Goal: Task Accomplishment & Management: Complete application form

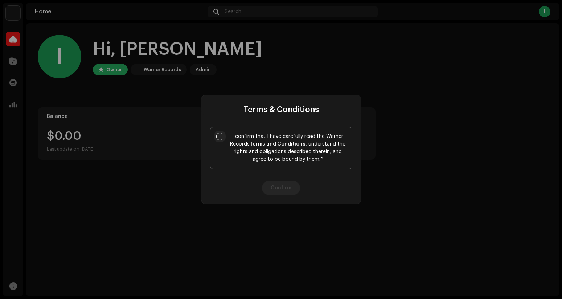
click at [221, 137] on input "I confirm that I have carefully read the Warner Records Terms and Conditions , …" at bounding box center [219, 136] width 7 height 7
checkbox input "true"
click at [280, 190] on button "Confirm" at bounding box center [281, 188] width 38 height 15
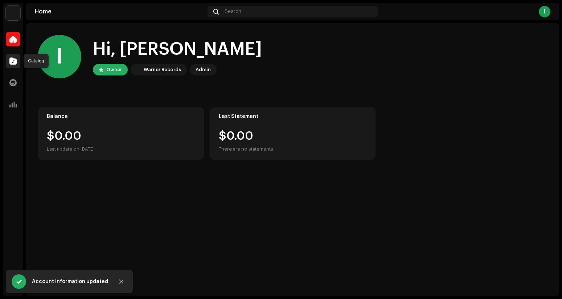
click at [13, 62] on span at bounding box center [12, 61] width 7 height 6
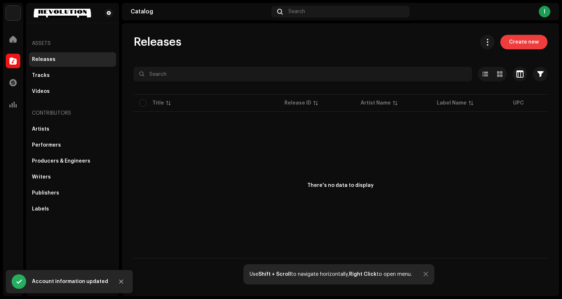
click at [531, 46] on span "Create new" at bounding box center [524, 42] width 30 height 15
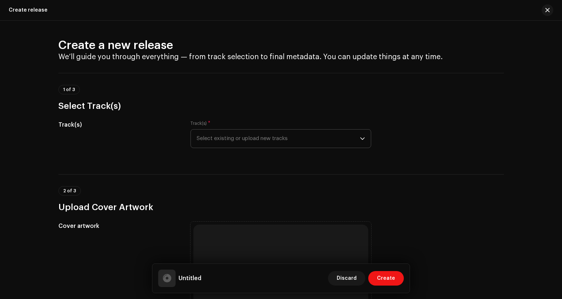
click at [361, 140] on icon "dropdown trigger" at bounding box center [362, 138] width 5 height 5
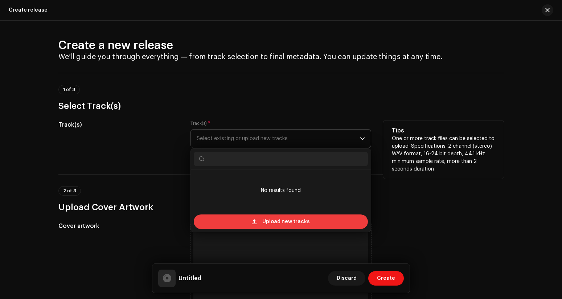
click at [302, 225] on span "Upload new tracks" at bounding box center [286, 221] width 48 height 15
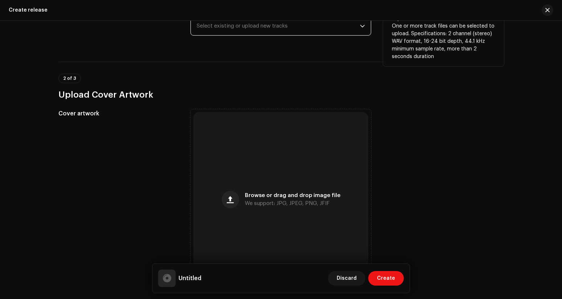
scroll to position [113, 0]
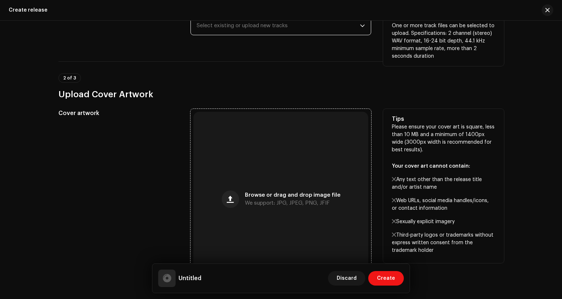
click at [255, 204] on span "We support: JPG, JPEG, PNG, JFIF" at bounding box center [287, 203] width 85 height 5
click at [255, 196] on span "Browse or drag and drop image file" at bounding box center [292, 195] width 95 height 5
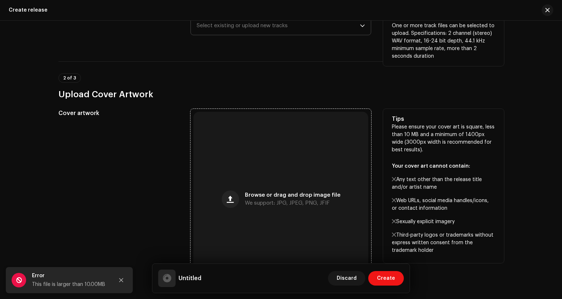
click at [266, 179] on div "Browse or drag and drop image file We support: JPG, JPEG, PNG, JFIF" at bounding box center [280, 199] width 175 height 175
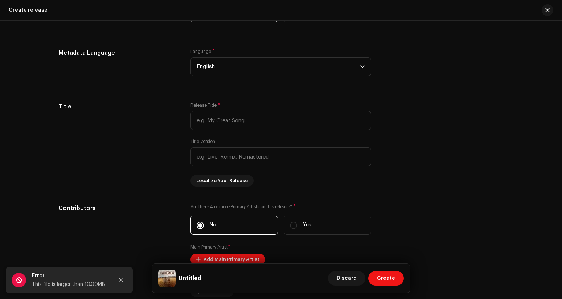
scroll to position [536, 0]
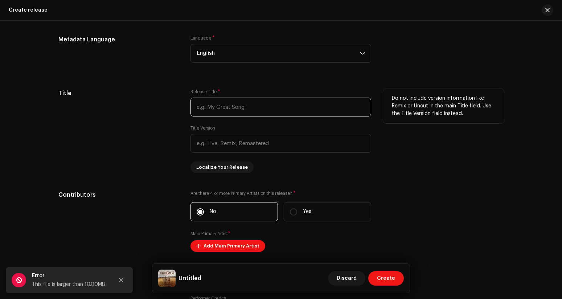
click at [252, 107] on input "text" at bounding box center [280, 107] width 181 height 19
type input "The Wilderness"
click at [201, 143] on input "text" at bounding box center [280, 143] width 181 height 19
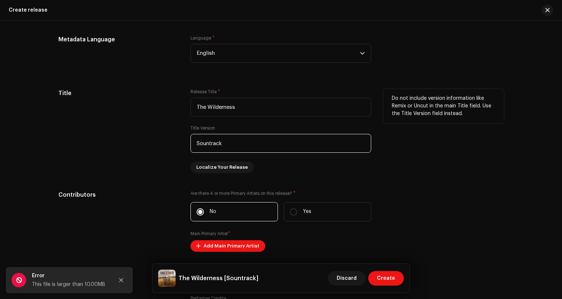
click at [209, 145] on input "Sountrack" at bounding box center [280, 143] width 181 height 19
type input "Soundtrack"
click at [167, 154] on div "Title" at bounding box center [118, 131] width 121 height 84
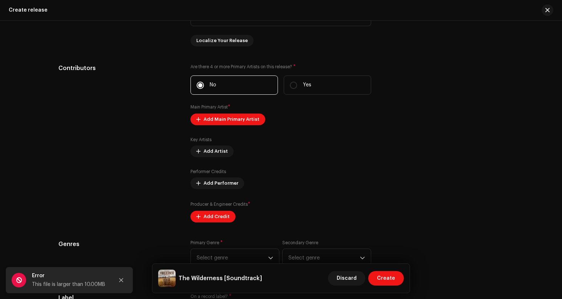
scroll to position [665, 0]
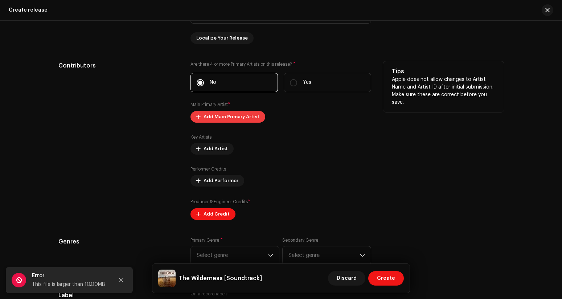
click at [205, 119] on span "Add Main Primary Artist" at bounding box center [232, 117] width 56 height 15
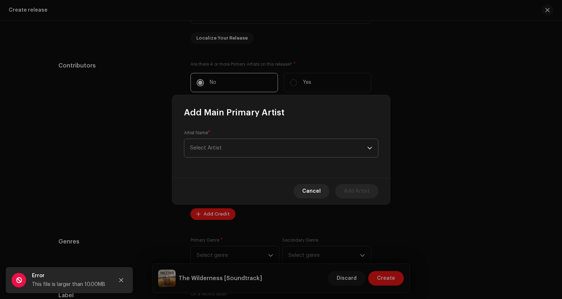
click at [221, 145] on span "Select Artist" at bounding box center [206, 147] width 32 height 5
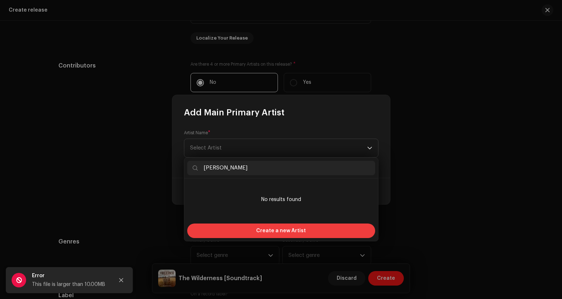
type input "[PERSON_NAME]"
click at [259, 225] on span "Create a new Artist" at bounding box center [281, 231] width 50 height 15
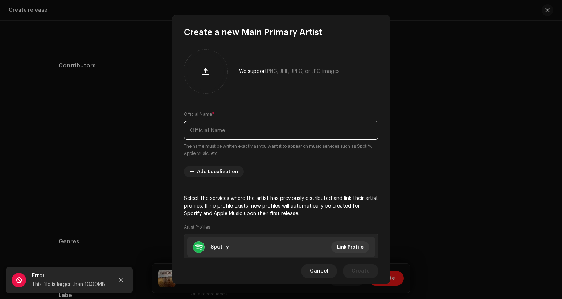
click at [233, 129] on input "text" at bounding box center [281, 130] width 194 height 19
type input "[PERSON_NAME]"
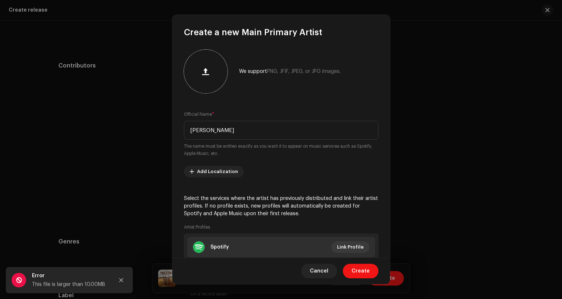
click at [206, 69] on span "button" at bounding box center [205, 72] width 7 height 6
click at [207, 73] on span "button" at bounding box center [205, 72] width 7 height 6
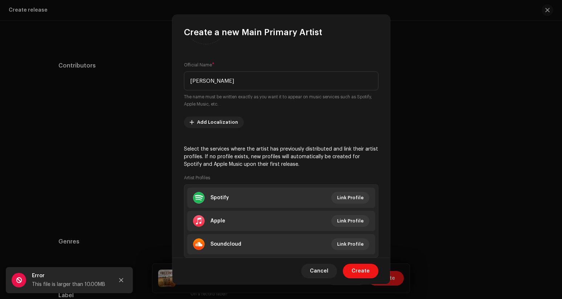
scroll to position [68, 0]
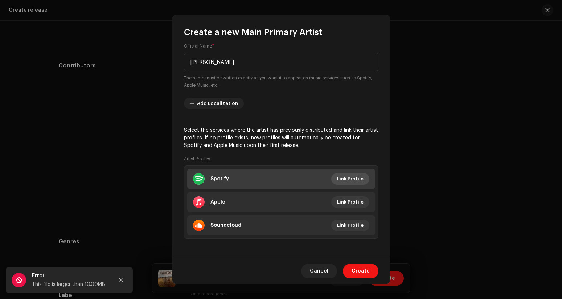
click at [339, 180] on span "Link Profile" at bounding box center [350, 179] width 26 height 15
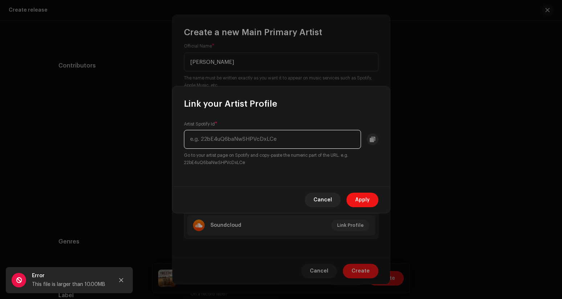
paste input "[URL][DOMAIN_NAME]"
drag, startPoint x: 208, startPoint y: 140, endPoint x: 193, endPoint y: 139, distance: 14.9
click at [193, 139] on input "[URL][DOMAIN_NAME]" at bounding box center [272, 139] width 177 height 19
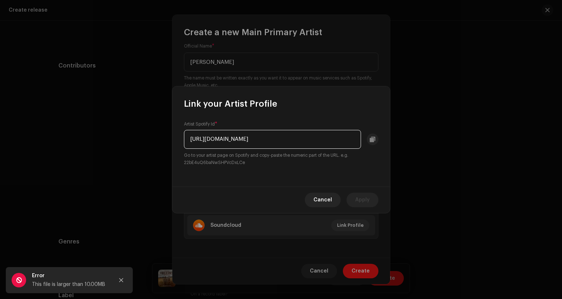
click at [211, 140] on input "[URL][DOMAIN_NAME]" at bounding box center [272, 139] width 177 height 19
drag, startPoint x: 211, startPoint y: 140, endPoint x: 170, endPoint y: 136, distance: 41.2
click at [170, 136] on div "Link your Artist Profile Artist Spotify Id * [URL][DOMAIN_NAME] Go to your arti…" at bounding box center [281, 149] width 562 height 299
type input "67EbruToW2Y1TEnAAqeeGq?si=Ti1TIg2uSpel5EjQMqO1tQ"
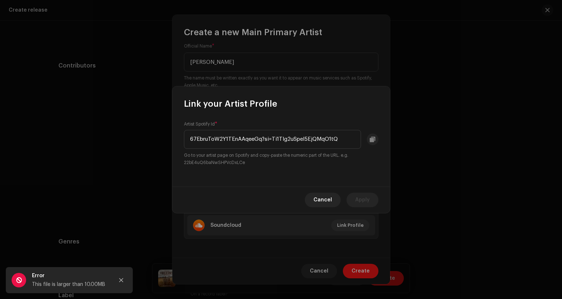
click at [344, 168] on div "Artist Spotify Id * 67EbruToW2Y1TEnAAqeeGq?si=Ti1TIg2uSpel5EjQMqO1tQ Go to your…" at bounding box center [281, 148] width 218 height 77
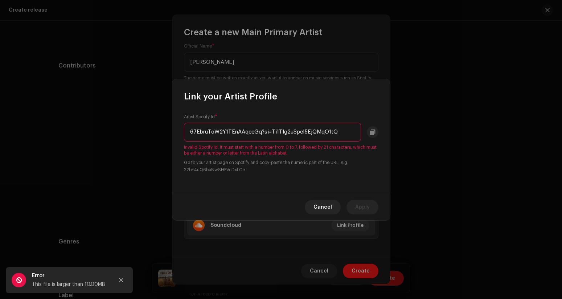
drag, startPoint x: 340, startPoint y: 131, endPoint x: 152, endPoint y: 127, distance: 188.3
click at [152, 127] on div "Link your Artist Profile Artist Spotify Id * 67EbruToW2Y1TEnAAqeeGq?si=Ti1TIg2u…" at bounding box center [281, 149] width 562 height 299
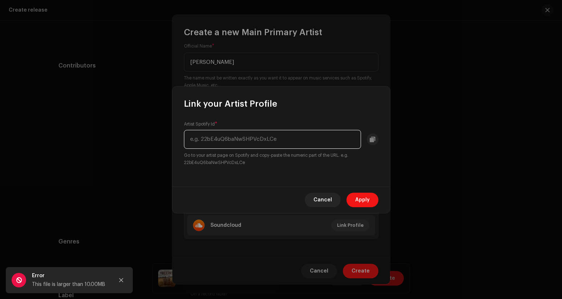
paste input "[URL][DOMAIN_NAME]"
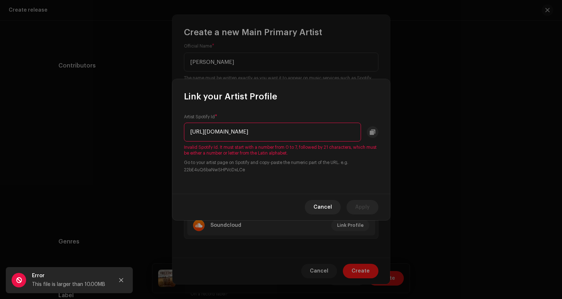
drag, startPoint x: 269, startPoint y: 132, endPoint x: 184, endPoint y: 132, distance: 85.3
click at [184, 132] on input "[URL][DOMAIN_NAME]" at bounding box center [272, 132] width 177 height 19
type input "67EbruToW2Y1TEnAAqeeGq?si=Ti1TIg2uSpel5EjQMqO1tQ"
click at [363, 170] on small "Go to your artist page on Spotify and copy-paste the numeric part of the URL. e…" at bounding box center [281, 166] width 194 height 15
drag, startPoint x: 343, startPoint y: 132, endPoint x: 170, endPoint y: 114, distance: 174.0
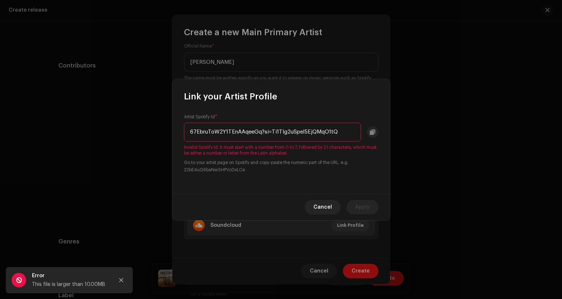
click at [170, 114] on div "Link your Artist Profile Artist Spotify Id * 67EbruToW2Y1TEnAAqeeGq?si=Ti1TIg2u…" at bounding box center [281, 149] width 562 height 299
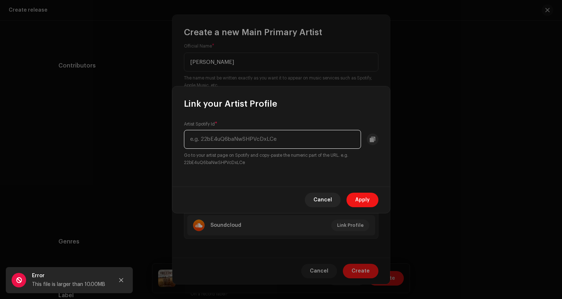
paste input "[URL][DOMAIN_NAME]"
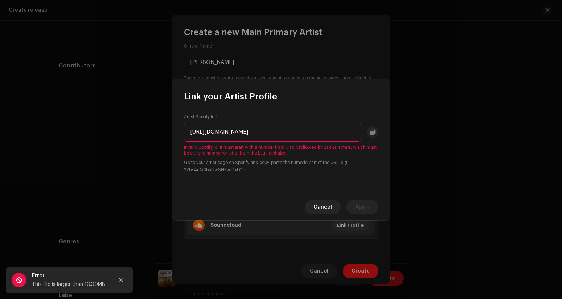
drag, startPoint x: 269, startPoint y: 132, endPoint x: 181, endPoint y: 134, distance: 87.8
click at [181, 134] on div "Artist Spotify Id * [URL][DOMAIN_NAME] Invalid Spotify Id. It must start with a…" at bounding box center [281, 147] width 218 height 91
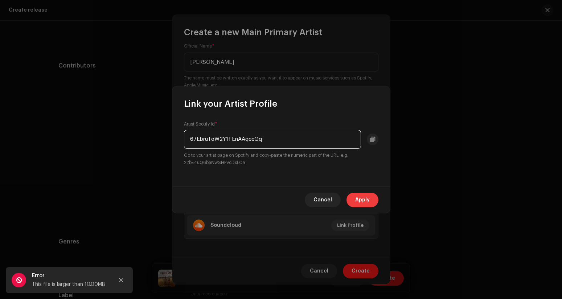
type input "67EbruToW2Y1TEnAAqeeGq"
click at [365, 204] on span "Apply" at bounding box center [362, 200] width 15 height 15
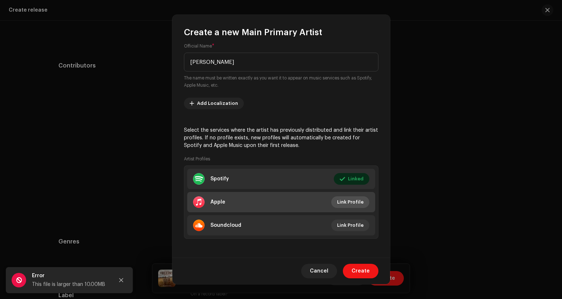
click at [356, 201] on span "Link Profile" at bounding box center [350, 202] width 26 height 15
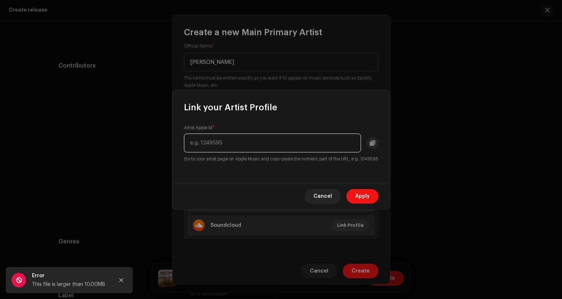
paste input "[URL][DOMAIN_NAME][PERSON_NAME]"
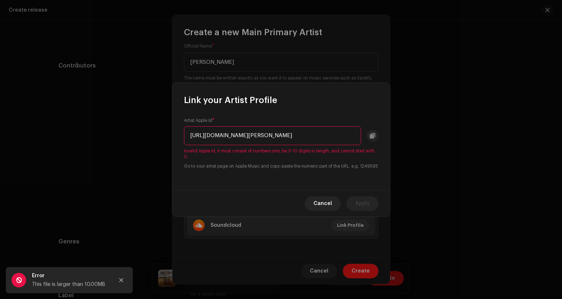
drag, startPoint x: 319, startPoint y: 133, endPoint x: 198, endPoint y: 127, distance: 120.6
click at [198, 127] on input "[URL][DOMAIN_NAME][PERSON_NAME]" at bounding box center [272, 135] width 177 height 19
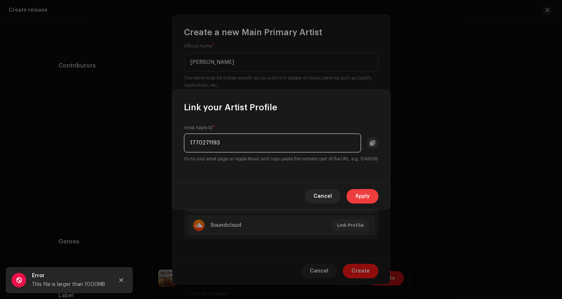
type input "1770271193"
click at [369, 202] on span "Apply" at bounding box center [362, 196] width 15 height 15
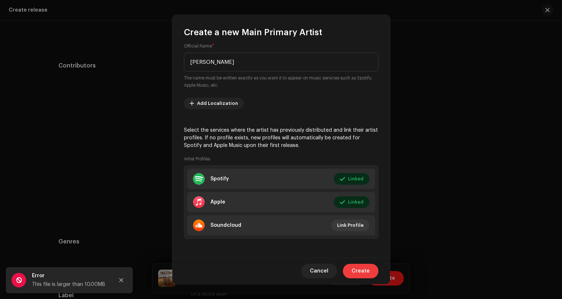
click at [370, 274] on button "Create" at bounding box center [361, 271] width 36 height 15
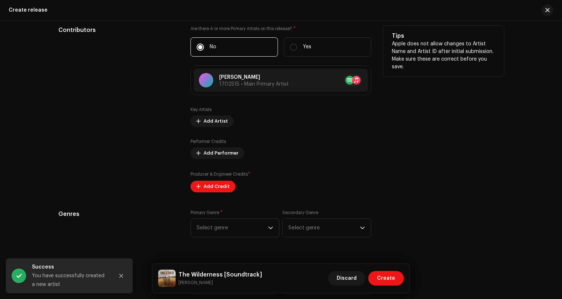
scroll to position [703, 0]
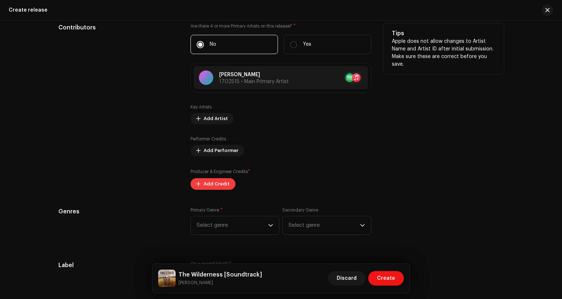
click at [213, 183] on span "Add Credit" at bounding box center [217, 184] width 26 height 15
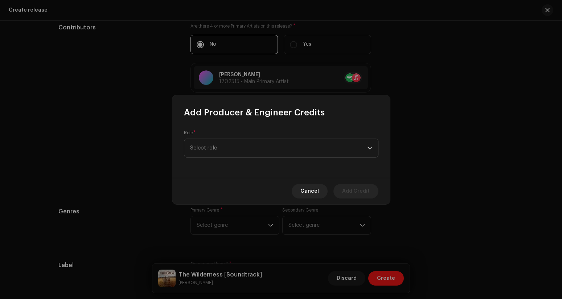
click at [223, 149] on span "Select role" at bounding box center [278, 148] width 177 height 18
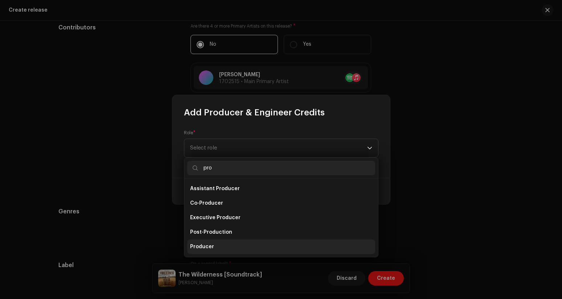
type input "pro"
click at [207, 243] on span "Producer" at bounding box center [202, 246] width 24 height 7
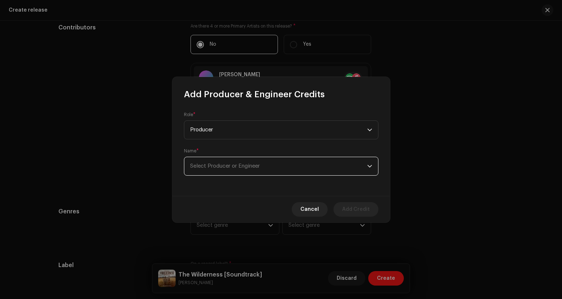
click at [222, 170] on span "Select Producer or Engineer" at bounding box center [278, 166] width 177 height 18
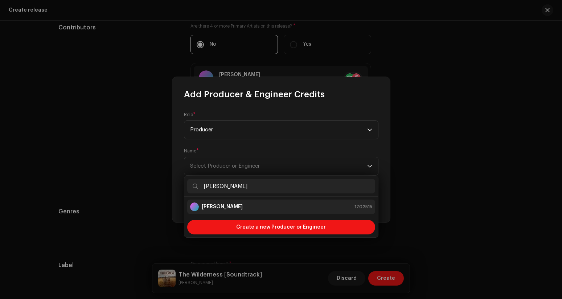
type input "[PERSON_NAME]"
click at [220, 203] on div "[PERSON_NAME]" at bounding box center [216, 206] width 53 height 9
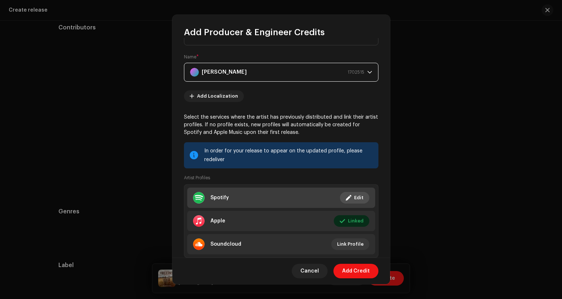
scroll to position [53, 0]
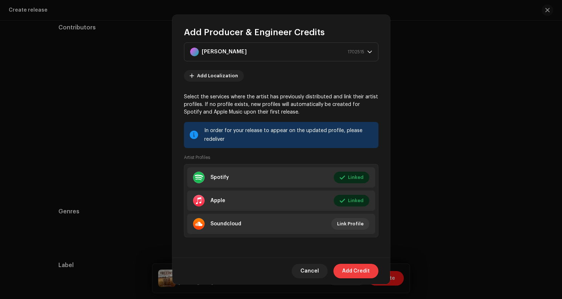
click at [356, 269] on span "Add Credit" at bounding box center [356, 271] width 28 height 15
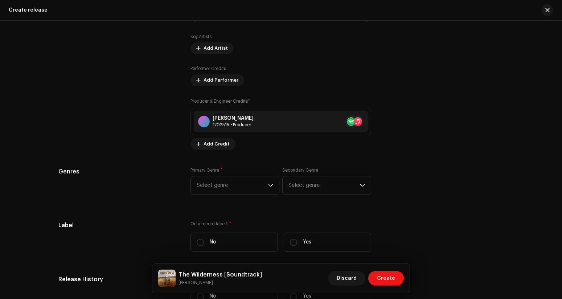
scroll to position [831, 0]
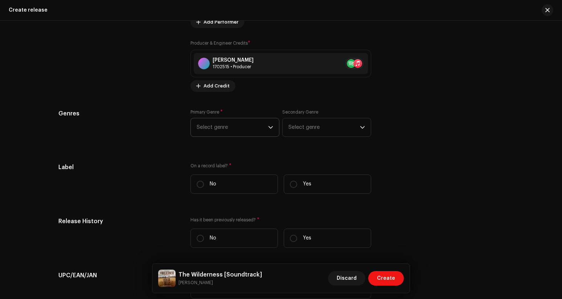
click at [268, 128] on icon "dropdown trigger" at bounding box center [270, 127] width 5 height 5
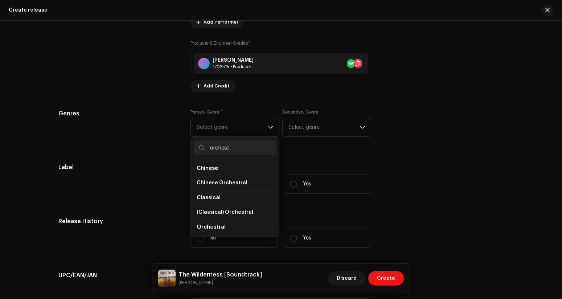
type input "orchest"
click at [235, 228] on li "Orchestral" at bounding box center [235, 227] width 82 height 15
click at [235, 213] on span "(Classical) Orchestral" at bounding box center [225, 212] width 57 height 7
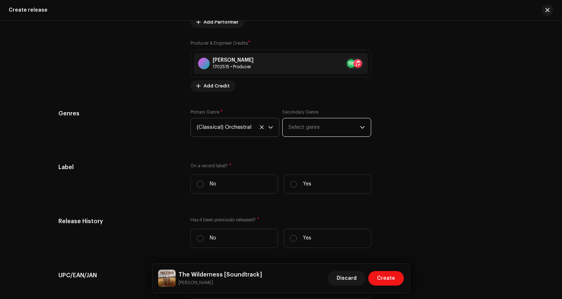
click at [309, 134] on span "Select genre" at bounding box center [323, 127] width 71 height 18
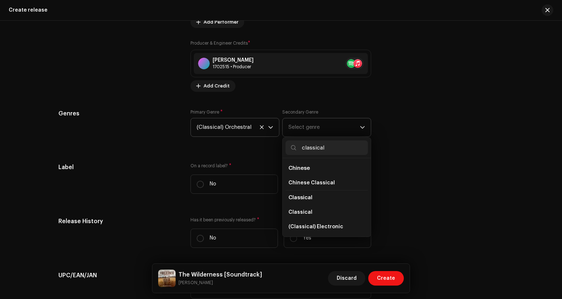
type input "classical"
click at [306, 200] on span "Classical" at bounding box center [300, 197] width 24 height 5
click at [309, 212] on li "Classical" at bounding box center [327, 212] width 82 height 15
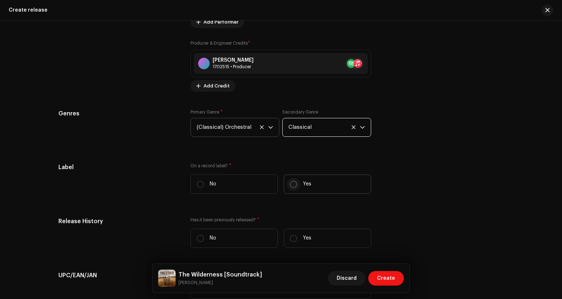
click at [294, 186] on input "Yes" at bounding box center [293, 184] width 7 height 7
radio input "true"
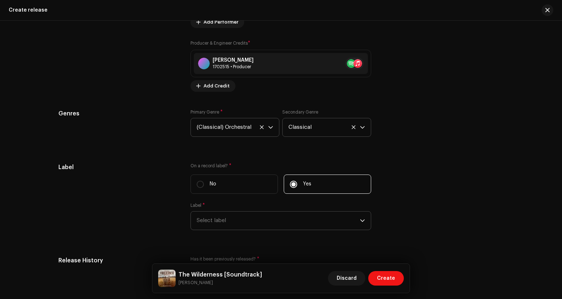
click at [272, 219] on span "Select label" at bounding box center [278, 221] width 163 height 18
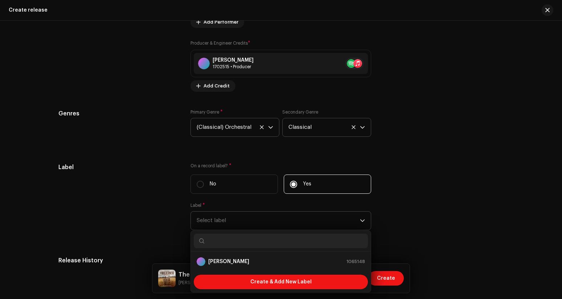
type input "CROOKED FACE RECORDS and DISARMING FILMS"
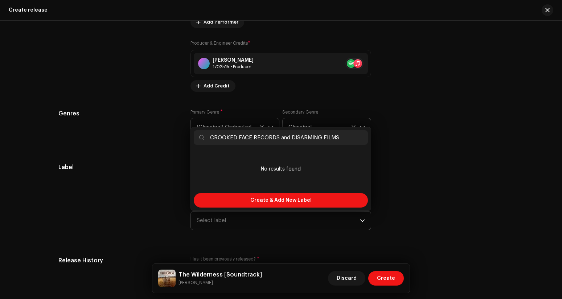
drag, startPoint x: 337, startPoint y: 140, endPoint x: 210, endPoint y: 129, distance: 127.8
click at [210, 129] on div "CROOKED FACE RECORDS and DISARMING FILMS" at bounding box center [281, 137] width 180 height 21
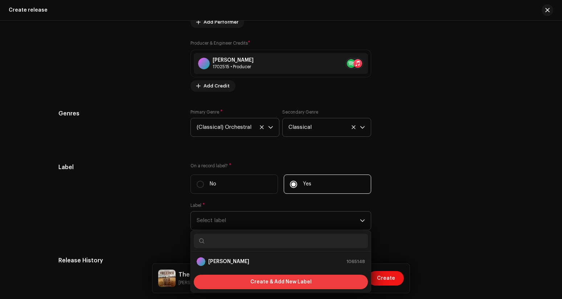
click at [259, 283] on span "Create & Add New Label" at bounding box center [280, 282] width 61 height 15
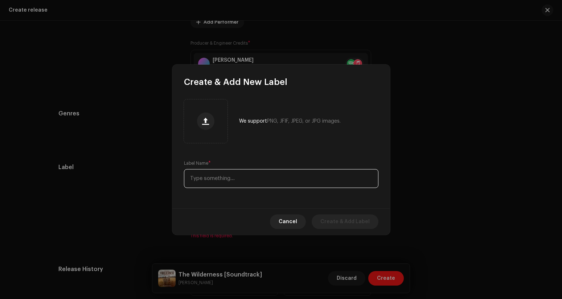
click at [234, 180] on input "text" at bounding box center [281, 178] width 194 height 19
paste input "CROOKED FACE RECORDS and DISARMING FILMS"
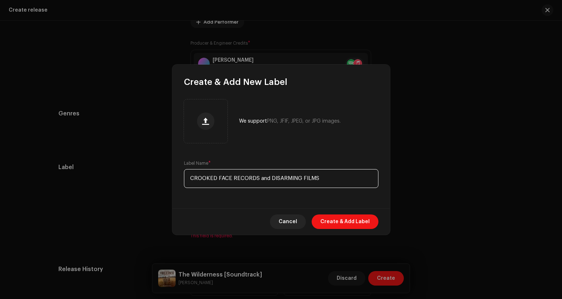
drag, startPoint x: 258, startPoint y: 180, endPoint x: 322, endPoint y: 176, distance: 63.9
click at [322, 176] on input "CROOKED FACE RECORDS and DISARMING FILMS" at bounding box center [281, 178] width 194 height 19
type input "CROOKED FACE RECORDS"
click at [333, 224] on span "Create & Add Label" at bounding box center [344, 221] width 49 height 15
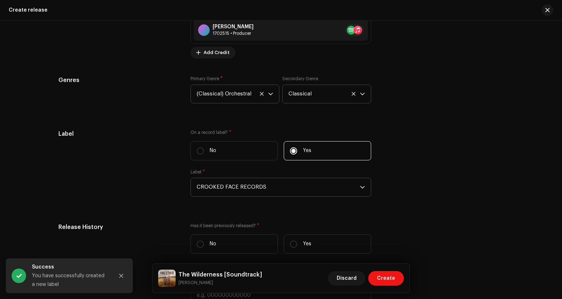
scroll to position [865, 0]
click at [361, 188] on icon "dropdown trigger" at bounding box center [362, 186] width 4 height 3
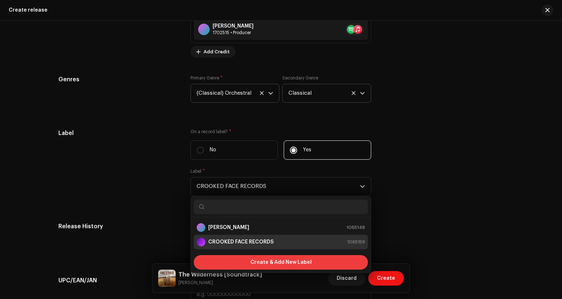
click at [309, 263] on div "Create & Add New Label" at bounding box center [281, 262] width 174 height 15
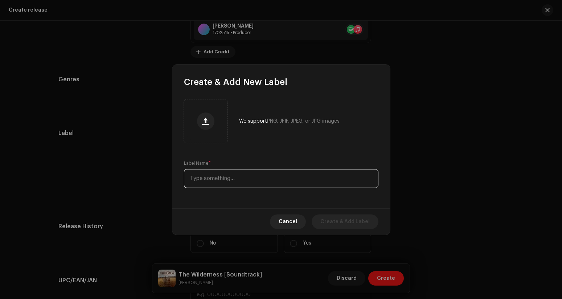
click at [266, 181] on input "text" at bounding box center [281, 178] width 194 height 19
paste input "CROOKED FACE RECORDS and DISARMING FILMS"
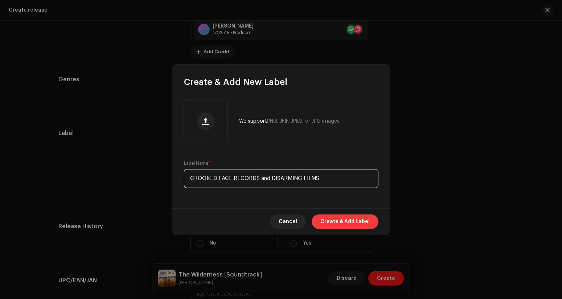
type input "CROOKED FACE RECORDS and DISARMING FILMS"
click at [325, 218] on span "Create & Add Label" at bounding box center [344, 221] width 49 height 15
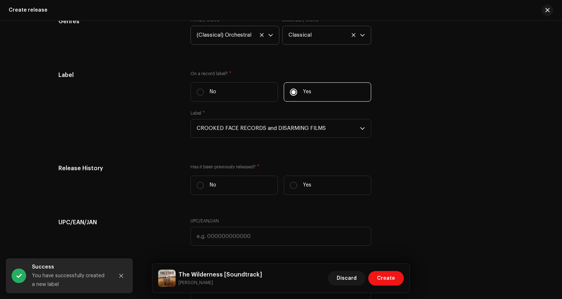
scroll to position [924, 0]
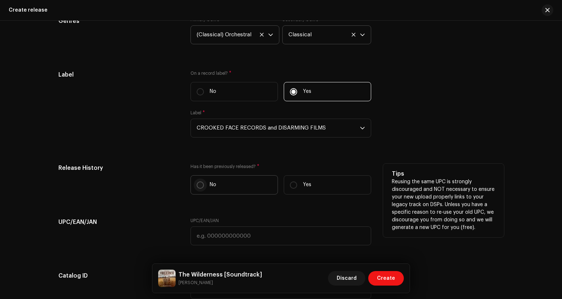
click at [200, 188] on input "No" at bounding box center [200, 184] width 7 height 7
radio input "true"
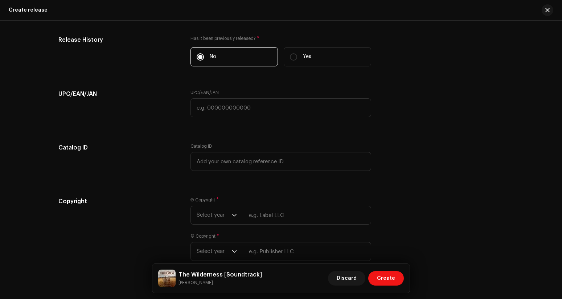
scroll to position [1054, 0]
click at [233, 216] on icon "dropdown trigger" at bounding box center [234, 213] width 5 height 5
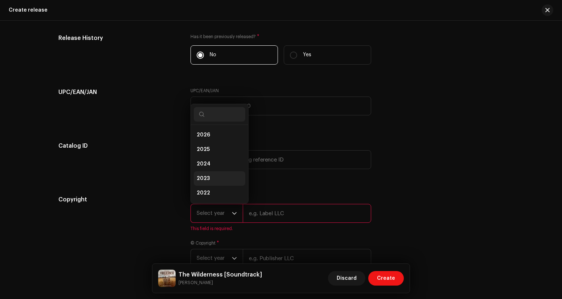
scroll to position [12, 0]
click at [209, 145] on li "2025" at bounding box center [220, 138] width 52 height 15
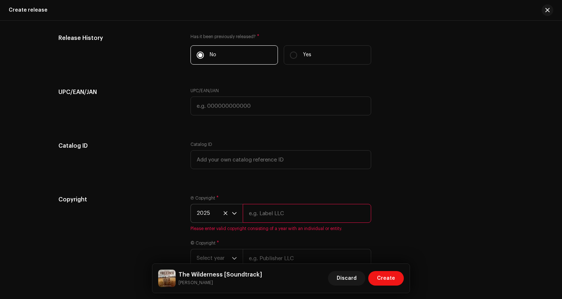
click at [268, 218] on input "text" at bounding box center [307, 213] width 128 height 19
paste input "CROOKED FACE RECORDS and DISARMING FILMS"
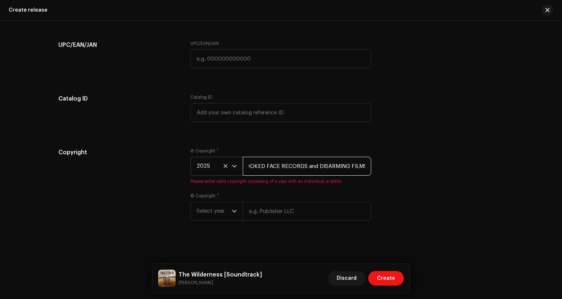
scroll to position [1103, 0]
type input "CROOKED FACE RECORDS and DISARMING FILMS"
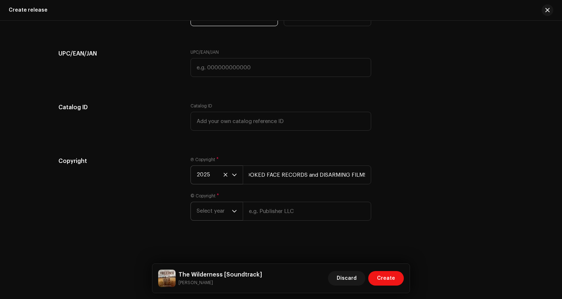
scroll to position [1095, 0]
click at [232, 211] on icon "dropdown trigger" at bounding box center [234, 211] width 5 height 5
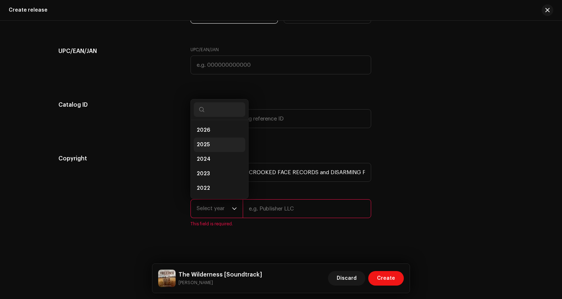
click at [208, 148] on li "2025" at bounding box center [220, 145] width 52 height 15
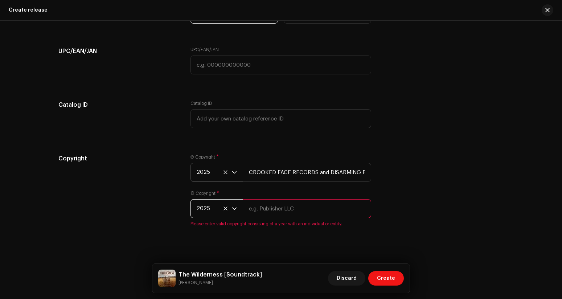
click at [273, 215] on input "text" at bounding box center [307, 208] width 128 height 19
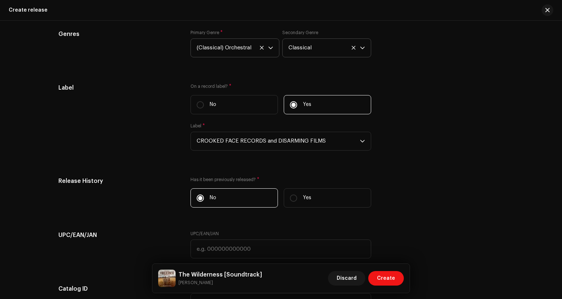
scroll to position [1103, 0]
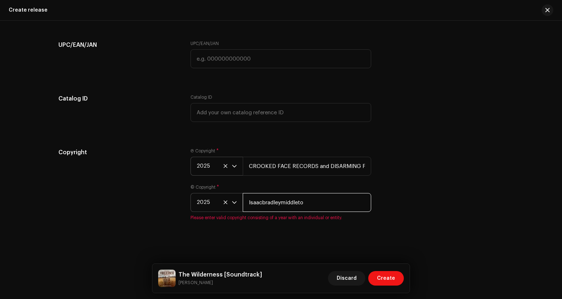
type input "Isaacbradleymiddleton"
drag, startPoint x: 316, startPoint y: 202, endPoint x: 240, endPoint y: 194, distance: 77.0
click at [240, 194] on div "2025 [PERSON_NAME]" at bounding box center [280, 202] width 181 height 19
click at [273, 205] on input "text" at bounding box center [307, 202] width 128 height 19
paste input "Isaacbradleymiddleton"
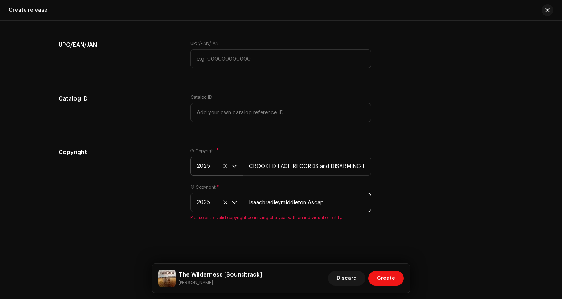
click at [307, 203] on input "Isaacbradleymiddleton Ascap" at bounding box center [307, 202] width 128 height 19
click at [329, 202] on input "[PERSON_NAME] (Ascap" at bounding box center [307, 202] width 128 height 19
type input "Isaacbradleymiddleton (Ascap)"
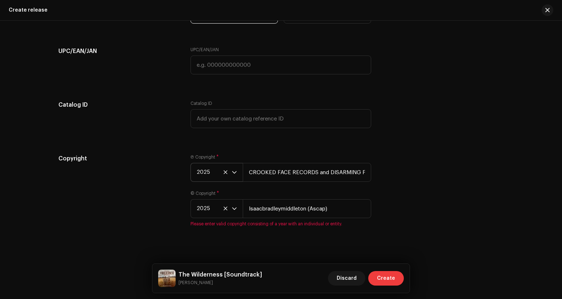
click at [388, 277] on span "Create" at bounding box center [386, 278] width 18 height 15
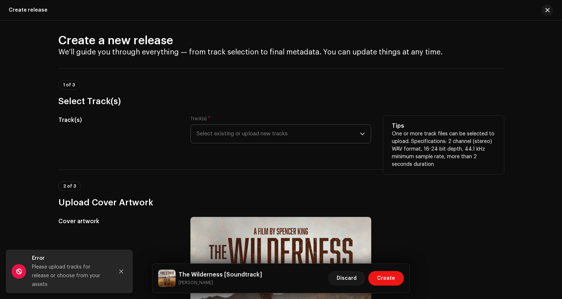
scroll to position [0, 0]
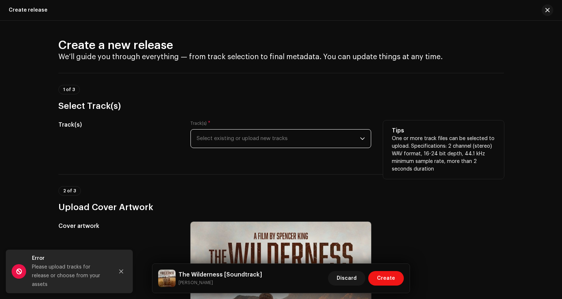
click at [293, 143] on span "Select existing or upload new tracks" at bounding box center [278, 139] width 163 height 18
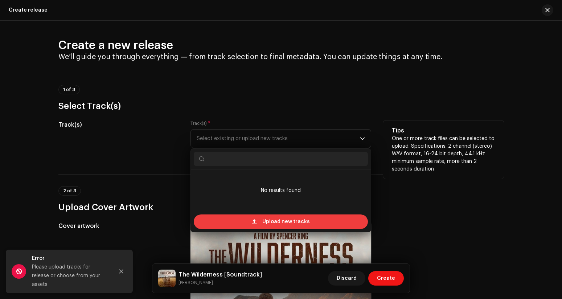
click at [270, 220] on span "Upload new tracks" at bounding box center [286, 221] width 48 height 15
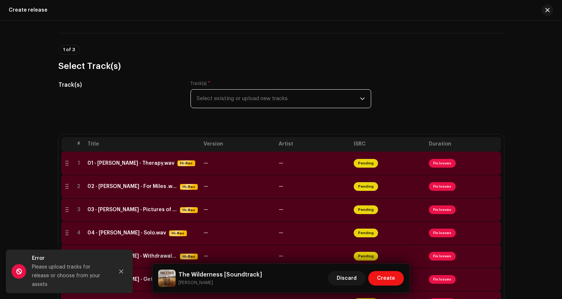
scroll to position [34, 0]
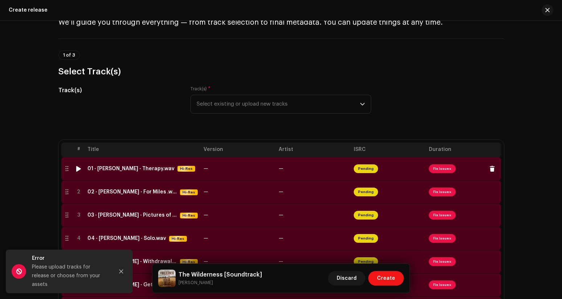
click at [441, 171] on span "Fix Issues" at bounding box center [442, 168] width 27 height 9
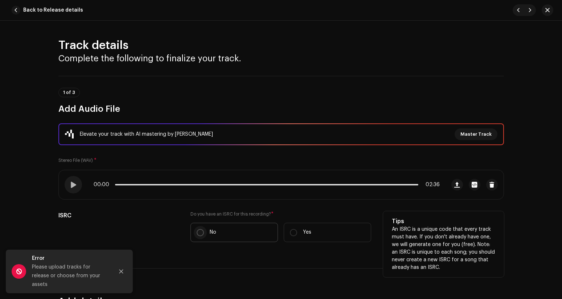
click at [197, 233] on input "No" at bounding box center [200, 232] width 7 height 7
radio input "true"
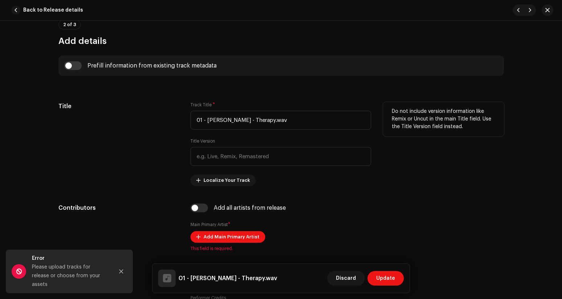
scroll to position [283, 0]
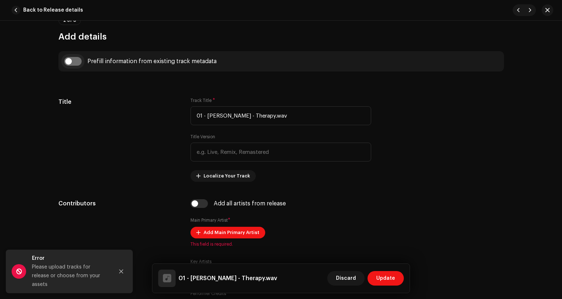
click at [74, 65] on input "checkbox" at bounding box center [72, 61] width 17 height 9
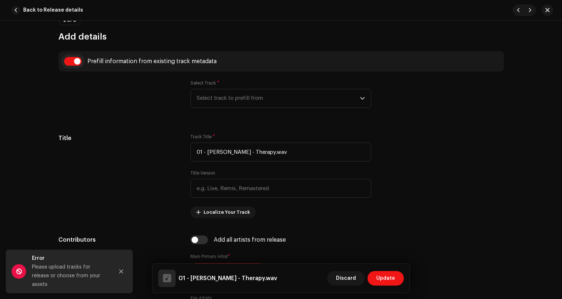
click at [67, 61] on input "checkbox" at bounding box center [72, 61] width 17 height 9
checkbox input "false"
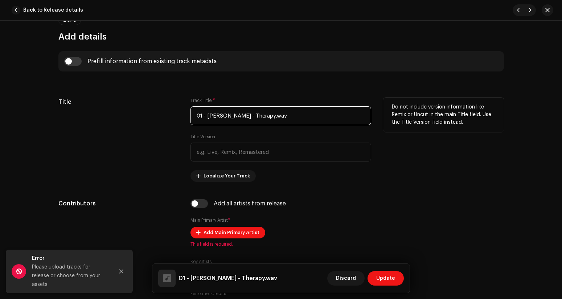
drag, startPoint x: 252, startPoint y: 116, endPoint x: 193, endPoint y: 116, distance: 58.4
click at [193, 116] on input "01 - [PERSON_NAME] - Therapy.wav" at bounding box center [280, 115] width 181 height 19
click at [229, 115] on input "Therapy.wav" at bounding box center [280, 115] width 181 height 19
click at [195, 116] on input "Therapy" at bounding box center [280, 115] width 181 height 19
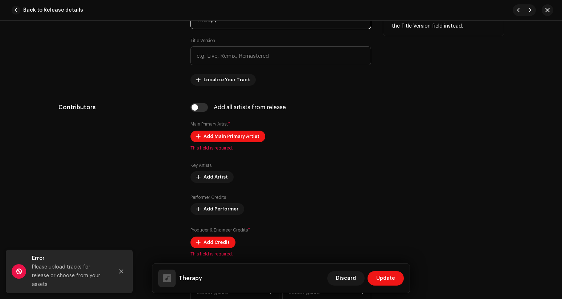
scroll to position [381, 0]
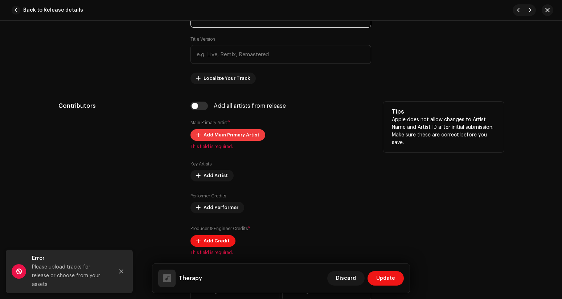
type input "Therapy"
click at [220, 138] on span "Add Main Primary Artist" at bounding box center [232, 135] width 56 height 15
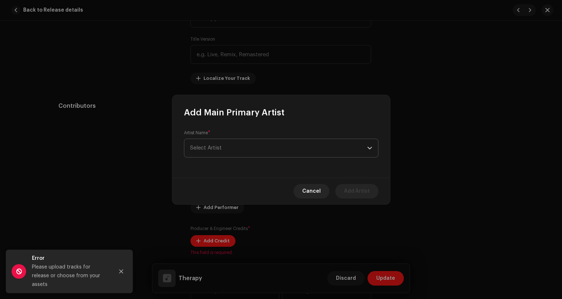
click at [224, 147] on span "Select Artist" at bounding box center [278, 148] width 177 height 18
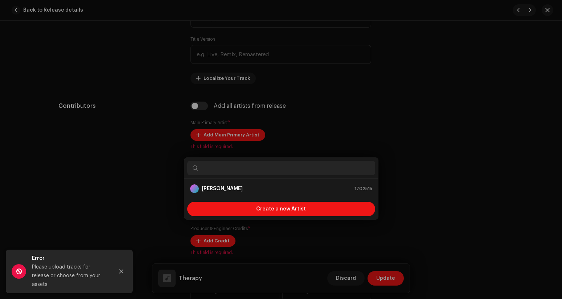
click at [141, 87] on div "Add Main Primary Artist Artist Name * [PERSON_NAME] Cancel Add Artist" at bounding box center [281, 149] width 562 height 299
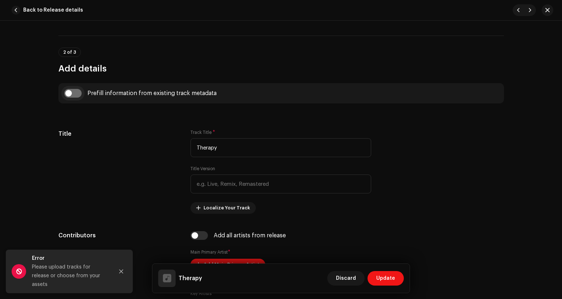
click at [80, 94] on input "checkbox" at bounding box center [72, 93] width 17 height 9
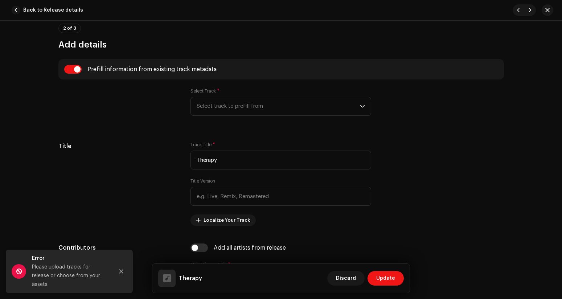
scroll to position [257, 0]
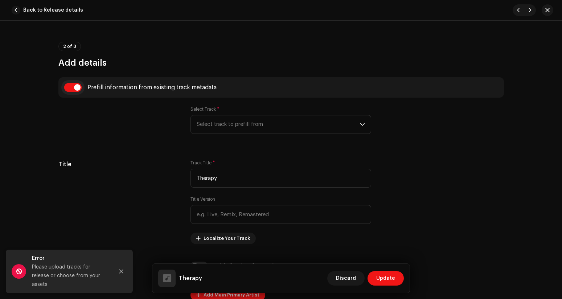
click at [68, 89] on input "checkbox" at bounding box center [72, 87] width 17 height 9
checkbox input "false"
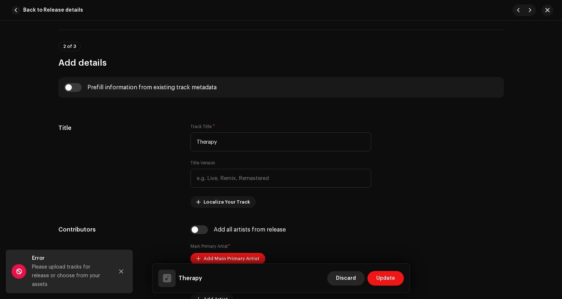
click at [349, 279] on span "Discard" at bounding box center [346, 278] width 20 height 15
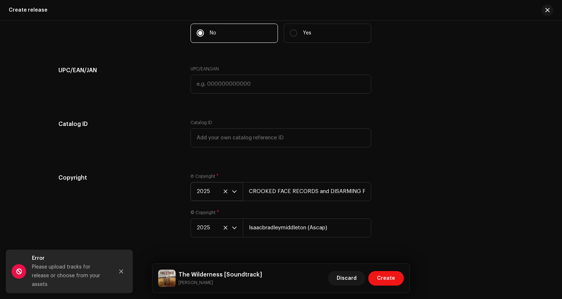
scroll to position [1504, 0]
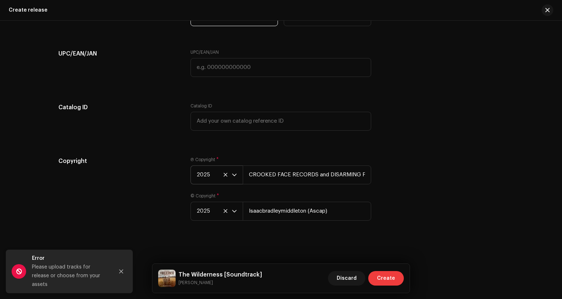
click at [383, 278] on span "Create" at bounding box center [386, 278] width 18 height 15
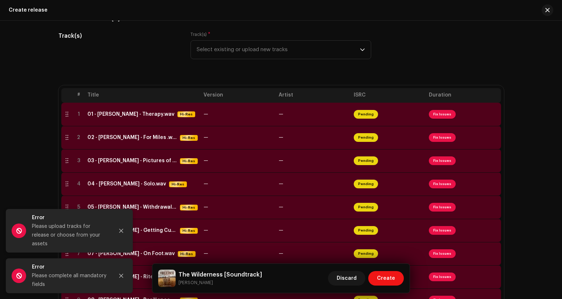
scroll to position [94, 0]
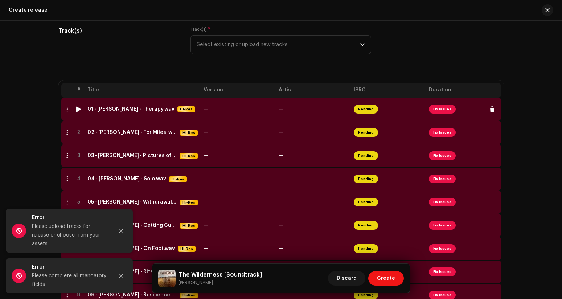
click at [442, 110] on span "Fix Issues" at bounding box center [442, 109] width 27 height 9
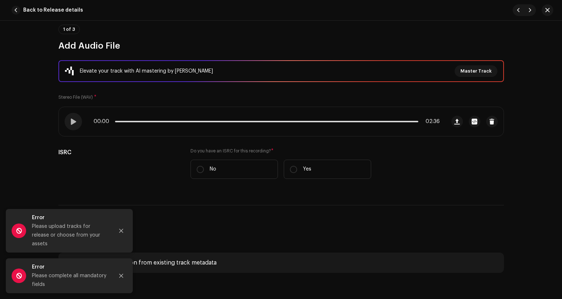
scroll to position [119, 0]
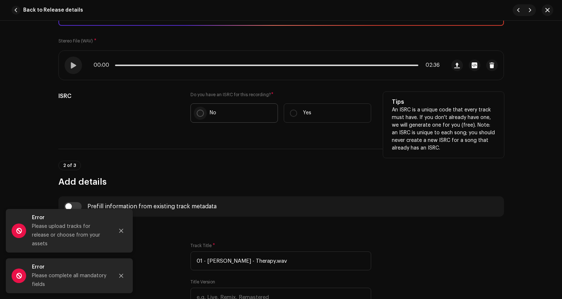
click at [197, 114] on input "No" at bounding box center [200, 113] width 7 height 7
radio input "true"
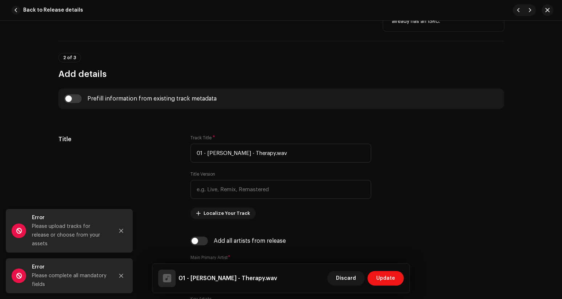
scroll to position [250, 0]
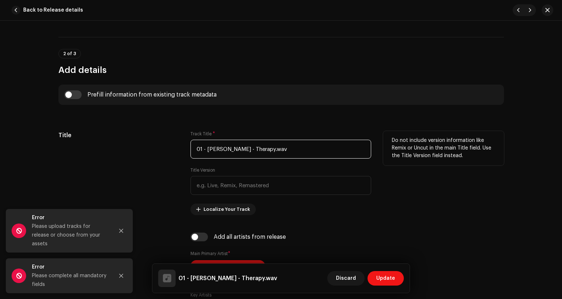
drag, startPoint x: 251, startPoint y: 148, endPoint x: 176, endPoint y: 143, distance: 75.3
click at [176, 143] on div "Title Track Title * 01 - [PERSON_NAME] - Therapy.wav Title Version Localize You…" at bounding box center [281, 173] width 446 height 84
click at [233, 150] on input "Therapy.wav" at bounding box center [280, 149] width 181 height 19
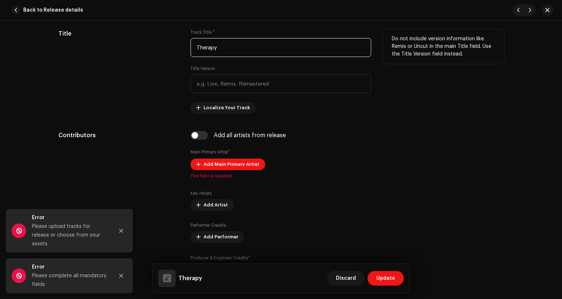
scroll to position [358, 0]
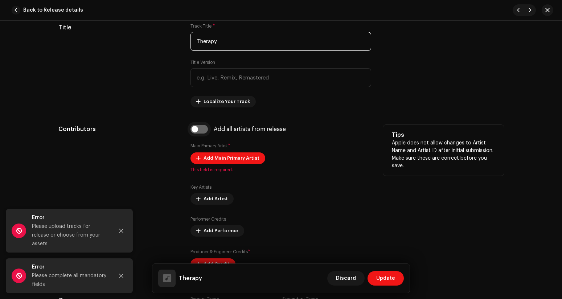
type input "Therapy"
click at [201, 131] on input "checkbox" at bounding box center [198, 129] width 17 height 9
checkbox input "true"
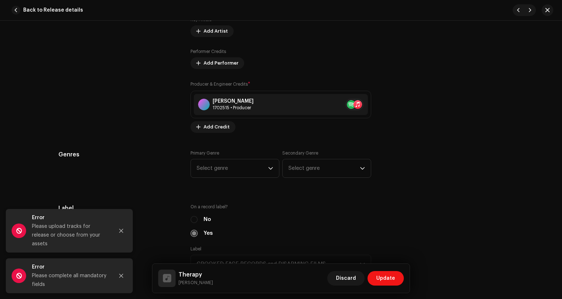
scroll to position [549, 0]
click at [237, 170] on span "Select genre" at bounding box center [232, 168] width 71 height 18
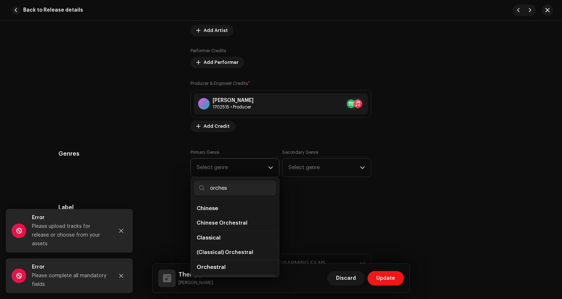
scroll to position [12, 0]
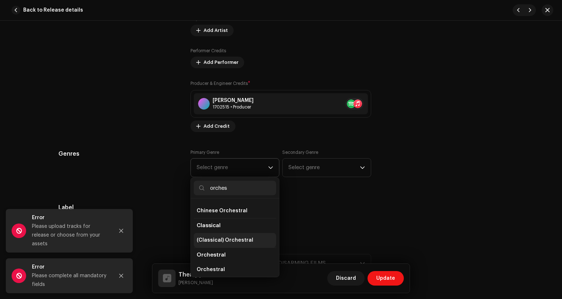
type input "orches"
click at [232, 243] on span "(Classical) Orchestral" at bounding box center [225, 240] width 57 height 7
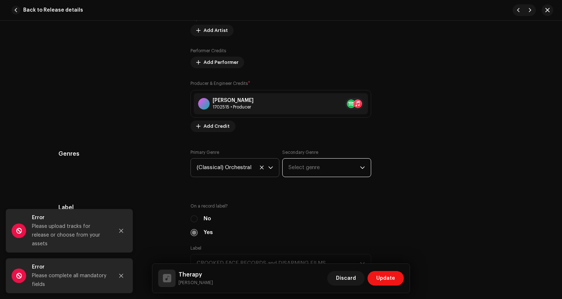
click at [305, 174] on span "Select genre" at bounding box center [323, 168] width 71 height 18
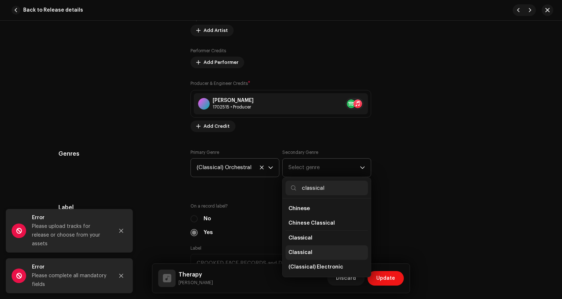
type input "classical"
click at [315, 249] on li "Classical" at bounding box center [327, 252] width 82 height 15
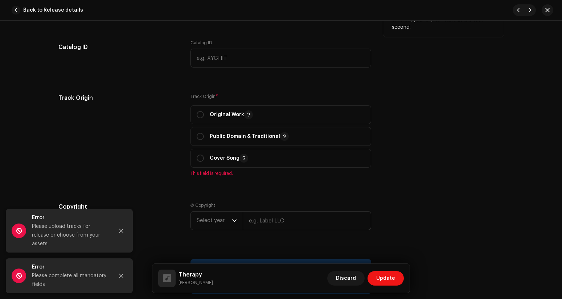
scroll to position [862, 0]
click at [198, 116] on input "radio" at bounding box center [200, 113] width 7 height 7
radio input "true"
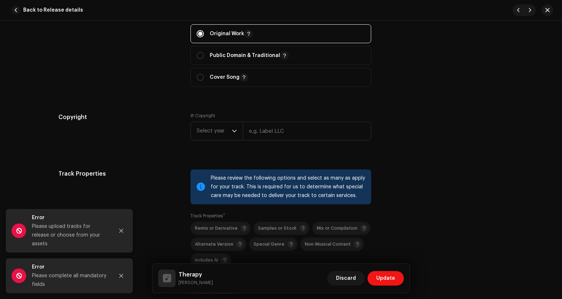
scroll to position [948, 0]
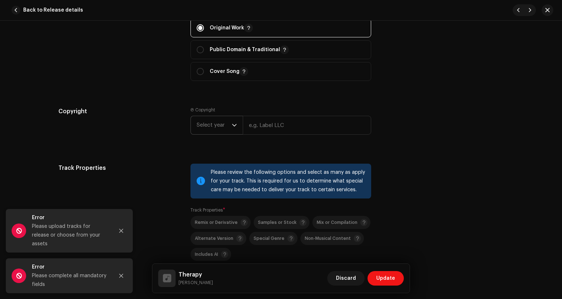
click at [232, 126] on icon "dropdown trigger" at bounding box center [234, 125] width 5 height 5
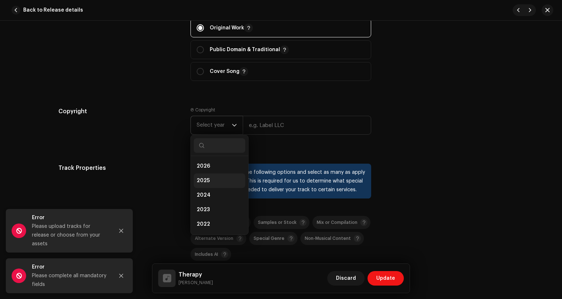
click at [213, 185] on li "2025" at bounding box center [220, 180] width 52 height 15
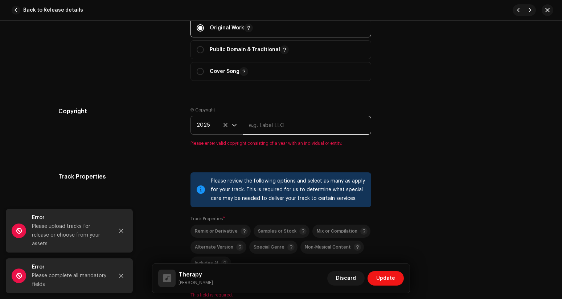
click at [267, 127] on input "text" at bounding box center [307, 125] width 128 height 19
type input "CROOKED FACE RECORDS and DISARMING FILMS"
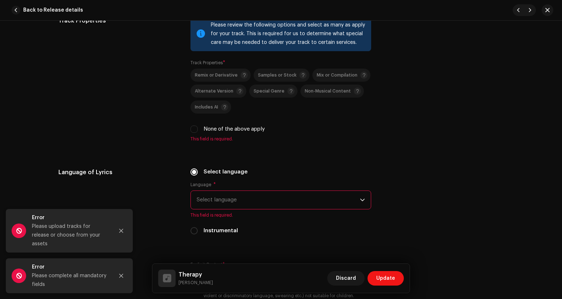
scroll to position [1096, 0]
click at [193, 131] on input "None of the above apply" at bounding box center [193, 128] width 7 height 7
checkbox input "true"
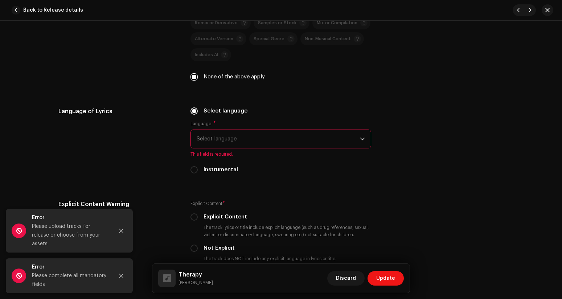
scroll to position [1162, 0]
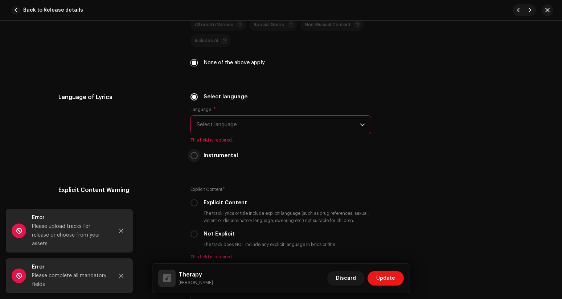
click at [190, 158] on input "Instrumental" at bounding box center [193, 155] width 7 height 7
radio input "true"
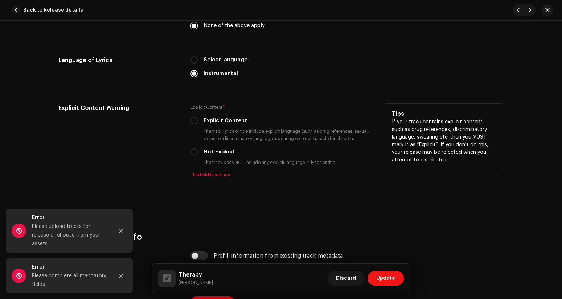
scroll to position [1200, 0]
click at [194, 151] on input "Not Explicit" at bounding box center [193, 150] width 7 height 7
radio input "true"
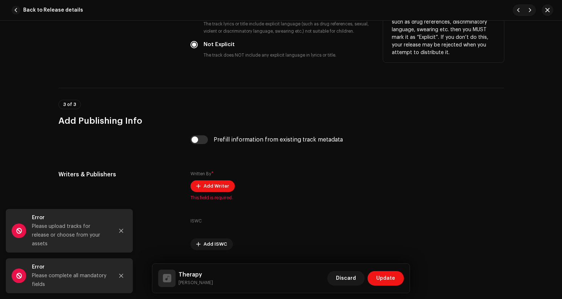
scroll to position [1329, 0]
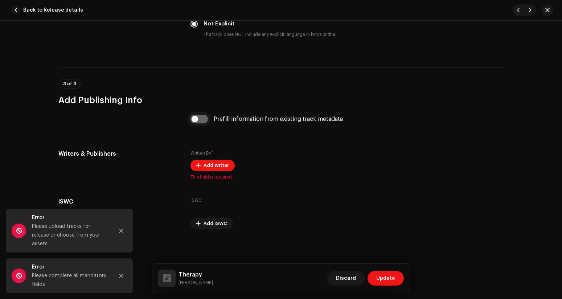
click at [203, 121] on input "checkbox" at bounding box center [198, 119] width 17 height 9
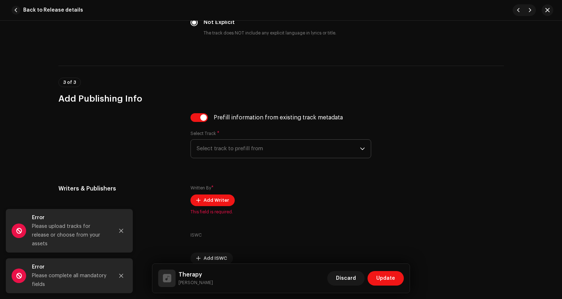
click at [230, 148] on span "Select track to prefill from" at bounding box center [278, 149] width 163 height 18
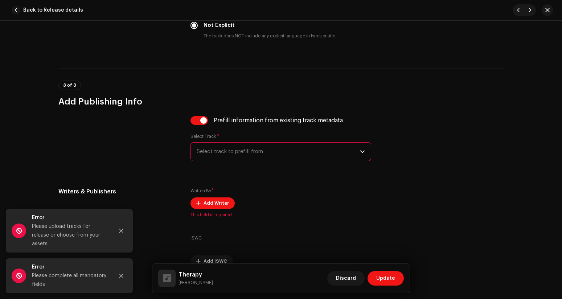
scroll to position [1335, 0]
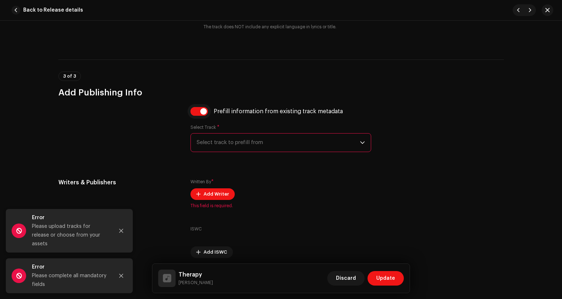
click at [194, 114] on input "checkbox" at bounding box center [198, 111] width 17 height 9
checkbox input "false"
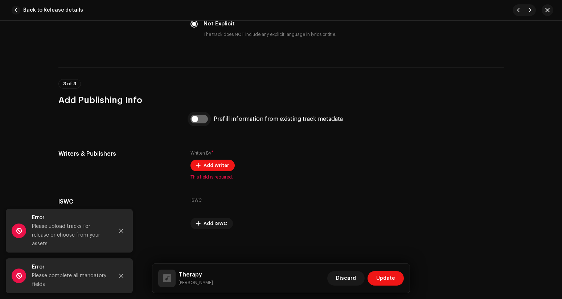
scroll to position [1329, 0]
click at [213, 169] on span "Add Writer" at bounding box center [216, 165] width 25 height 15
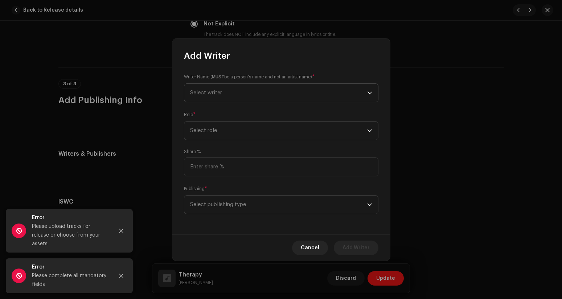
click at [226, 92] on span "Select writer" at bounding box center [278, 93] width 177 height 18
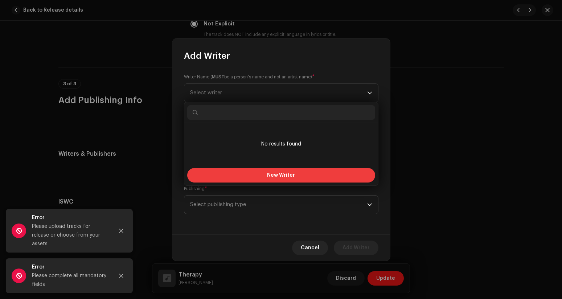
click at [262, 174] on button "New Writer" at bounding box center [281, 175] width 188 height 15
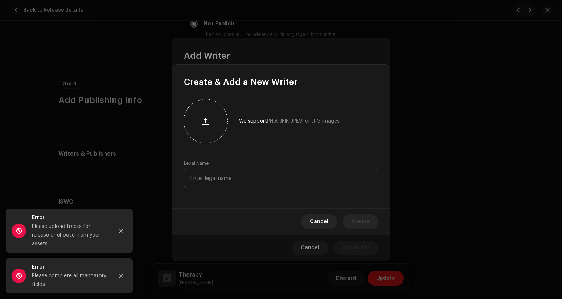
click at [210, 122] on button "button" at bounding box center [205, 120] width 17 height 17
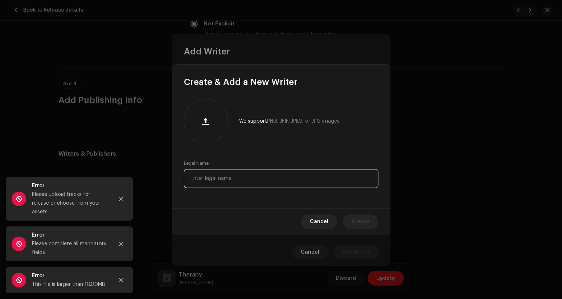
click at [222, 176] on input "text" at bounding box center [281, 178] width 194 height 19
type input "[PERSON_NAME]"
click at [356, 217] on span "Create" at bounding box center [361, 221] width 18 height 15
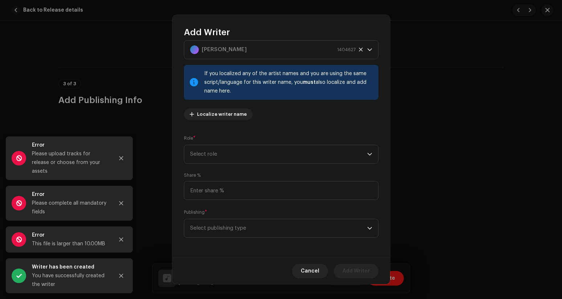
scroll to position [20, 0]
click at [305, 156] on span "Select role" at bounding box center [278, 154] width 177 height 18
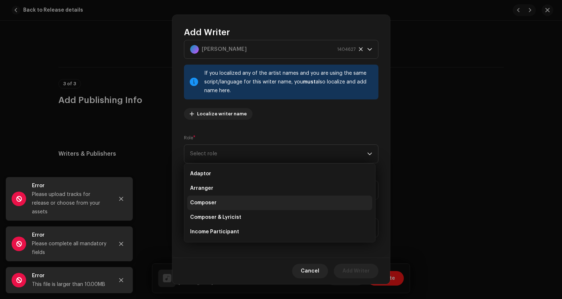
click at [260, 204] on li "Composer" at bounding box center [279, 203] width 185 height 15
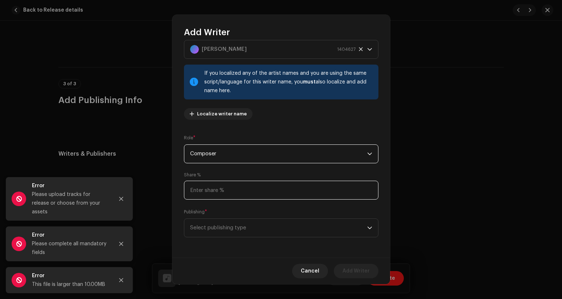
click at [274, 189] on input at bounding box center [281, 190] width 194 height 19
type input "100.00"
click at [242, 227] on span "Select publishing type" at bounding box center [278, 228] width 177 height 18
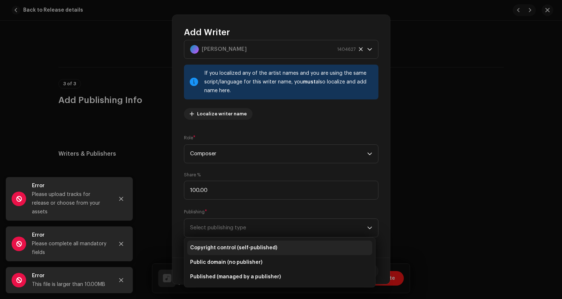
click at [233, 250] on span "Copyright control (self-published)" at bounding box center [233, 247] width 87 height 7
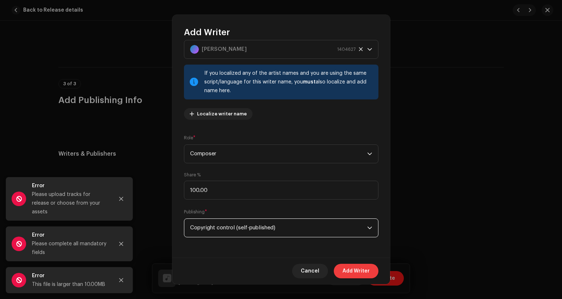
click at [357, 271] on span "Add Writer" at bounding box center [356, 271] width 27 height 15
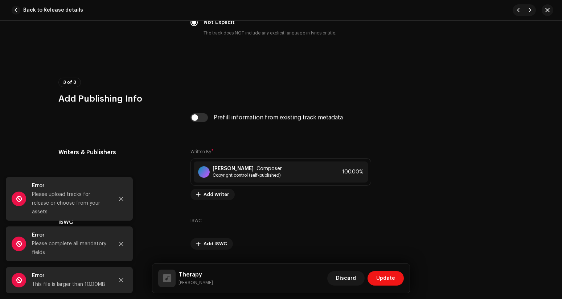
scroll to position [1350, 0]
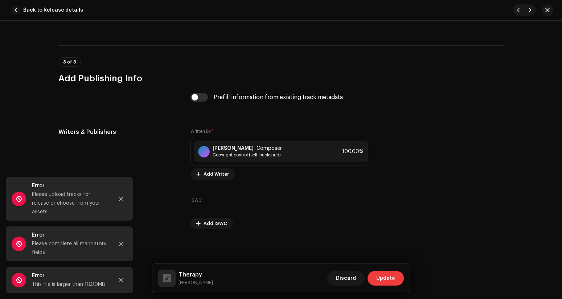
click at [392, 279] on span "Update" at bounding box center [385, 278] width 19 height 15
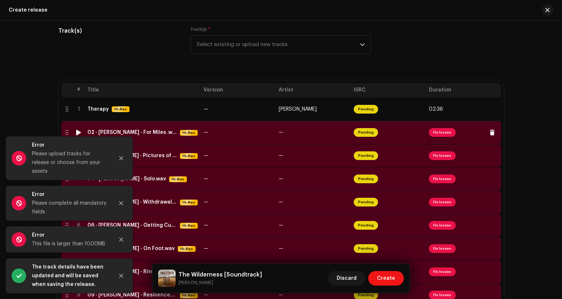
click at [437, 134] on span "Fix Issues" at bounding box center [442, 132] width 27 height 9
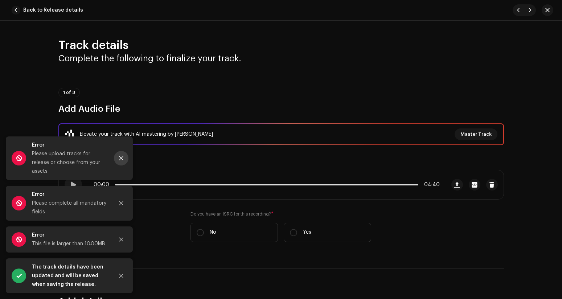
click at [123, 161] on icon "Close" at bounding box center [121, 158] width 5 height 5
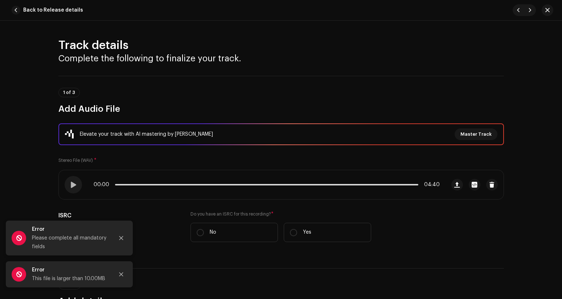
click at [122, 202] on div "Elevate your track with AI mastering by Masterchannel Master Track Stereo File …" at bounding box center [281, 186] width 446 height 127
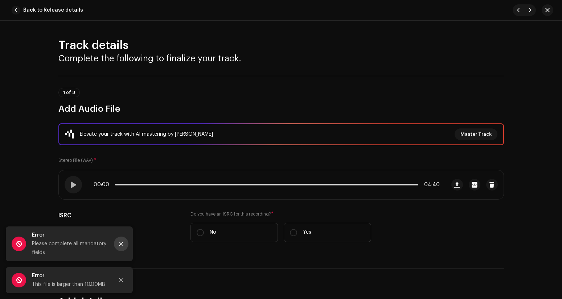
click at [119, 246] on icon "Close" at bounding box center [121, 244] width 4 height 4
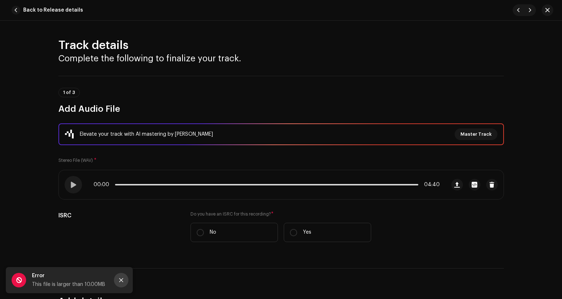
click at [121, 279] on icon "Close" at bounding box center [121, 280] width 5 height 5
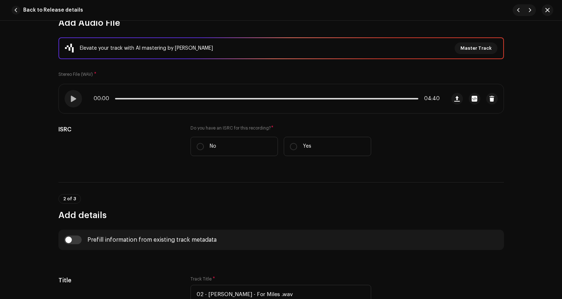
scroll to position [90, 0]
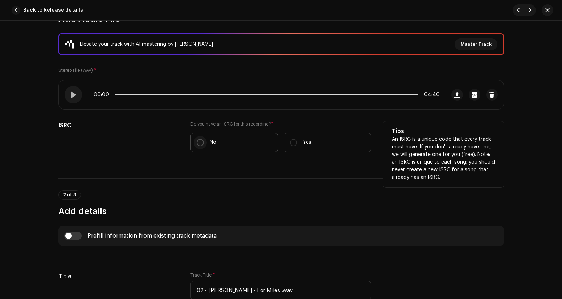
click at [197, 143] on input "No" at bounding box center [200, 142] width 7 height 7
radio input "true"
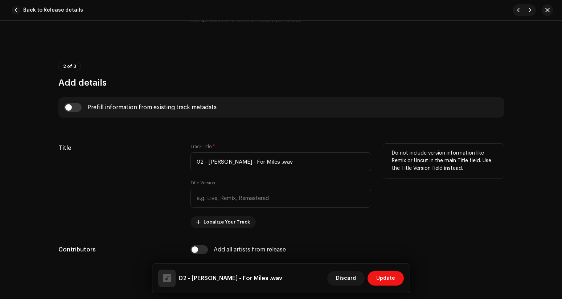
scroll to position [247, 0]
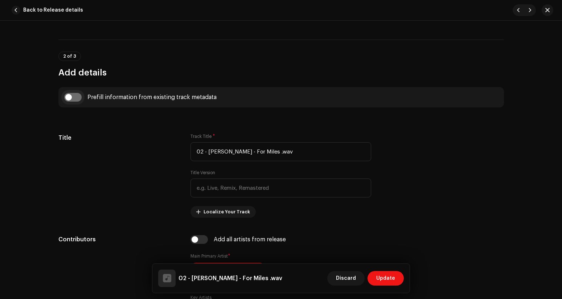
click at [75, 96] on input "checkbox" at bounding box center [72, 97] width 17 height 9
checkbox input "true"
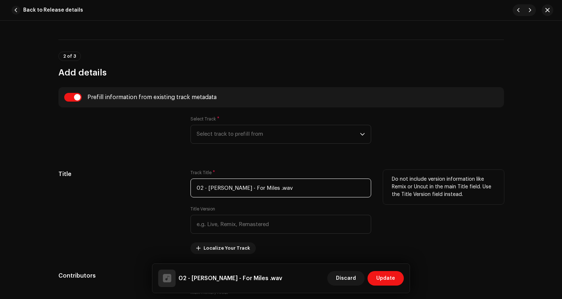
drag, startPoint x: 252, startPoint y: 189, endPoint x: 192, endPoint y: 181, distance: 60.3
click at [192, 181] on input "02 - [PERSON_NAME] - For Miles .wav" at bounding box center [280, 188] width 181 height 19
drag, startPoint x: 233, startPoint y: 189, endPoint x: 222, endPoint y: 189, distance: 10.9
click at [222, 189] on input "For Miles .wav" at bounding box center [280, 188] width 181 height 19
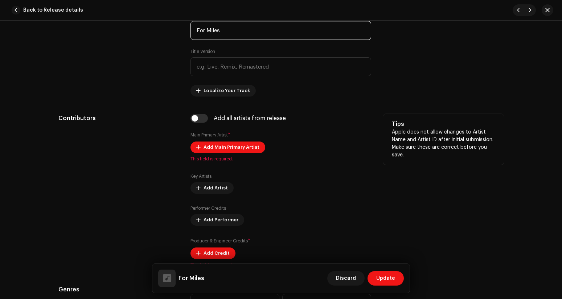
scroll to position [407, 0]
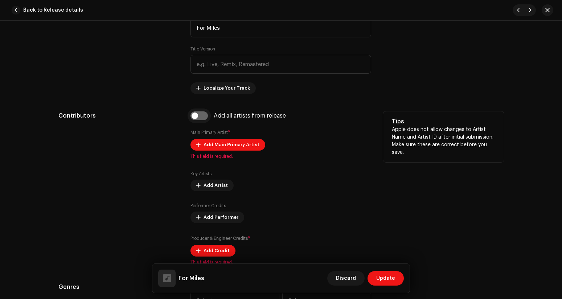
type input "For Miles"
click at [203, 118] on input "checkbox" at bounding box center [198, 115] width 17 height 9
checkbox input "true"
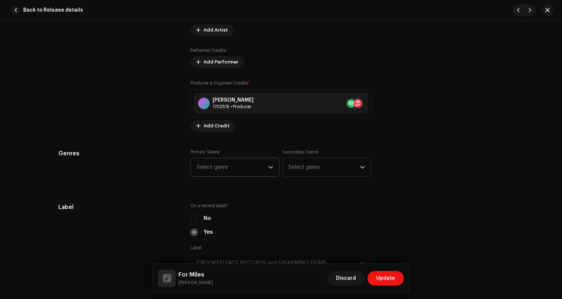
scroll to position [597, 0]
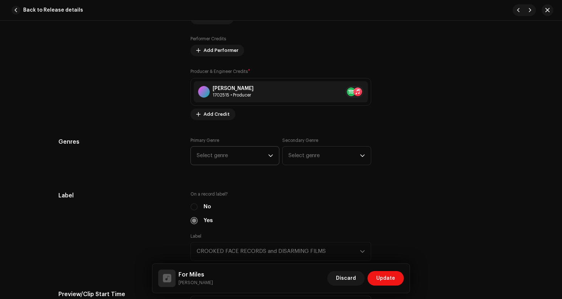
click at [247, 159] on span "Select genre" at bounding box center [232, 156] width 71 height 18
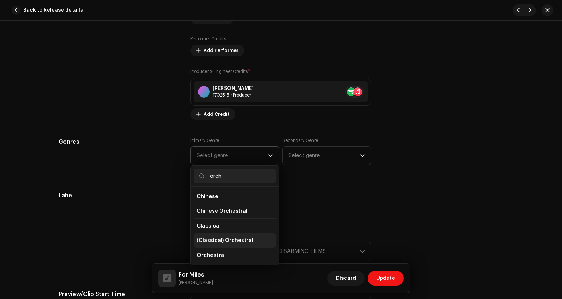
type input "orch"
click at [231, 240] on span "(Classical) Orchestral" at bounding box center [225, 240] width 57 height 7
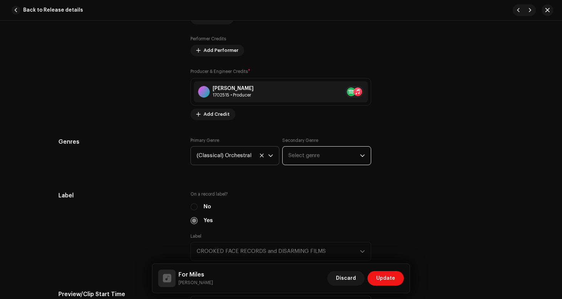
click at [310, 157] on span "Select genre" at bounding box center [323, 156] width 71 height 18
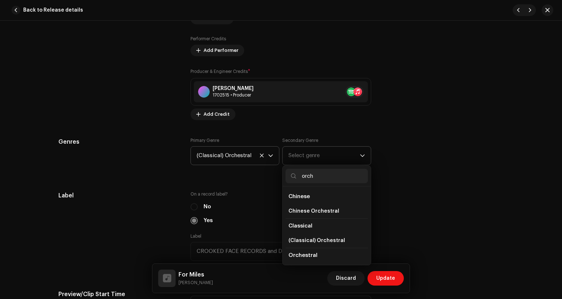
scroll to position [15, 0]
type input "orch"
click at [317, 256] on li "Orchestral" at bounding box center [327, 254] width 82 height 15
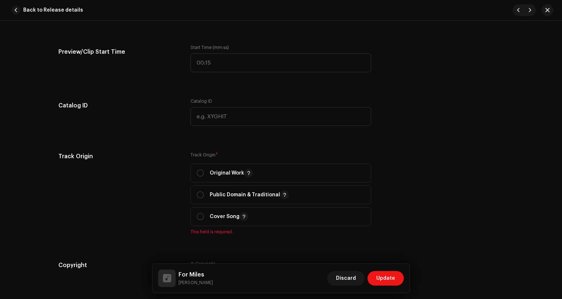
scroll to position [856, 0]
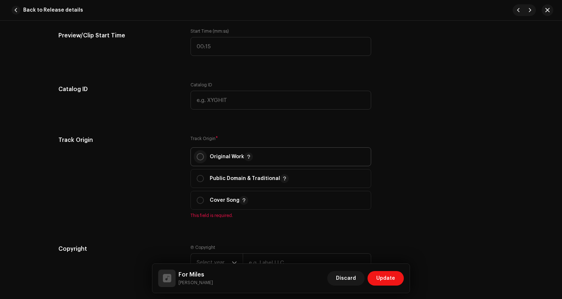
click at [200, 159] on input "radio" at bounding box center [200, 156] width 7 height 7
radio input "true"
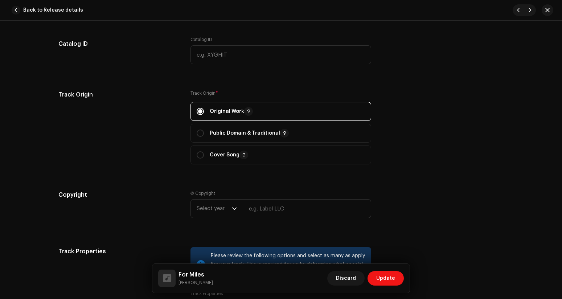
scroll to position [932, 0]
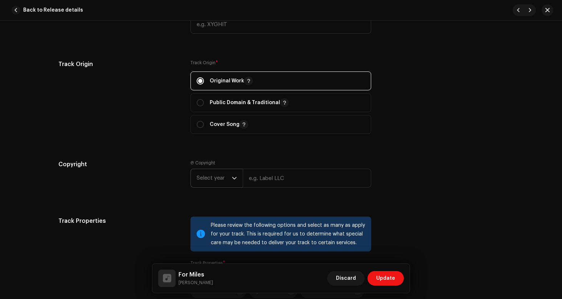
click at [232, 175] on div "dropdown trigger" at bounding box center [234, 178] width 5 height 18
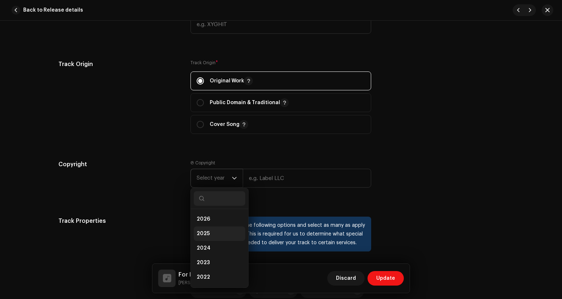
click at [220, 231] on li "2025" at bounding box center [220, 233] width 52 height 15
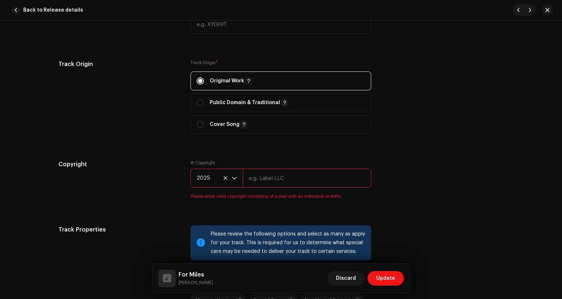
click at [265, 184] on input "text" at bounding box center [307, 178] width 128 height 19
type input "CROOKED FACE RECORDS and DISARMING FILMS"
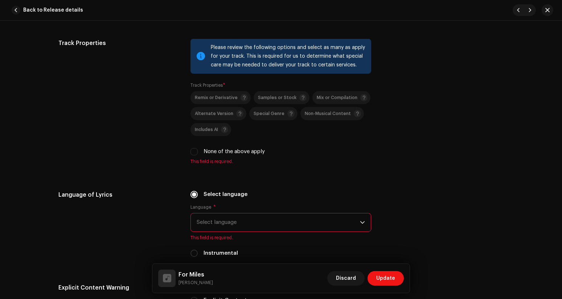
scroll to position [1116, 0]
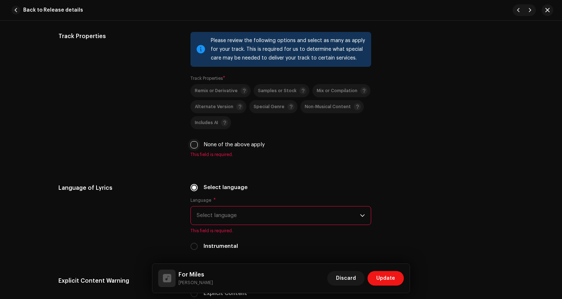
click at [192, 143] on input "None of the above apply" at bounding box center [193, 144] width 7 height 7
checkbox input "true"
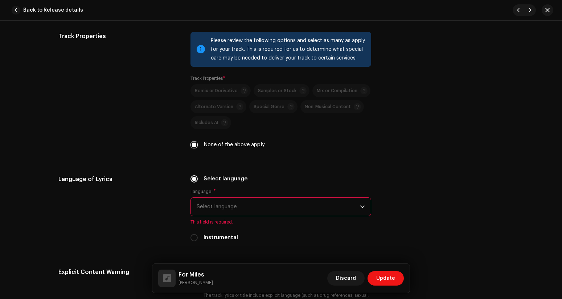
click at [232, 208] on span "Select language" at bounding box center [278, 207] width 163 height 18
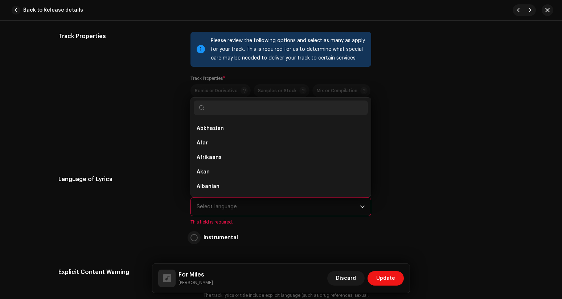
click at [193, 238] on input "Instrumental" at bounding box center [193, 237] width 7 height 7
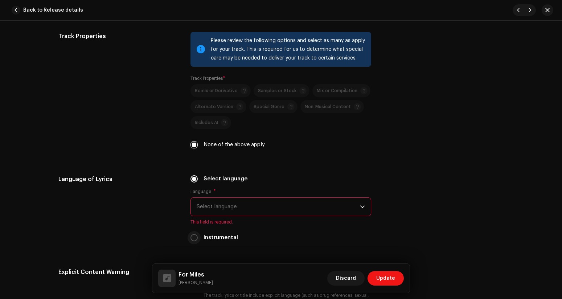
radio input "true"
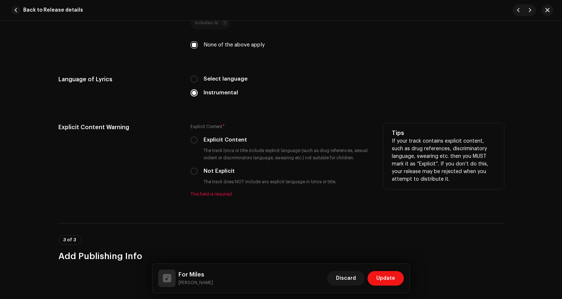
scroll to position [1219, 0]
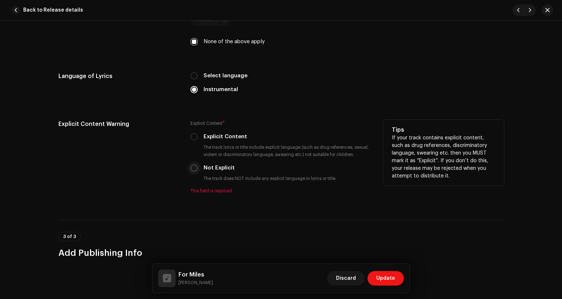
click at [194, 171] on input "Not Explicit" at bounding box center [193, 167] width 7 height 7
radio input "true"
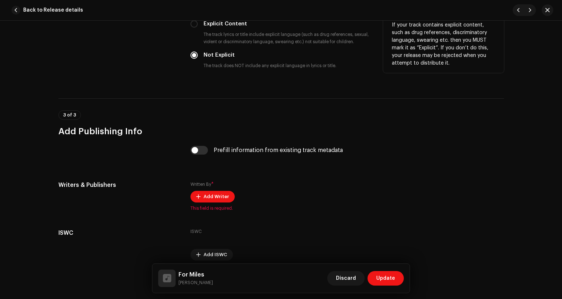
scroll to position [1343, 0]
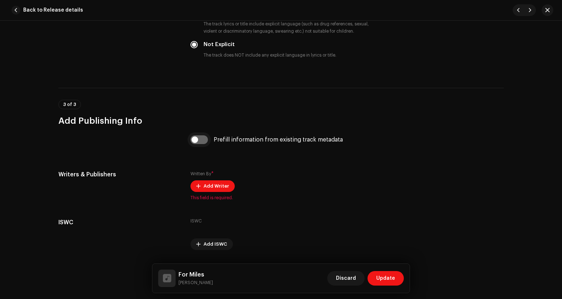
click at [203, 143] on input "checkbox" at bounding box center [198, 139] width 17 height 9
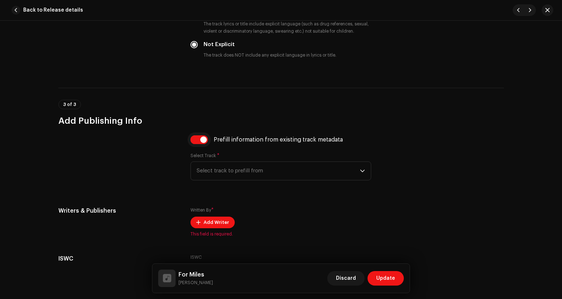
click at [195, 140] on input "checkbox" at bounding box center [198, 139] width 17 height 9
checkbox input "false"
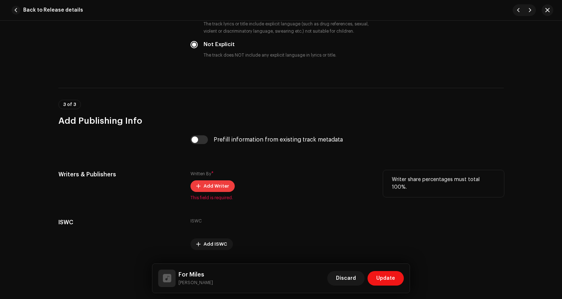
click at [210, 187] on span "Add Writer" at bounding box center [216, 186] width 25 height 15
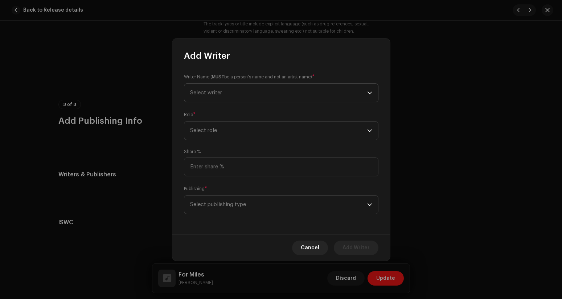
click at [226, 91] on span "Select writer" at bounding box center [278, 93] width 177 height 18
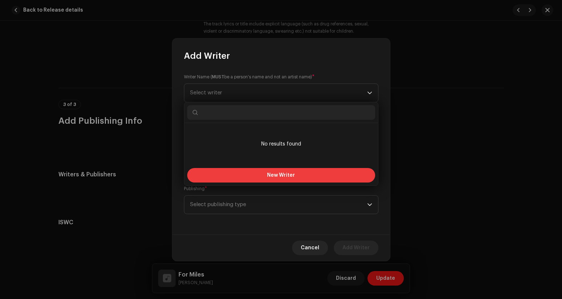
click at [243, 176] on button "New Writer" at bounding box center [281, 175] width 188 height 15
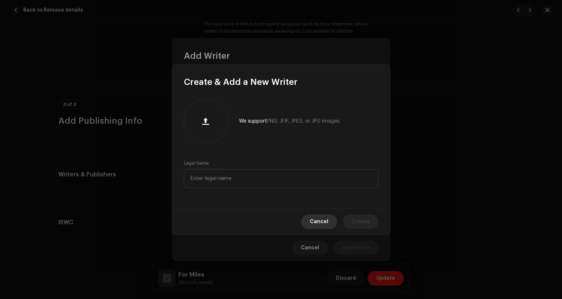
click at [321, 225] on span "Cancel" at bounding box center [319, 221] width 19 height 15
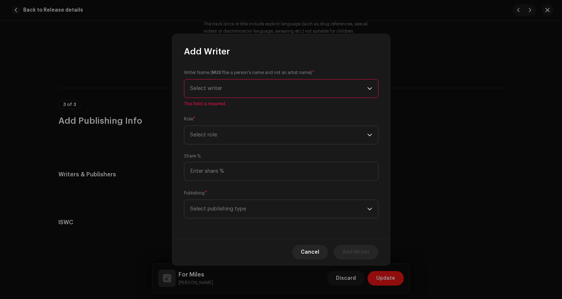
click at [231, 91] on span "Select writer" at bounding box center [278, 88] width 177 height 18
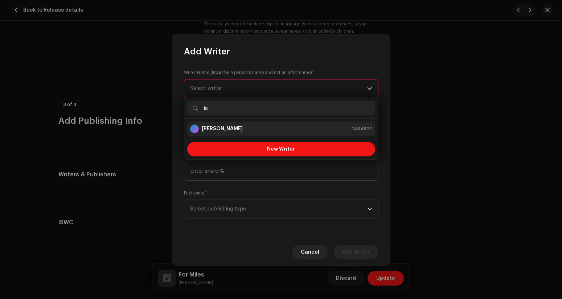
type input "is"
click at [238, 127] on strong "[PERSON_NAME]" at bounding box center [222, 128] width 41 height 7
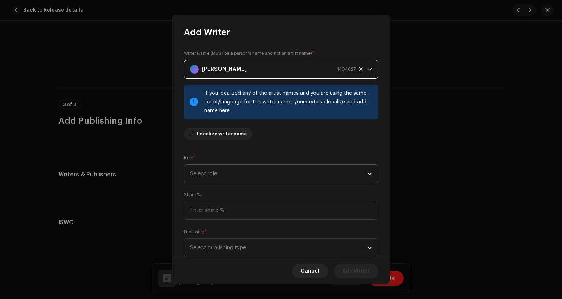
click at [279, 175] on span "Select role" at bounding box center [278, 174] width 177 height 18
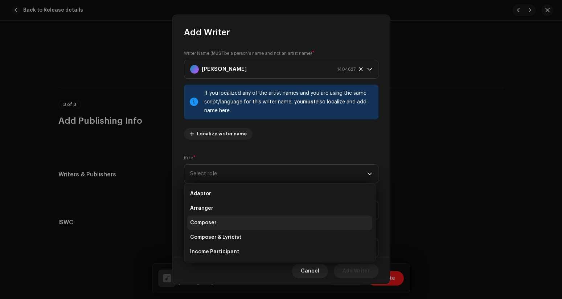
click at [241, 222] on li "Composer" at bounding box center [279, 223] width 185 height 15
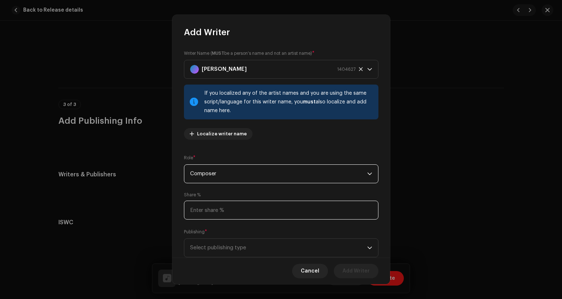
click at [242, 208] on input at bounding box center [281, 210] width 194 height 19
type input "100.00"
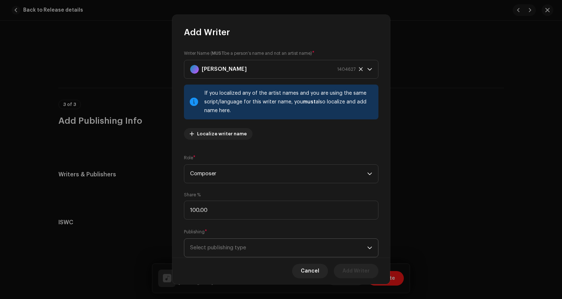
click at [239, 247] on span "Select publishing type" at bounding box center [278, 248] width 177 height 18
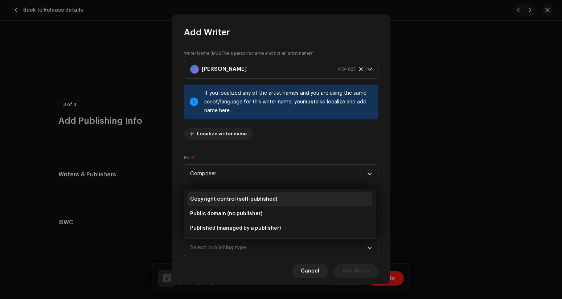
click at [235, 202] on span "Copyright control (self-published)" at bounding box center [233, 199] width 87 height 7
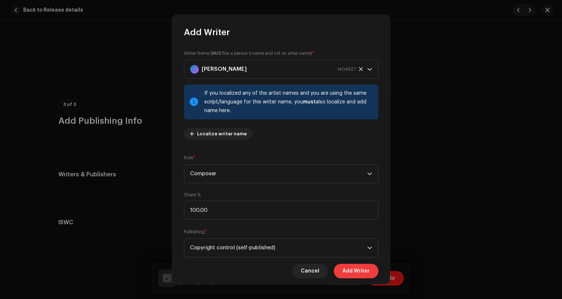
click at [348, 268] on span "Add Writer" at bounding box center [356, 271] width 27 height 15
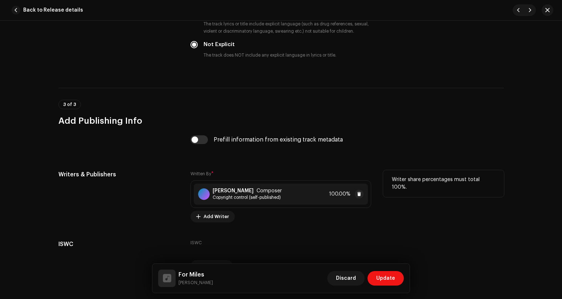
scroll to position [1387, 0]
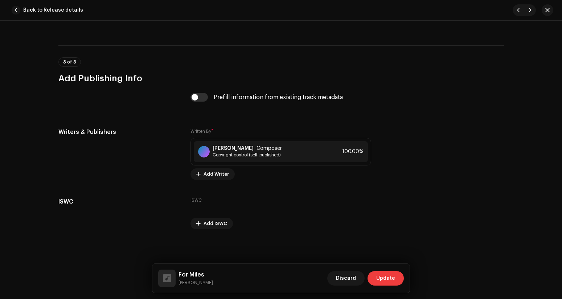
click at [390, 275] on span "Update" at bounding box center [385, 278] width 19 height 15
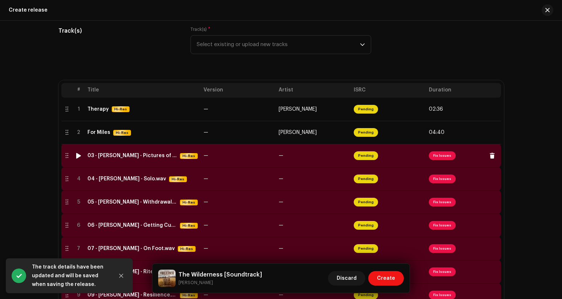
click at [436, 156] on span "Fix Issues" at bounding box center [442, 155] width 27 height 9
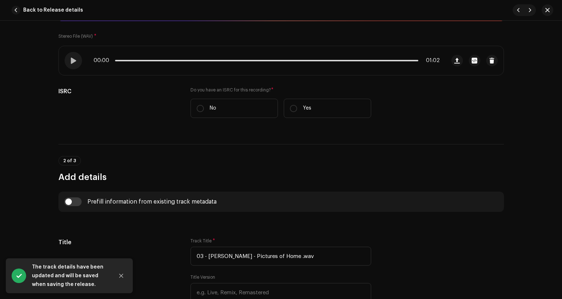
scroll to position [128, 0]
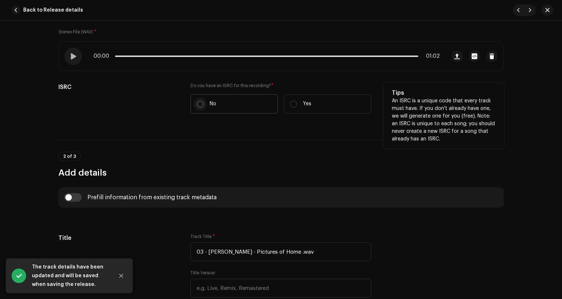
click at [198, 104] on input "No" at bounding box center [200, 104] width 7 height 7
radio input "true"
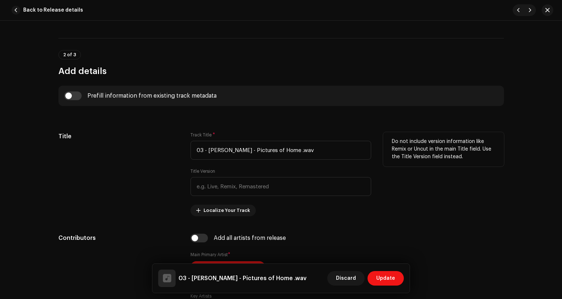
scroll to position [252, 0]
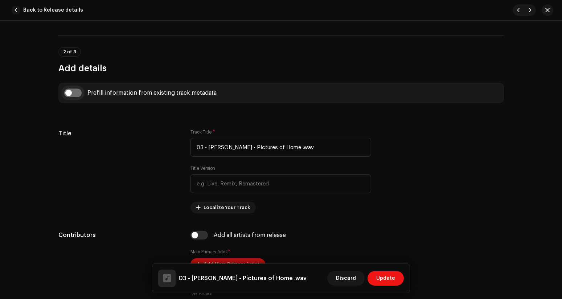
click at [75, 91] on input "checkbox" at bounding box center [72, 93] width 17 height 9
checkbox input "true"
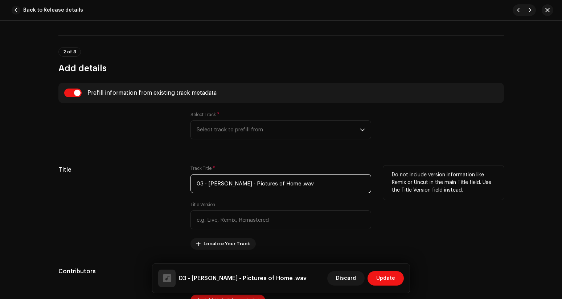
drag, startPoint x: 252, startPoint y: 184, endPoint x: 189, endPoint y: 183, distance: 62.8
click at [190, 183] on input "03 - [PERSON_NAME] - Pictures of Home .wav" at bounding box center [280, 183] width 181 height 19
drag, startPoint x: 240, startPoint y: 185, endPoint x: 262, endPoint y: 185, distance: 22.1
click at [262, 185] on input "Pictures of Home .wav" at bounding box center [280, 183] width 181 height 19
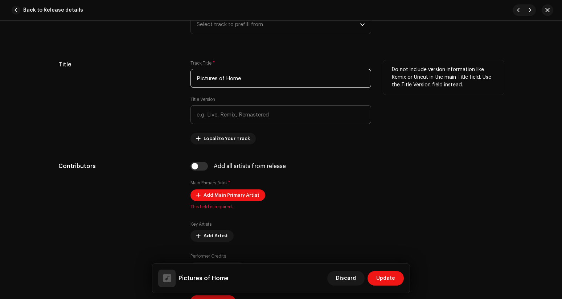
scroll to position [365, 0]
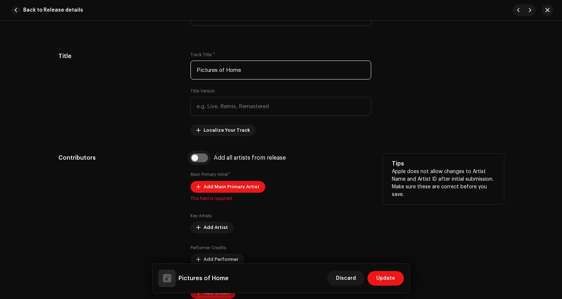
type input "Pictures of Home"
click at [204, 159] on input "checkbox" at bounding box center [198, 157] width 17 height 9
checkbox input "true"
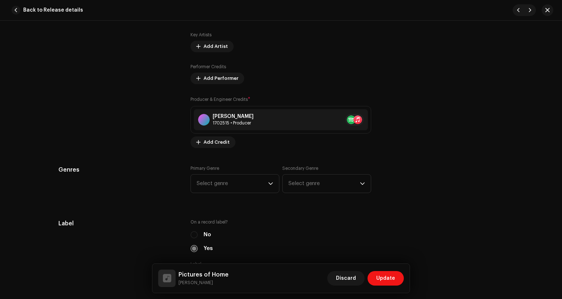
scroll to position [589, 0]
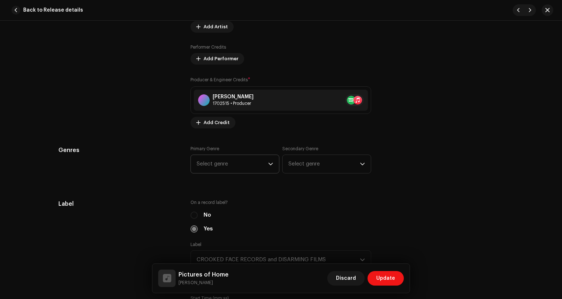
click at [229, 159] on span "Select genre" at bounding box center [232, 164] width 71 height 18
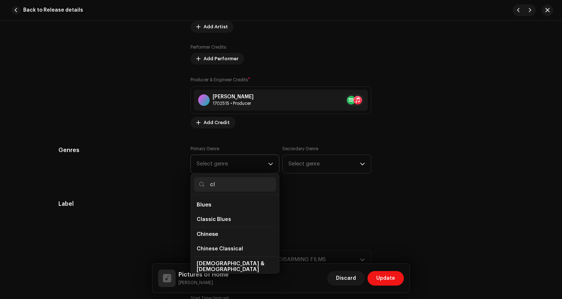
type input "c"
type input "orch"
click at [219, 250] on span "(Classical) Orchestral" at bounding box center [225, 248] width 57 height 7
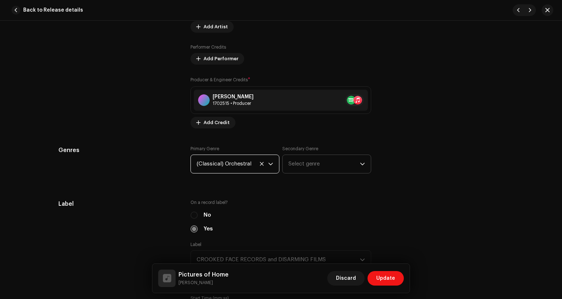
click at [306, 166] on span "Select genre" at bounding box center [323, 164] width 71 height 18
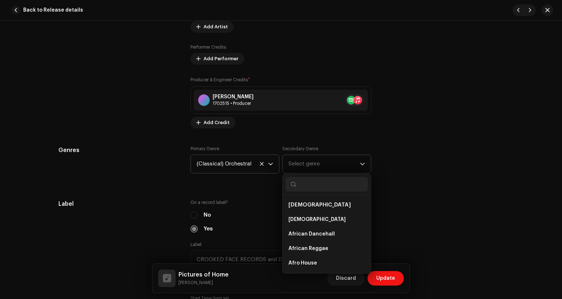
type input "c"
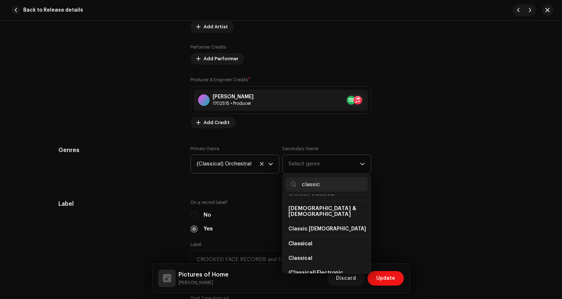
scroll to position [77, 0]
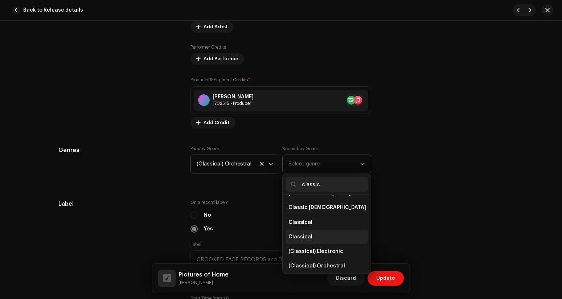
type input "classic"
click at [313, 231] on li "Classical" at bounding box center [327, 237] width 82 height 15
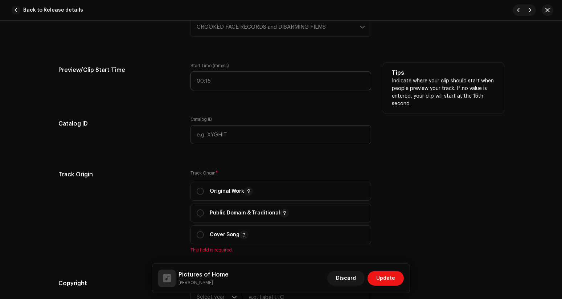
scroll to position [822, 0]
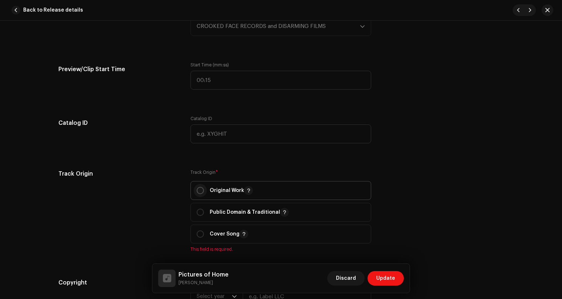
click at [200, 192] on input "radio" at bounding box center [200, 190] width 7 height 7
radio input "true"
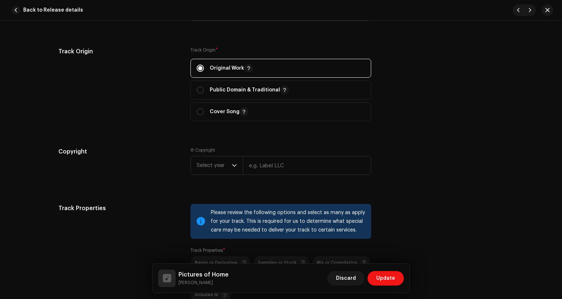
scroll to position [945, 0]
click at [223, 169] on span "Select year" at bounding box center [214, 165] width 35 height 18
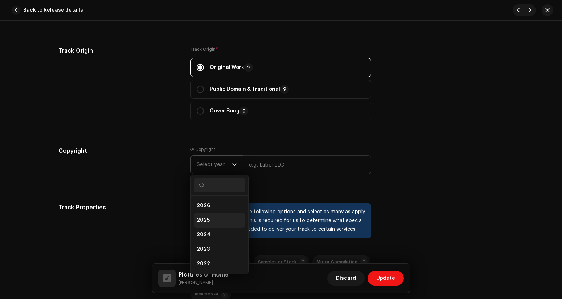
click at [210, 221] on li "2025" at bounding box center [220, 220] width 52 height 15
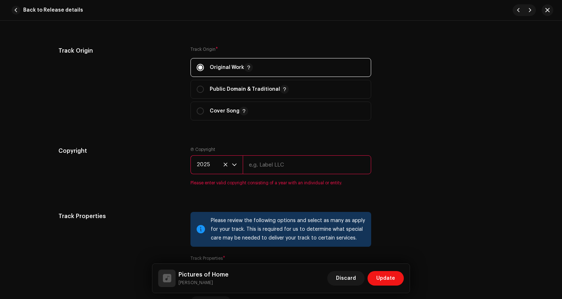
click at [268, 169] on input "text" at bounding box center [307, 164] width 128 height 19
type input "CROOKED FACE RECORDS and DISARMING FILMS"
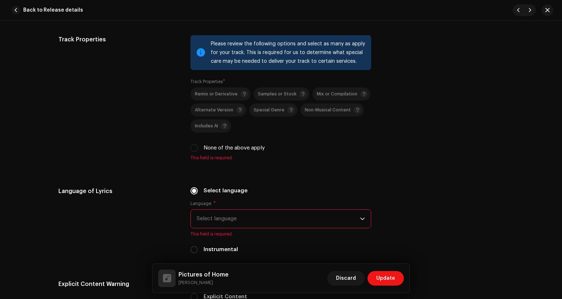
scroll to position [1119, 0]
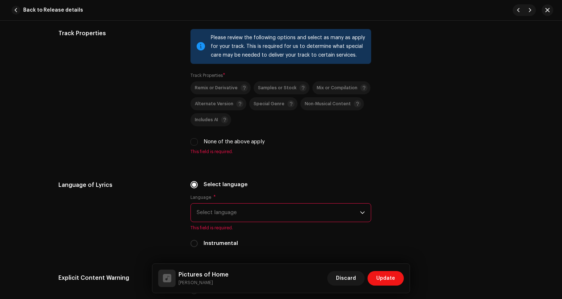
click at [194, 138] on div "Remix or Derivative Samples or Stock Mix or Compilation Alternate Version Speci…" at bounding box center [280, 113] width 181 height 65
click at [194, 143] on input "None of the above apply" at bounding box center [193, 141] width 7 height 7
checkbox input "true"
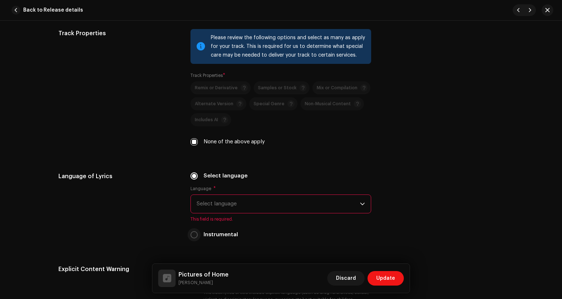
click at [195, 238] on p-radiobutton at bounding box center [193, 234] width 7 height 7
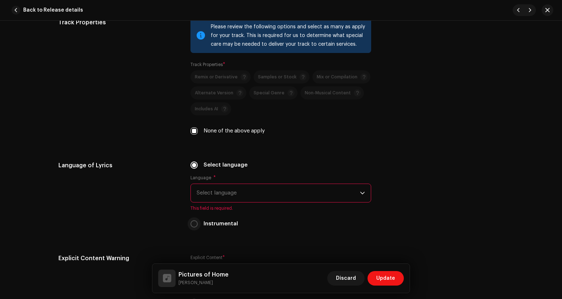
click at [192, 227] on input "Instrumental" at bounding box center [193, 223] width 7 height 7
radio input "true"
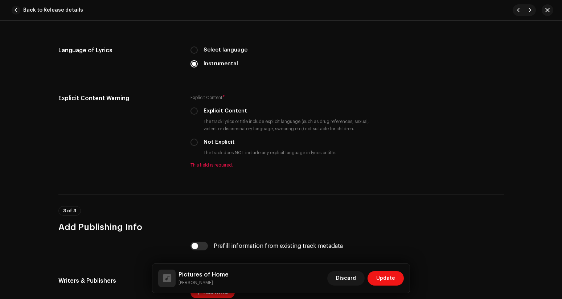
scroll to position [1256, 0]
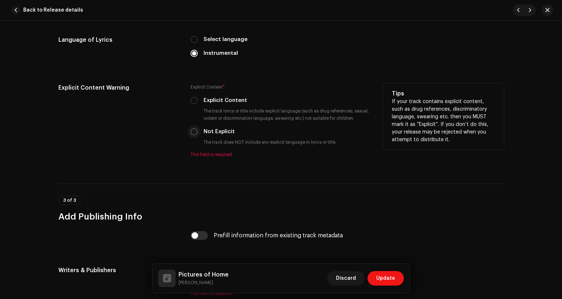
click at [194, 135] on input "Not Explicit" at bounding box center [193, 131] width 7 height 7
radio input "true"
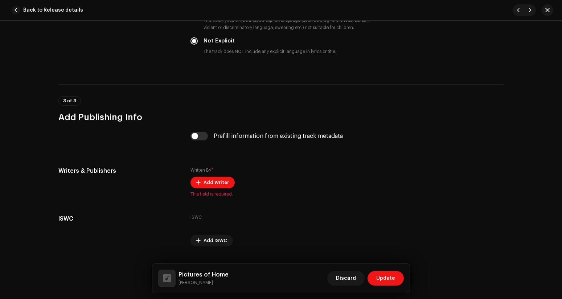
scroll to position [1365, 0]
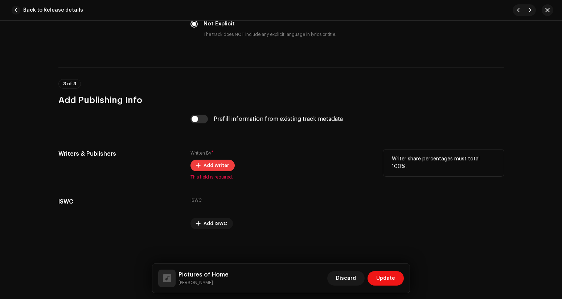
click at [208, 161] on span "Add Writer" at bounding box center [216, 165] width 25 height 15
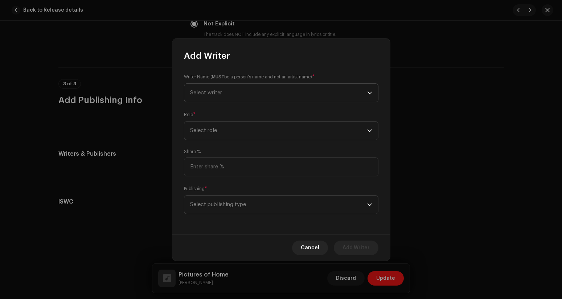
click at [227, 93] on span "Select writer" at bounding box center [278, 93] width 177 height 18
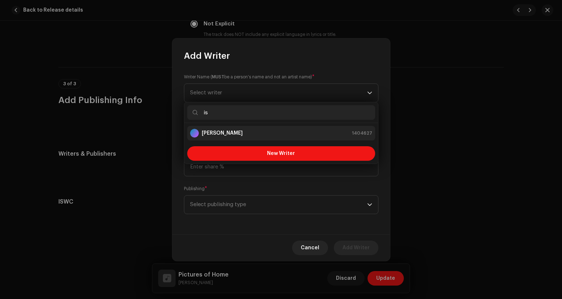
type input "is"
click at [238, 131] on strong "[PERSON_NAME]" at bounding box center [222, 133] width 41 height 7
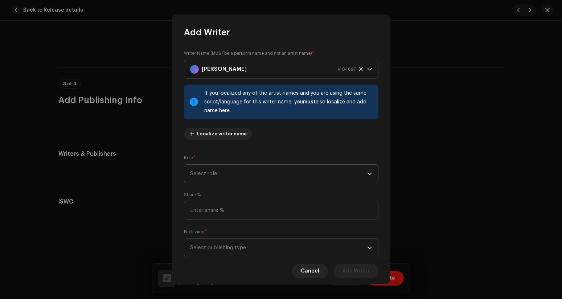
click at [256, 177] on span "Select role" at bounding box center [278, 174] width 177 height 18
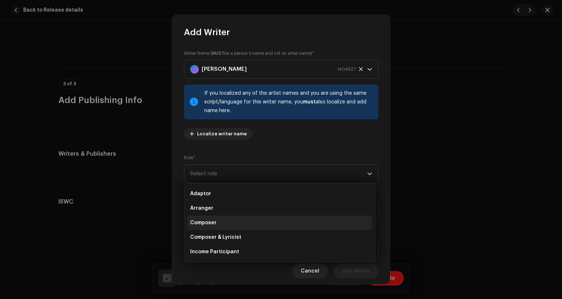
click at [220, 220] on li "Composer" at bounding box center [279, 223] width 185 height 15
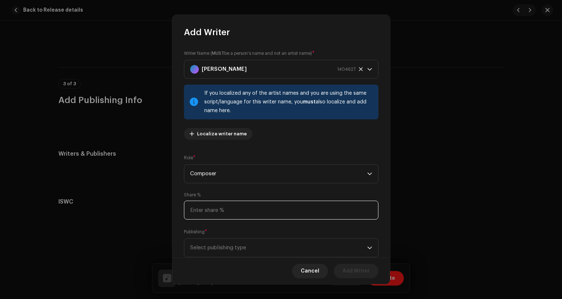
click at [220, 214] on input at bounding box center [281, 210] width 194 height 19
type input "100.00"
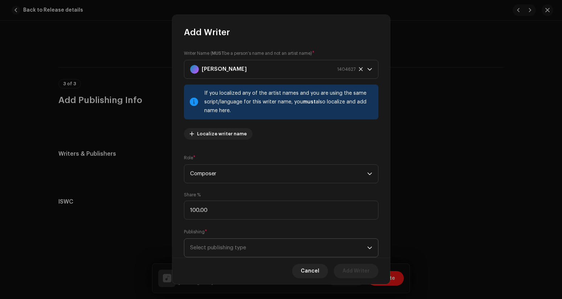
click at [216, 245] on span "Select publishing type" at bounding box center [278, 248] width 177 height 18
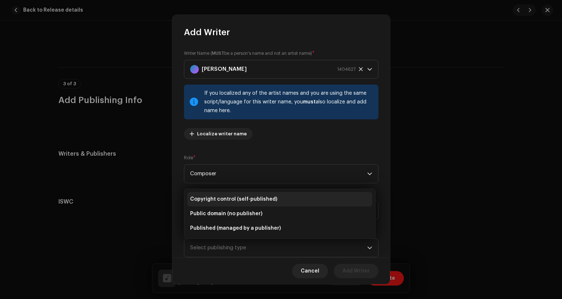
click at [216, 198] on span "Copyright control (self-published)" at bounding box center [233, 199] width 87 height 7
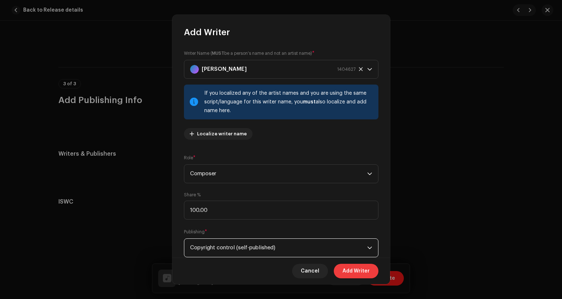
click at [349, 266] on span "Add Writer" at bounding box center [356, 271] width 27 height 15
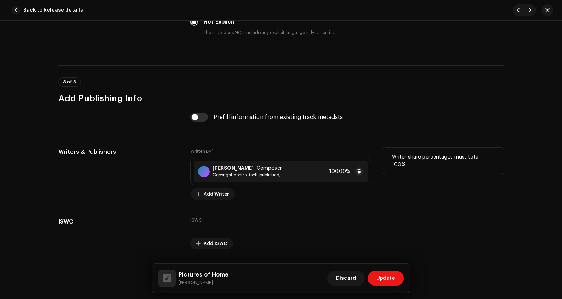
scroll to position [1387, 0]
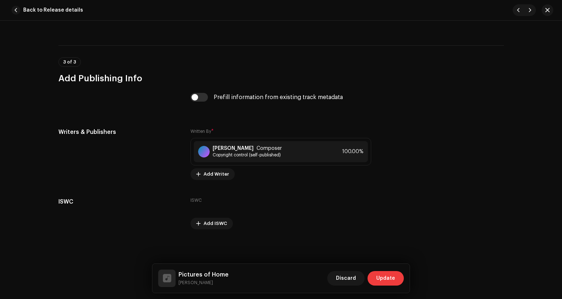
click at [388, 274] on span "Update" at bounding box center [385, 278] width 19 height 15
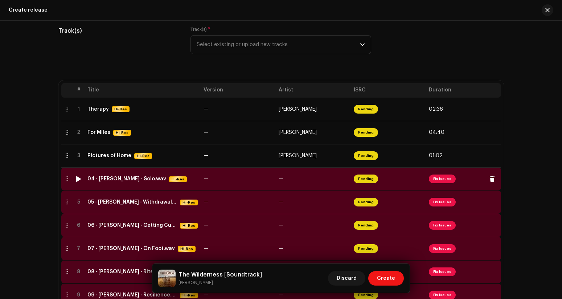
click at [437, 180] on span "Fix Issues" at bounding box center [442, 179] width 27 height 9
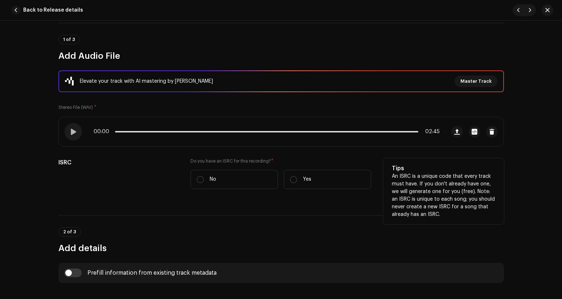
scroll to position [63, 0]
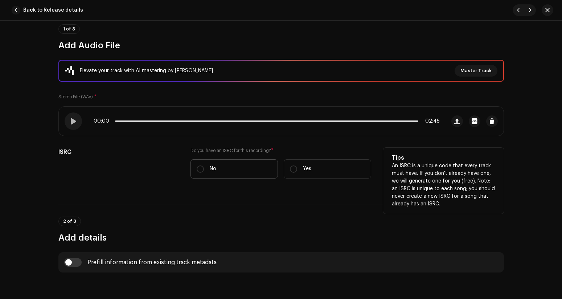
click at [195, 169] on label "No" at bounding box center [233, 168] width 87 height 19
click at [197, 169] on input "No" at bounding box center [200, 168] width 7 height 7
radio input "true"
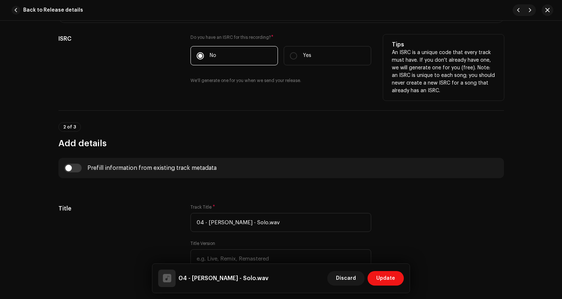
scroll to position [187, 0]
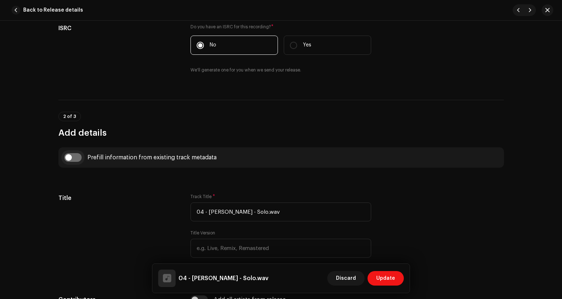
click at [76, 155] on input "checkbox" at bounding box center [72, 157] width 17 height 9
checkbox input "true"
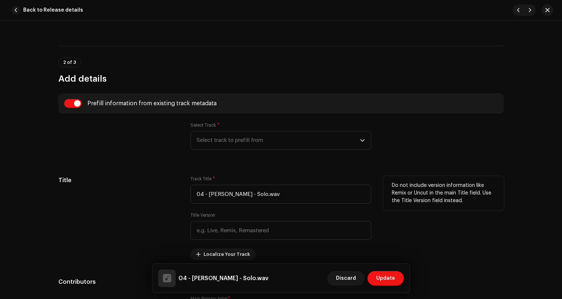
scroll to position [258, 0]
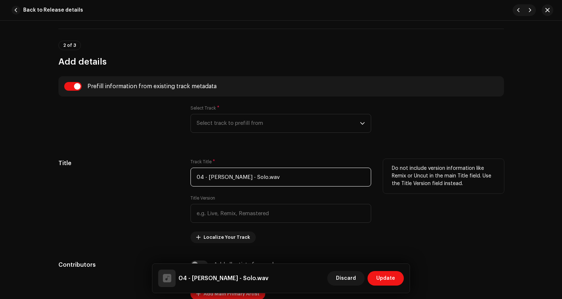
drag, startPoint x: 251, startPoint y: 178, endPoint x: 184, endPoint y: 173, distance: 68.0
click at [184, 173] on div "Title Track Title * 04 - [PERSON_NAME] - Solo.wav Title Version Localize Your T…" at bounding box center [281, 201] width 446 height 84
click at [222, 176] on input "Solo.wav" at bounding box center [280, 177] width 181 height 19
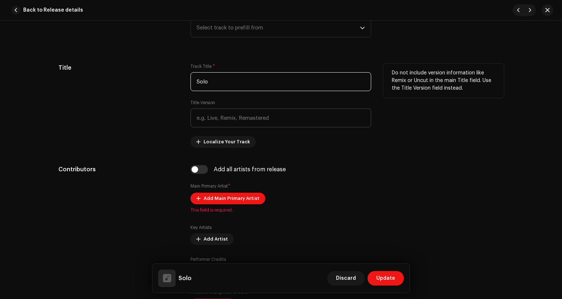
scroll to position [362, 0]
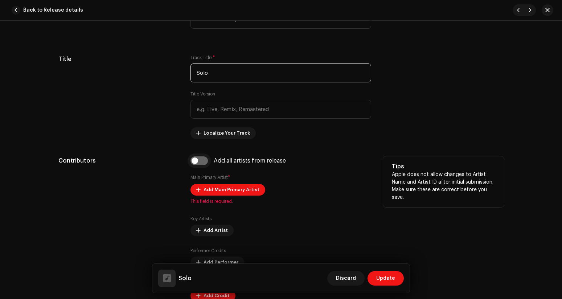
type input "Solo"
click at [203, 164] on input "checkbox" at bounding box center [198, 160] width 17 height 9
checkbox input "true"
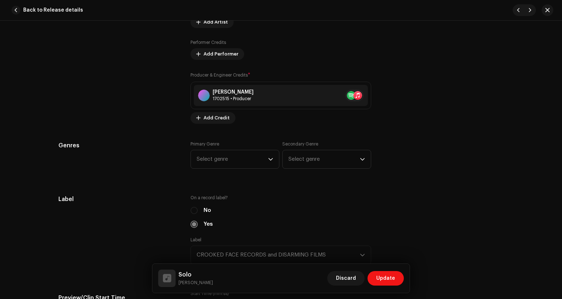
scroll to position [608, 0]
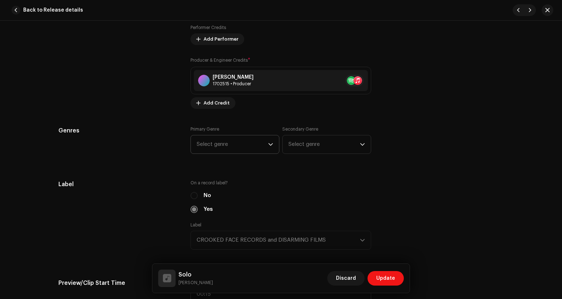
click at [219, 147] on span "Select genre" at bounding box center [232, 144] width 71 height 18
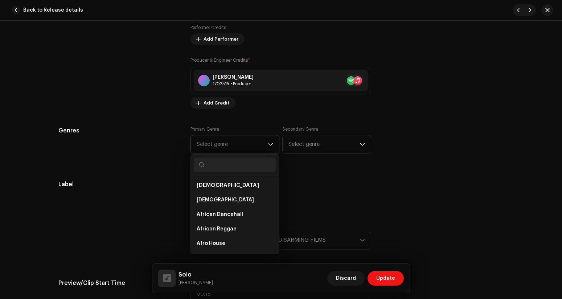
type input "k"
type input "orch"
click at [225, 230] on span "(Classical) Orchestral" at bounding box center [225, 229] width 57 height 7
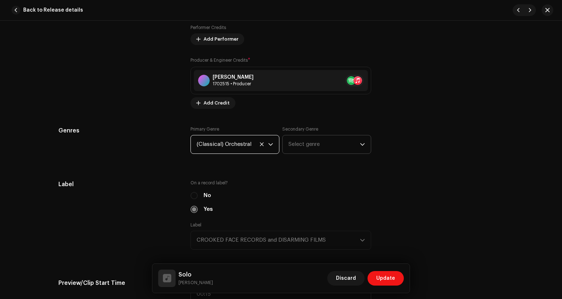
click at [299, 151] on span "Select genre" at bounding box center [323, 144] width 71 height 18
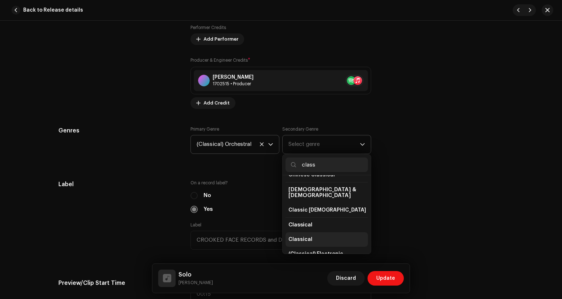
scroll to position [56, 0]
type input "class"
click at [312, 235] on li "Classical" at bounding box center [327, 238] width 82 height 15
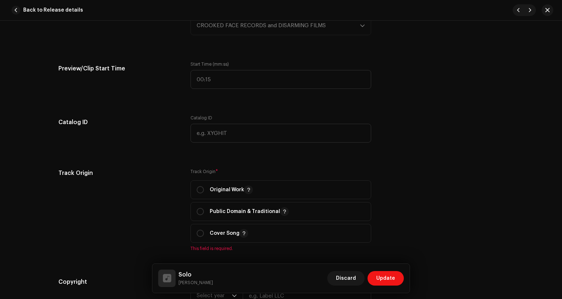
scroll to position [827, 0]
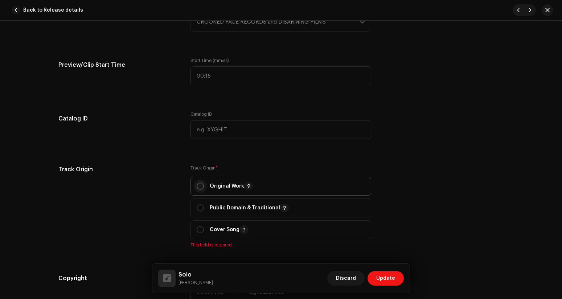
click at [197, 187] on input "radio" at bounding box center [200, 186] width 7 height 7
radio input "true"
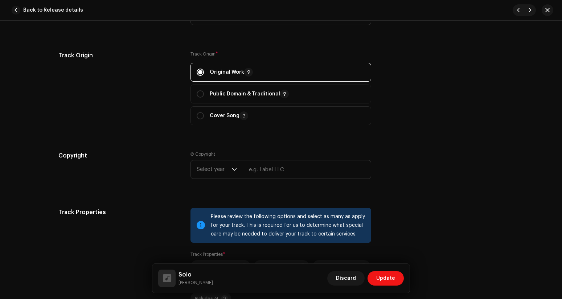
scroll to position [950, 0]
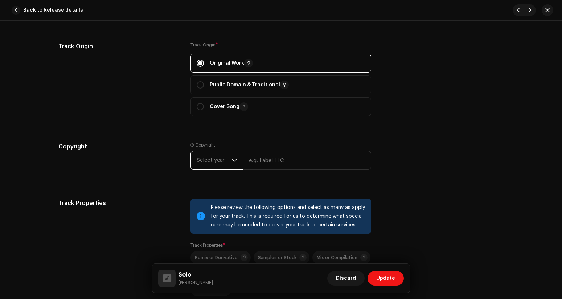
click at [208, 168] on span "Select year" at bounding box center [214, 160] width 35 height 18
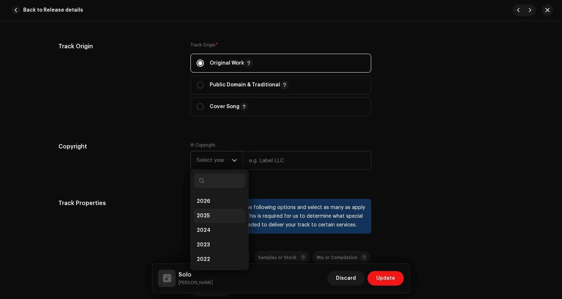
click at [208, 212] on li "2025" at bounding box center [220, 216] width 52 height 15
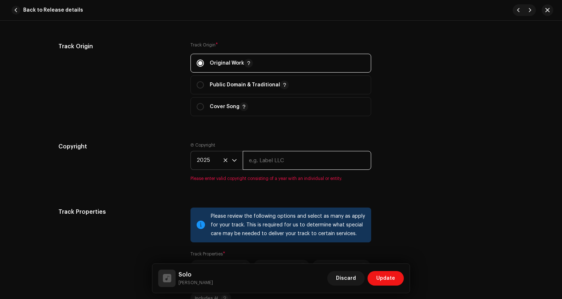
click at [271, 165] on input "text" at bounding box center [307, 160] width 128 height 19
type input "CROOKED FACE RECORDS and DISARMING FILMS"
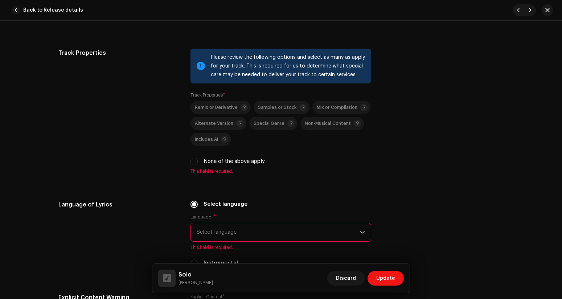
scroll to position [1101, 0]
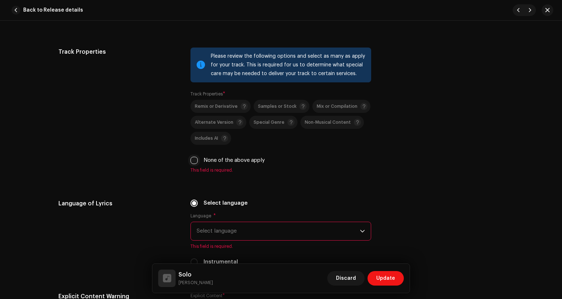
click at [194, 163] on input "None of the above apply" at bounding box center [193, 160] width 7 height 7
checkbox input "true"
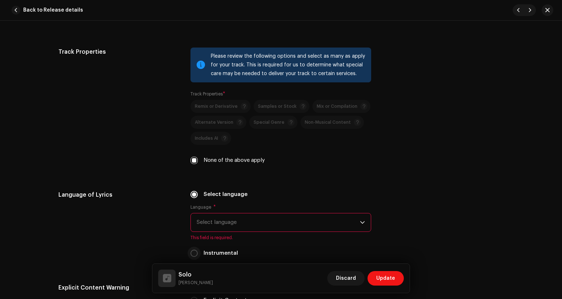
click at [193, 257] on input "Instrumental" at bounding box center [193, 253] width 7 height 7
radio input "true"
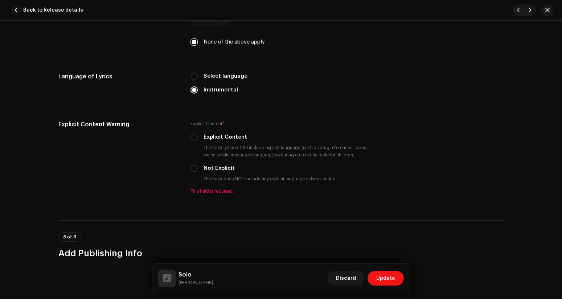
scroll to position [1235, 0]
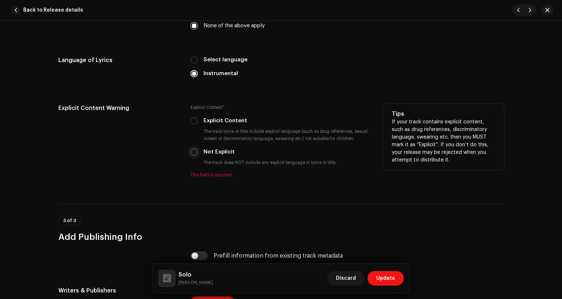
click at [194, 153] on input "Not Explicit" at bounding box center [193, 151] width 7 height 7
radio input "true"
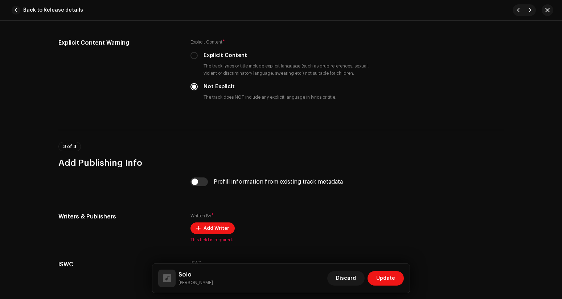
scroll to position [1348, 0]
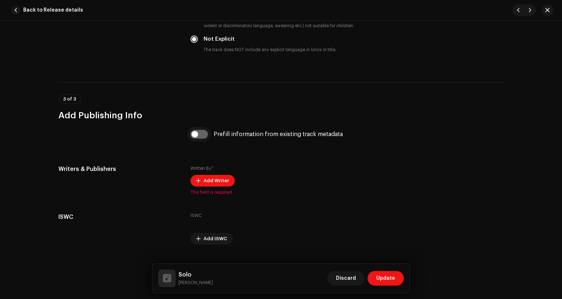
click at [204, 137] on input "checkbox" at bounding box center [198, 134] width 17 height 9
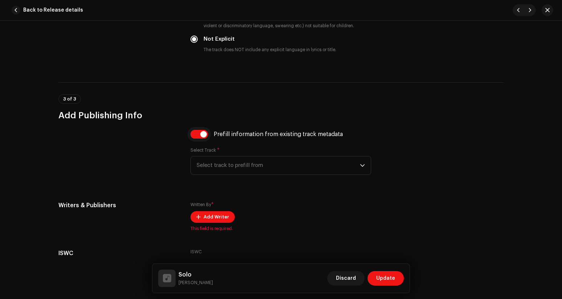
click at [195, 135] on input "checkbox" at bounding box center [198, 134] width 17 height 9
checkbox input "false"
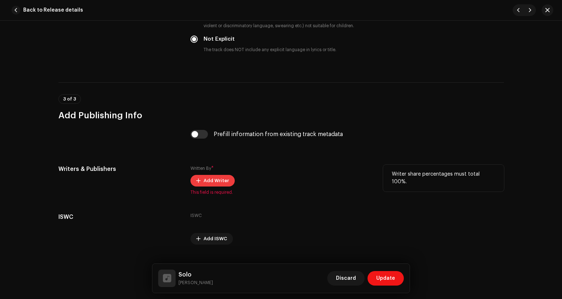
click at [204, 182] on span "Add Writer" at bounding box center [216, 180] width 25 height 15
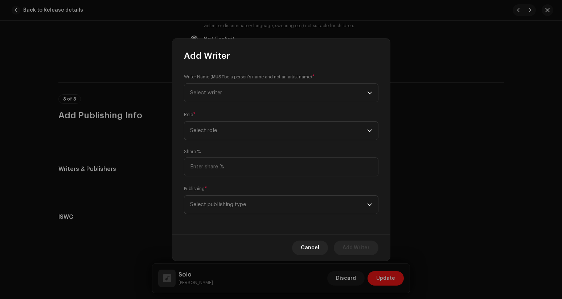
click at [232, 82] on div "Writer Name ( MUST be a person's name and not an artist name) * Select writer" at bounding box center [281, 87] width 194 height 29
click at [234, 88] on span "Select writer" at bounding box center [278, 93] width 177 height 18
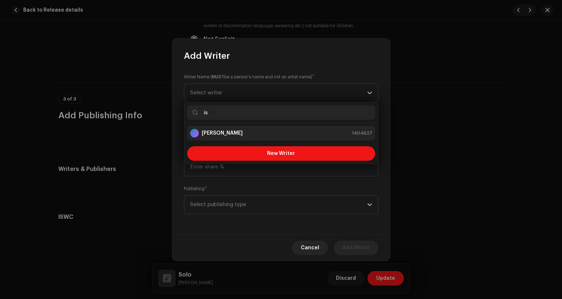
type input "is"
click at [243, 132] on strong "[PERSON_NAME]" at bounding box center [222, 133] width 41 height 7
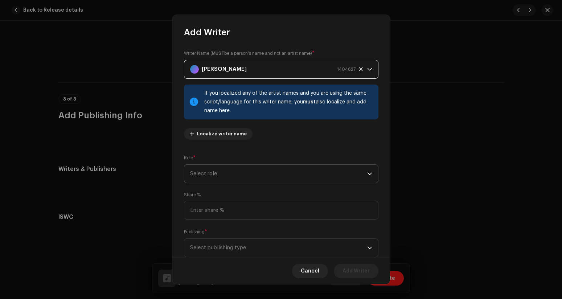
click at [241, 171] on span "Select role" at bounding box center [278, 174] width 177 height 18
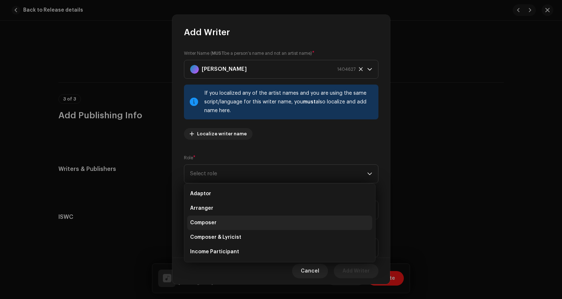
click at [221, 225] on li "Composer" at bounding box center [279, 223] width 185 height 15
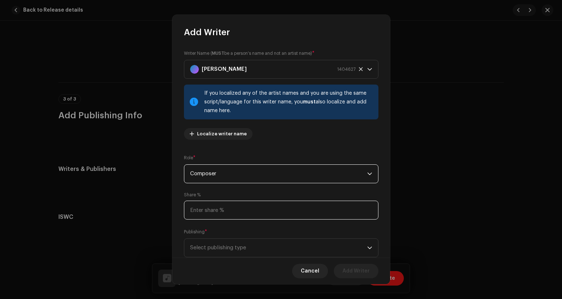
click at [229, 215] on input at bounding box center [281, 210] width 194 height 19
type input "100.00"
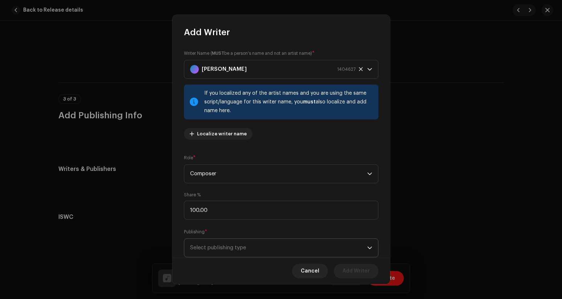
click at [221, 251] on span "Select publishing type" at bounding box center [278, 248] width 177 height 18
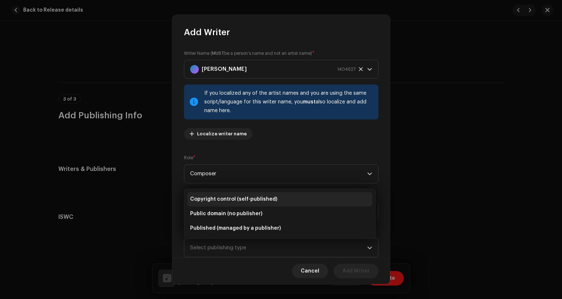
click at [222, 201] on span "Copyright control (self-published)" at bounding box center [233, 199] width 87 height 7
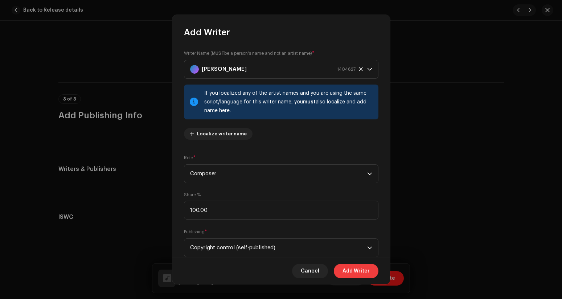
click at [343, 269] on button "Add Writer" at bounding box center [356, 271] width 45 height 15
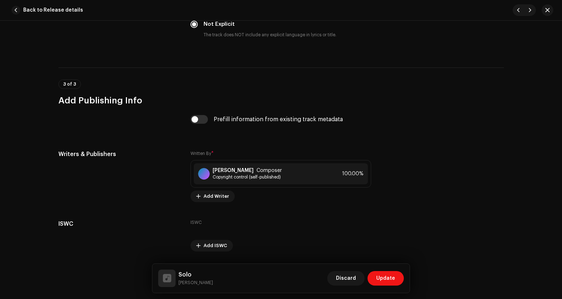
scroll to position [1387, 0]
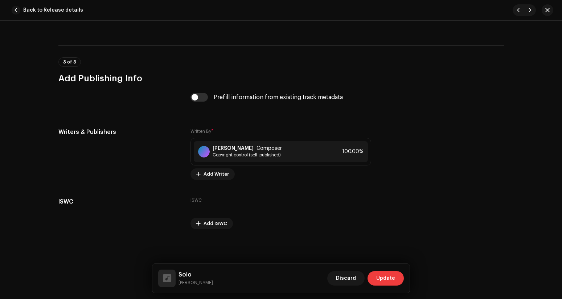
click at [389, 274] on span "Update" at bounding box center [385, 278] width 19 height 15
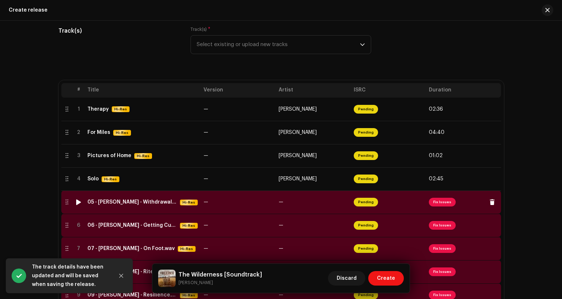
click at [435, 205] on span "Fix Issues" at bounding box center [442, 202] width 27 height 9
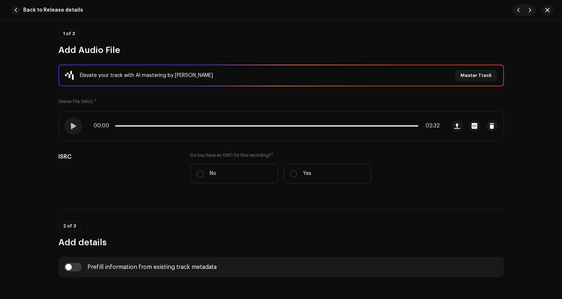
scroll to position [73, 0]
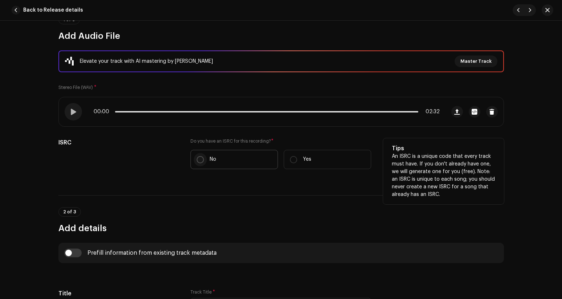
click at [197, 159] on input "No" at bounding box center [200, 159] width 7 height 7
radio input "true"
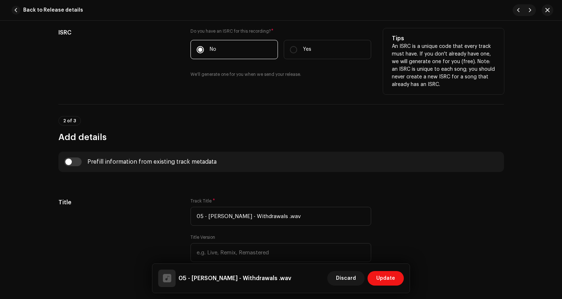
scroll to position [185, 0]
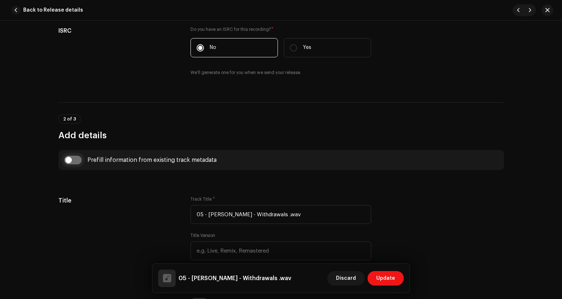
click at [75, 162] on input "checkbox" at bounding box center [72, 160] width 17 height 9
checkbox input "true"
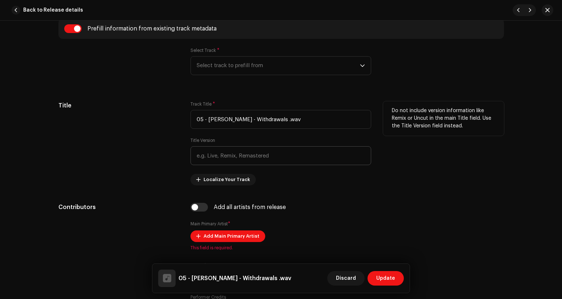
scroll to position [325, 0]
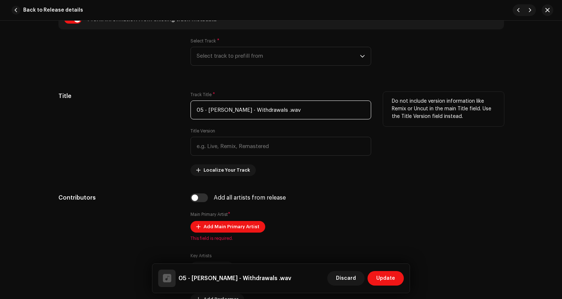
drag, startPoint x: 252, startPoint y: 110, endPoint x: 183, endPoint y: 106, distance: 69.8
click at [183, 106] on div "Title Track Title * 05 - [PERSON_NAME] - Withdrawals .wav Title Version Localiz…" at bounding box center [281, 134] width 446 height 84
drag, startPoint x: 226, startPoint y: 112, endPoint x: 257, endPoint y: 114, distance: 30.5
click at [257, 114] on input "Withdrawals .wav" at bounding box center [280, 110] width 181 height 19
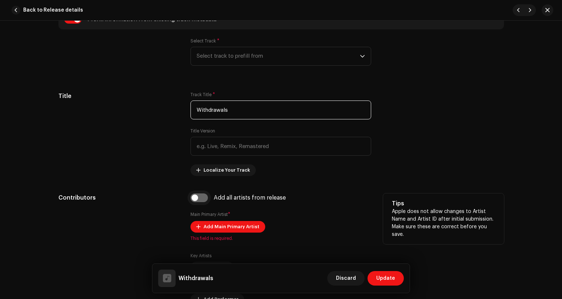
type input "Withdrawals"
click at [201, 198] on input "checkbox" at bounding box center [198, 197] width 17 height 9
checkbox input "true"
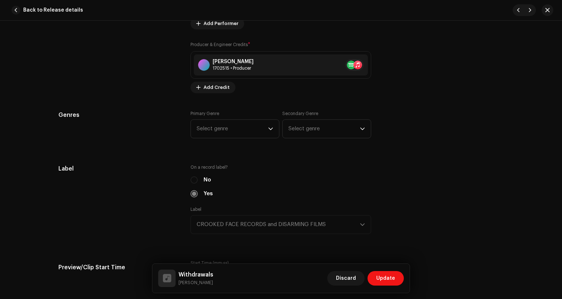
scroll to position [628, 0]
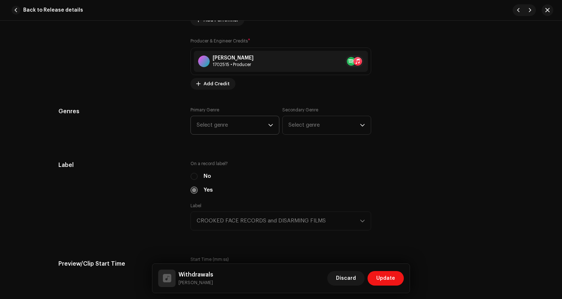
click at [243, 133] on span "Select genre" at bounding box center [232, 125] width 71 height 18
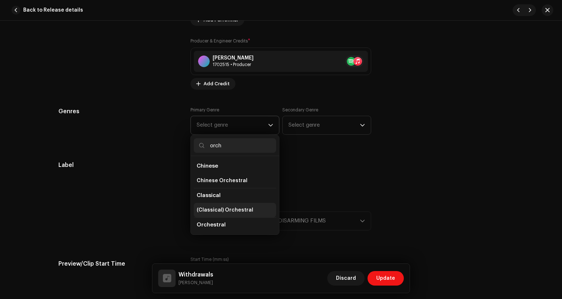
type input "orch"
click at [233, 212] on span "(Classical) Orchestral" at bounding box center [225, 209] width 57 height 7
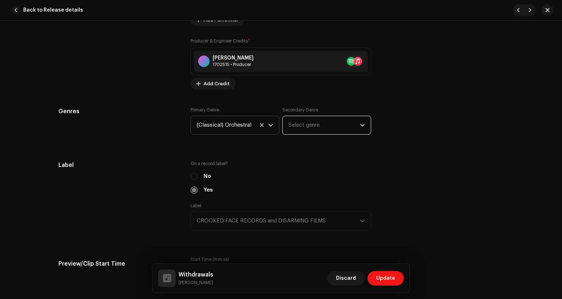
click at [292, 128] on span "Select genre" at bounding box center [323, 125] width 71 height 18
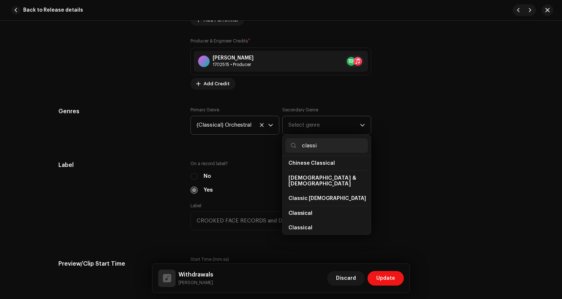
scroll to position [47, 0]
type input "classi"
click at [318, 223] on li "Classical" at bounding box center [327, 227] width 82 height 15
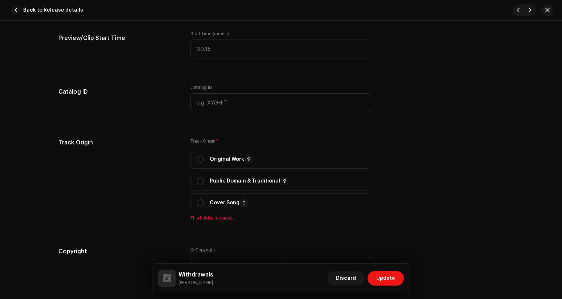
scroll to position [857, 0]
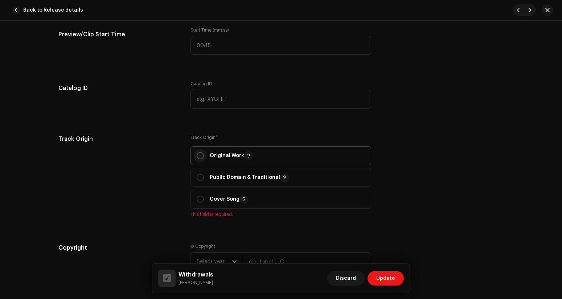
click at [198, 156] on input "radio" at bounding box center [200, 155] width 7 height 7
radio input "true"
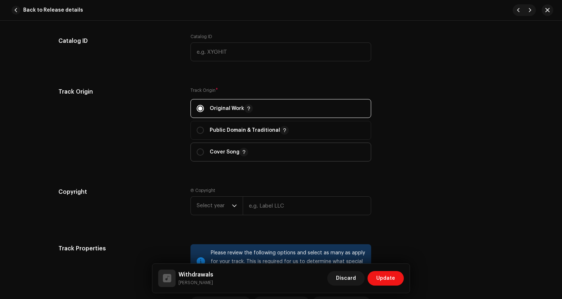
scroll to position [934, 0]
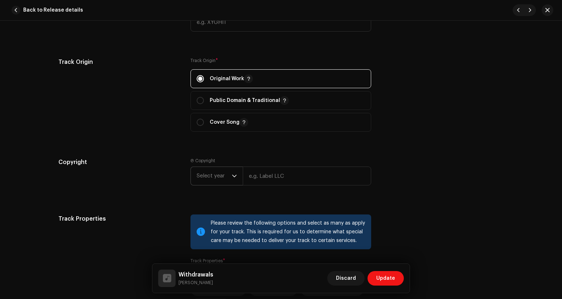
click at [232, 183] on div "dropdown trigger" at bounding box center [234, 176] width 5 height 18
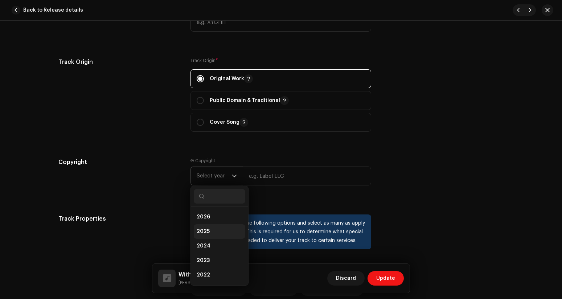
click at [213, 228] on li "2025" at bounding box center [220, 231] width 52 height 15
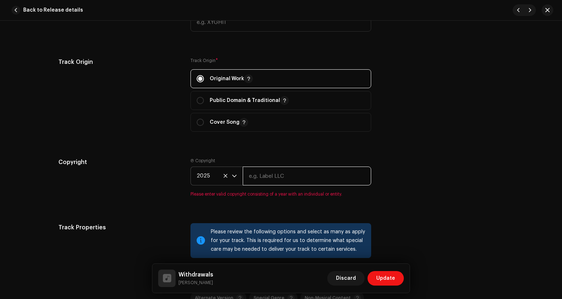
click at [269, 180] on input "text" at bounding box center [307, 176] width 128 height 19
type input "CROOKED FACE RECORDS and DISARMING FILMS"
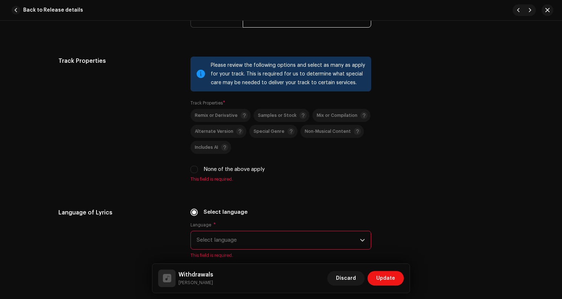
scroll to position [1093, 0]
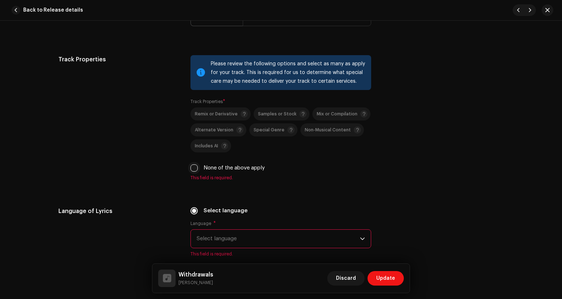
click at [193, 168] on input "None of the above apply" at bounding box center [193, 167] width 7 height 7
checkbox input "true"
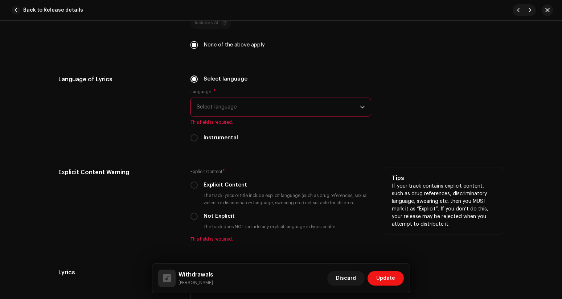
scroll to position [1235, 0]
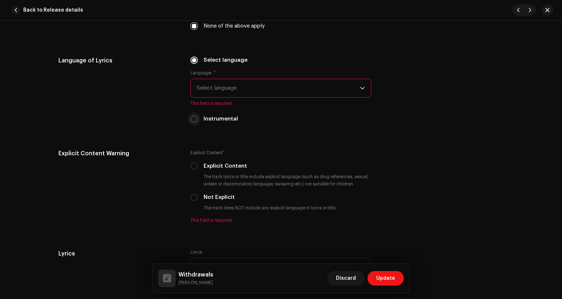
click at [193, 120] on input "Instrumental" at bounding box center [193, 118] width 7 height 7
radio input "true"
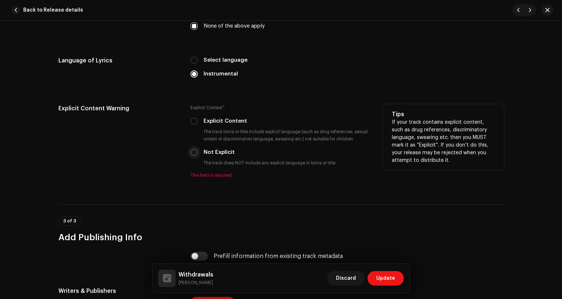
click at [194, 155] on input "Not Explicit" at bounding box center [193, 152] width 7 height 7
radio input "true"
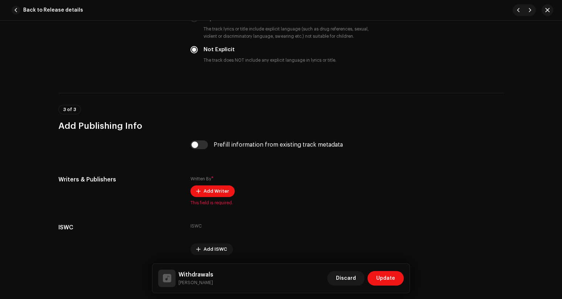
scroll to position [1354, 0]
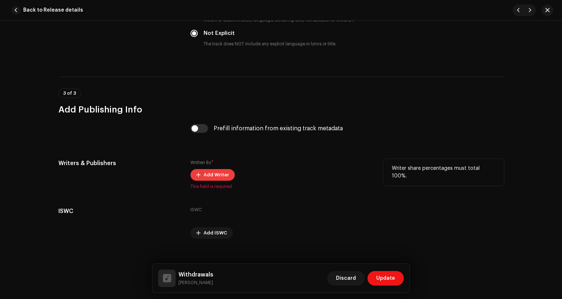
click at [216, 176] on span "Add Writer" at bounding box center [216, 175] width 25 height 15
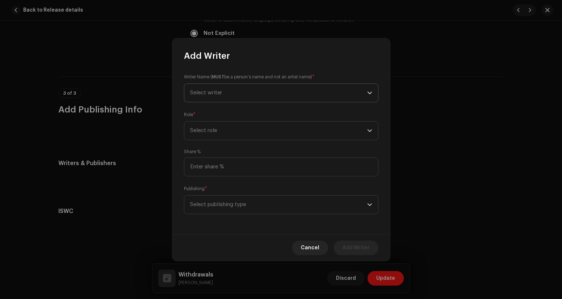
click at [223, 96] on span "Select writer" at bounding box center [278, 93] width 177 height 18
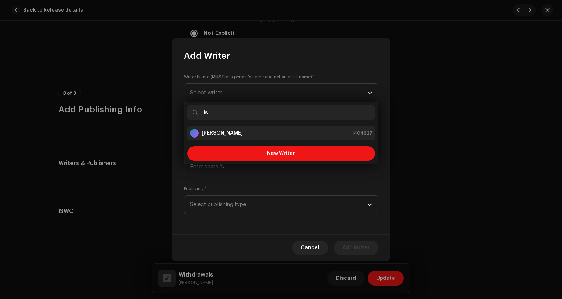
type input "is"
click at [230, 130] on strong "[PERSON_NAME]" at bounding box center [222, 133] width 41 height 7
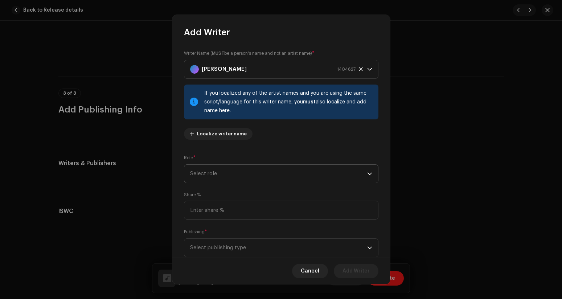
click at [230, 176] on span "Select role" at bounding box center [278, 174] width 177 height 18
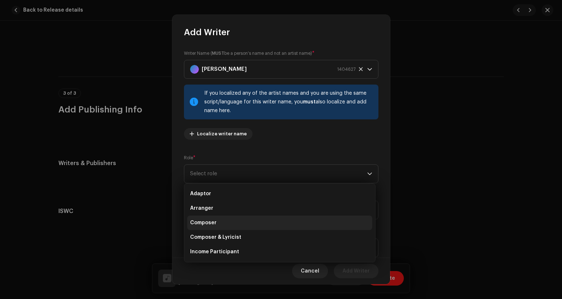
click at [221, 225] on li "Composer" at bounding box center [279, 223] width 185 height 15
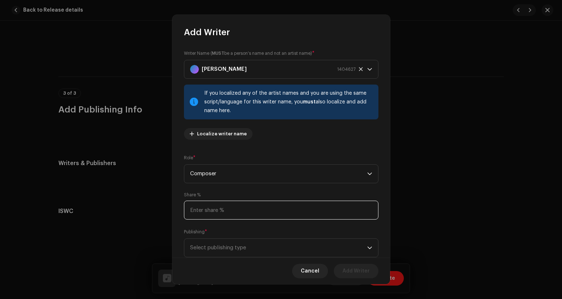
click at [225, 210] on input at bounding box center [281, 210] width 194 height 19
type input "100.00"
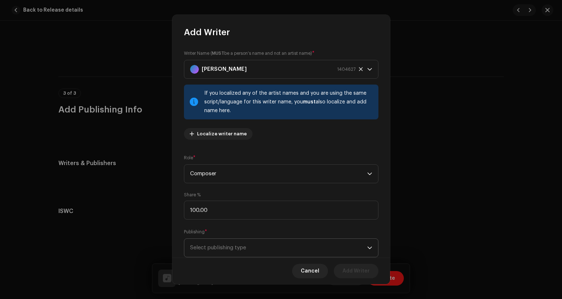
click at [218, 248] on span "Select publishing type" at bounding box center [278, 248] width 177 height 18
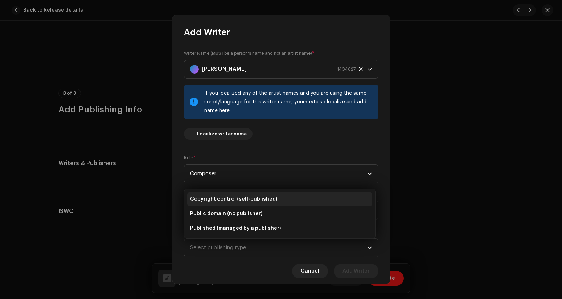
click at [217, 197] on span "Copyright control (self-published)" at bounding box center [233, 199] width 87 height 7
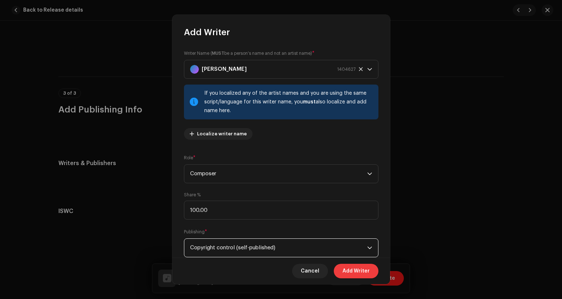
click at [353, 277] on span "Add Writer" at bounding box center [356, 271] width 27 height 15
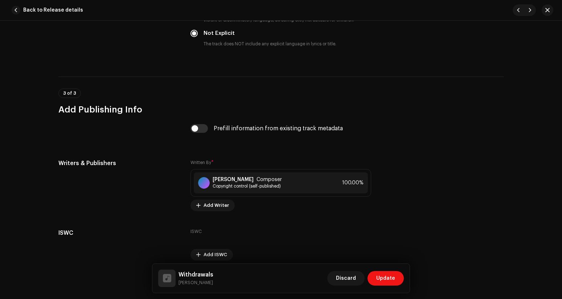
scroll to position [1387, 0]
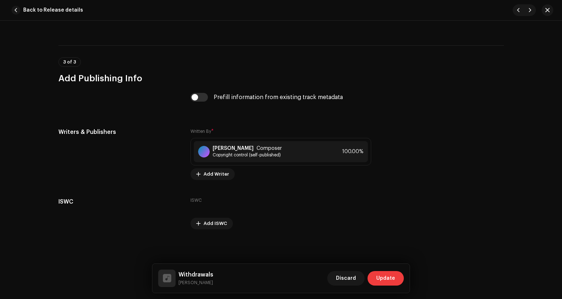
click at [388, 275] on span "Update" at bounding box center [385, 278] width 19 height 15
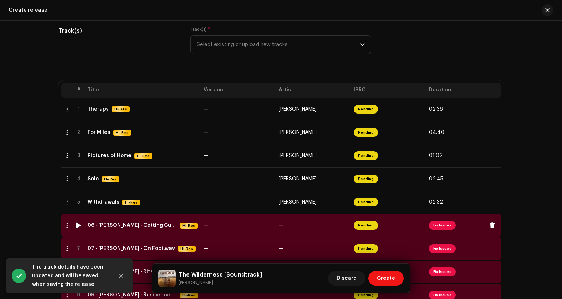
click at [438, 230] on span "Fix Issues" at bounding box center [463, 226] width 69 height 12
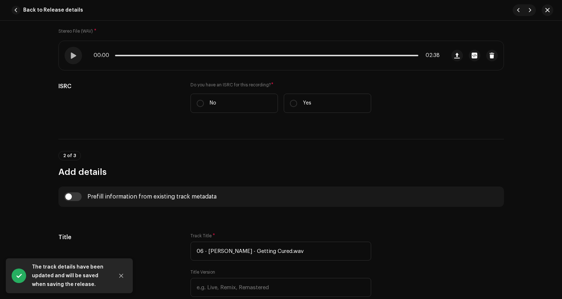
scroll to position [134, 0]
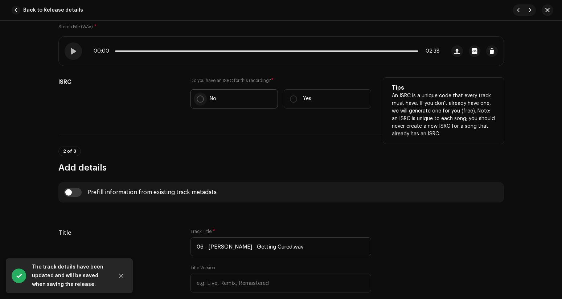
click at [198, 101] on input "No" at bounding box center [200, 98] width 7 height 7
radio input "true"
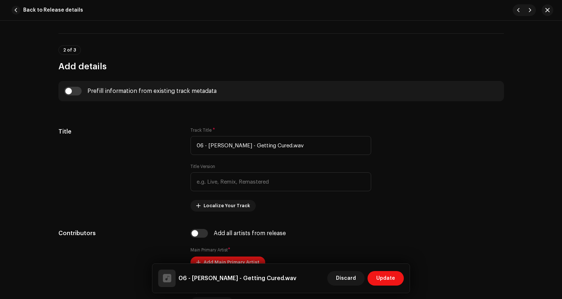
scroll to position [256, 0]
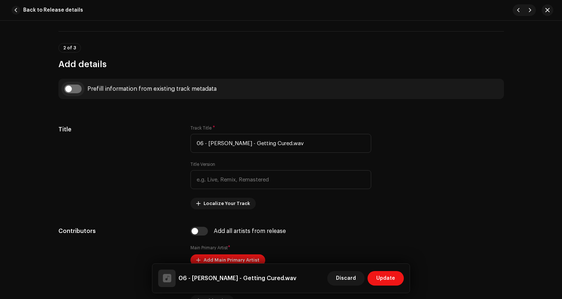
click at [75, 89] on input "checkbox" at bounding box center [72, 89] width 17 height 9
checkbox input "true"
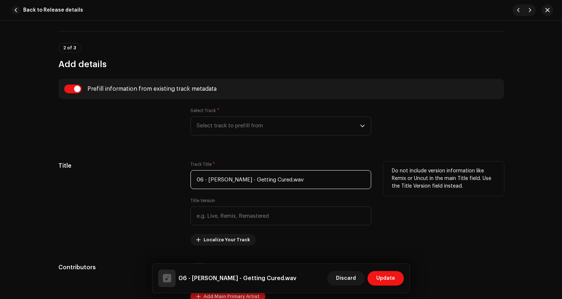
drag, startPoint x: 253, startPoint y: 181, endPoint x: 188, endPoint y: 176, distance: 65.1
click at [188, 176] on div "Title Track Title * 06 - [PERSON_NAME] - Getting Cured.wav Title Version Locali…" at bounding box center [281, 203] width 446 height 84
drag, startPoint x: 230, startPoint y: 180, endPoint x: 251, endPoint y: 181, distance: 20.3
click at [251, 181] on input "Getting Cured.wav" at bounding box center [280, 179] width 181 height 19
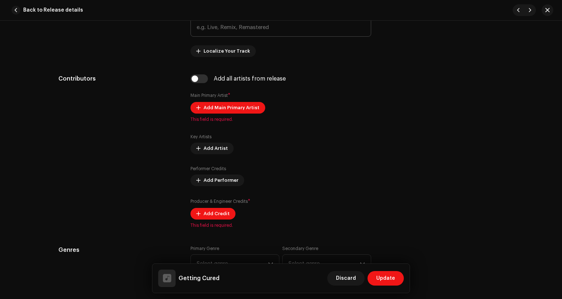
scroll to position [475, 0]
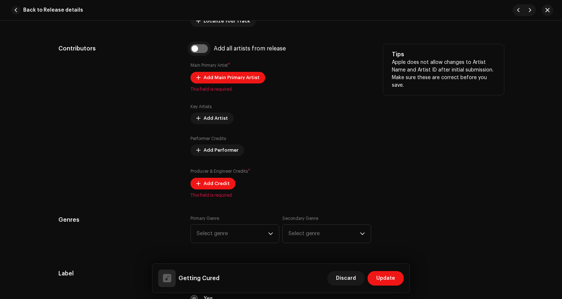
type input "Getting Cured"
click at [202, 49] on input "checkbox" at bounding box center [198, 48] width 17 height 9
checkbox input "true"
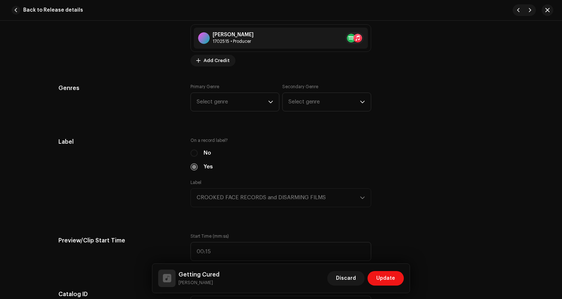
scroll to position [653, 0]
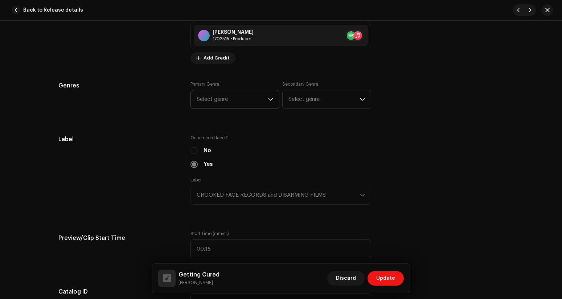
click at [230, 108] on span "Select genre" at bounding box center [232, 99] width 71 height 18
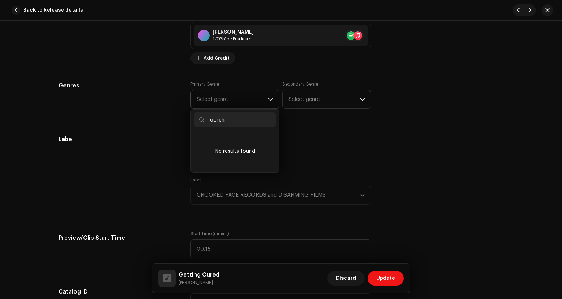
click at [213, 120] on input "oorch" at bounding box center [235, 119] width 82 height 15
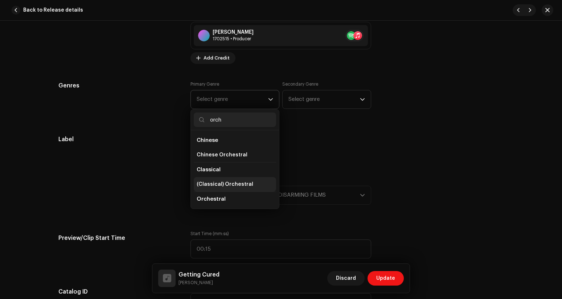
type input "orch"
click at [217, 182] on span "(Classical) Orchestral" at bounding box center [225, 184] width 57 height 7
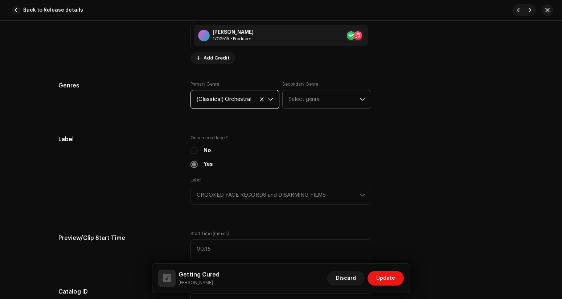
click at [302, 99] on span "Select genre" at bounding box center [323, 99] width 71 height 18
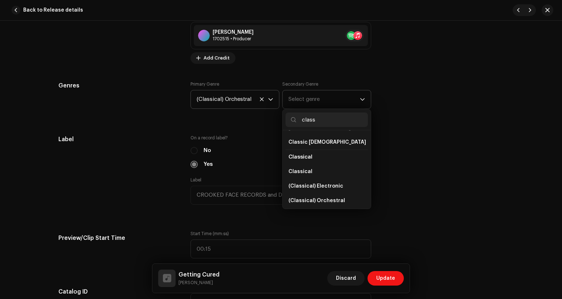
scroll to position [79, 0]
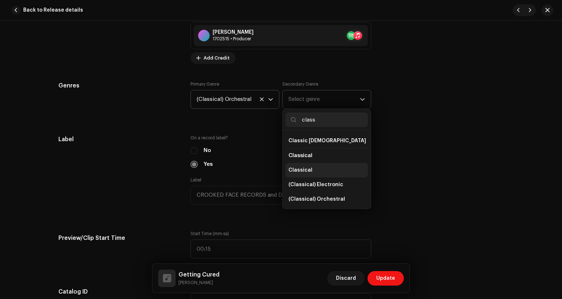
type input "class"
click at [303, 167] on span "Classical" at bounding box center [300, 170] width 24 height 7
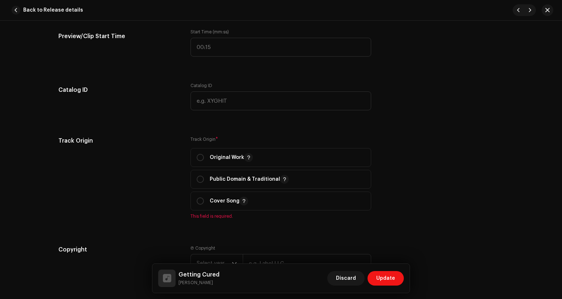
scroll to position [864, 0]
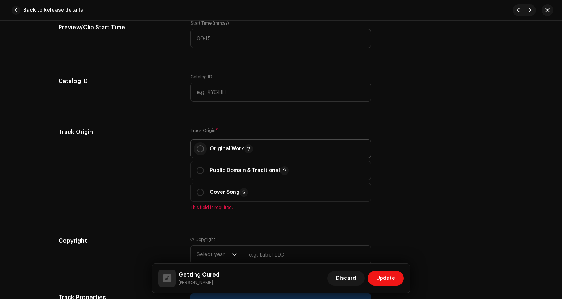
click at [200, 152] on input "radio" at bounding box center [200, 148] width 7 height 7
radio input "true"
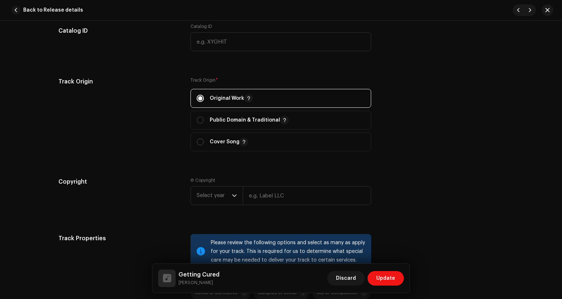
scroll to position [943, 0]
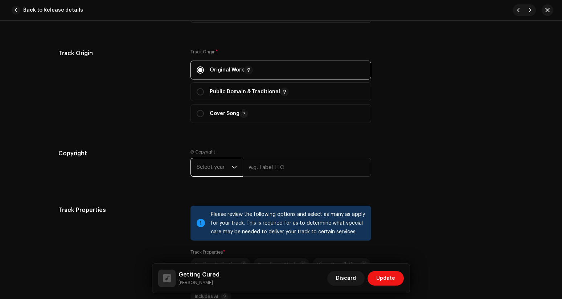
click at [230, 173] on span "Select year" at bounding box center [214, 167] width 35 height 18
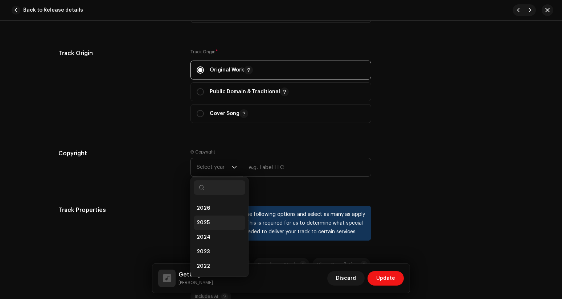
click at [216, 222] on li "2025" at bounding box center [220, 223] width 52 height 15
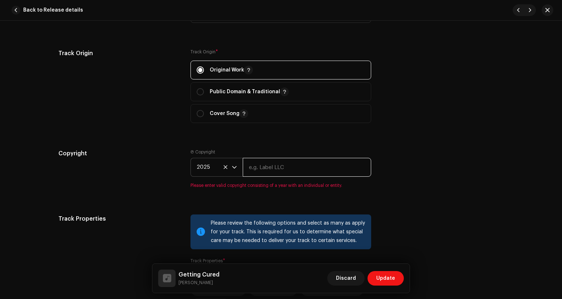
click at [275, 169] on input "text" at bounding box center [307, 167] width 128 height 19
type input "CROOKED FACE RECORDS and DISARMING FILMS"
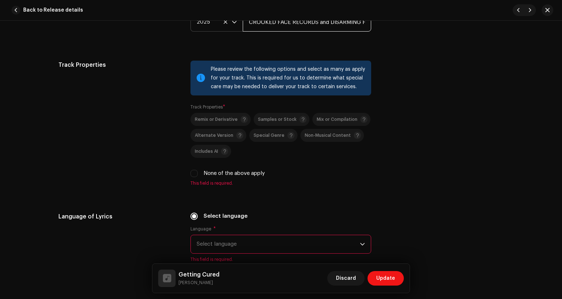
scroll to position [1116, 0]
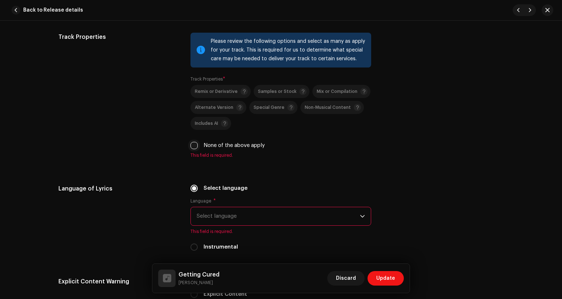
click at [193, 149] on input "None of the above apply" at bounding box center [193, 145] width 7 height 7
checkbox input "true"
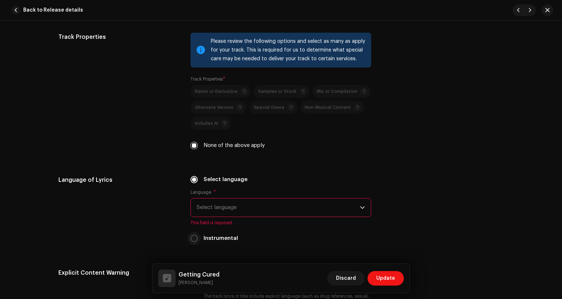
click at [195, 242] on input "Instrumental" at bounding box center [193, 238] width 7 height 7
radio input "true"
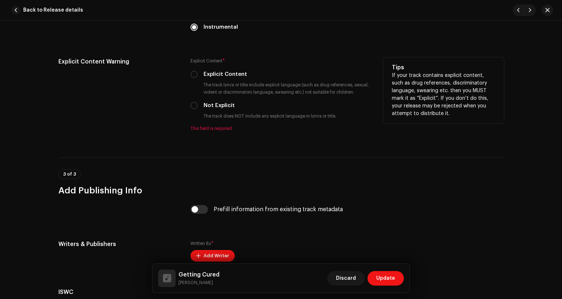
scroll to position [1289, 0]
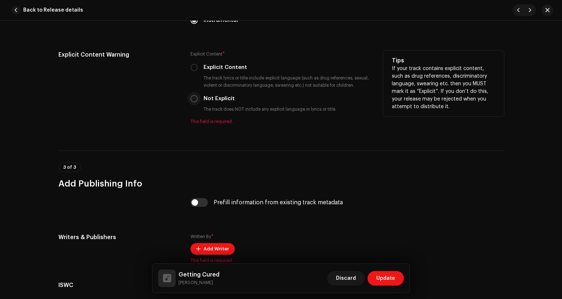
click at [192, 98] on input "Not Explicit" at bounding box center [193, 98] width 7 height 7
radio input "true"
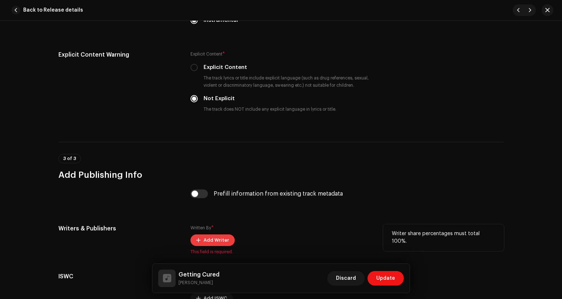
click at [213, 239] on span "Add Writer" at bounding box center [216, 240] width 25 height 15
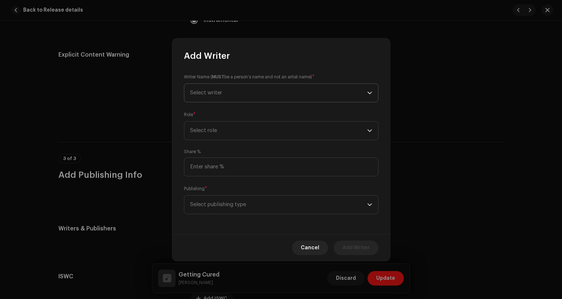
click at [233, 95] on span "Select writer" at bounding box center [278, 93] width 177 height 18
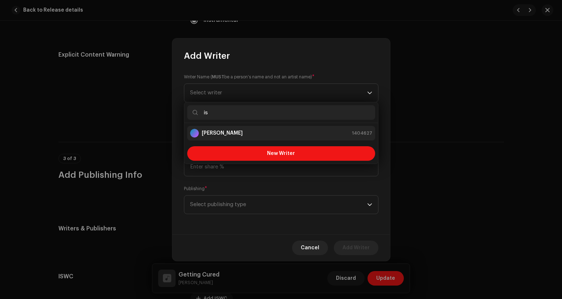
type input "is"
click at [237, 134] on strong "[PERSON_NAME]" at bounding box center [222, 133] width 41 height 7
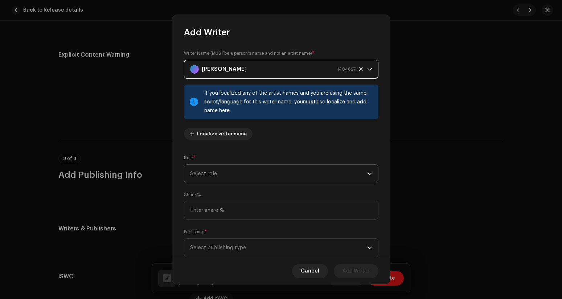
click at [249, 180] on span "Select role" at bounding box center [278, 174] width 177 height 18
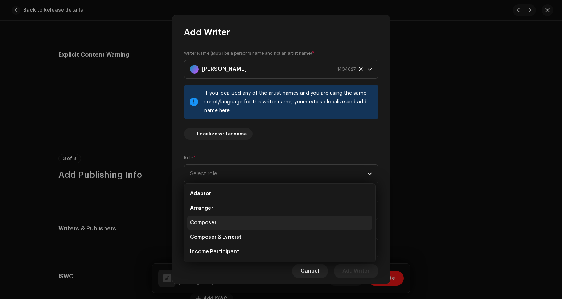
click at [240, 218] on li "Composer" at bounding box center [279, 223] width 185 height 15
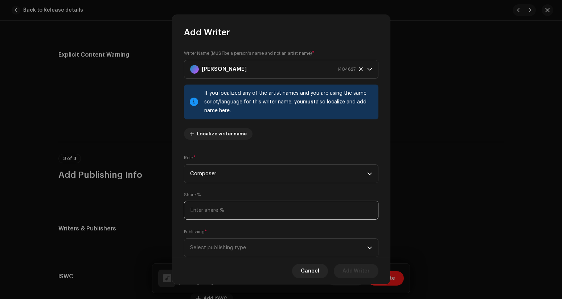
click at [244, 210] on input at bounding box center [281, 210] width 194 height 19
type input "100.00"
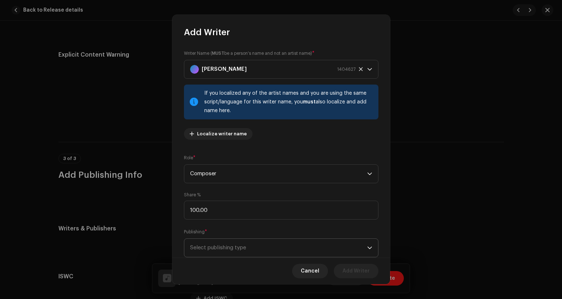
click at [230, 249] on span "Select publishing type" at bounding box center [278, 248] width 177 height 18
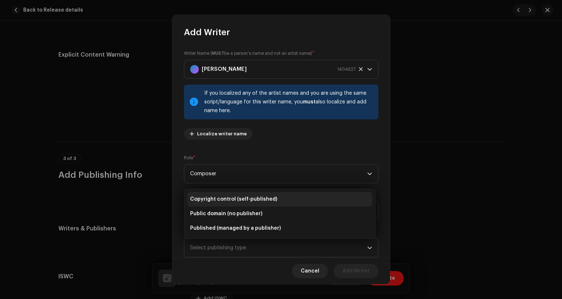
click at [227, 204] on li "Copyright control (self-published)" at bounding box center [279, 199] width 185 height 15
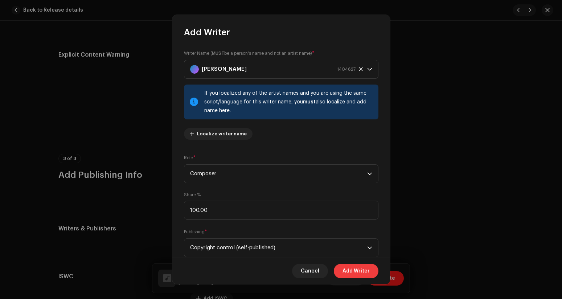
click at [367, 270] on span "Add Writer" at bounding box center [356, 271] width 27 height 15
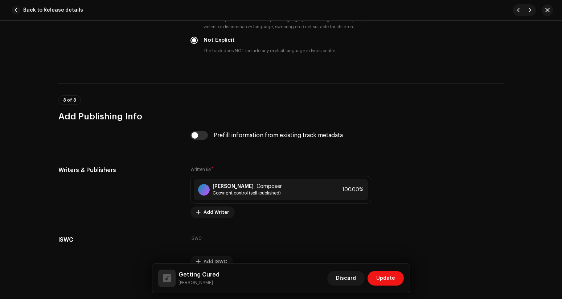
scroll to position [1387, 0]
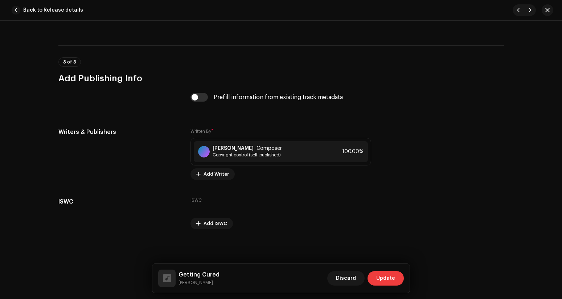
click at [387, 274] on span "Update" at bounding box center [385, 278] width 19 height 15
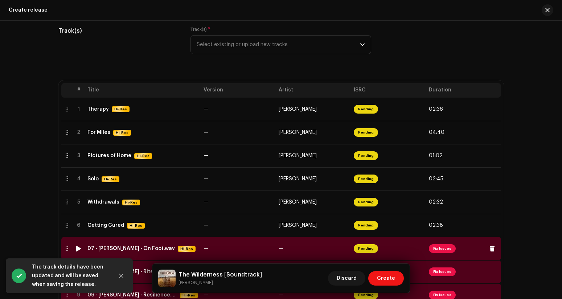
click at [440, 251] on span "Fix Issues" at bounding box center [442, 248] width 27 height 9
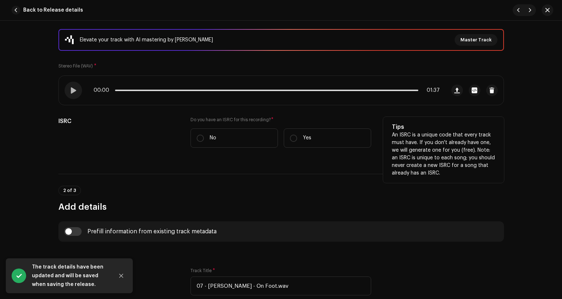
scroll to position [104, 0]
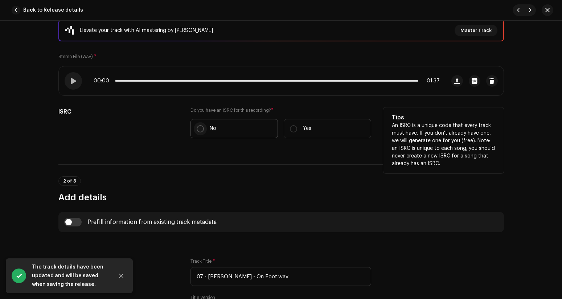
click at [200, 128] on input "No" at bounding box center [200, 128] width 7 height 7
radio input "true"
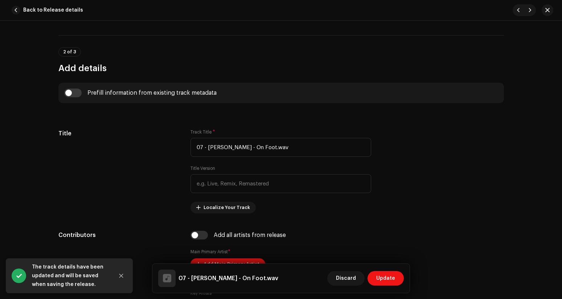
scroll to position [274, 0]
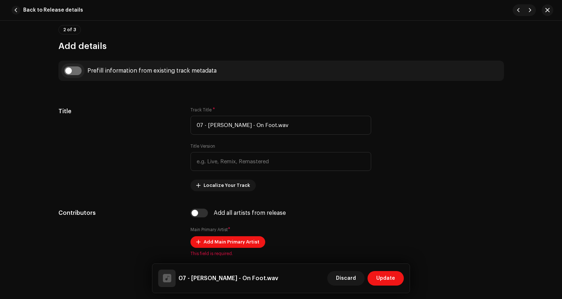
click at [77, 75] on input "checkbox" at bounding box center [72, 70] width 17 height 9
checkbox input "true"
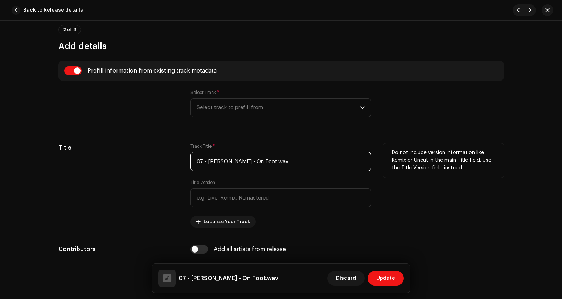
drag, startPoint x: 252, startPoint y: 161, endPoint x: 185, endPoint y: 154, distance: 67.5
click at [185, 154] on div "Title Track Title * 07 - [PERSON_NAME] - On Foot.wav Title Version Localize You…" at bounding box center [281, 185] width 446 height 84
drag, startPoint x: 215, startPoint y: 163, endPoint x: 238, endPoint y: 166, distance: 23.0
click at [238, 166] on input "On Foot.wav" at bounding box center [280, 161] width 181 height 19
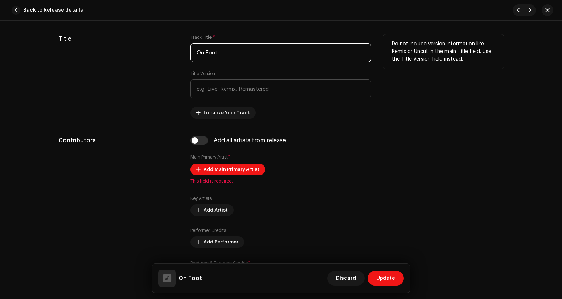
scroll to position [422, 0]
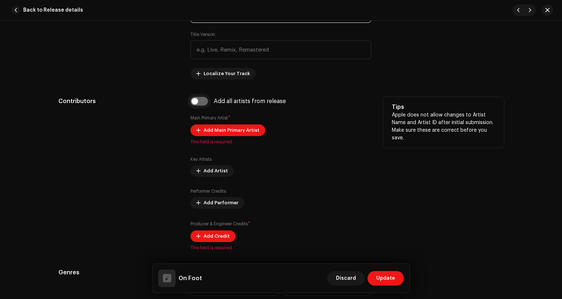
type input "On Foot"
click at [202, 102] on input "checkbox" at bounding box center [198, 101] width 17 height 9
checkbox input "true"
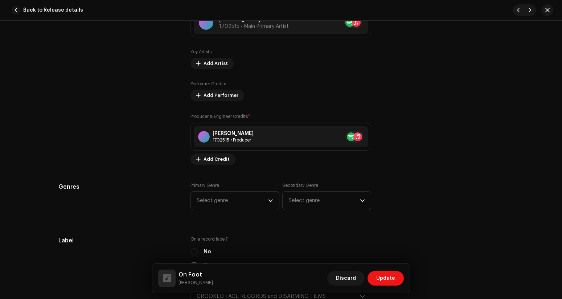
scroll to position [572, 0]
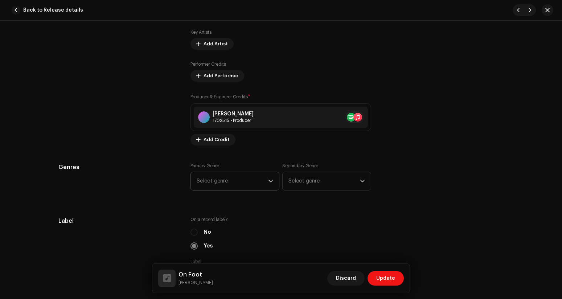
click at [214, 185] on span "Select genre" at bounding box center [232, 181] width 71 height 18
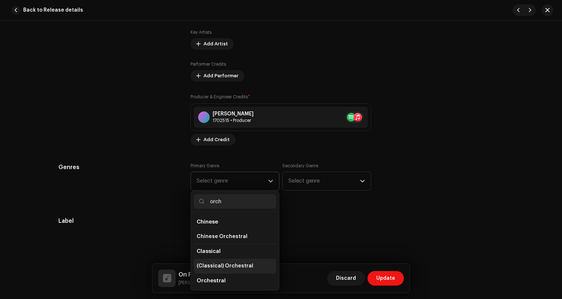
type input "orch"
click at [229, 263] on span "(Classical) Orchestral" at bounding box center [225, 265] width 57 height 7
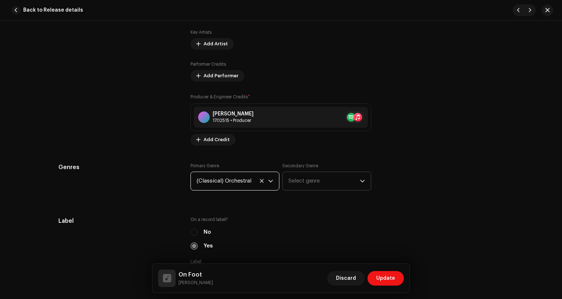
click at [314, 183] on span "Select genre" at bounding box center [323, 181] width 71 height 18
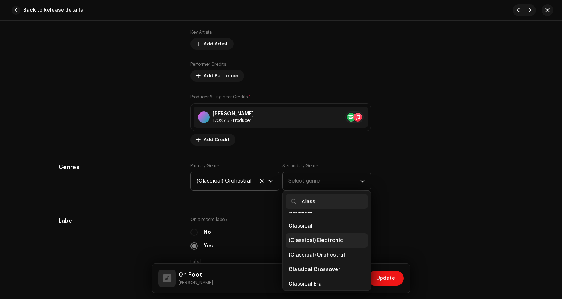
scroll to position [94, 0]
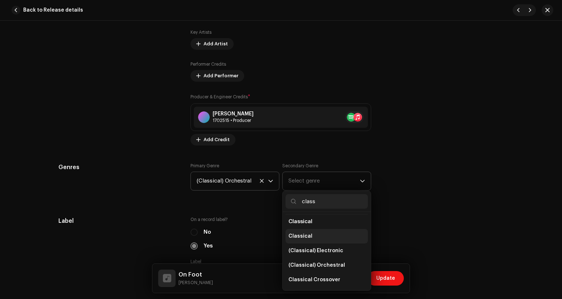
type input "class"
click at [311, 230] on li "Classical" at bounding box center [327, 236] width 82 height 15
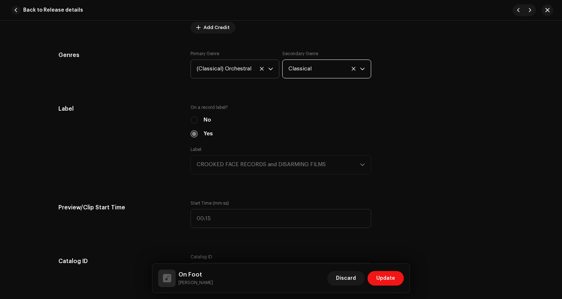
scroll to position [709, 0]
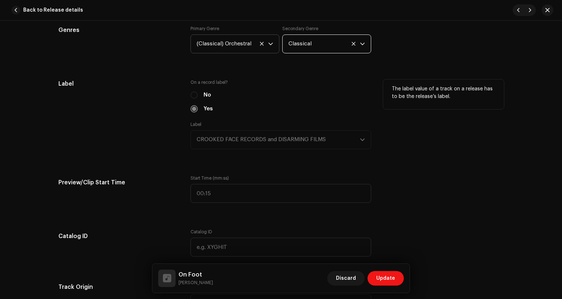
click at [226, 142] on div "Label CROOKED FACE RECORDS and DISARMING FILMS" at bounding box center [280, 136] width 181 height 28
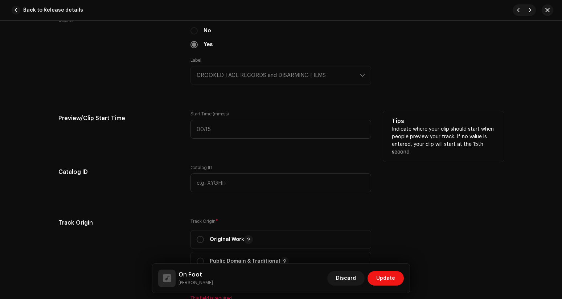
scroll to position [826, 0]
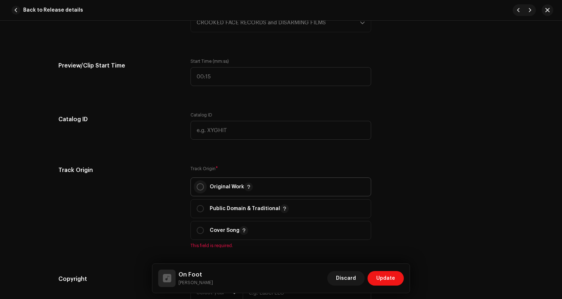
click at [200, 187] on input "radio" at bounding box center [200, 186] width 7 height 7
radio input "true"
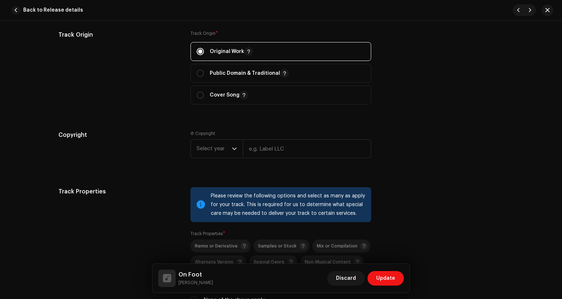
scroll to position [966, 0]
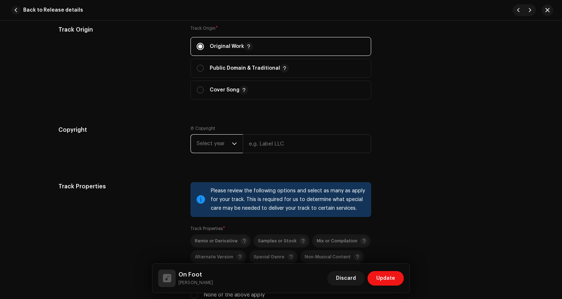
click at [213, 144] on span "Select year" at bounding box center [214, 144] width 35 height 18
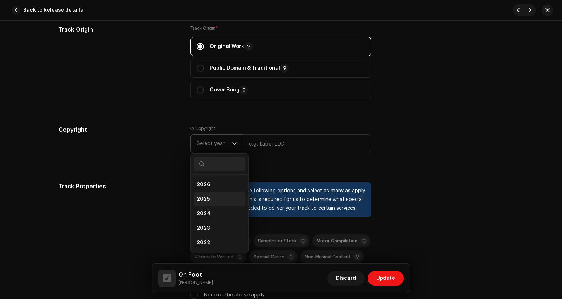
click at [205, 196] on li "2025" at bounding box center [220, 199] width 52 height 15
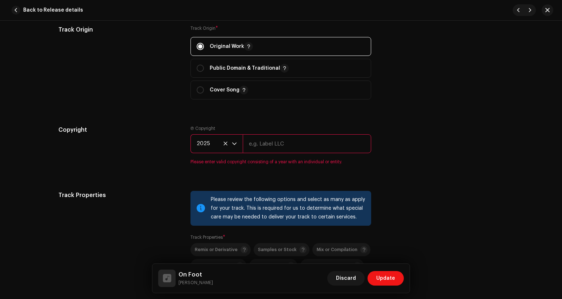
click at [279, 145] on input "text" at bounding box center [307, 143] width 128 height 19
type input "CROOKED FACE RECORDS and DISARMING FILMS"
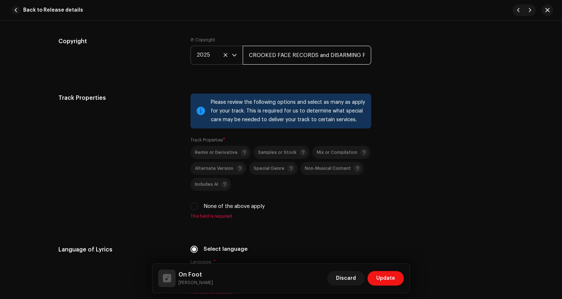
scroll to position [1163, 0]
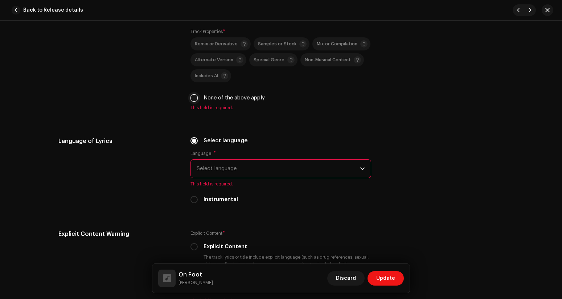
click at [194, 101] on input "None of the above apply" at bounding box center [193, 97] width 7 height 7
checkbox input "true"
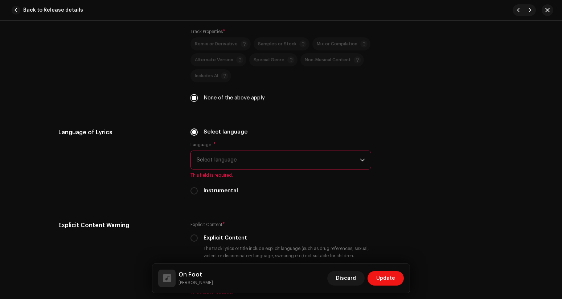
click at [215, 164] on span "Select language" at bounding box center [278, 160] width 163 height 18
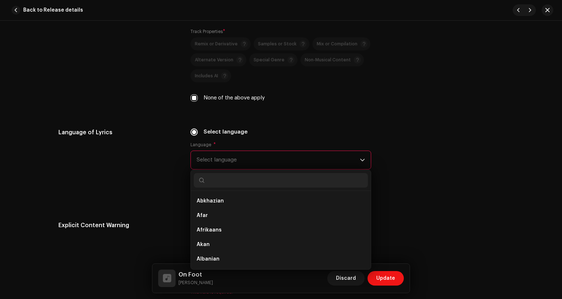
click at [169, 148] on div "Language of Lyrics" at bounding box center [118, 165] width 121 height 75
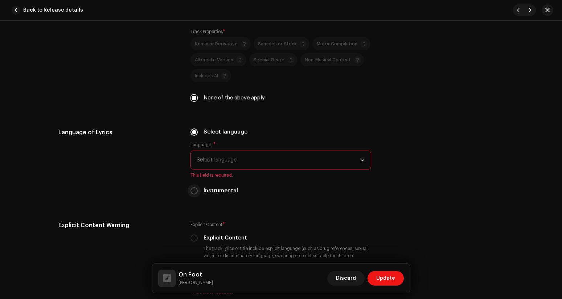
click at [193, 193] on input "Instrumental" at bounding box center [193, 190] width 7 height 7
radio input "true"
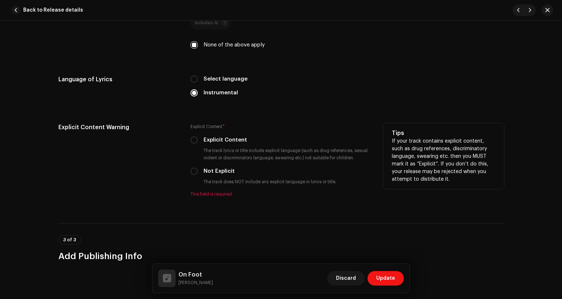
scroll to position [1238, 0]
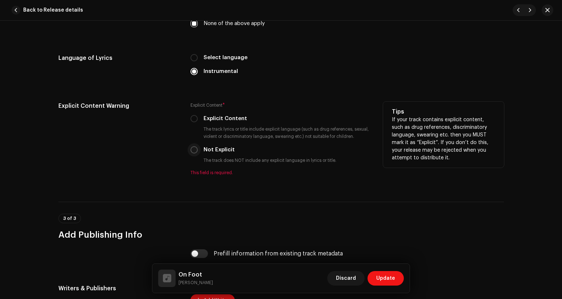
click at [194, 153] on input "Not Explicit" at bounding box center [193, 149] width 7 height 7
radio input "true"
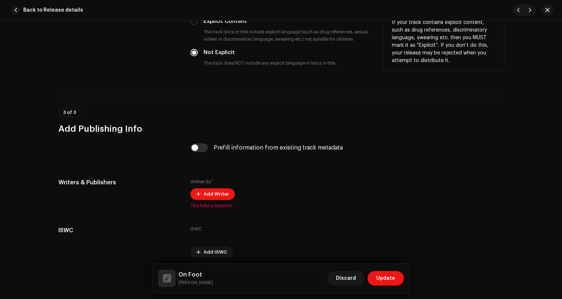
scroll to position [1345, 0]
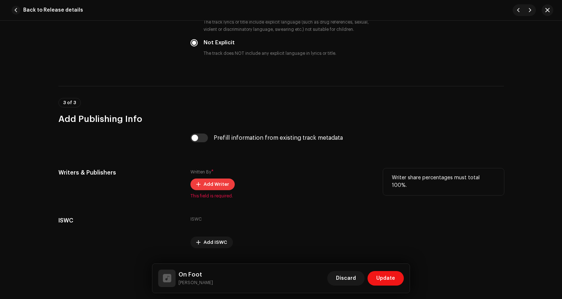
click at [201, 185] on button "Add Writer" at bounding box center [212, 185] width 44 height 12
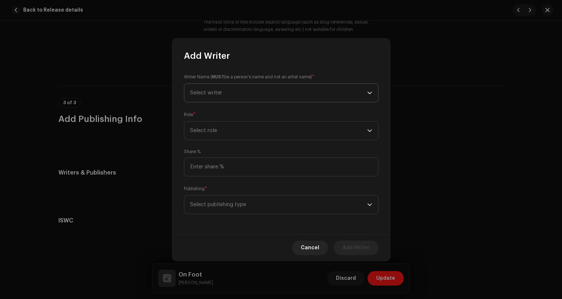
click at [221, 97] on span "Select writer" at bounding box center [278, 93] width 177 height 18
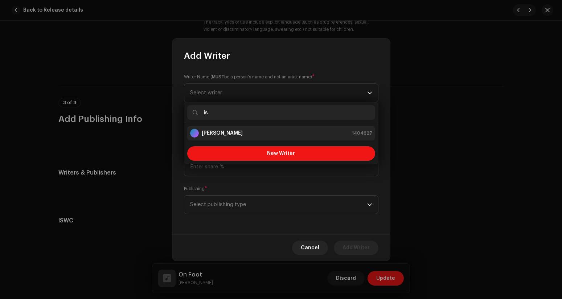
type input "is"
click at [231, 132] on strong "[PERSON_NAME]" at bounding box center [222, 133] width 41 height 7
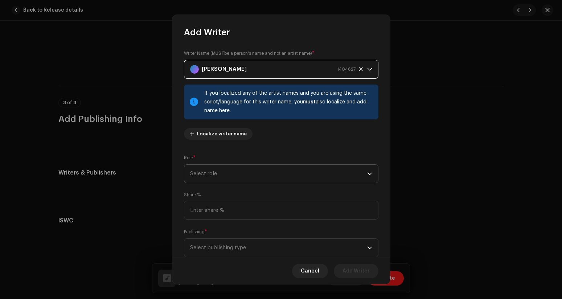
click at [231, 174] on span "Select role" at bounding box center [278, 174] width 177 height 18
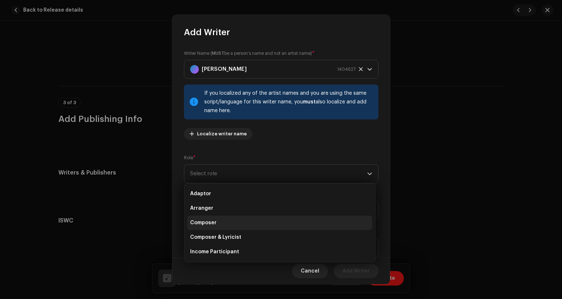
click at [228, 222] on li "Composer" at bounding box center [279, 223] width 185 height 15
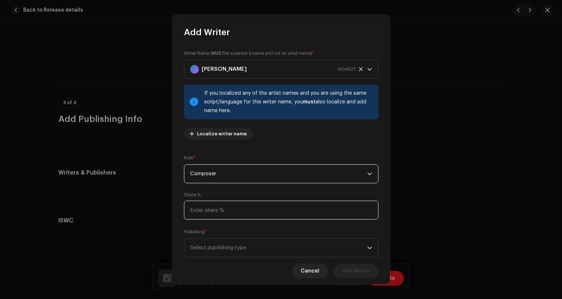
click at [227, 210] on input at bounding box center [281, 210] width 194 height 19
type input "100.00"
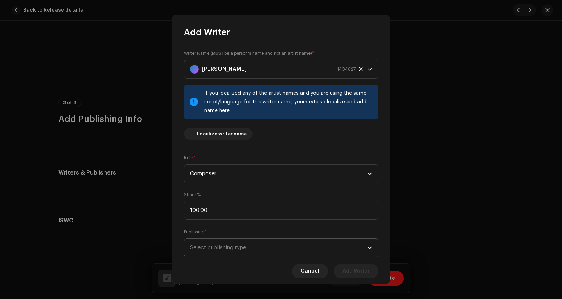
click at [225, 249] on span "Select publishing type" at bounding box center [278, 248] width 177 height 18
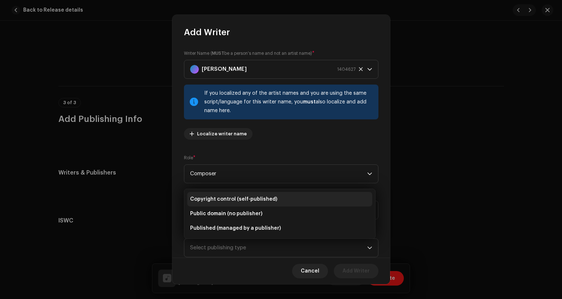
click at [217, 201] on span "Copyright control (self-published)" at bounding box center [233, 199] width 87 height 7
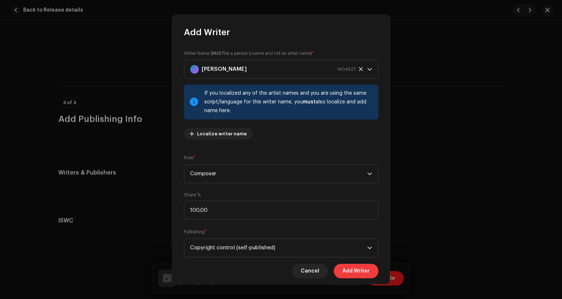
click at [349, 269] on span "Add Writer" at bounding box center [356, 271] width 27 height 15
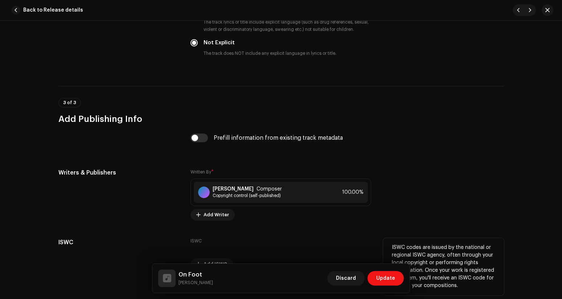
scroll to position [1387, 0]
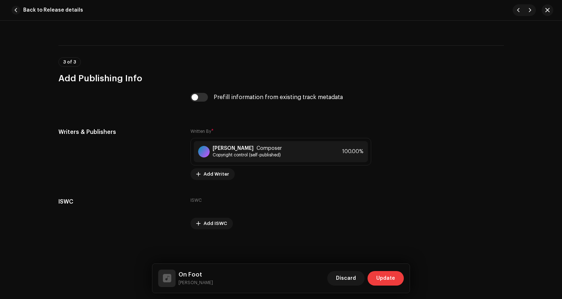
click at [386, 274] on span "Update" at bounding box center [385, 278] width 19 height 15
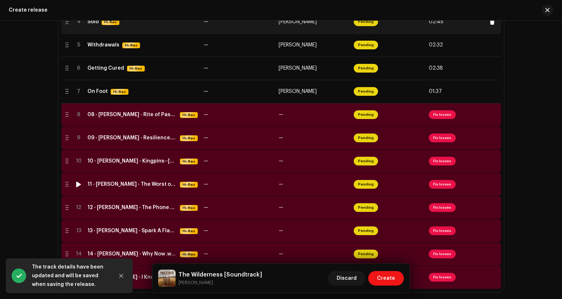
scroll to position [256, 0]
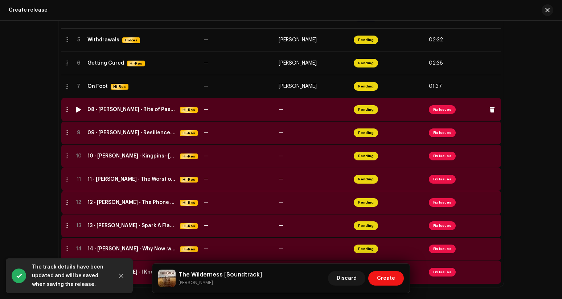
click at [436, 110] on span "Fix Issues" at bounding box center [442, 109] width 27 height 9
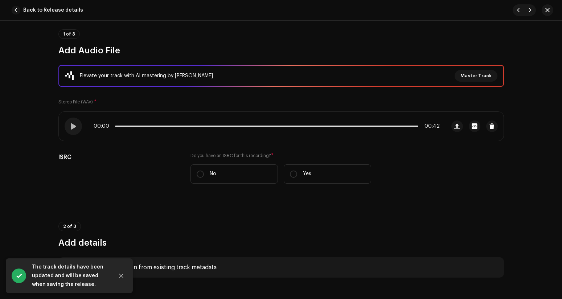
scroll to position [100, 0]
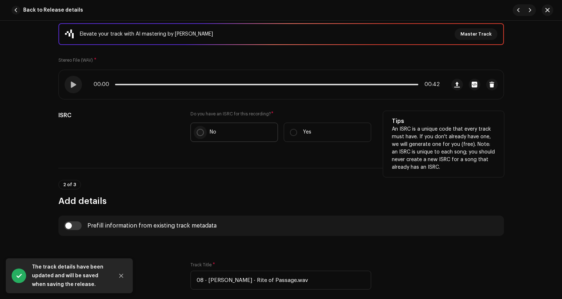
click at [197, 130] on input "No" at bounding box center [200, 132] width 7 height 7
radio input "true"
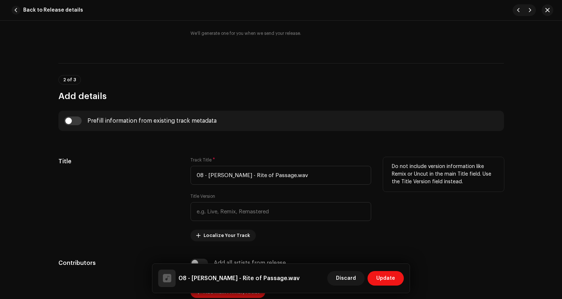
scroll to position [226, 0]
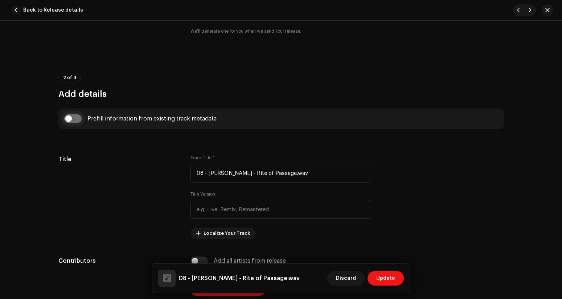
click at [75, 122] on input "checkbox" at bounding box center [72, 118] width 17 height 9
checkbox input "true"
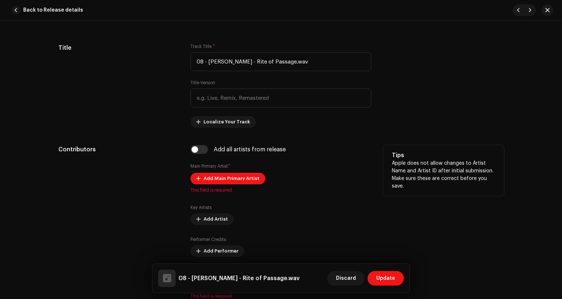
scroll to position [380, 0]
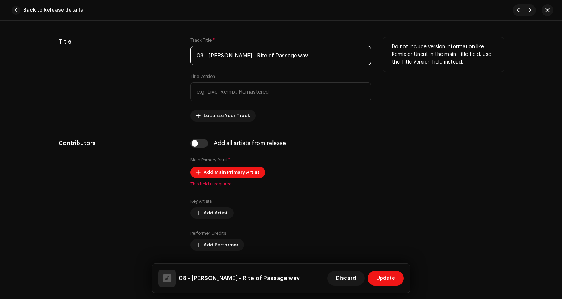
drag, startPoint x: 252, startPoint y: 55, endPoint x: 195, endPoint y: 56, distance: 57.0
click at [195, 56] on input "08 - [PERSON_NAME] - Rite of Passage.wav" at bounding box center [280, 55] width 181 height 19
drag, startPoint x: 234, startPoint y: 56, endPoint x: 253, endPoint y: 56, distance: 18.5
click at [253, 56] on input "Rite of Passage.wav" at bounding box center [280, 55] width 181 height 19
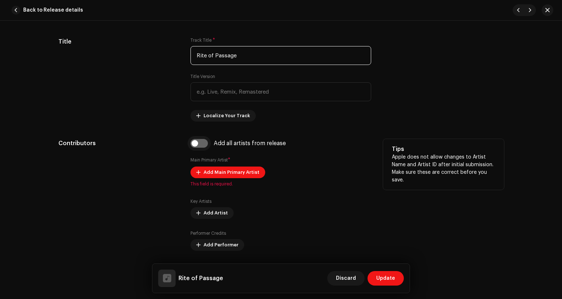
type input "Rite of Passage"
click at [201, 144] on input "checkbox" at bounding box center [198, 143] width 17 height 9
checkbox input "true"
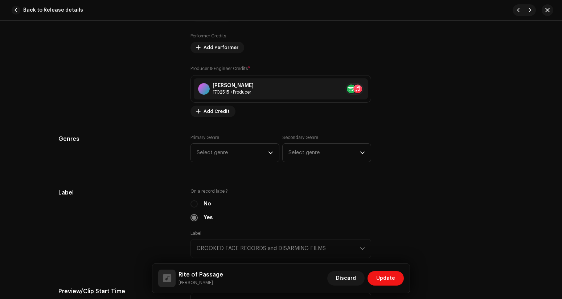
scroll to position [614, 0]
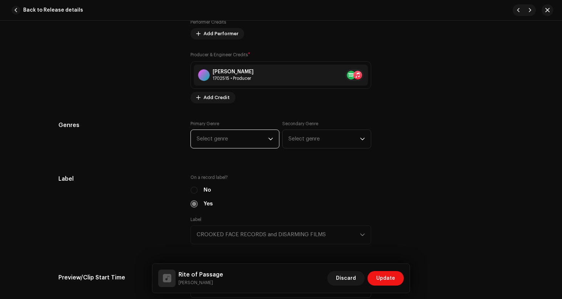
click at [223, 138] on span "Select genre" at bounding box center [232, 139] width 71 height 18
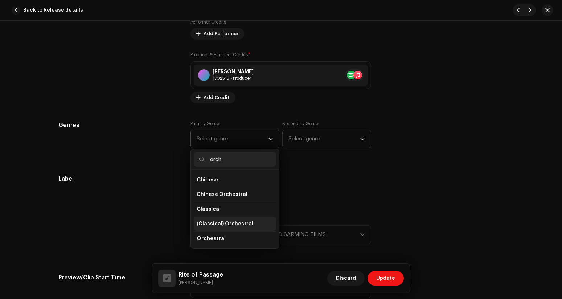
type input "orch"
click at [220, 223] on span "(Classical) Orchestral" at bounding box center [225, 223] width 57 height 7
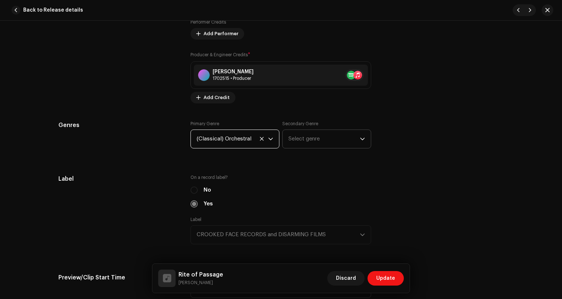
click at [313, 143] on span "Select genre" at bounding box center [323, 139] width 71 height 18
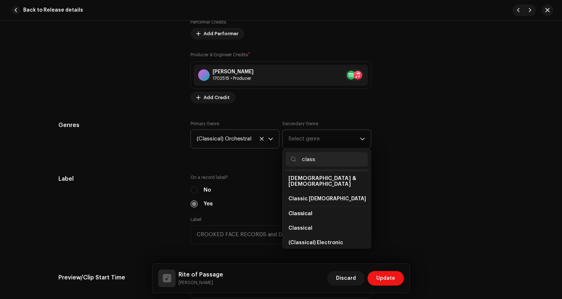
scroll to position [61, 0]
type input "class"
click at [308, 224] on span "Classical" at bounding box center [300, 227] width 24 height 7
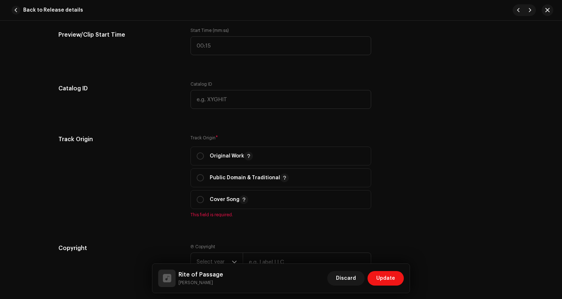
scroll to position [861, 0]
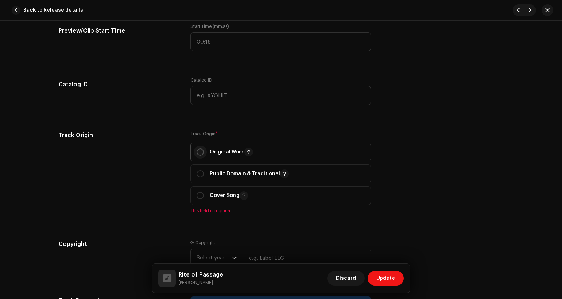
click at [197, 150] on input "radio" at bounding box center [200, 151] width 7 height 7
radio input "true"
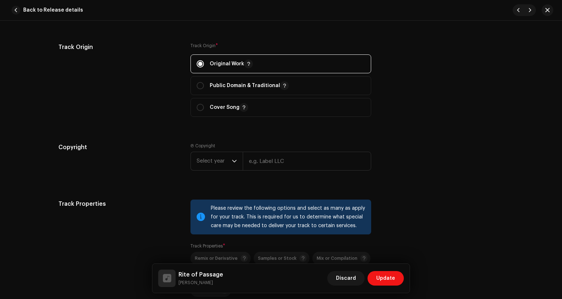
scroll to position [972, 0]
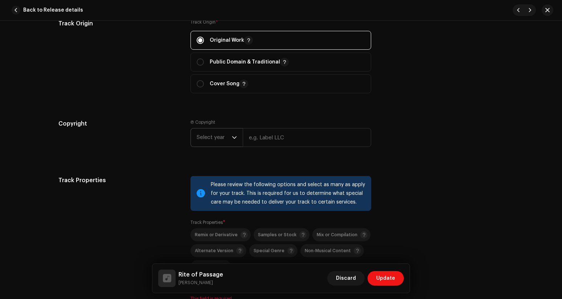
click at [220, 145] on span "Select year" at bounding box center [214, 137] width 35 height 18
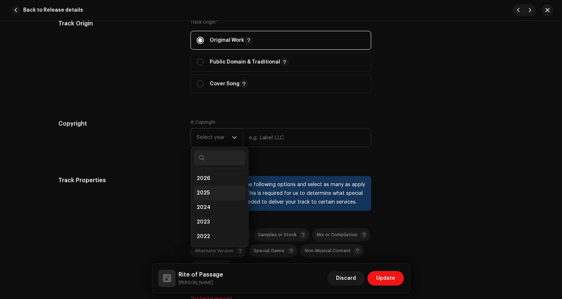
click at [209, 194] on li "2025" at bounding box center [220, 193] width 52 height 15
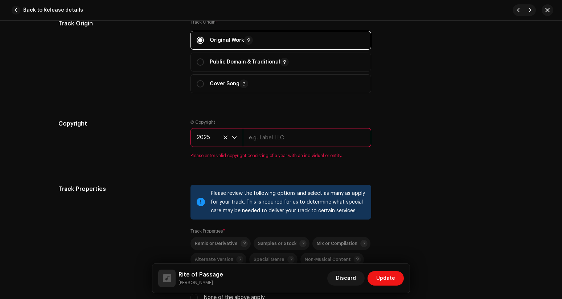
click at [271, 141] on input "text" at bounding box center [307, 137] width 128 height 19
type input "CROOKED FACE RECORDS and DISARMING FILMS"
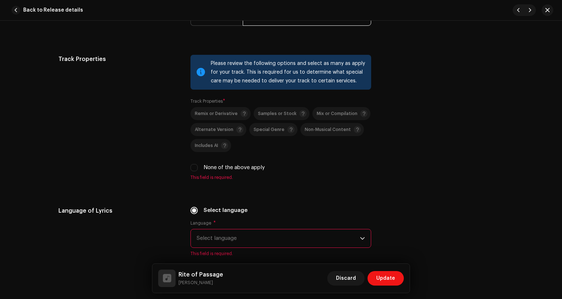
scroll to position [1115, 0]
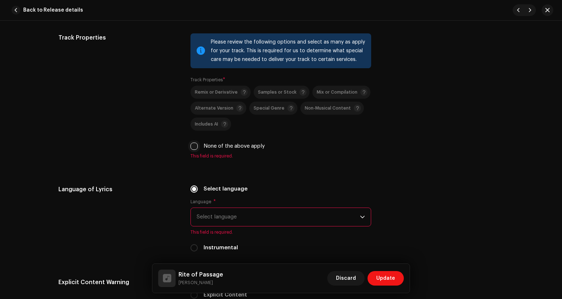
click at [193, 148] on input "None of the above apply" at bounding box center [193, 146] width 7 height 7
checkbox input "true"
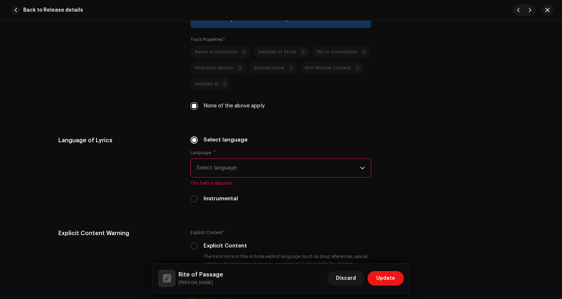
scroll to position [1158, 0]
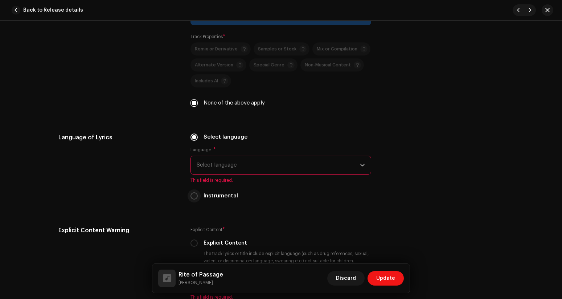
click at [191, 194] on input "Instrumental" at bounding box center [193, 195] width 7 height 7
radio input "true"
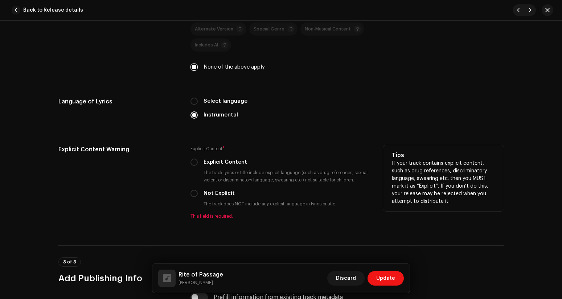
scroll to position [1205, 0]
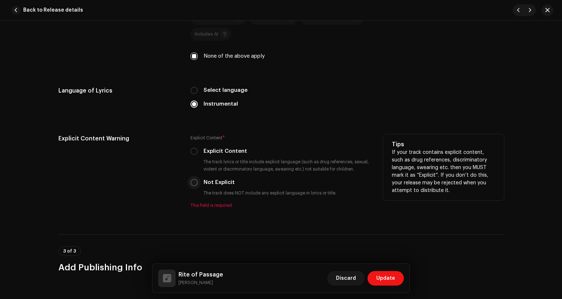
click at [196, 184] on input "Not Explicit" at bounding box center [193, 182] width 7 height 7
radio input "true"
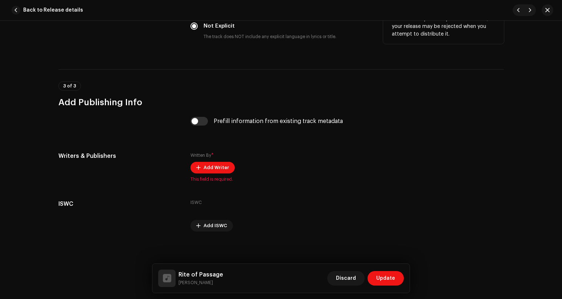
scroll to position [1365, 0]
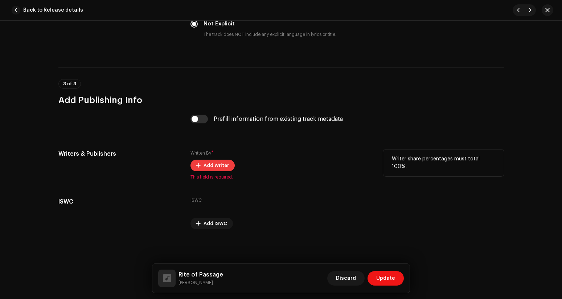
click at [206, 162] on span "Add Writer" at bounding box center [216, 165] width 25 height 15
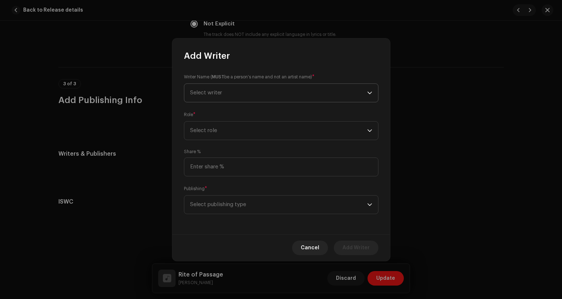
click at [212, 89] on span "Select writer" at bounding box center [278, 93] width 177 height 18
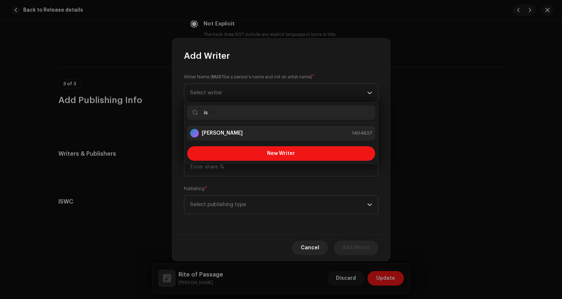
type input "is"
click at [227, 134] on strong "[PERSON_NAME]" at bounding box center [222, 133] width 41 height 7
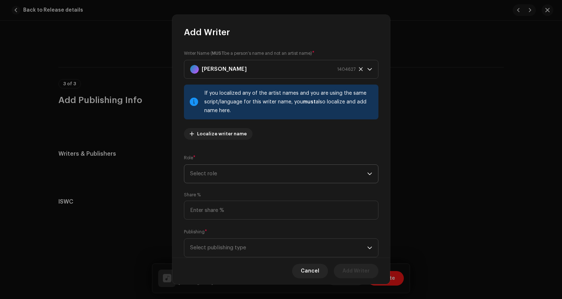
click at [235, 172] on span "Select role" at bounding box center [278, 174] width 177 height 18
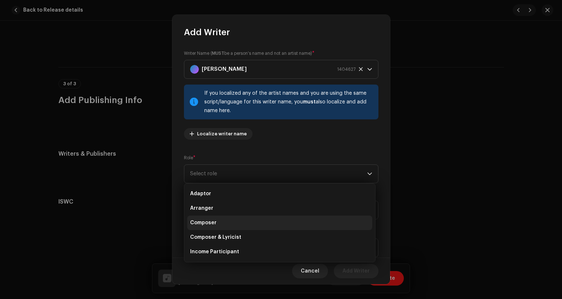
click at [231, 220] on li "Composer" at bounding box center [279, 223] width 185 height 15
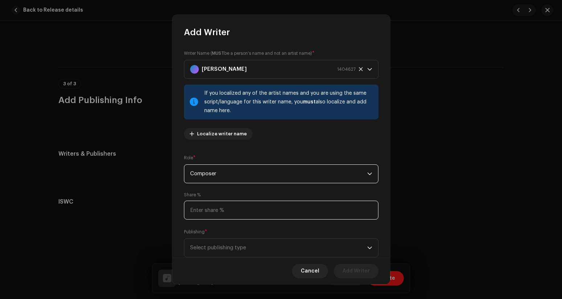
click at [231, 209] on input at bounding box center [281, 210] width 194 height 19
type input "100.00"
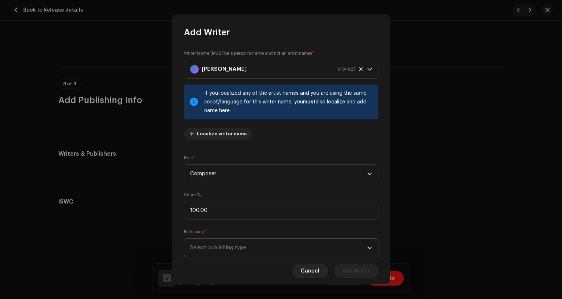
click at [224, 250] on span "Select publishing type" at bounding box center [278, 248] width 177 height 18
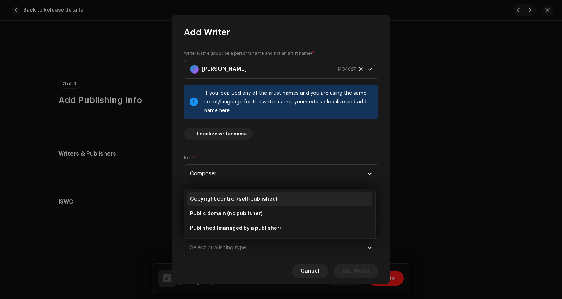
click at [222, 199] on span "Copyright control (self-published)" at bounding box center [233, 199] width 87 height 7
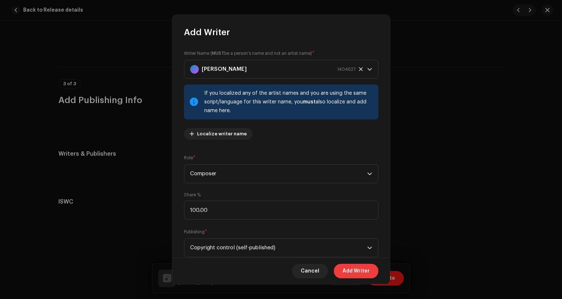
click at [346, 270] on span "Add Writer" at bounding box center [356, 271] width 27 height 15
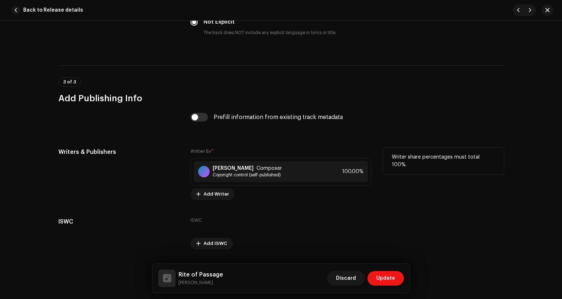
scroll to position [1387, 0]
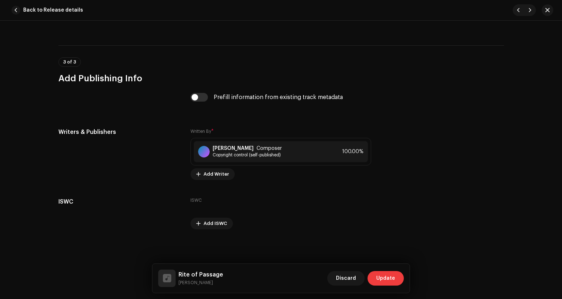
click at [390, 279] on span "Update" at bounding box center [385, 278] width 19 height 15
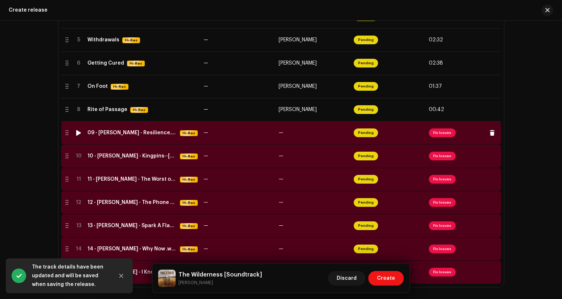
click at [439, 134] on span "Fix Issues" at bounding box center [442, 132] width 27 height 9
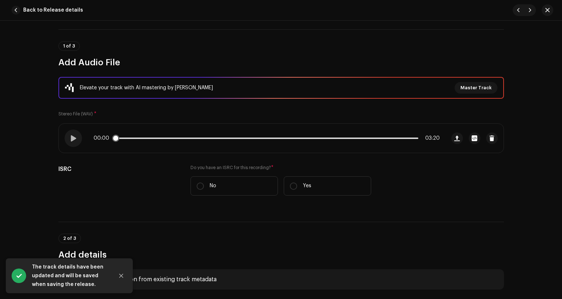
scroll to position [85, 0]
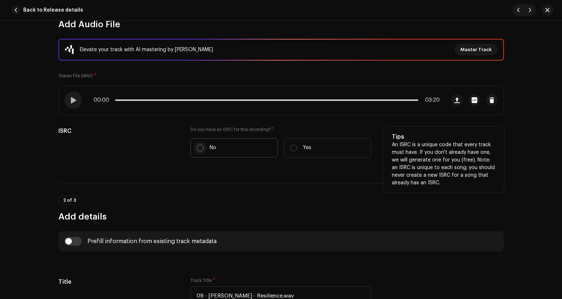
click at [197, 148] on input "No" at bounding box center [200, 147] width 7 height 7
radio input "true"
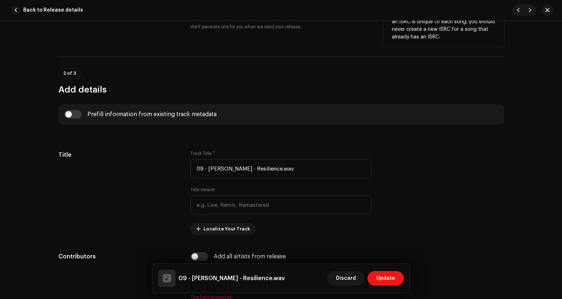
scroll to position [261, 0]
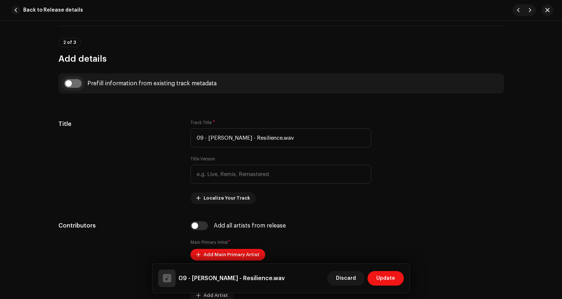
click at [74, 82] on input "checkbox" at bounding box center [72, 83] width 17 height 9
checkbox input "true"
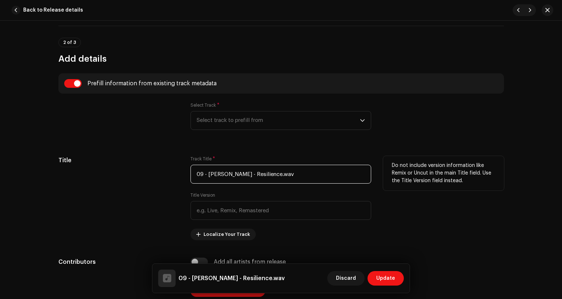
drag, startPoint x: 252, startPoint y: 173, endPoint x: 174, endPoint y: 161, distance: 78.9
click at [174, 161] on div "Title Track Title * 09 - [PERSON_NAME] - Resilience.wav Title Version Localize …" at bounding box center [281, 198] width 446 height 84
drag, startPoint x: 221, startPoint y: 176, endPoint x: 238, endPoint y: 177, distance: 17.1
click at [238, 177] on input "Resilience.wav" at bounding box center [280, 174] width 181 height 19
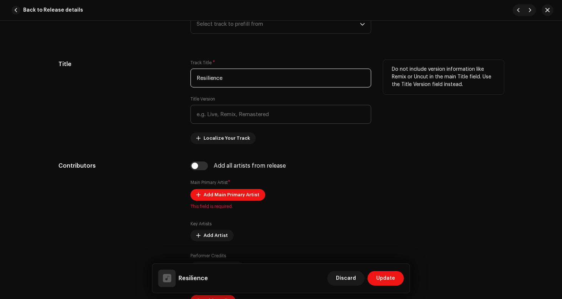
scroll to position [367, 0]
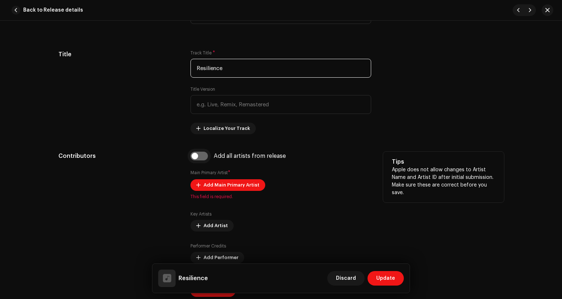
type input "Resilience"
click at [202, 154] on input "checkbox" at bounding box center [198, 156] width 17 height 9
checkbox input "true"
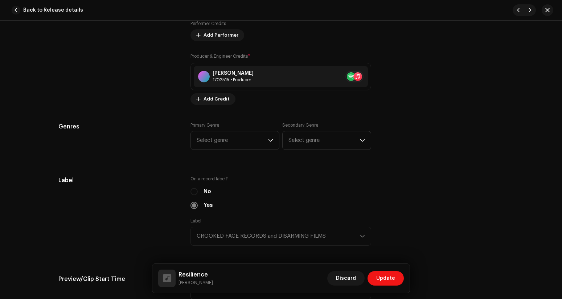
scroll to position [620, 0]
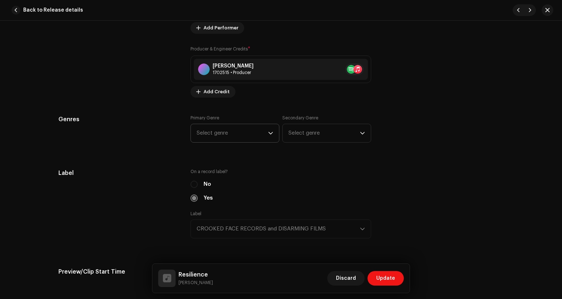
click at [213, 138] on span "Select genre" at bounding box center [232, 133] width 71 height 18
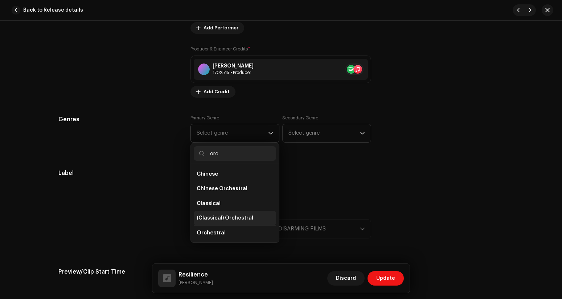
type input "orc"
click at [226, 216] on span "(Classical) Orchestral" at bounding box center [225, 217] width 57 height 7
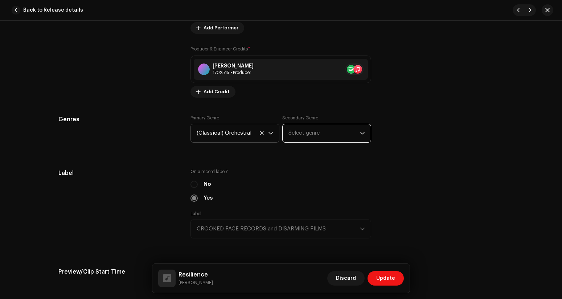
click at [296, 136] on span "Select genre" at bounding box center [323, 133] width 71 height 18
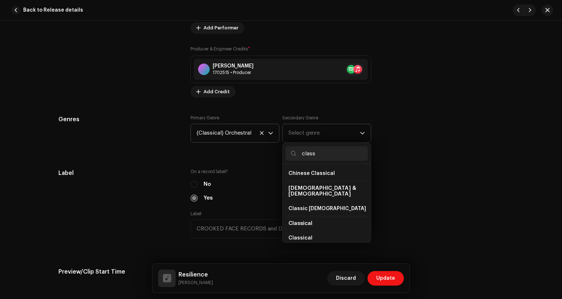
scroll to position [59, 0]
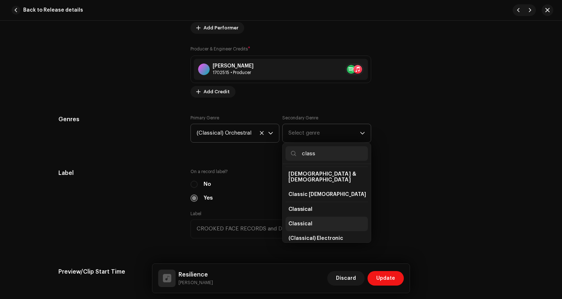
type input "class"
click at [319, 217] on li "Classical" at bounding box center [327, 224] width 82 height 15
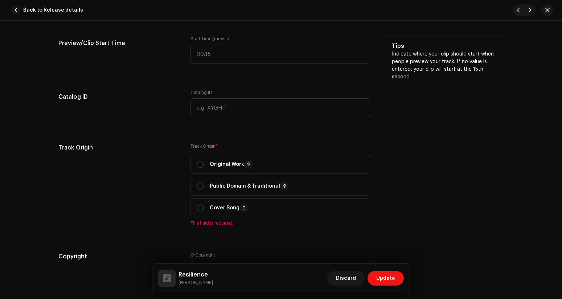
scroll to position [862, 0]
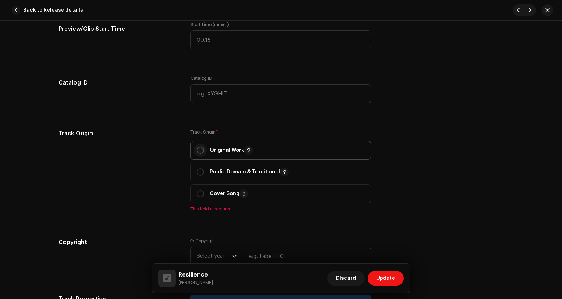
click at [198, 153] on input "radio" at bounding box center [200, 150] width 7 height 7
radio input "true"
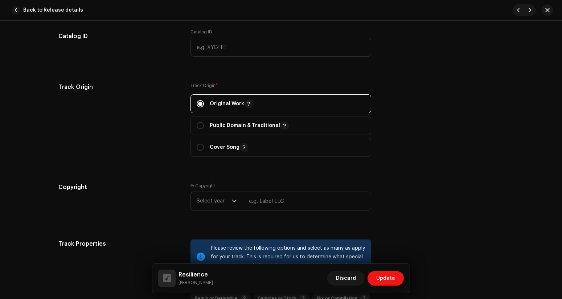
scroll to position [949, 0]
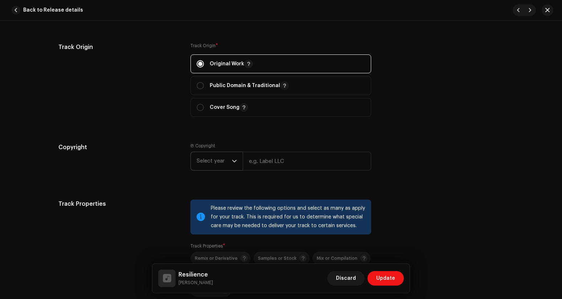
click at [221, 165] on span "Select year" at bounding box center [214, 161] width 35 height 18
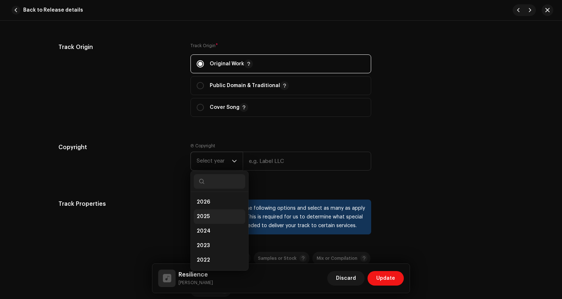
click at [216, 214] on li "2025" at bounding box center [220, 216] width 52 height 15
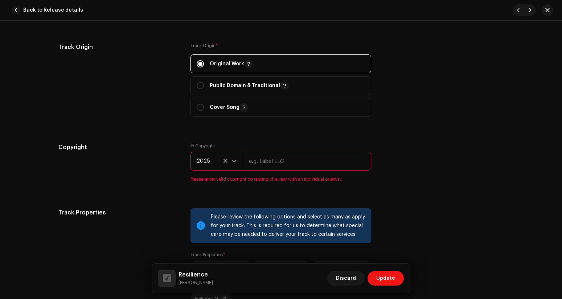
click at [274, 170] on input "text" at bounding box center [307, 161] width 128 height 19
type input "CROOKED FACE RECORDS and DISARMING FILMS"
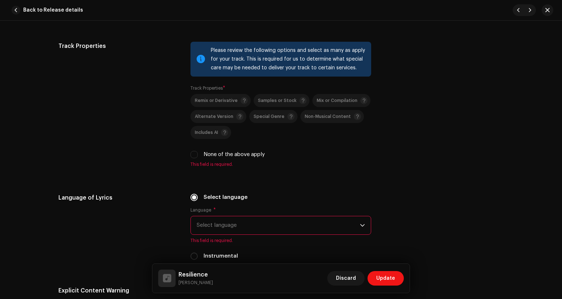
scroll to position [1111, 0]
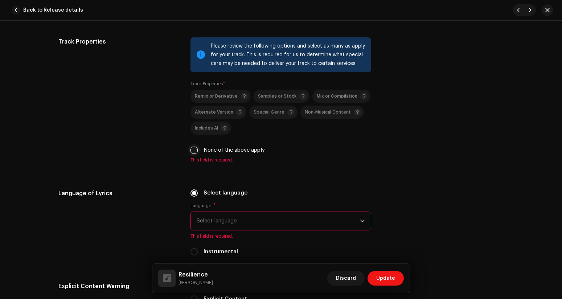
click at [192, 152] on input "None of the above apply" at bounding box center [193, 150] width 7 height 7
checkbox input "true"
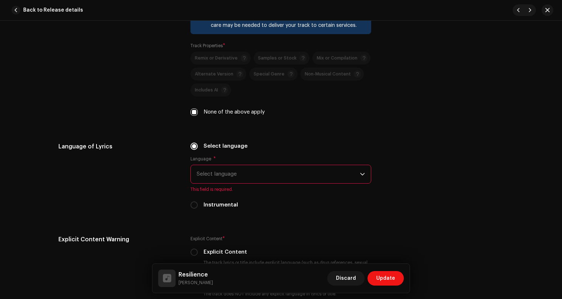
scroll to position [1179, 0]
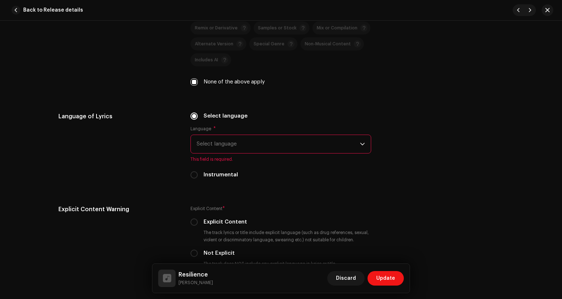
click at [193, 184] on div "Select language Language * Select language This field is required. Instrumental" at bounding box center [280, 149] width 181 height 75
click at [193, 179] on input "Instrumental" at bounding box center [193, 174] width 7 height 7
radio input "true"
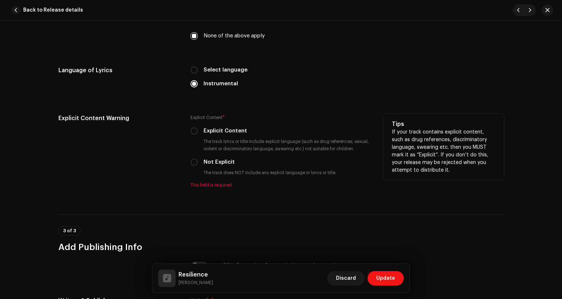
scroll to position [1237, 0]
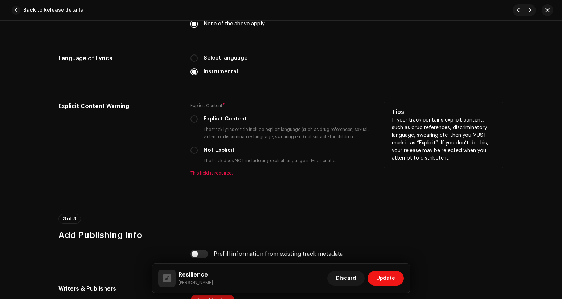
click at [192, 148] on div "Explicit Content * Explicit Content The track lyrics or title include explicit …" at bounding box center [280, 139] width 181 height 74
click at [192, 151] on input "Not Explicit" at bounding box center [193, 150] width 7 height 7
radio input "true"
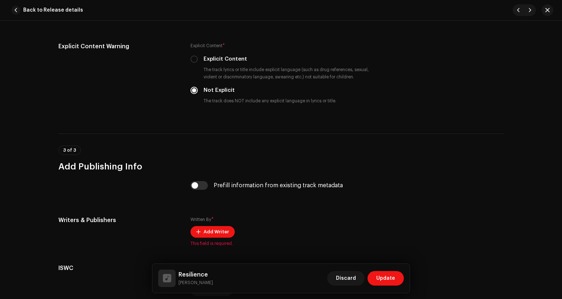
scroll to position [1360, 0]
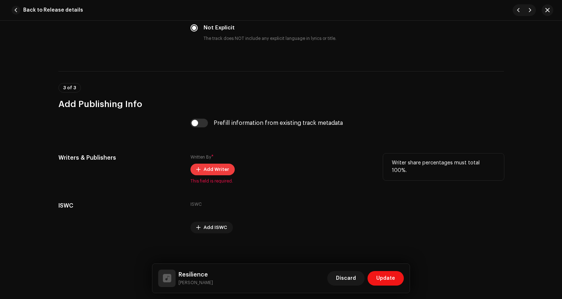
click at [200, 172] on button "Add Writer" at bounding box center [212, 170] width 44 height 12
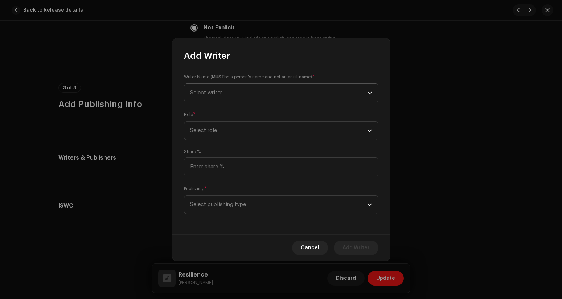
click at [229, 93] on span "Select writer" at bounding box center [278, 93] width 177 height 18
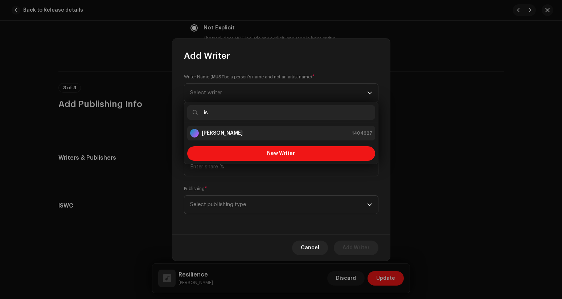
type input "is"
click at [227, 132] on strong "[PERSON_NAME]" at bounding box center [222, 133] width 41 height 7
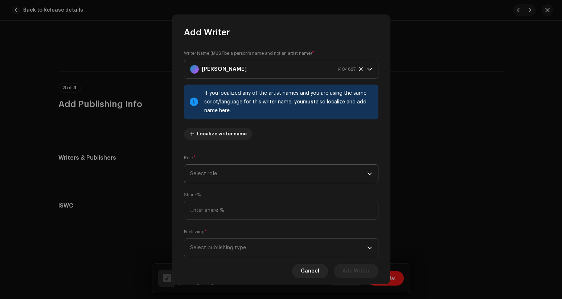
click at [249, 172] on span "Select role" at bounding box center [278, 174] width 177 height 18
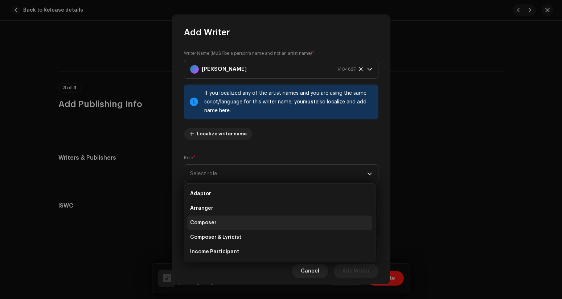
click at [230, 218] on li "Composer" at bounding box center [279, 223] width 185 height 15
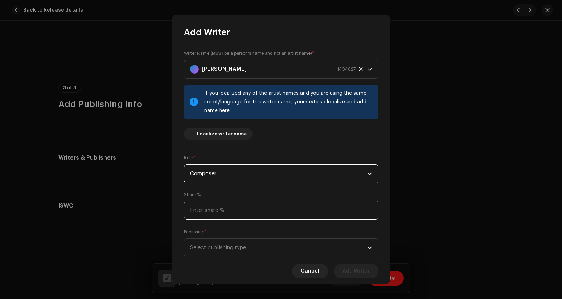
click at [232, 209] on input at bounding box center [281, 210] width 194 height 19
type input "100.00"
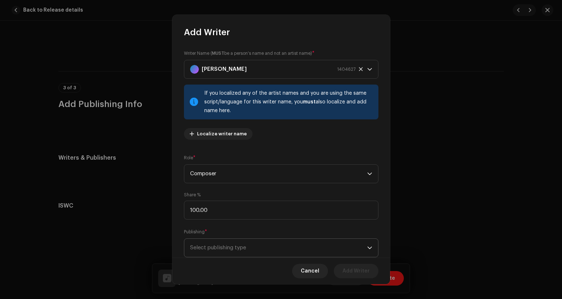
click at [231, 248] on span "Select publishing type" at bounding box center [278, 248] width 177 height 18
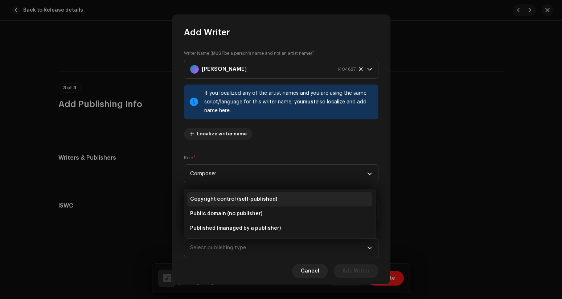
click at [227, 200] on span "Copyright control (self-published)" at bounding box center [233, 199] width 87 height 7
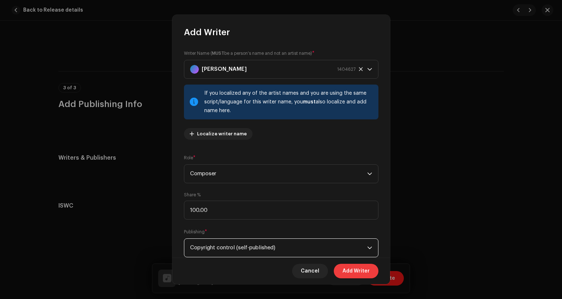
click at [351, 270] on span "Add Writer" at bounding box center [356, 271] width 27 height 15
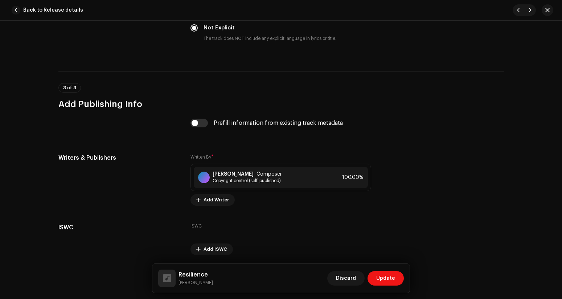
scroll to position [1387, 0]
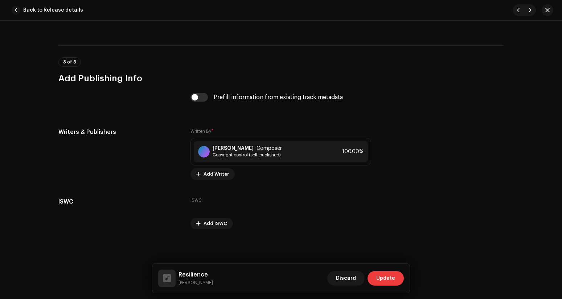
click at [384, 276] on span "Update" at bounding box center [385, 278] width 19 height 15
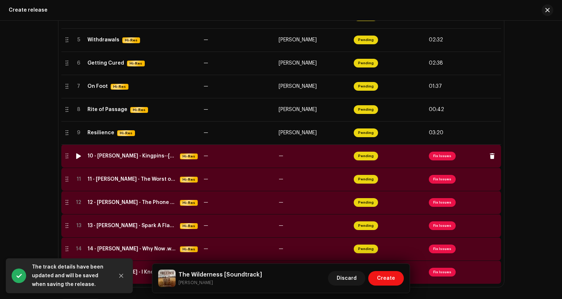
click at [438, 159] on span "Fix Issues" at bounding box center [442, 156] width 27 height 9
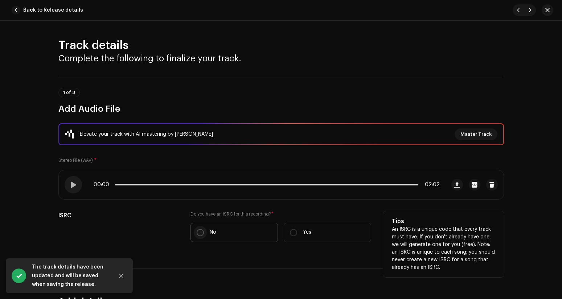
click at [198, 236] on input "No" at bounding box center [200, 232] width 7 height 7
radio input "true"
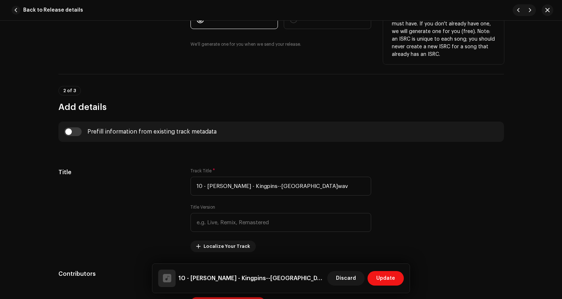
scroll to position [235, 0]
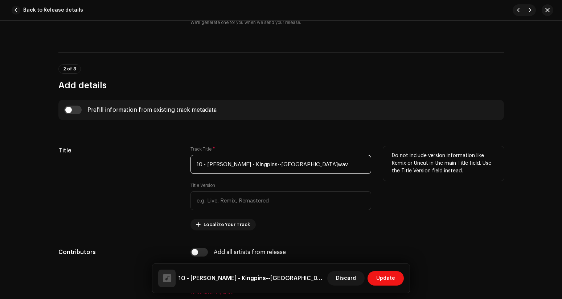
drag, startPoint x: 251, startPoint y: 165, endPoint x: 194, endPoint y: 163, distance: 56.6
click at [194, 163] on input "10 - [PERSON_NAME] - Kingpins--[GEOGRAPHIC_DATA]wav" at bounding box center [280, 164] width 181 height 19
click at [221, 164] on input "Kingpins--[GEOGRAPHIC_DATA]wav" at bounding box center [280, 164] width 181 height 19
drag, startPoint x: 242, startPoint y: 164, endPoint x: 261, endPoint y: 166, distance: 18.6
click at [261, 166] on input "Kingpins//[GEOGRAPHIC_DATA]wav" at bounding box center [280, 164] width 181 height 19
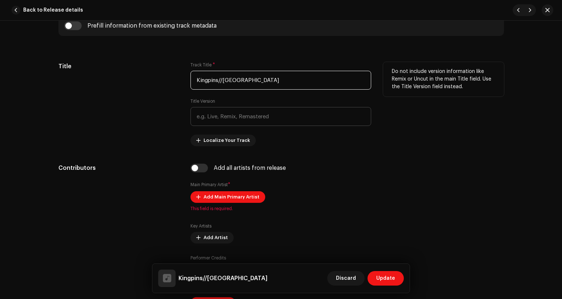
scroll to position [343, 0]
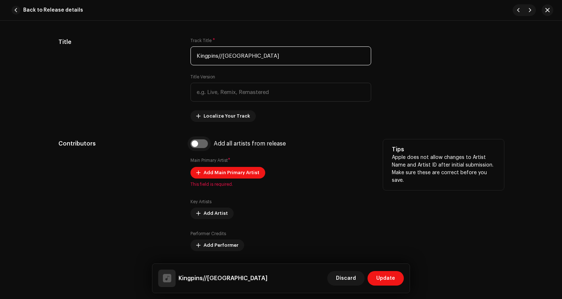
type input "Kingpins//[GEOGRAPHIC_DATA]"
click at [201, 142] on input "checkbox" at bounding box center [198, 143] width 17 height 9
checkbox input "true"
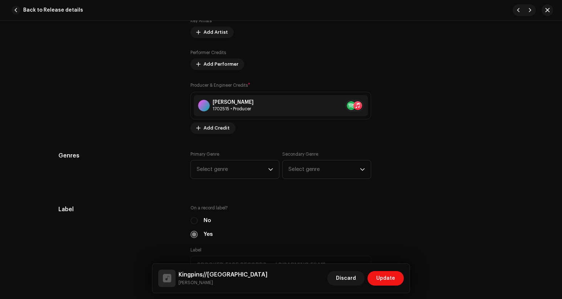
scroll to position [590, 0]
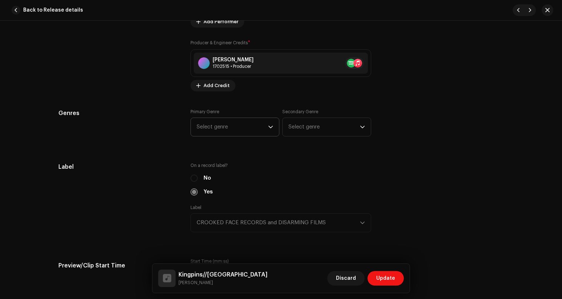
click at [208, 129] on span "Select genre" at bounding box center [232, 127] width 71 height 18
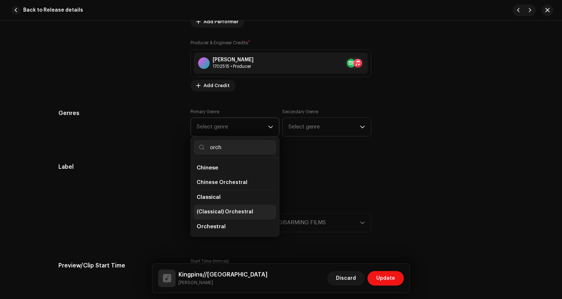
type input "orch"
click at [214, 211] on span "(Classical) Orchestral" at bounding box center [225, 211] width 57 height 7
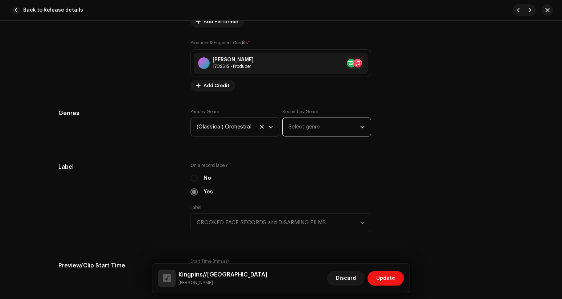
click at [304, 124] on span "Select genre" at bounding box center [323, 127] width 71 height 18
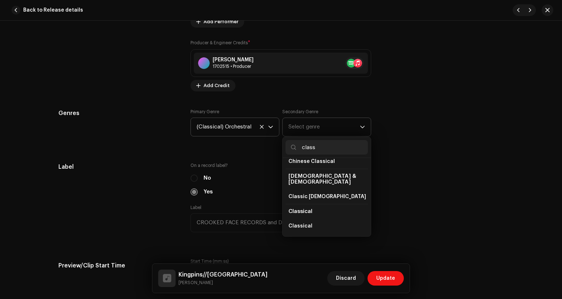
scroll to position [53, 0]
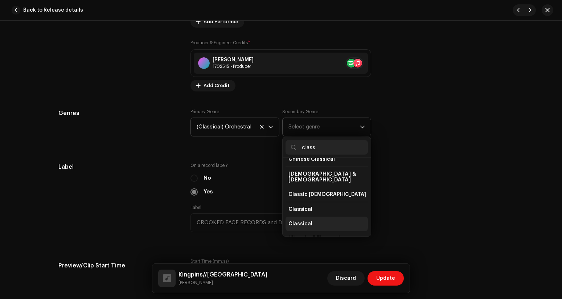
type input "class"
click at [305, 220] on span "Classical" at bounding box center [300, 223] width 24 height 7
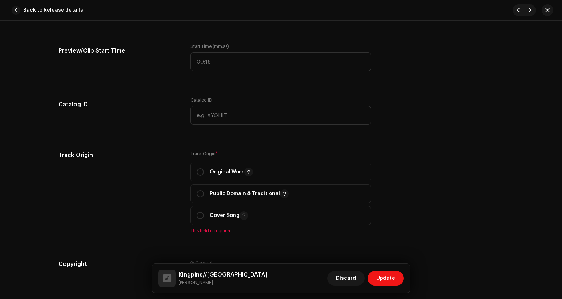
scroll to position [840, 0]
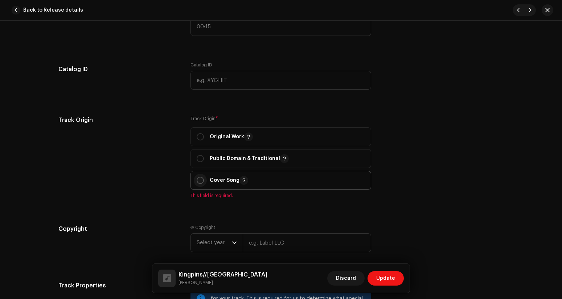
click at [198, 182] on input "radio" at bounding box center [200, 180] width 7 height 7
radio input "true"
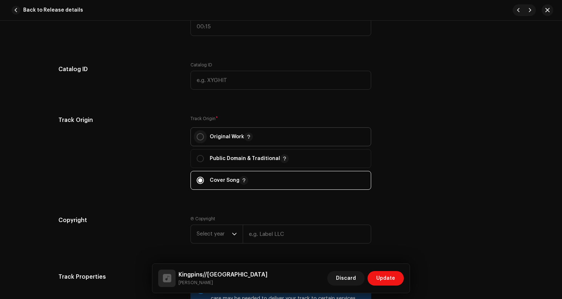
click at [197, 137] on input "radio" at bounding box center [200, 136] width 7 height 7
radio input "true"
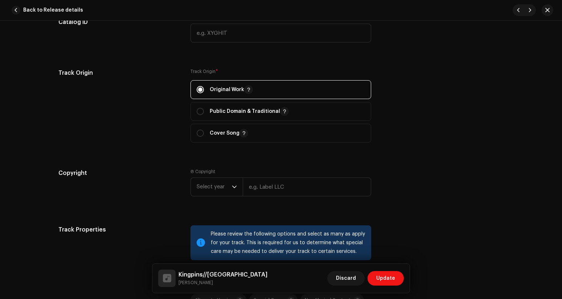
scroll to position [942, 0]
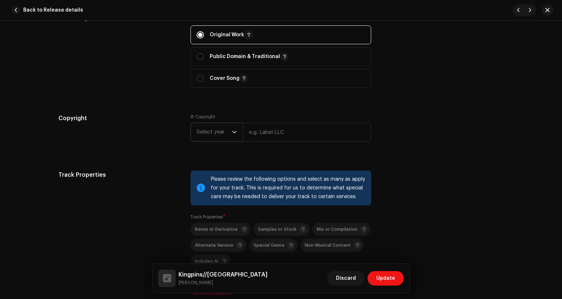
click at [214, 128] on span "Select year" at bounding box center [214, 132] width 35 height 18
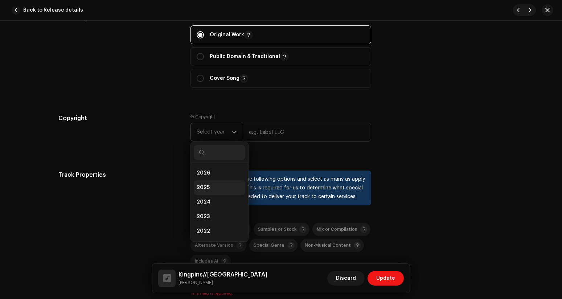
click at [213, 185] on li "2025" at bounding box center [220, 187] width 52 height 15
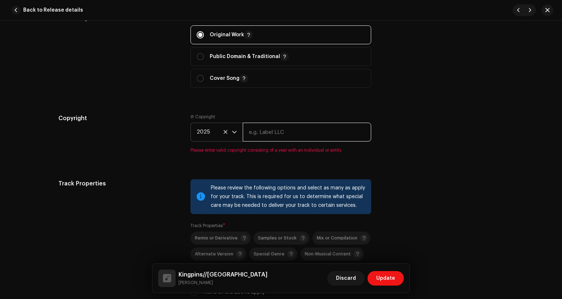
click at [269, 135] on input "text" at bounding box center [307, 132] width 128 height 19
type input "CROOKED FACE RECORDS and DISARMING FILMS"
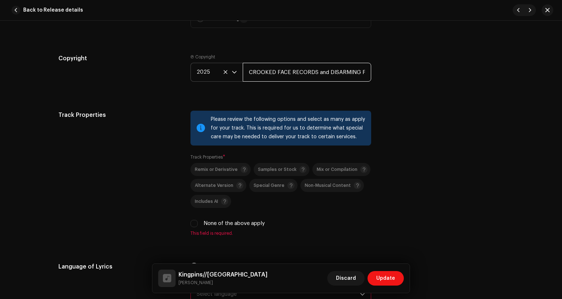
scroll to position [1049, 0]
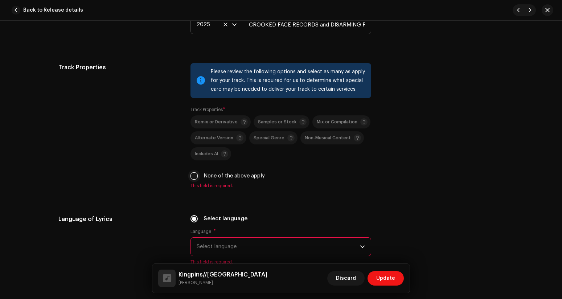
click at [194, 177] on input "None of the above apply" at bounding box center [193, 175] width 7 height 7
checkbox input "true"
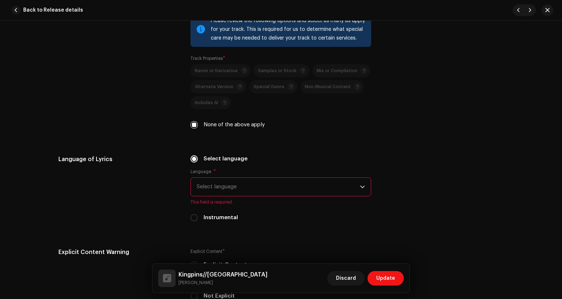
scroll to position [1128, 0]
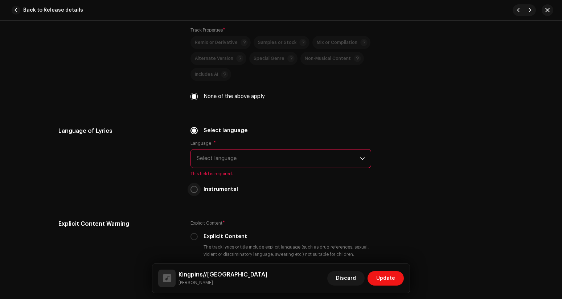
click at [194, 193] on input "Instrumental" at bounding box center [193, 189] width 7 height 7
radio input "true"
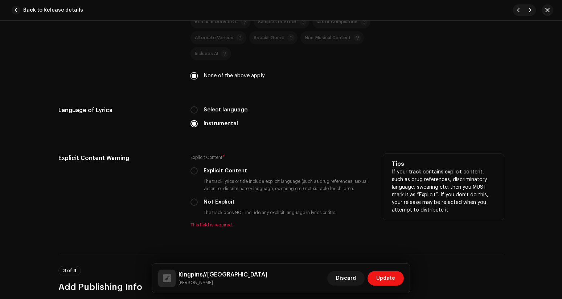
scroll to position [1150, 0]
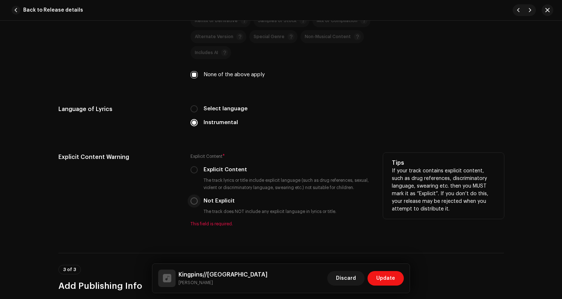
click at [192, 204] on input "Not Explicit" at bounding box center [193, 200] width 7 height 7
radio input "true"
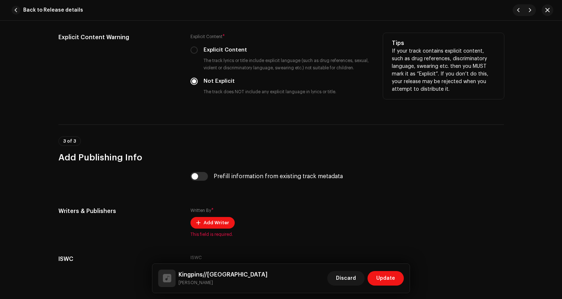
scroll to position [1281, 0]
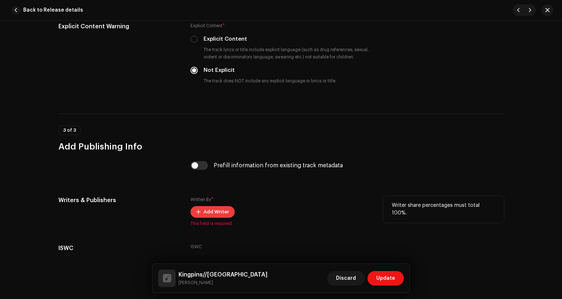
click at [205, 216] on span "Add Writer" at bounding box center [216, 212] width 25 height 15
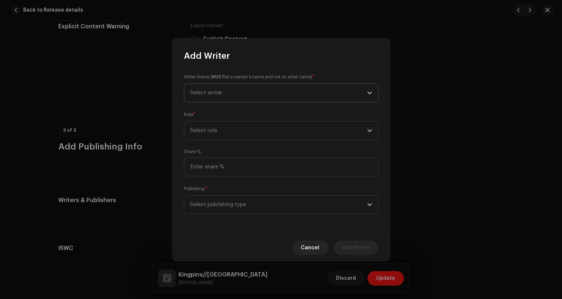
click at [231, 93] on span "Select writer" at bounding box center [278, 93] width 177 height 18
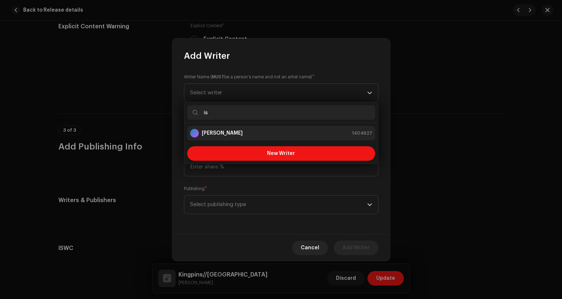
type input "is"
click at [243, 134] on strong "[PERSON_NAME]" at bounding box center [222, 133] width 41 height 7
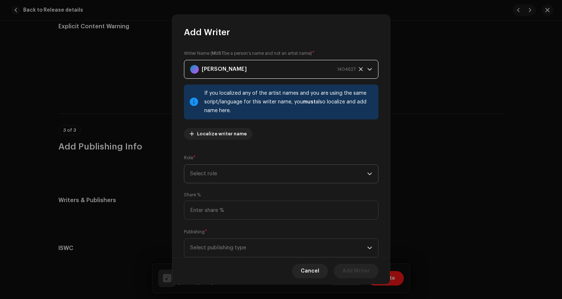
click at [247, 177] on span "Select role" at bounding box center [278, 174] width 177 height 18
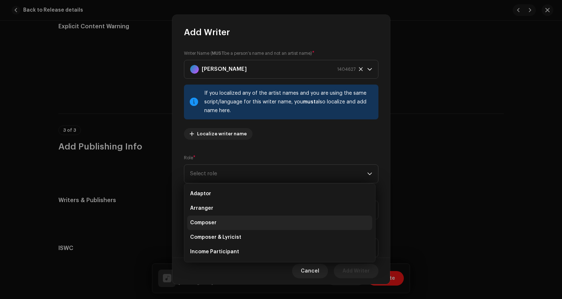
drag, startPoint x: 243, startPoint y: 194, endPoint x: 239, endPoint y: 221, distance: 27.1
click at [239, 221] on ul "Adaptor Arranger Composer Composer & Lyricist Income Participant Lyricist Sub A…" at bounding box center [279, 259] width 191 height 151
click at [239, 221] on li "Composer" at bounding box center [279, 223] width 185 height 15
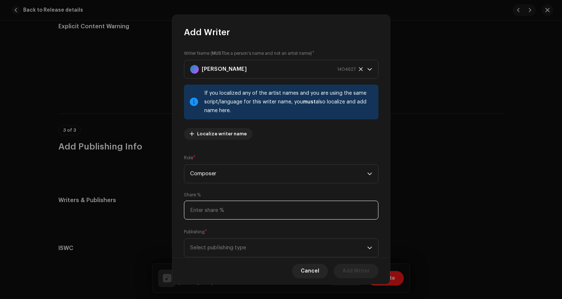
click at [221, 214] on input at bounding box center [281, 210] width 194 height 19
type input "100.00"
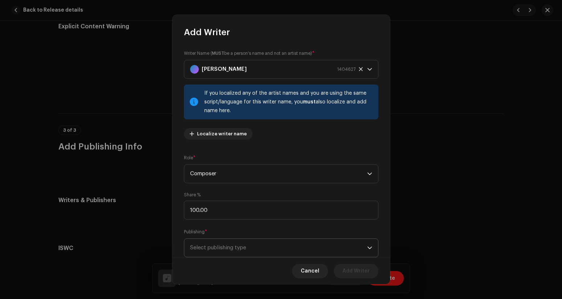
click at [223, 243] on span "Select publishing type" at bounding box center [278, 248] width 177 height 18
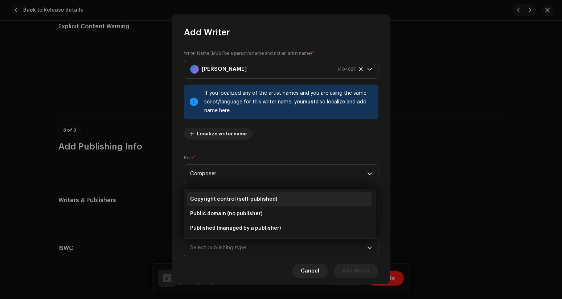
click at [221, 200] on span "Copyright control (self-published)" at bounding box center [233, 199] width 87 height 7
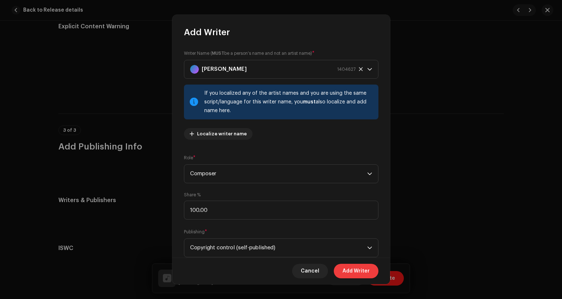
click at [349, 272] on span "Add Writer" at bounding box center [356, 271] width 27 height 15
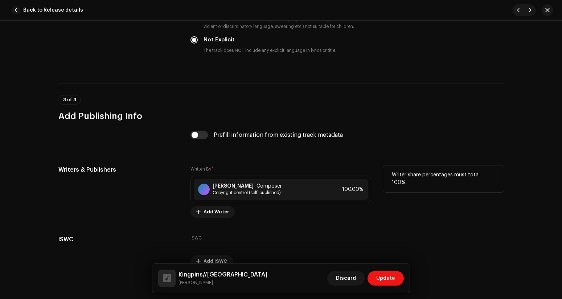
scroll to position [1350, 0]
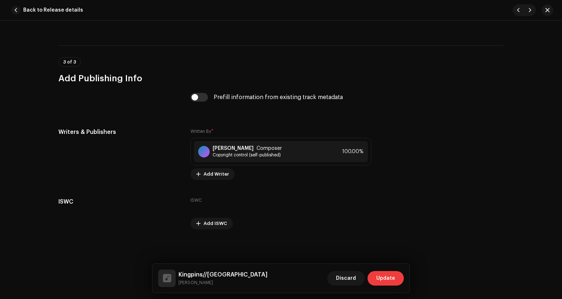
click at [383, 279] on span "Update" at bounding box center [385, 278] width 19 height 15
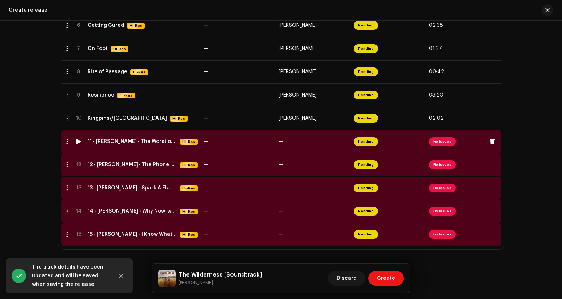
scroll to position [299, 0]
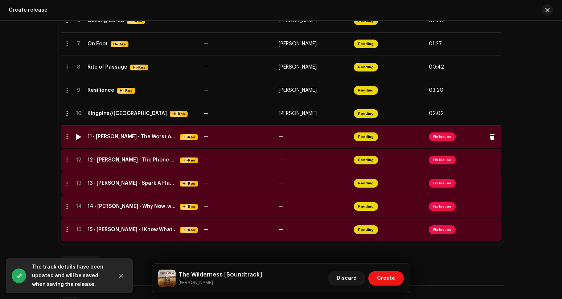
click at [436, 140] on span "Fix Issues" at bounding box center [442, 136] width 27 height 9
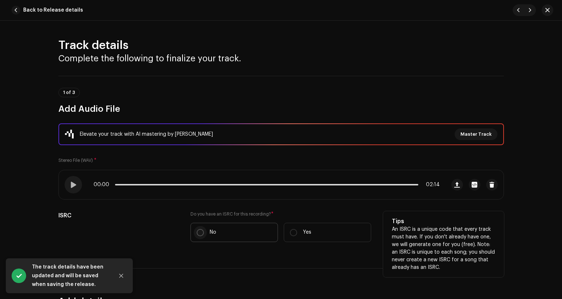
click at [197, 233] on input "No" at bounding box center [200, 232] width 7 height 7
radio input "true"
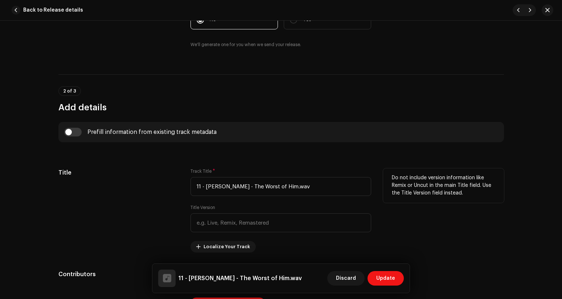
scroll to position [216, 0]
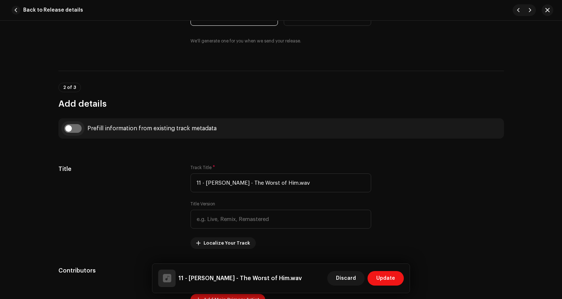
click at [74, 130] on input "checkbox" at bounding box center [72, 128] width 17 height 9
checkbox input "true"
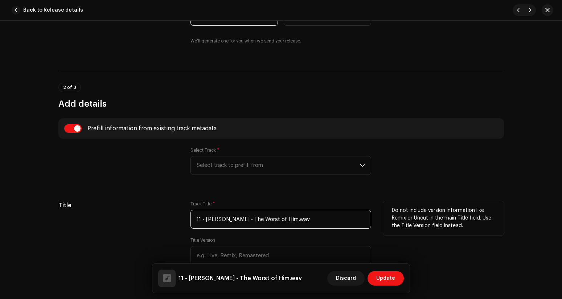
drag, startPoint x: 250, startPoint y: 219, endPoint x: 182, endPoint y: 212, distance: 68.2
click at [182, 212] on div "Title Track Title * 11 - [PERSON_NAME] - The Worst of Him.wav Title Version Loc…" at bounding box center [281, 243] width 446 height 84
drag, startPoint x: 239, startPoint y: 220, endPoint x: 261, endPoint y: 220, distance: 21.8
click at [261, 220] on input "The Worst of Him.wav" at bounding box center [280, 219] width 181 height 19
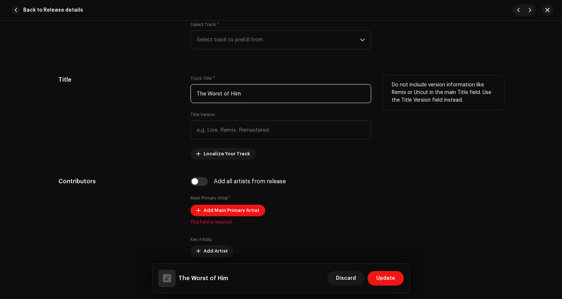
scroll to position [352, 0]
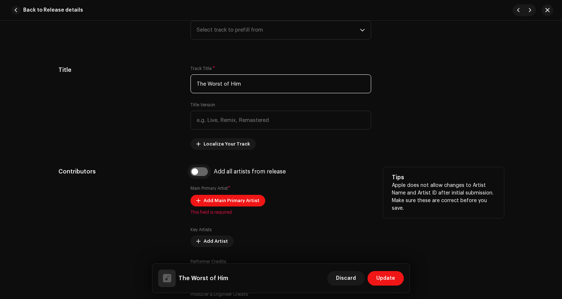
type input "The Worst of Him"
click at [201, 175] on input "checkbox" at bounding box center [198, 171] width 17 height 9
checkbox input "true"
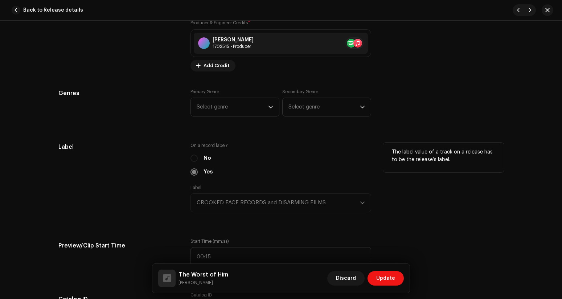
scroll to position [651, 0]
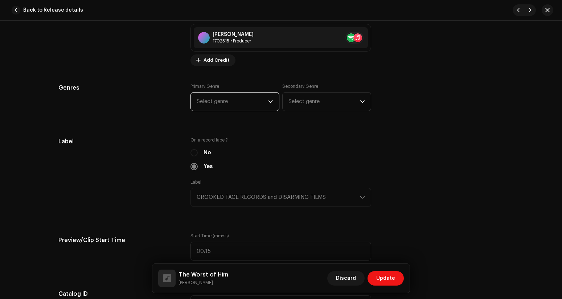
click at [229, 102] on span "Select genre" at bounding box center [232, 102] width 71 height 18
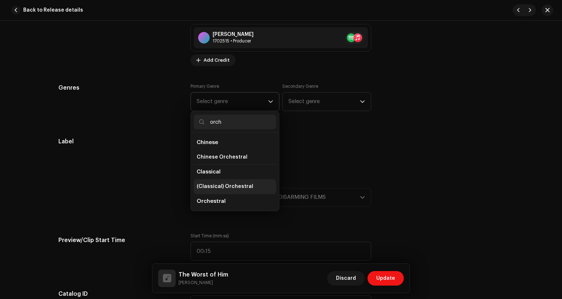
type input "orch"
click at [225, 185] on span "(Classical) Orchestral" at bounding box center [225, 186] width 57 height 7
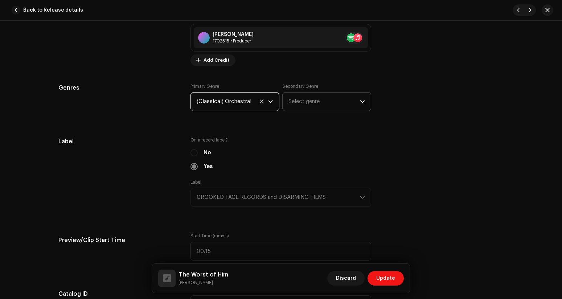
click at [323, 102] on span "Select genre" at bounding box center [323, 102] width 71 height 18
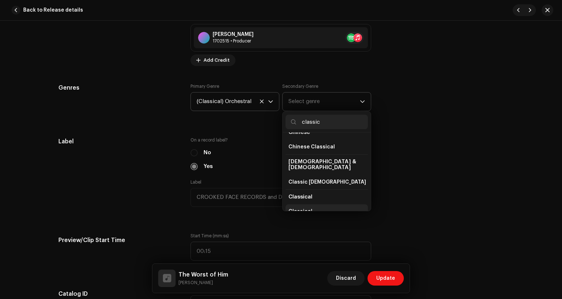
scroll to position [42, 0]
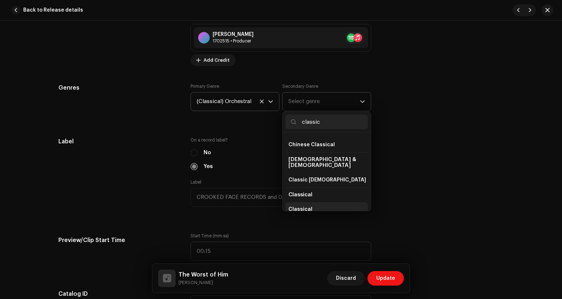
type input "classic"
click at [332, 202] on li "Classical" at bounding box center [327, 209] width 82 height 15
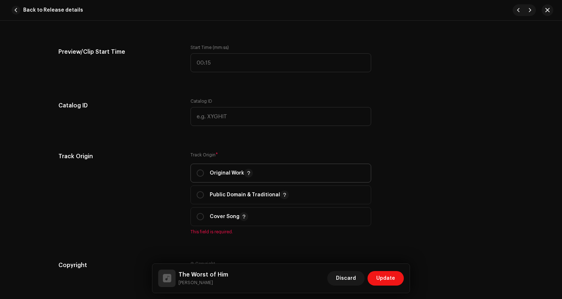
scroll to position [844, 0]
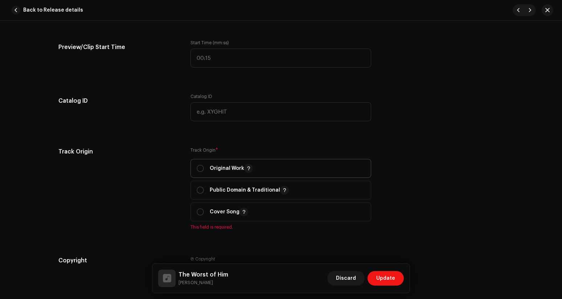
click at [203, 167] on div "Original Work" at bounding box center [225, 168] width 56 height 9
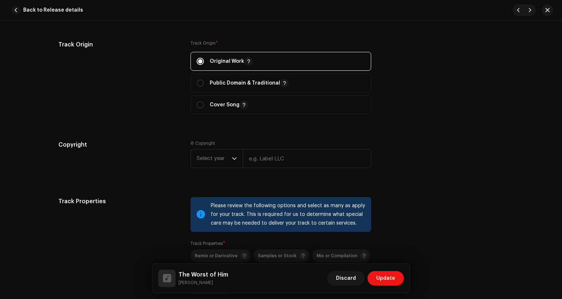
scroll to position [962, 0]
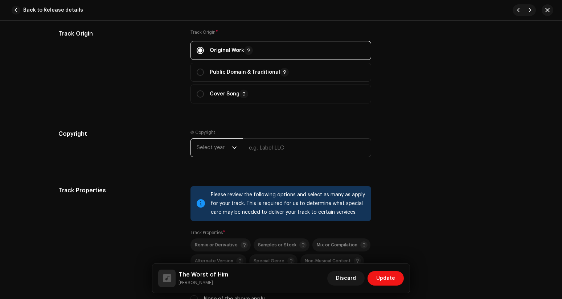
click at [216, 143] on span "Select year" at bounding box center [214, 148] width 35 height 18
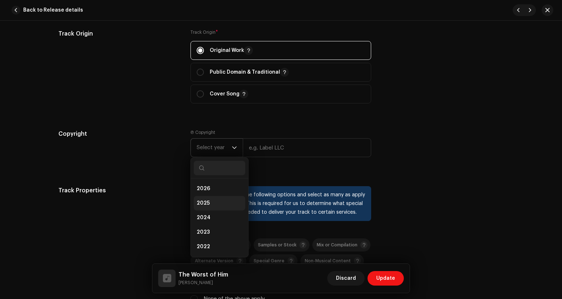
click at [206, 199] on li "2025" at bounding box center [220, 203] width 52 height 15
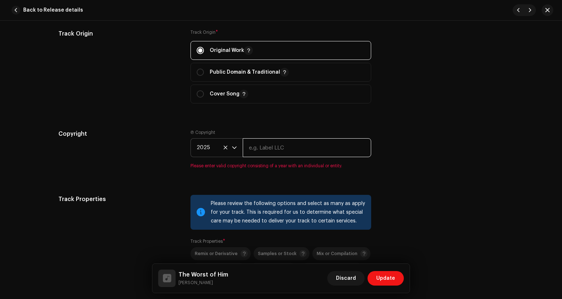
click at [272, 152] on input "text" at bounding box center [307, 147] width 128 height 19
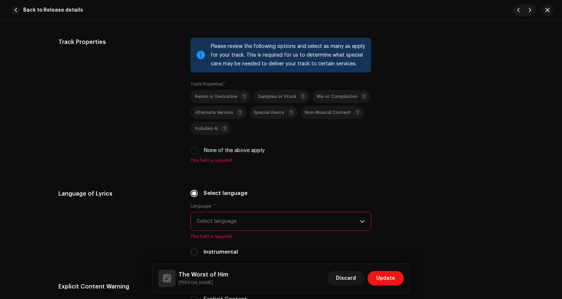
scroll to position [1114, 0]
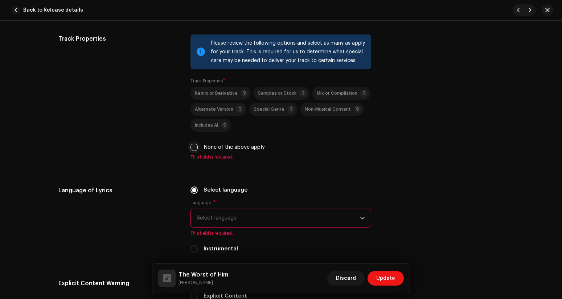
click at [193, 149] on input "None of the above apply" at bounding box center [193, 147] width 7 height 7
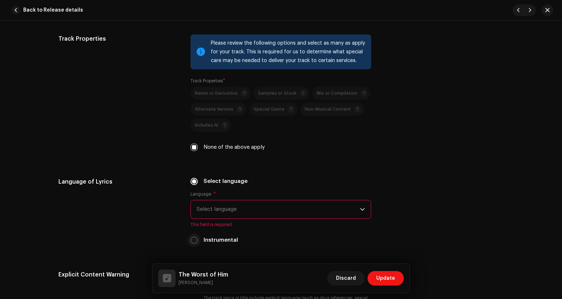
click at [193, 240] on input "Instrumental" at bounding box center [193, 240] width 7 height 7
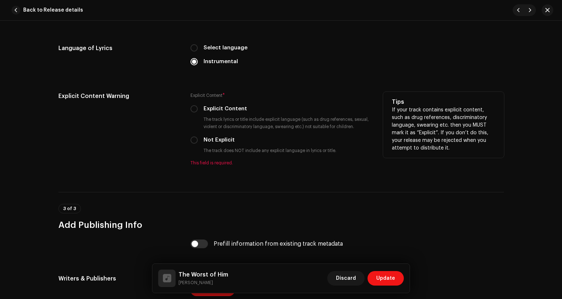
scroll to position [1253, 0]
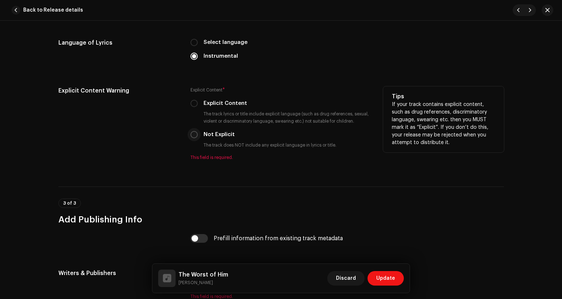
click at [194, 136] on input "Not Explicit" at bounding box center [193, 134] width 7 height 7
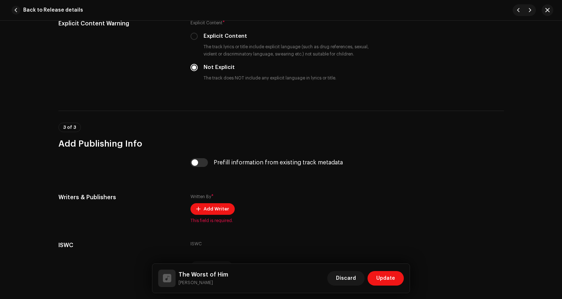
scroll to position [1365, 0]
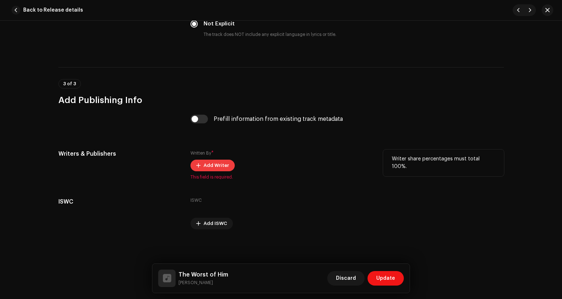
click at [205, 163] on span "Add Writer" at bounding box center [216, 165] width 25 height 15
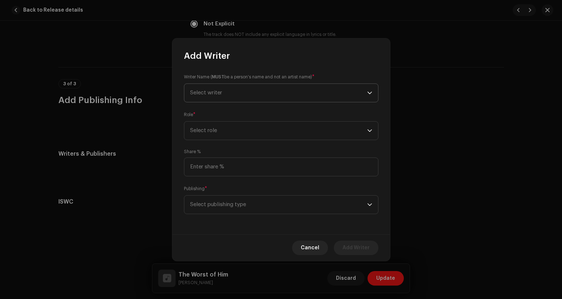
click at [222, 91] on span "Select writer" at bounding box center [278, 93] width 177 height 18
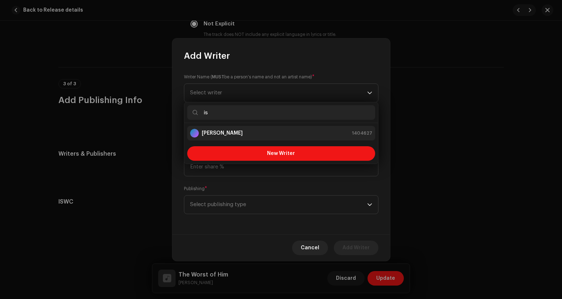
click at [238, 131] on strong "[PERSON_NAME]" at bounding box center [222, 133] width 41 height 7
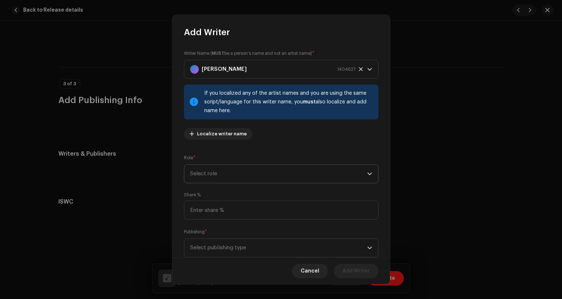
click at [239, 172] on span "Select role" at bounding box center [278, 174] width 177 height 18
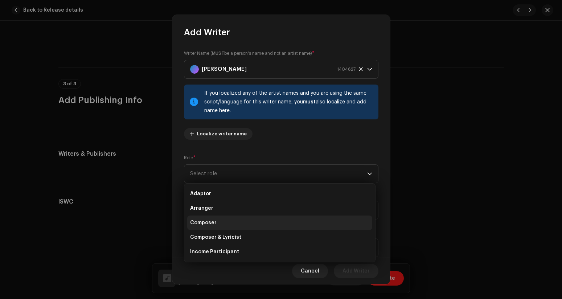
click at [230, 220] on li "Composer" at bounding box center [279, 223] width 185 height 15
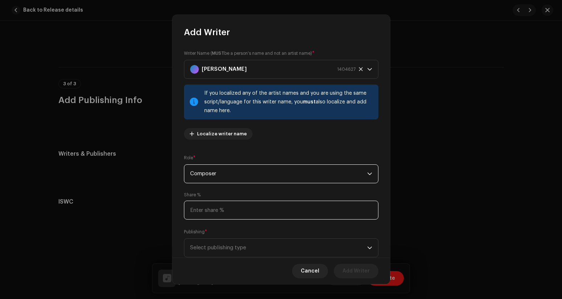
click at [229, 214] on input at bounding box center [281, 210] width 194 height 19
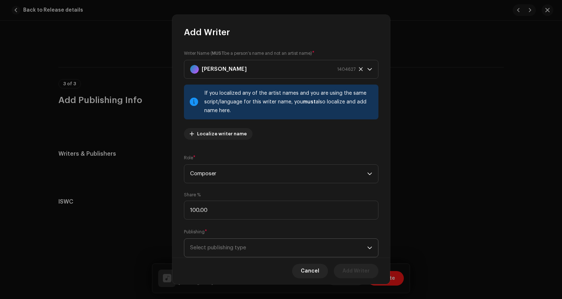
click at [223, 253] on span "Select publishing type" at bounding box center [278, 248] width 177 height 18
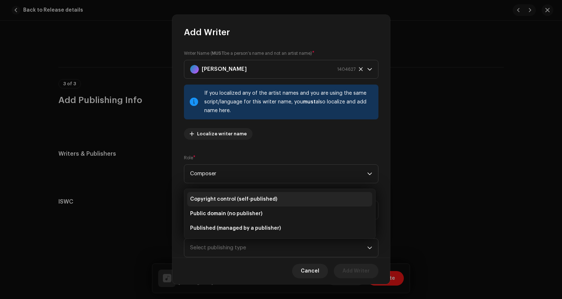
click at [221, 202] on span "Copyright control (self-published)" at bounding box center [233, 199] width 87 height 7
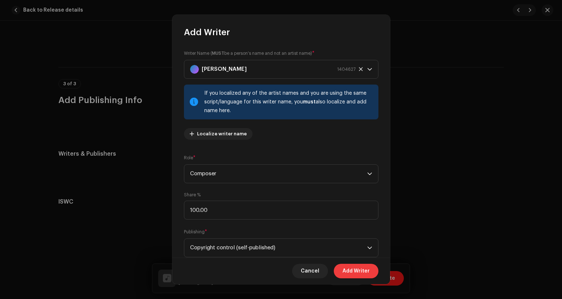
click at [345, 271] on span "Add Writer" at bounding box center [356, 271] width 27 height 15
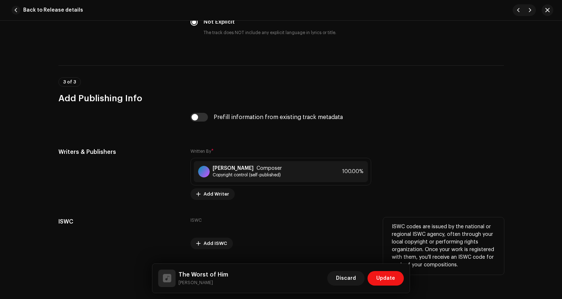
scroll to position [1387, 0]
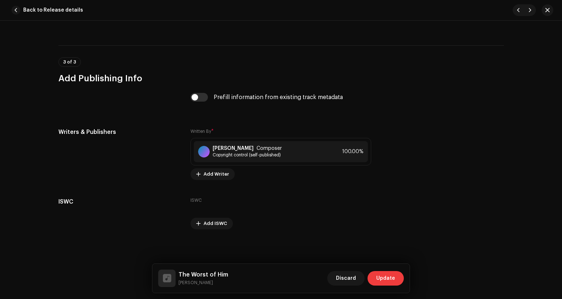
click at [382, 277] on span "Update" at bounding box center [385, 278] width 19 height 15
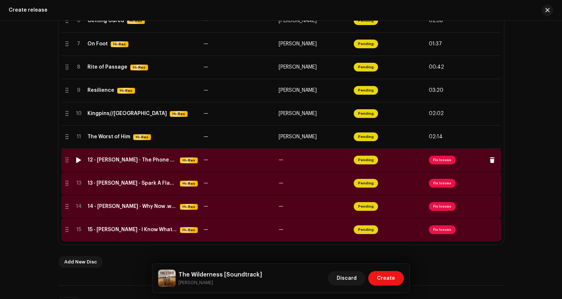
click at [437, 160] on span "Fix Issues" at bounding box center [442, 160] width 27 height 9
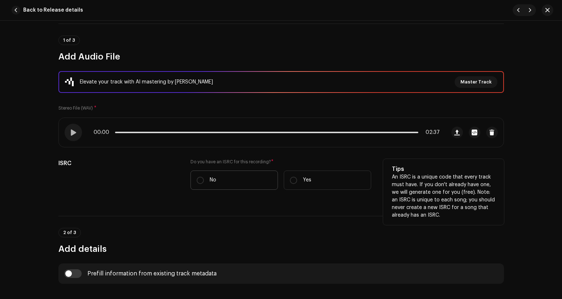
scroll to position [66, 0]
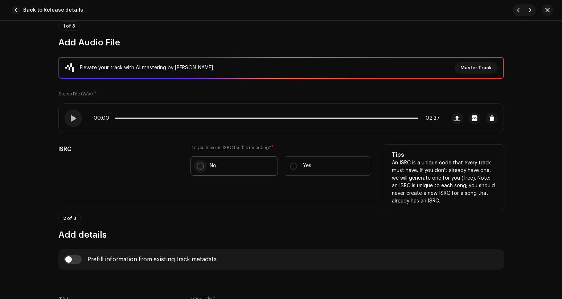
click at [197, 169] on input "No" at bounding box center [200, 166] width 7 height 7
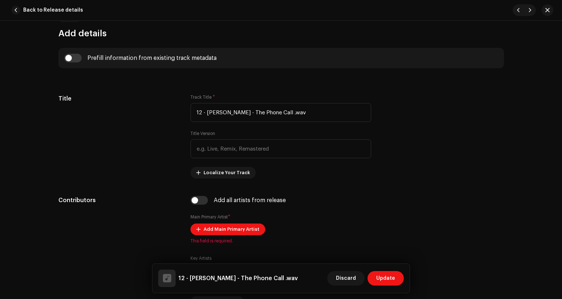
scroll to position [287, 0]
click at [76, 60] on input "checkbox" at bounding box center [72, 57] width 17 height 9
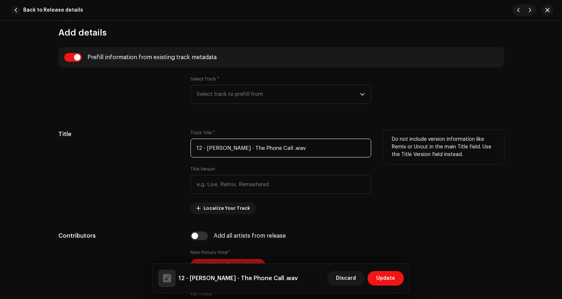
drag, startPoint x: 251, startPoint y: 149, endPoint x: 190, endPoint y: 148, distance: 61.7
click at [190, 148] on input "12 - [PERSON_NAME] - The Phone Call .wav" at bounding box center [280, 148] width 181 height 19
drag, startPoint x: 235, startPoint y: 149, endPoint x: 251, endPoint y: 150, distance: 16.0
click at [251, 150] on input "The Phone Call .wav" at bounding box center [280, 148] width 181 height 19
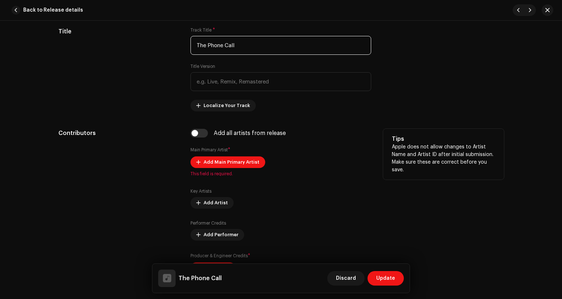
scroll to position [399, 0]
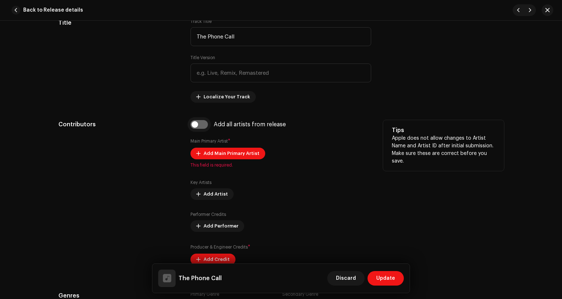
click at [202, 128] on input "checkbox" at bounding box center [198, 124] width 17 height 9
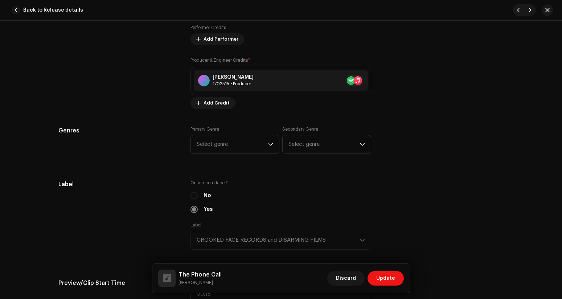
scroll to position [651, 0]
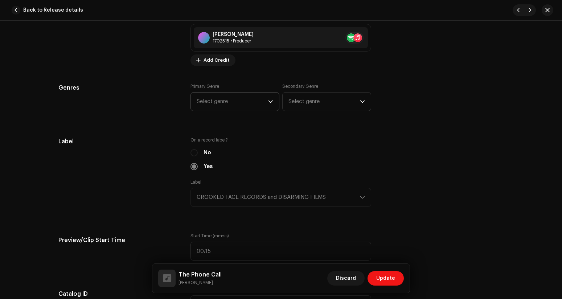
click at [225, 103] on span "Select genre" at bounding box center [232, 102] width 71 height 18
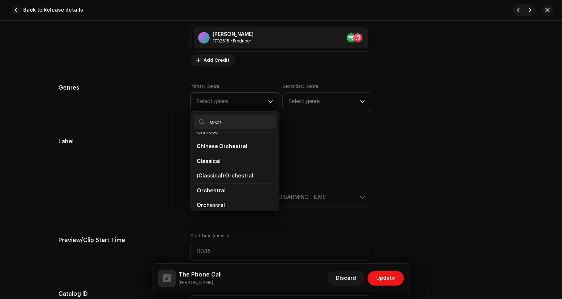
scroll to position [15, 0]
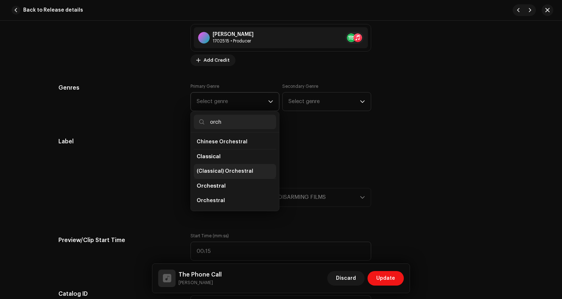
click at [225, 174] on span "(Classical) Orchestral" at bounding box center [225, 171] width 57 height 7
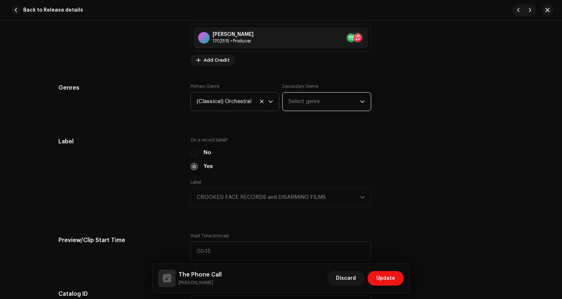
click at [303, 104] on span "Select genre" at bounding box center [323, 102] width 71 height 18
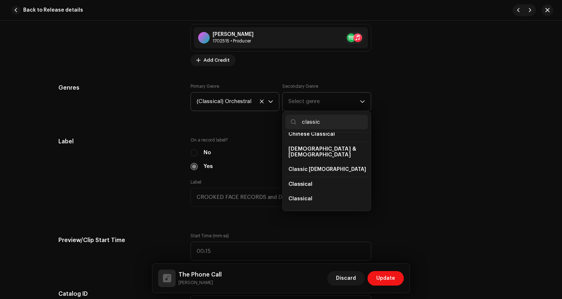
scroll to position [54, 0]
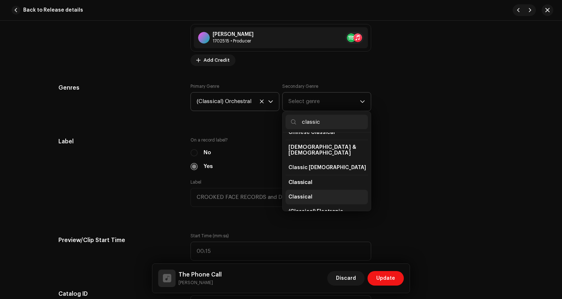
click at [323, 190] on li "Classical" at bounding box center [327, 197] width 82 height 15
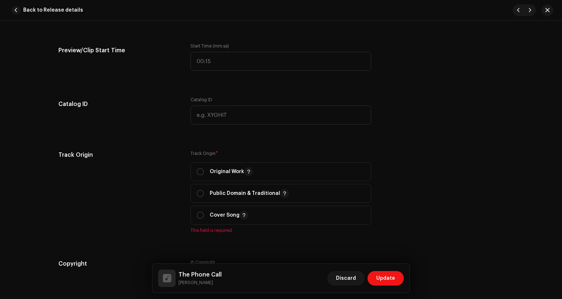
scroll to position [898, 0]
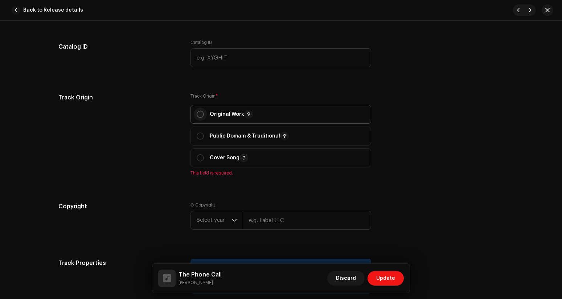
click at [198, 116] on input "radio" at bounding box center [200, 114] width 7 height 7
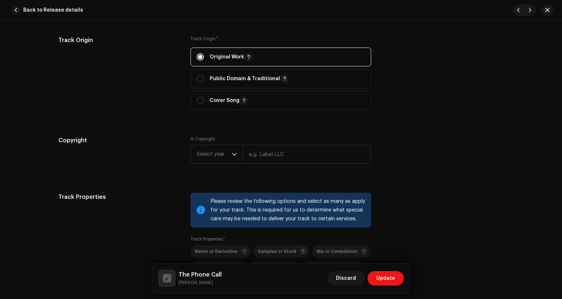
scroll to position [997, 0]
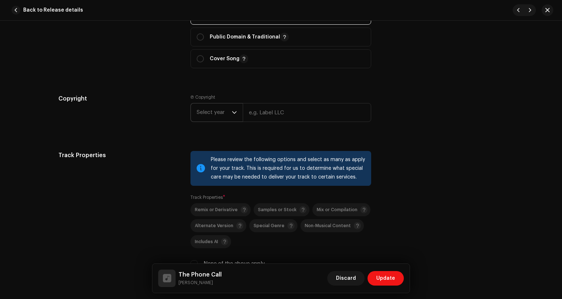
click at [228, 111] on span "Select year" at bounding box center [214, 112] width 35 height 18
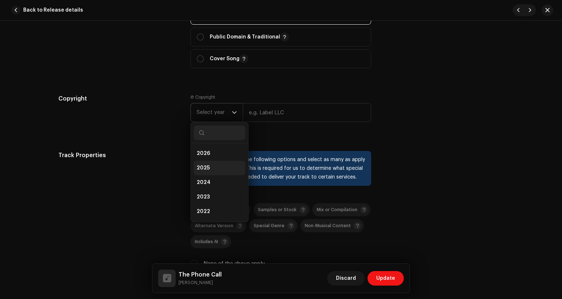
click at [217, 164] on li "2025" at bounding box center [220, 168] width 52 height 15
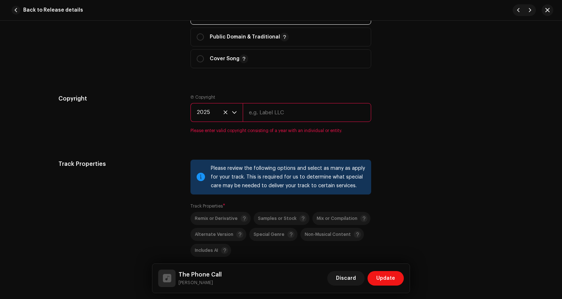
click at [267, 122] on input "text" at bounding box center [307, 112] width 128 height 19
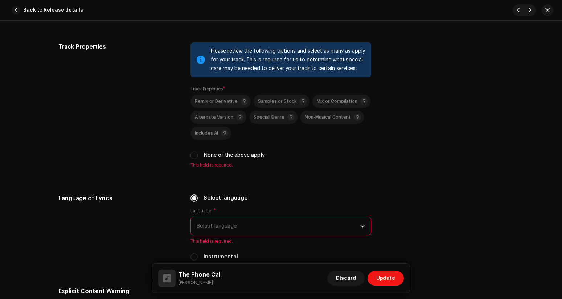
scroll to position [1117, 0]
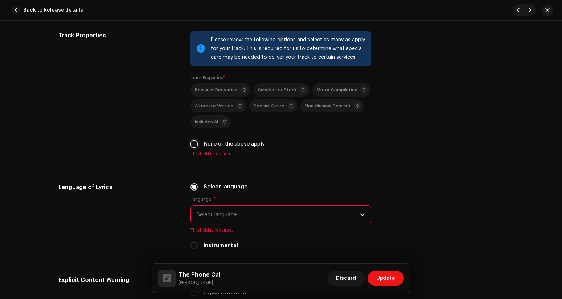
click at [194, 147] on input "None of the above apply" at bounding box center [193, 143] width 7 height 7
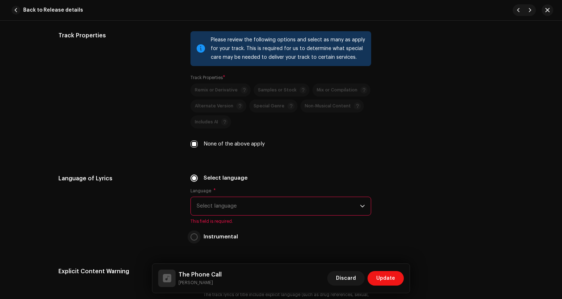
click at [191, 239] on input "Instrumental" at bounding box center [193, 236] width 7 height 7
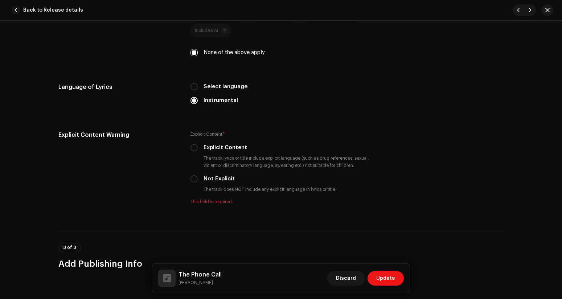
scroll to position [1229, 0]
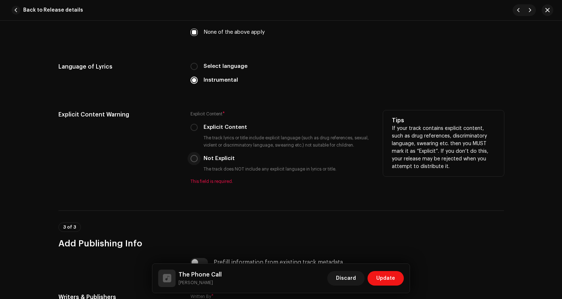
click at [194, 162] on input "Not Explicit" at bounding box center [193, 158] width 7 height 7
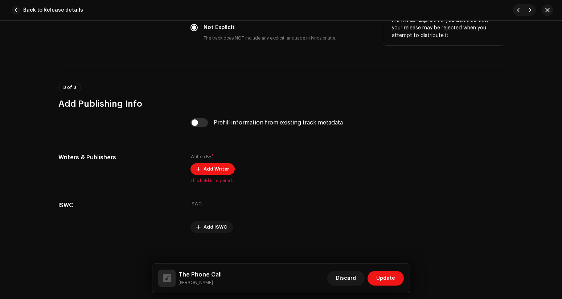
scroll to position [1365, 0]
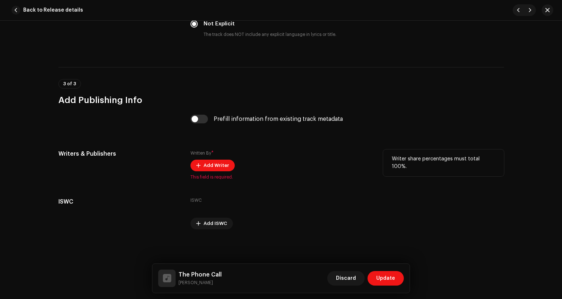
click at [208, 175] on span "This field is required." at bounding box center [280, 177] width 181 height 6
click at [208, 169] on span "Add Writer" at bounding box center [216, 165] width 25 height 15
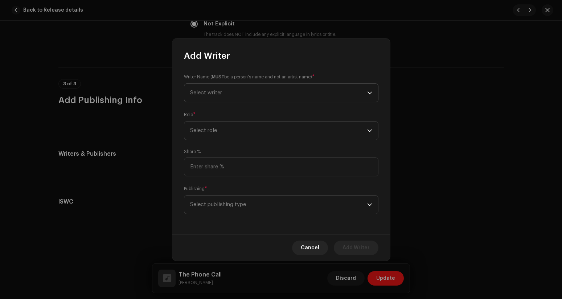
click at [229, 90] on span "Select writer" at bounding box center [278, 93] width 177 height 18
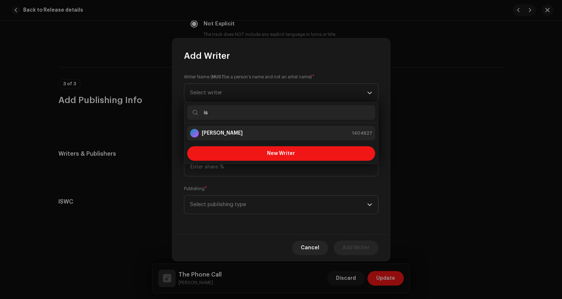
click at [233, 129] on div "[PERSON_NAME]" at bounding box center [216, 133] width 53 height 9
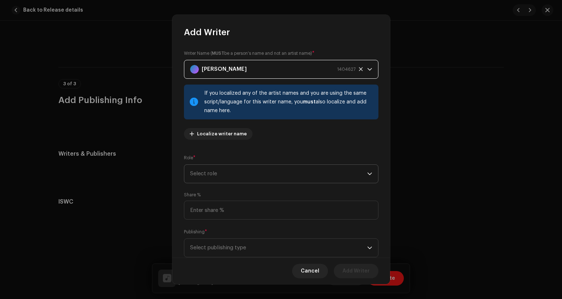
click at [246, 172] on span "Select role" at bounding box center [278, 174] width 177 height 18
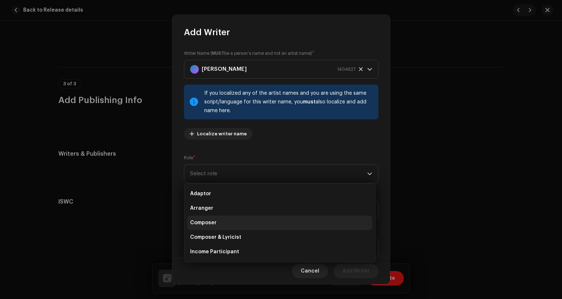
click at [233, 217] on li "Composer" at bounding box center [279, 223] width 185 height 15
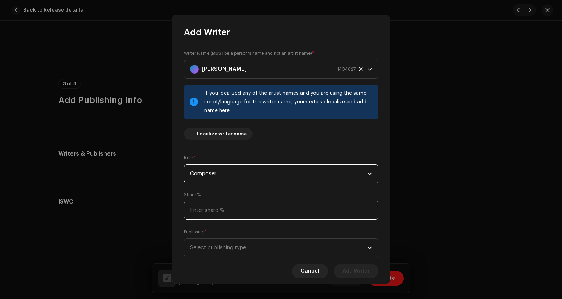
click at [231, 205] on input at bounding box center [281, 210] width 194 height 19
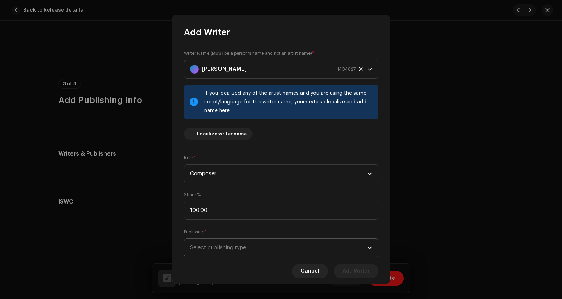
click at [224, 247] on span "Select publishing type" at bounding box center [278, 248] width 177 height 18
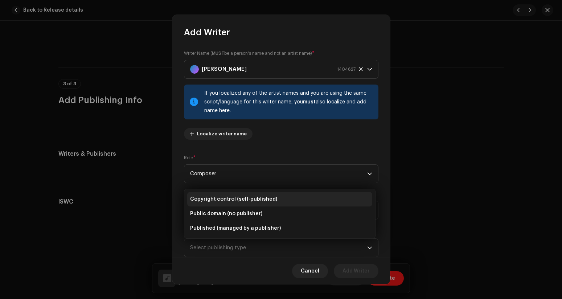
click at [218, 196] on span "Copyright control (self-published)" at bounding box center [233, 199] width 87 height 7
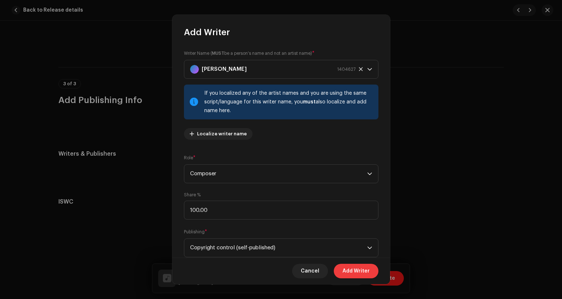
click at [356, 267] on span "Add Writer" at bounding box center [356, 271] width 27 height 15
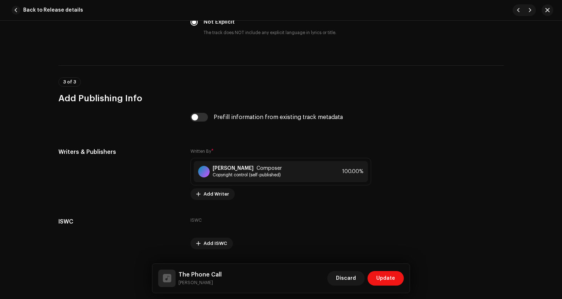
scroll to position [1387, 0]
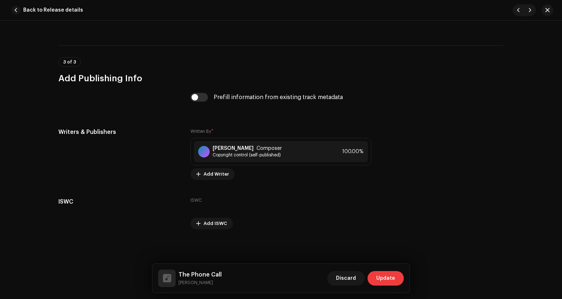
click at [394, 275] on span "Update" at bounding box center [385, 278] width 19 height 15
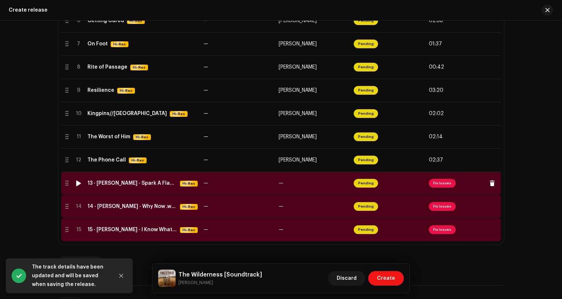
click at [440, 181] on span "Fix Issues" at bounding box center [442, 183] width 27 height 9
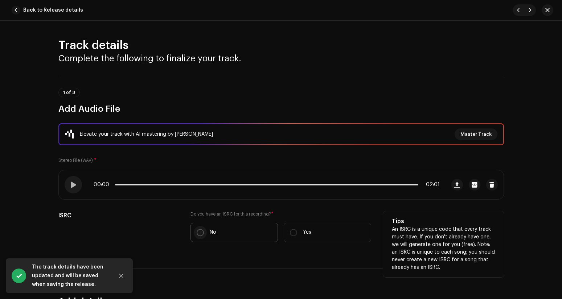
click at [197, 231] on input "No" at bounding box center [200, 232] width 7 height 7
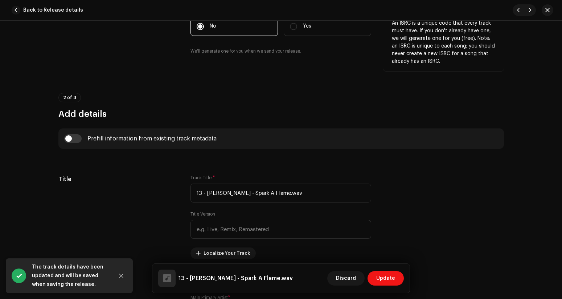
scroll to position [212, 0]
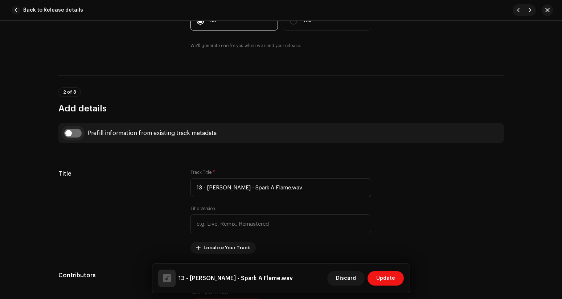
click at [77, 135] on input "checkbox" at bounding box center [72, 133] width 17 height 9
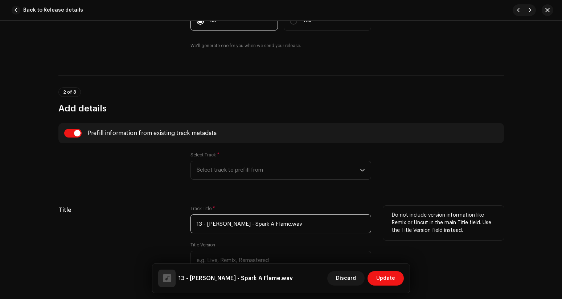
drag, startPoint x: 251, startPoint y: 222, endPoint x: 184, endPoint y: 221, distance: 66.4
click at [184, 221] on div "Title Track Title * 13 - [PERSON_NAME] - Spark A Flame.wav Title Version Locali…" at bounding box center [281, 248] width 446 height 84
drag, startPoint x: 232, startPoint y: 225, endPoint x: 249, endPoint y: 226, distance: 17.4
click at [249, 226] on input "Spark A Flame.wav" at bounding box center [280, 223] width 181 height 19
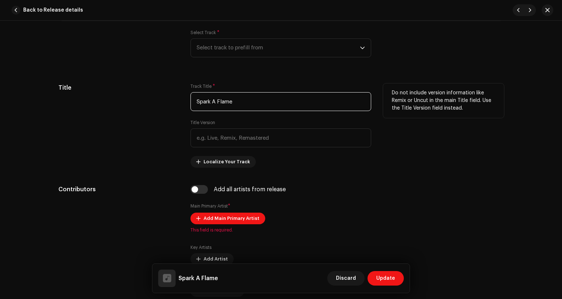
scroll to position [340, 0]
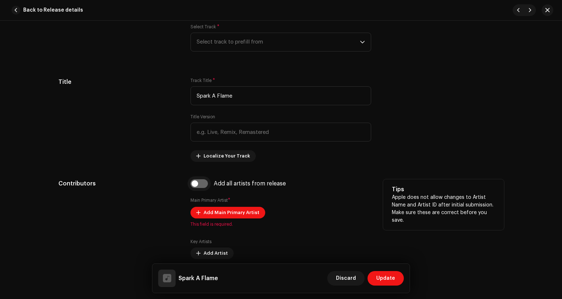
click at [202, 184] on input "checkbox" at bounding box center [198, 183] width 17 height 9
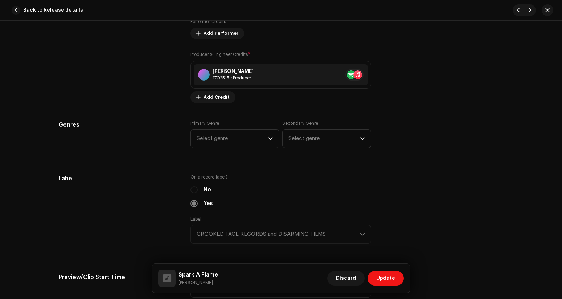
scroll to position [618, 0]
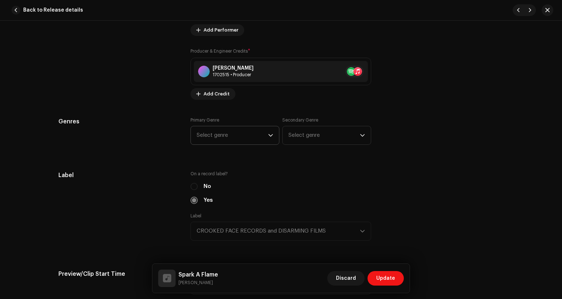
click at [229, 137] on span "Select genre" at bounding box center [232, 135] width 71 height 18
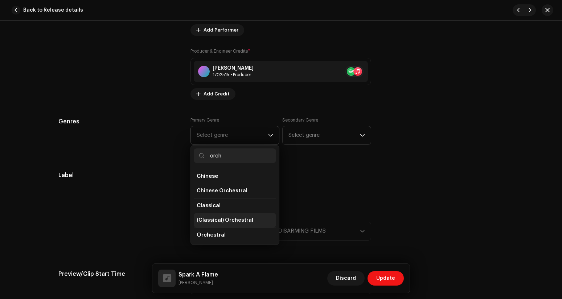
click at [234, 219] on span "(Classical) Orchestral" at bounding box center [225, 220] width 57 height 7
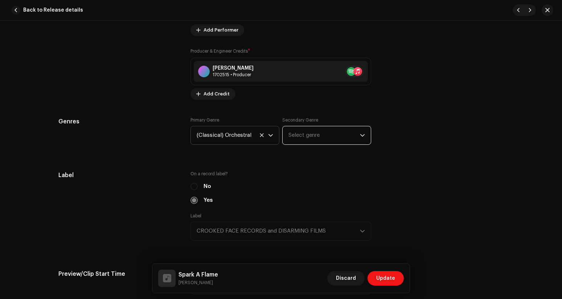
click at [301, 138] on span "Select genre" at bounding box center [323, 135] width 71 height 18
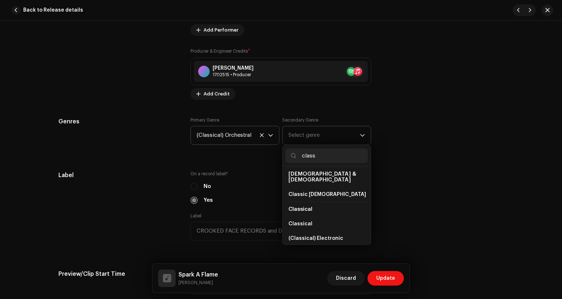
scroll to position [71, 0]
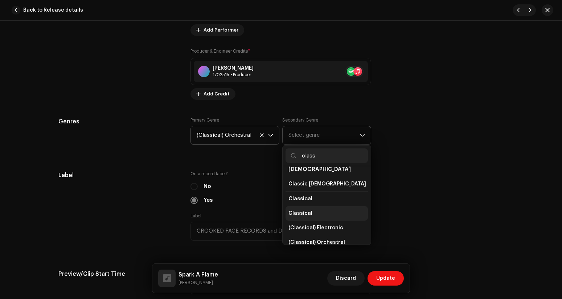
click at [300, 210] on span "Classical" at bounding box center [300, 213] width 24 height 7
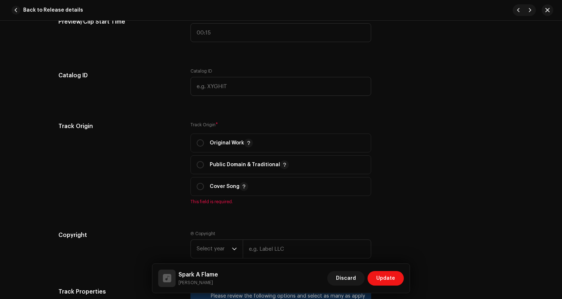
scroll to position [889, 0]
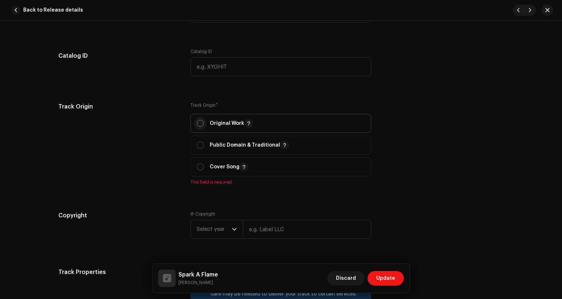
click at [200, 126] on input "radio" at bounding box center [200, 123] width 7 height 7
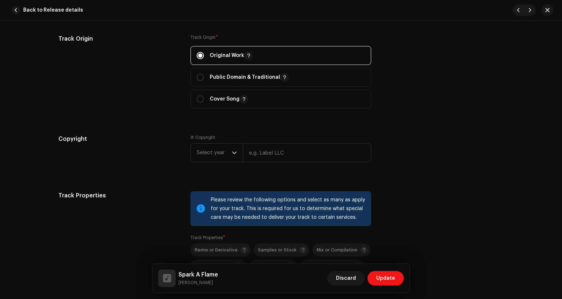
scroll to position [973, 0]
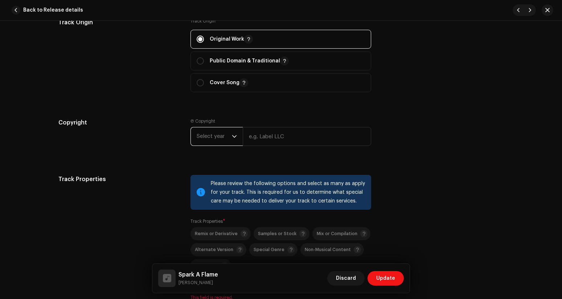
click at [224, 140] on span "Select year" at bounding box center [214, 136] width 35 height 18
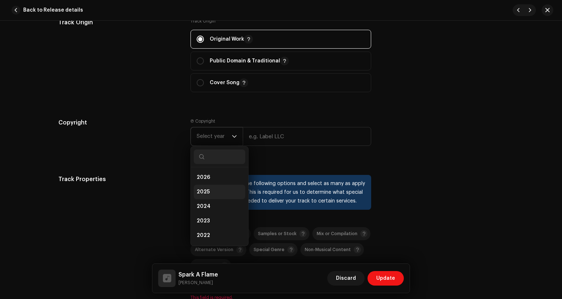
click at [216, 191] on li "2025" at bounding box center [220, 192] width 52 height 15
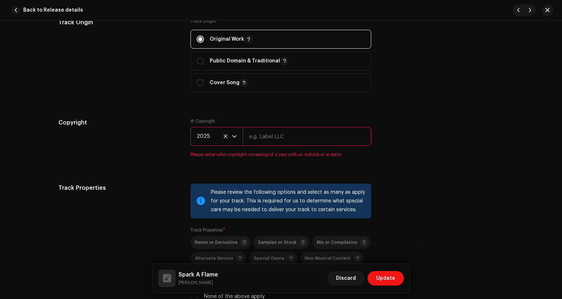
click at [270, 142] on input "text" at bounding box center [307, 136] width 128 height 19
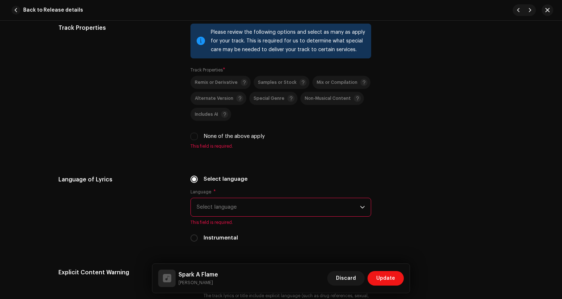
scroll to position [1140, 0]
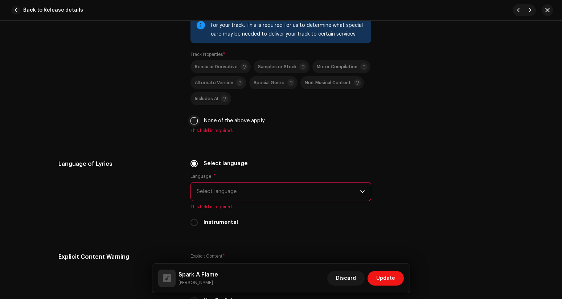
click at [196, 123] on input "None of the above apply" at bounding box center [193, 120] width 7 height 7
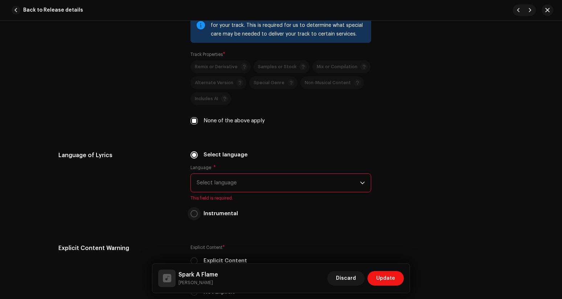
click at [194, 215] on input "Instrumental" at bounding box center [193, 213] width 7 height 7
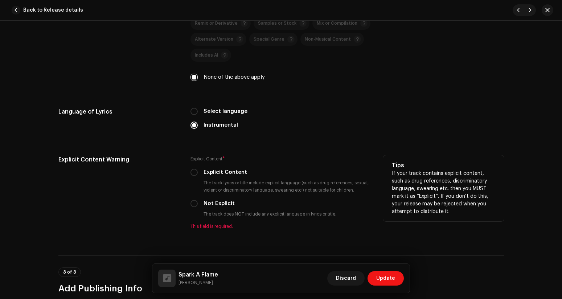
scroll to position [1228, 0]
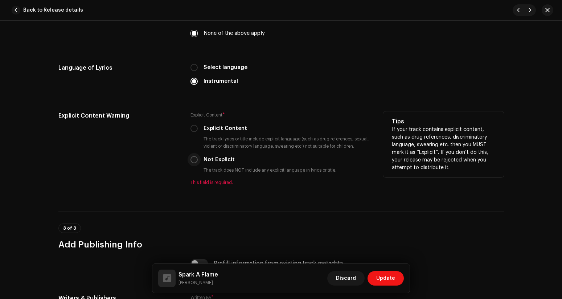
click at [192, 163] on input "Not Explicit" at bounding box center [193, 159] width 7 height 7
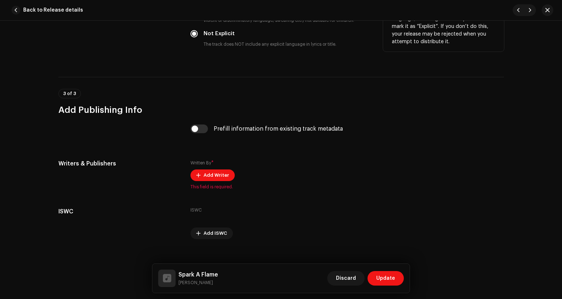
scroll to position [1357, 0]
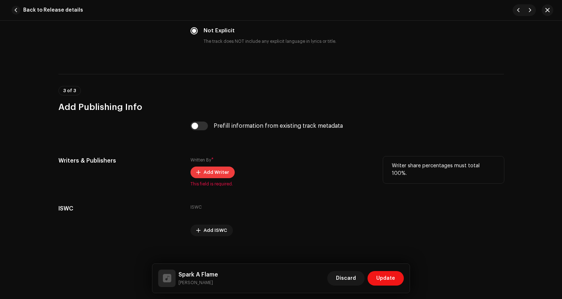
click at [204, 169] on span "Add Writer" at bounding box center [216, 172] width 25 height 15
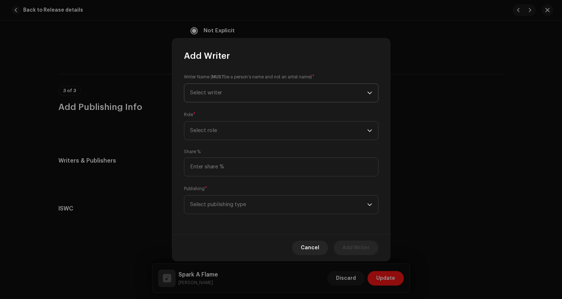
click at [219, 94] on span "Select writer" at bounding box center [206, 92] width 32 height 5
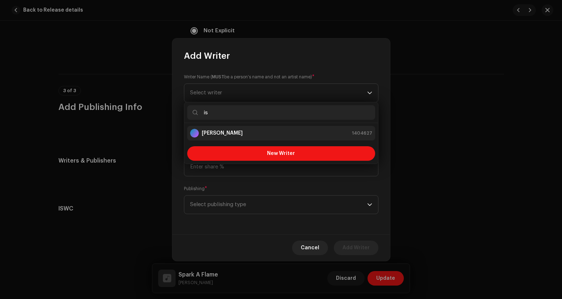
click at [238, 132] on strong "[PERSON_NAME]" at bounding box center [222, 133] width 41 height 7
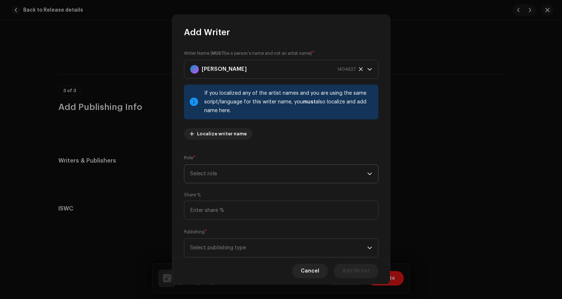
click at [251, 171] on span "Select role" at bounding box center [278, 174] width 177 height 18
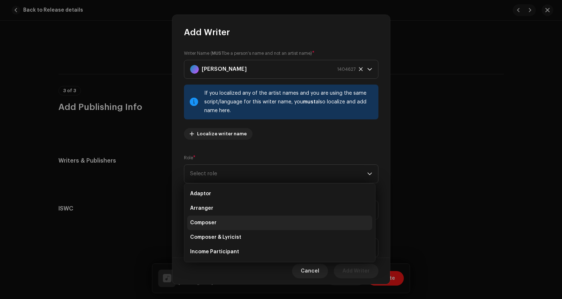
click at [237, 222] on li "Composer" at bounding box center [279, 223] width 185 height 15
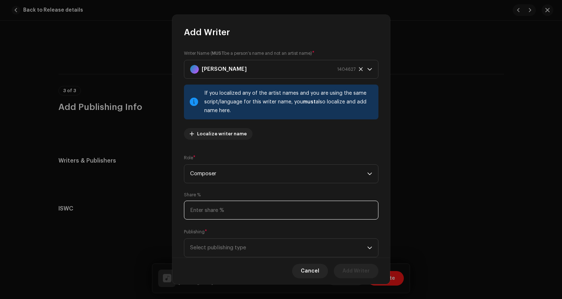
click at [240, 212] on input at bounding box center [281, 210] width 194 height 19
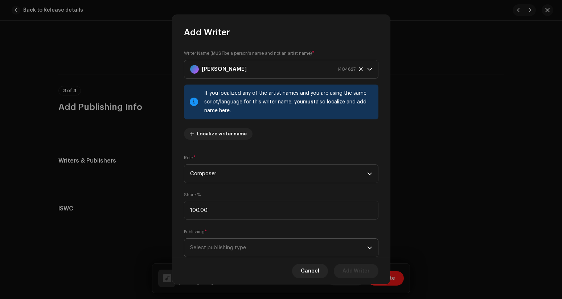
click at [242, 256] on span "Select publishing type" at bounding box center [278, 248] width 177 height 18
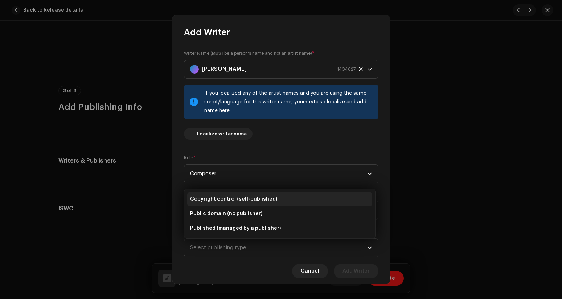
click at [230, 200] on span "Copyright control (self-published)" at bounding box center [233, 199] width 87 height 7
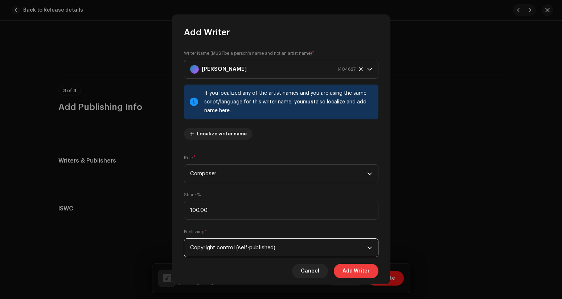
click at [347, 268] on span "Add Writer" at bounding box center [356, 271] width 27 height 15
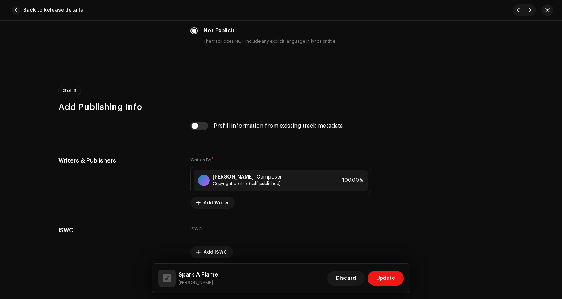
scroll to position [1387, 0]
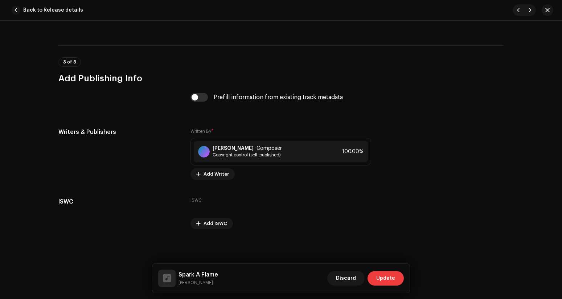
click at [380, 278] on span "Update" at bounding box center [385, 278] width 19 height 15
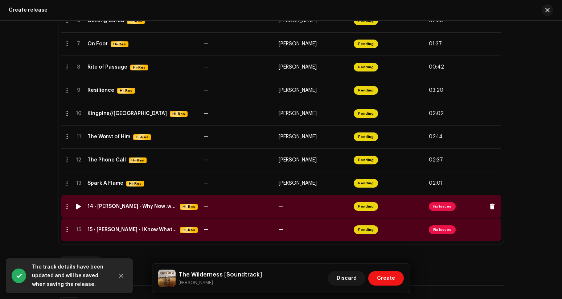
click at [448, 208] on span "Fix Issues" at bounding box center [442, 206] width 27 height 9
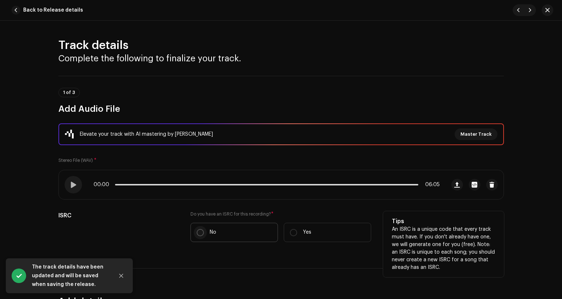
click at [197, 232] on input "No" at bounding box center [200, 232] width 7 height 7
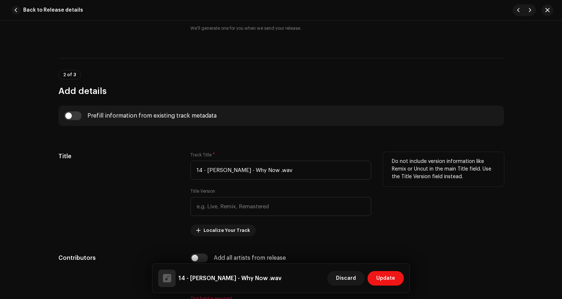
scroll to position [233, 0]
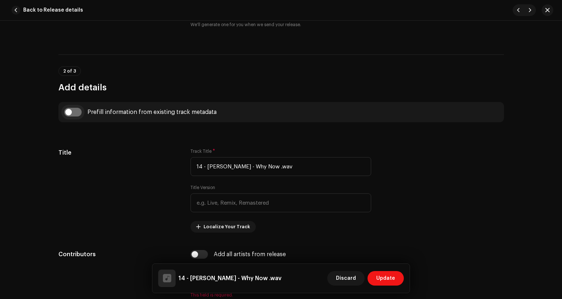
click at [75, 111] on input "checkbox" at bounding box center [72, 112] width 17 height 9
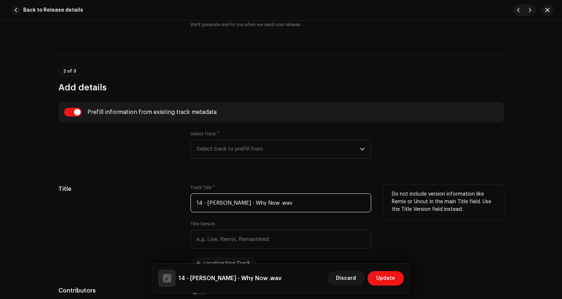
drag, startPoint x: 250, startPoint y: 204, endPoint x: 181, endPoint y: 198, distance: 69.5
click at [181, 198] on div "Title Track Title * 14 - [PERSON_NAME] - Why Now .wav Title Version Localize Yo…" at bounding box center [281, 227] width 446 height 84
drag, startPoint x: 220, startPoint y: 204, endPoint x: 244, endPoint y: 206, distance: 24.1
click at [244, 206] on input "Why Now .wav" at bounding box center [280, 202] width 181 height 19
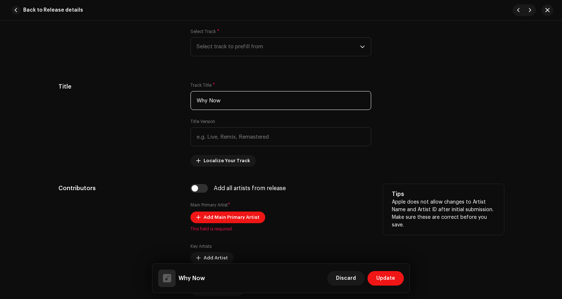
scroll to position [341, 0]
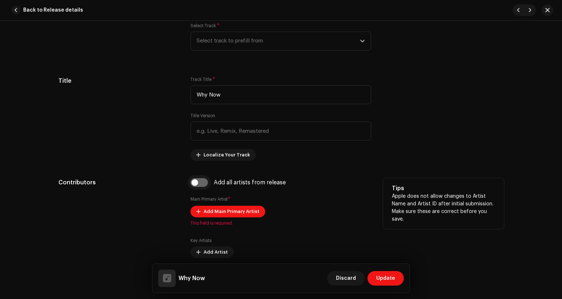
click at [200, 182] on input "checkbox" at bounding box center [198, 182] width 17 height 9
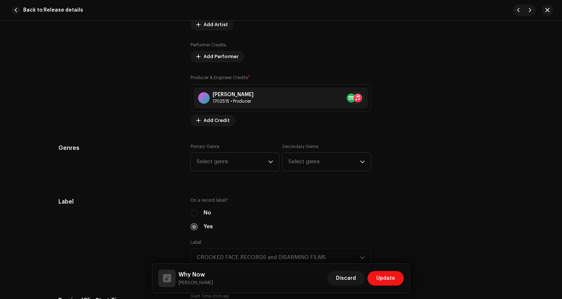
scroll to position [600, 0]
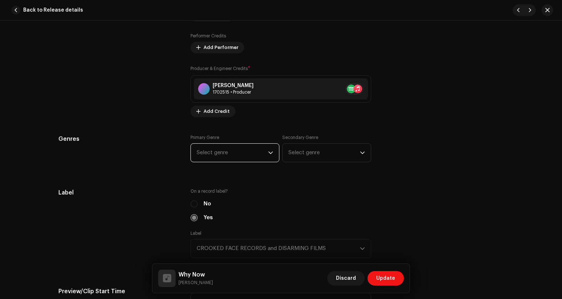
click at [214, 158] on span "Select genre" at bounding box center [232, 153] width 71 height 18
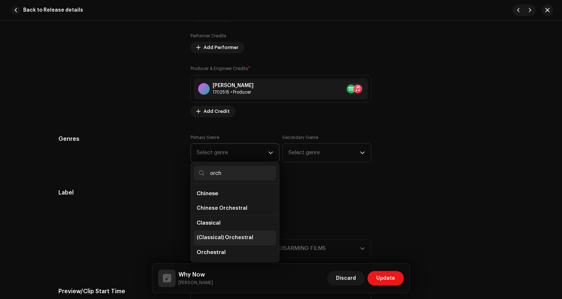
click at [228, 234] on li "(Classical) Orchestral" at bounding box center [235, 237] width 82 height 15
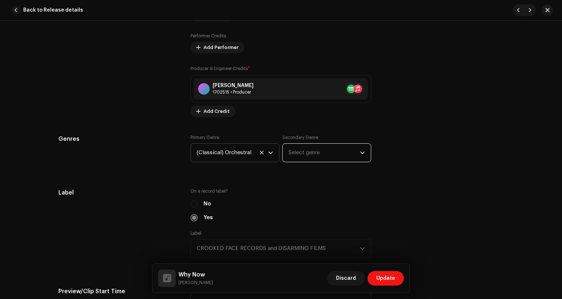
click at [296, 159] on span "Select genre" at bounding box center [323, 153] width 71 height 18
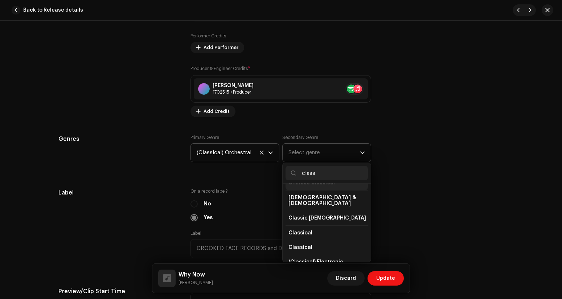
scroll to position [60, 0]
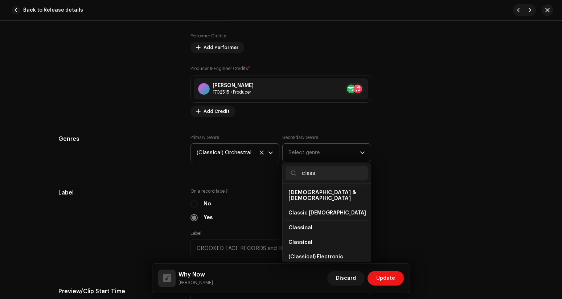
click at [319, 221] on li "Classical" at bounding box center [327, 227] width 82 height 15
click at [303, 239] on span "Classical" at bounding box center [300, 242] width 24 height 7
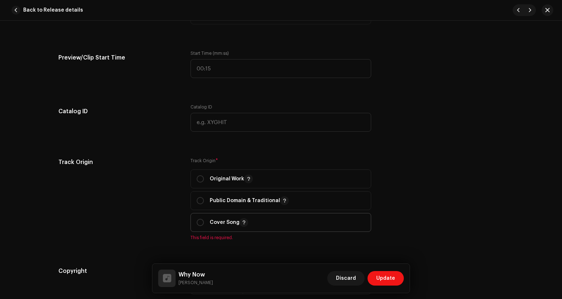
scroll to position [837, 0]
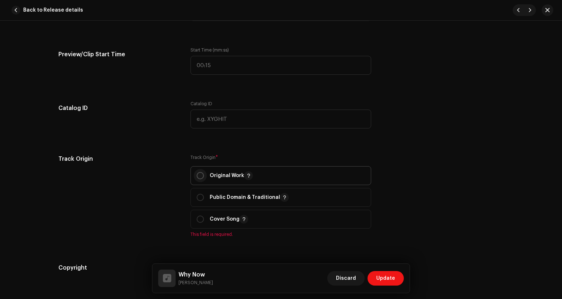
click at [197, 175] on input "radio" at bounding box center [200, 175] width 7 height 7
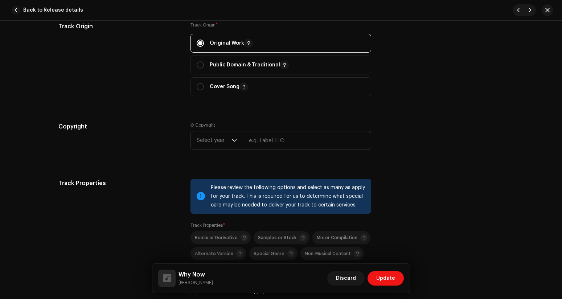
scroll to position [987, 0]
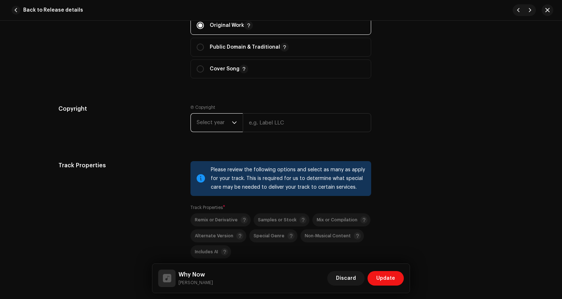
click at [218, 125] on span "Select year" at bounding box center [214, 123] width 35 height 18
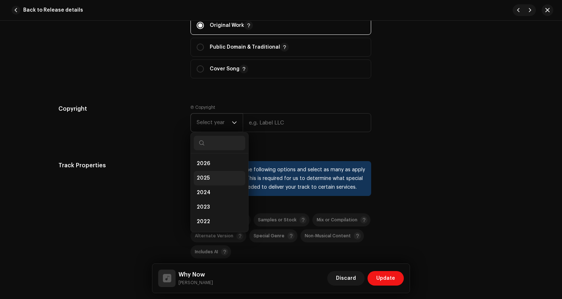
click at [209, 181] on li "2025" at bounding box center [220, 178] width 52 height 15
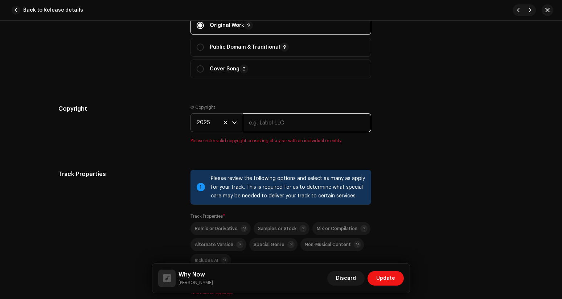
click at [273, 123] on input "text" at bounding box center [307, 122] width 128 height 19
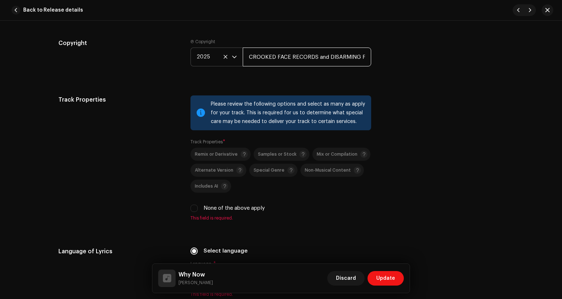
scroll to position [1129, 0]
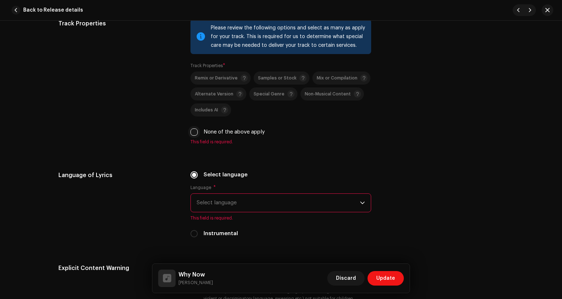
click at [190, 133] on input "None of the above apply" at bounding box center [193, 131] width 7 height 7
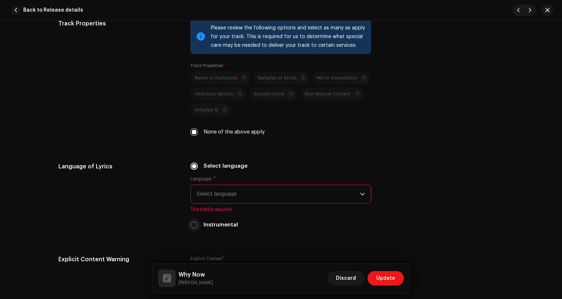
click at [193, 228] on input "Instrumental" at bounding box center [193, 224] width 7 height 7
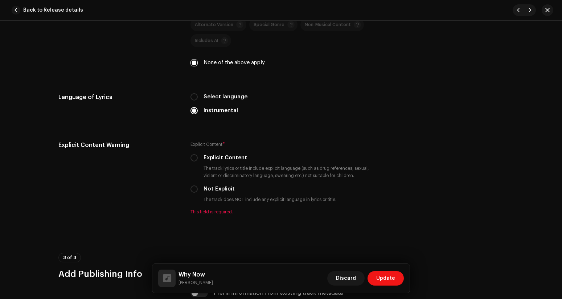
scroll to position [1267, 0]
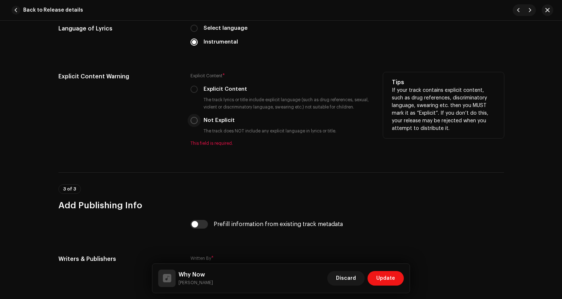
click at [192, 120] on input "Not Explicit" at bounding box center [193, 120] width 7 height 7
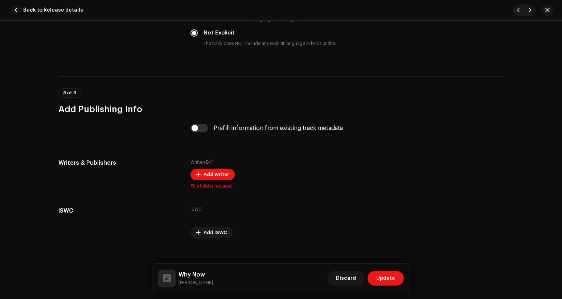
scroll to position [1365, 0]
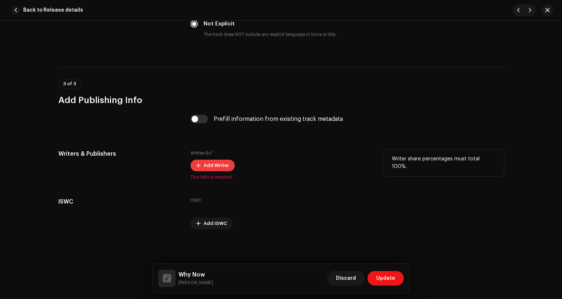
click at [204, 170] on span "Add Writer" at bounding box center [216, 165] width 25 height 15
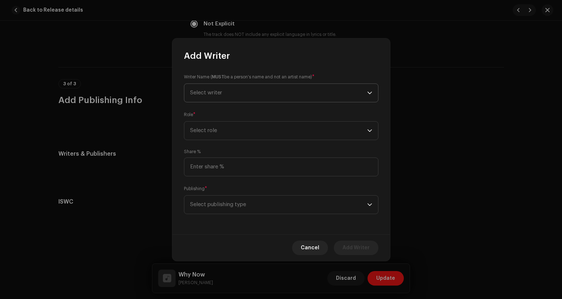
click at [224, 93] on span "Select writer" at bounding box center [278, 93] width 177 height 18
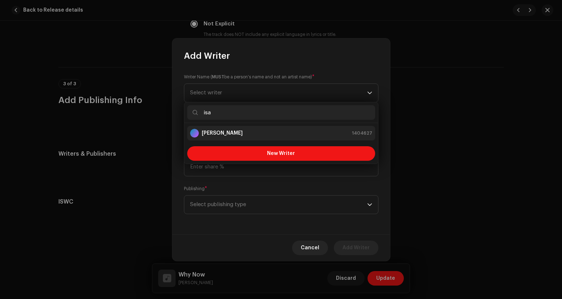
click at [233, 130] on strong "[PERSON_NAME]" at bounding box center [222, 133] width 41 height 7
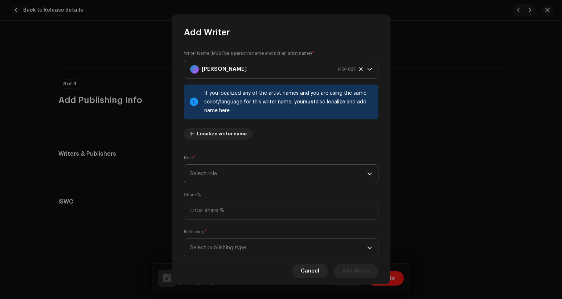
click at [262, 174] on span "Select role" at bounding box center [278, 174] width 177 height 18
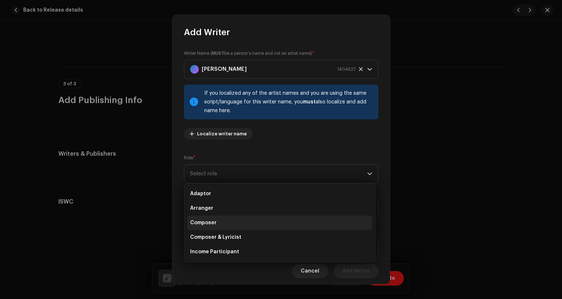
click at [247, 222] on li "Composer" at bounding box center [279, 223] width 185 height 15
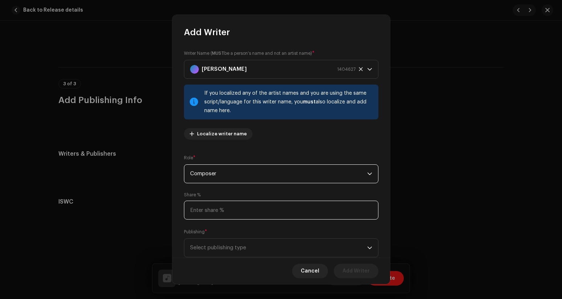
click at [254, 208] on input at bounding box center [281, 210] width 194 height 19
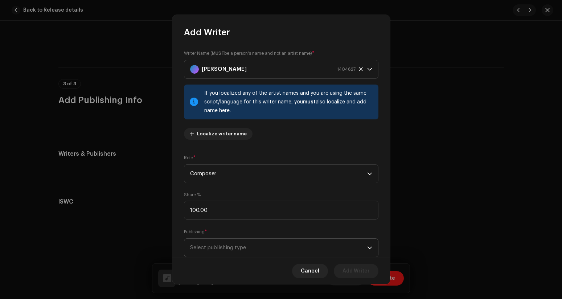
click at [243, 250] on span "Select publishing type" at bounding box center [278, 248] width 177 height 18
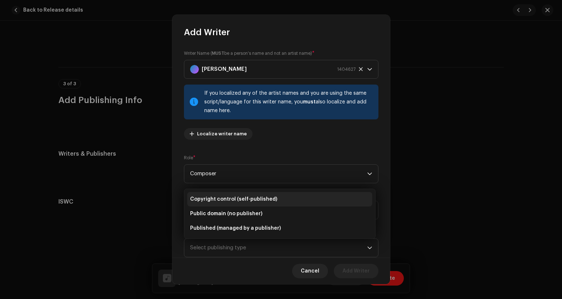
click at [229, 200] on span "Copyright control (self-published)" at bounding box center [233, 199] width 87 height 7
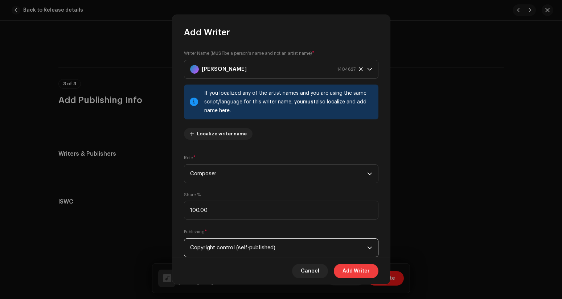
click at [339, 268] on button "Add Writer" at bounding box center [356, 271] width 45 height 15
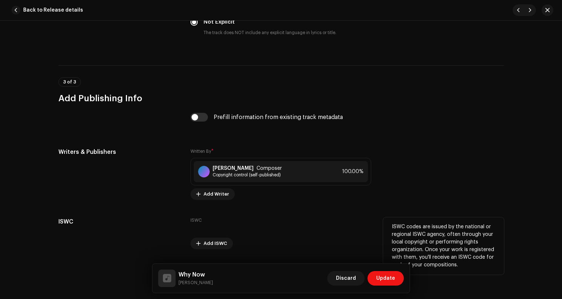
scroll to position [1376, 0]
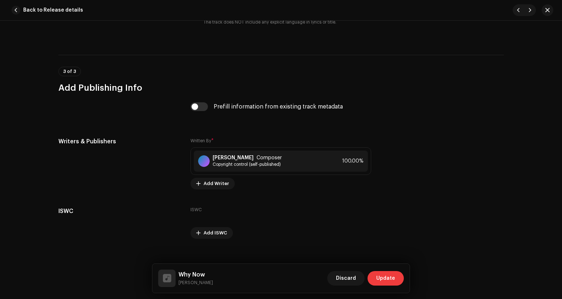
click at [385, 282] on span "Update" at bounding box center [385, 278] width 19 height 15
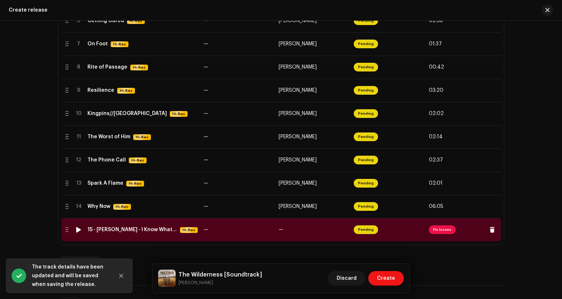
click at [437, 232] on span "Fix Issues" at bounding box center [442, 229] width 27 height 9
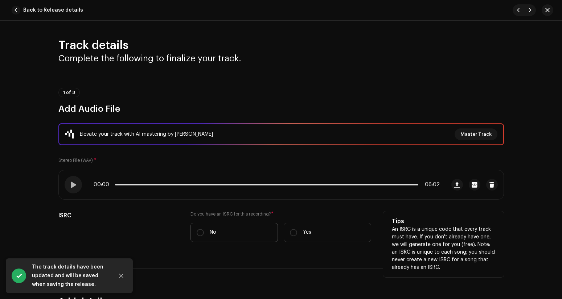
click at [194, 230] on label "No" at bounding box center [233, 232] width 87 height 19
click at [197, 230] on input "No" at bounding box center [200, 232] width 7 height 7
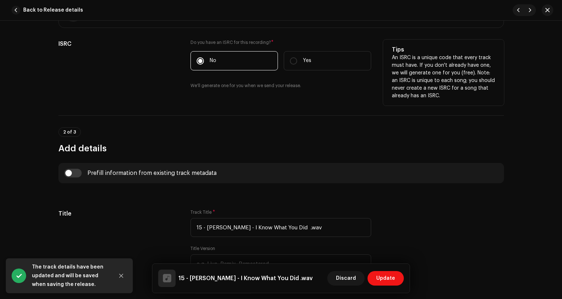
scroll to position [193, 0]
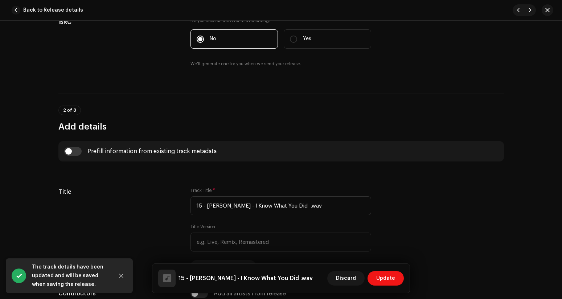
click at [80, 155] on div "Prefill information from existing track metadata" at bounding box center [281, 151] width 434 height 9
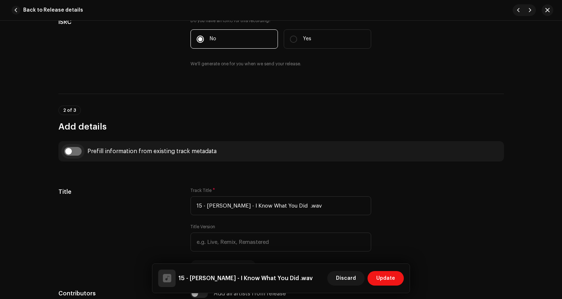
click at [75, 152] on input "checkbox" at bounding box center [72, 151] width 17 height 9
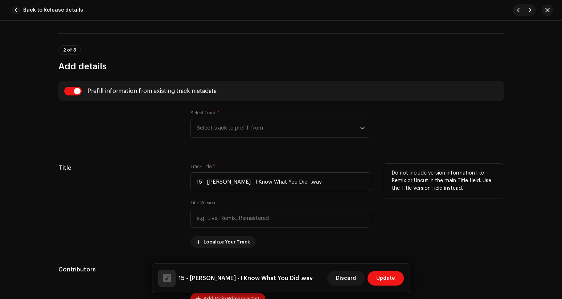
scroll to position [266, 0]
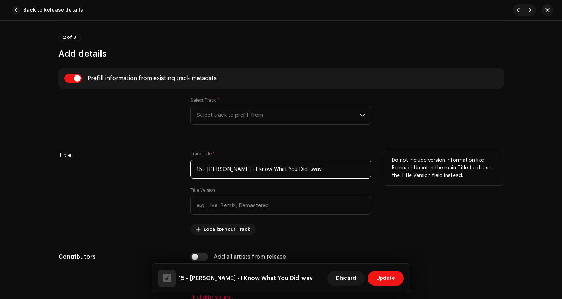
drag, startPoint x: 250, startPoint y: 168, endPoint x: 184, endPoint y: 163, distance: 65.8
click at [184, 163] on div "Title Track Title * 15 - [PERSON_NAME] - I Know What You Did .wav Title Version…" at bounding box center [281, 193] width 446 height 84
drag, startPoint x: 247, startPoint y: 171, endPoint x: 265, endPoint y: 173, distance: 17.9
click at [265, 173] on input "I Know What You Did .wav" at bounding box center [280, 169] width 181 height 19
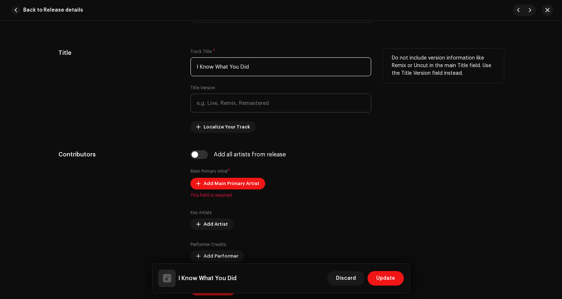
scroll to position [379, 0]
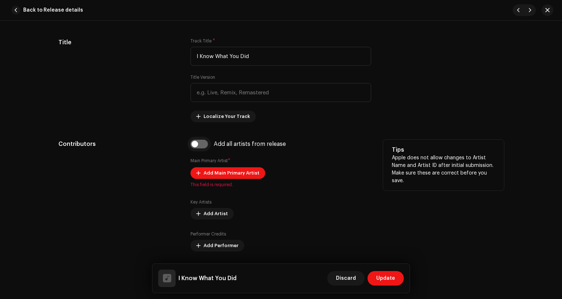
click at [200, 144] on input "checkbox" at bounding box center [198, 144] width 17 height 9
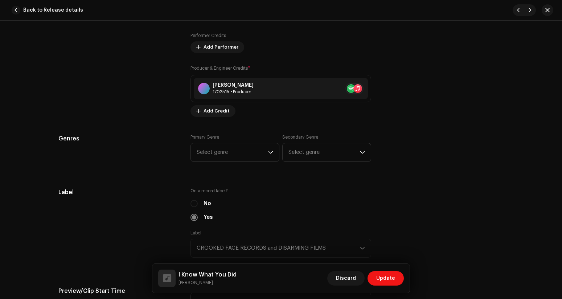
scroll to position [607, 0]
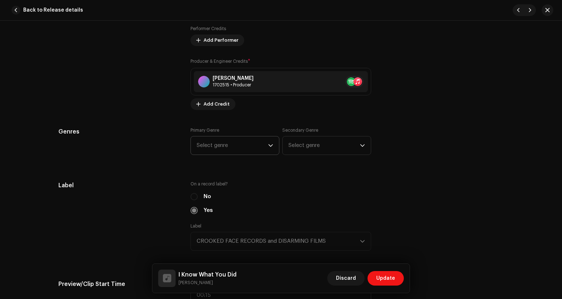
click at [217, 142] on span "Select genre" at bounding box center [232, 145] width 71 height 18
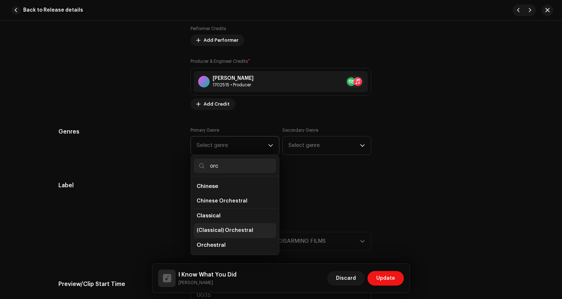
click at [226, 230] on span "(Classical) Orchestral" at bounding box center [225, 230] width 57 height 7
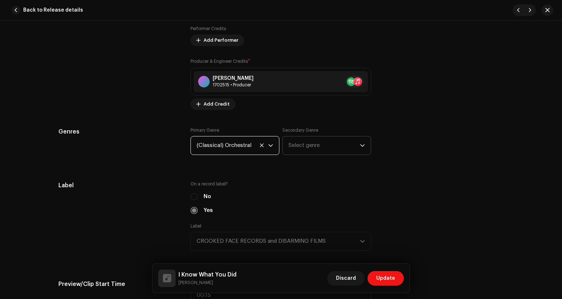
click at [324, 152] on span "Select genre" at bounding box center [323, 145] width 71 height 18
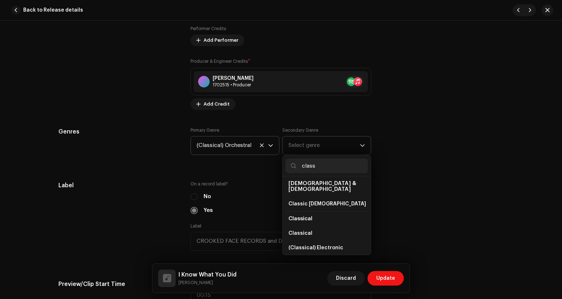
scroll to position [63, 0]
click at [318, 225] on li "Classical" at bounding box center [327, 232] width 82 height 15
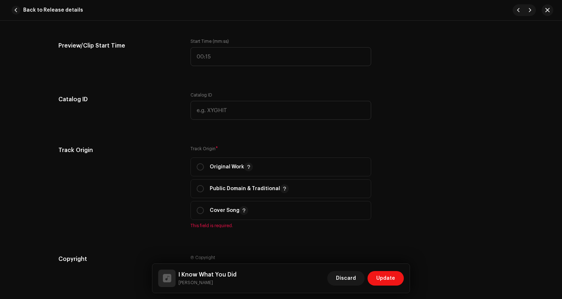
scroll to position [856, 0]
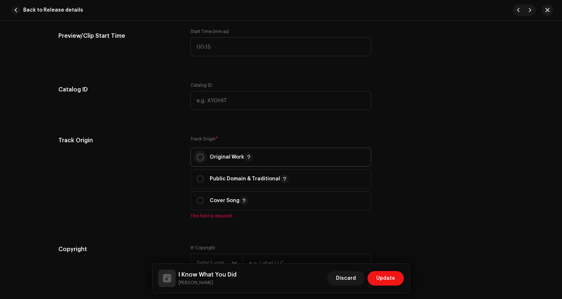
click at [198, 160] on input "radio" at bounding box center [200, 156] width 7 height 7
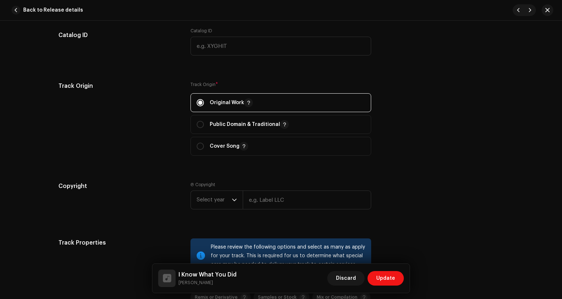
scroll to position [962, 0]
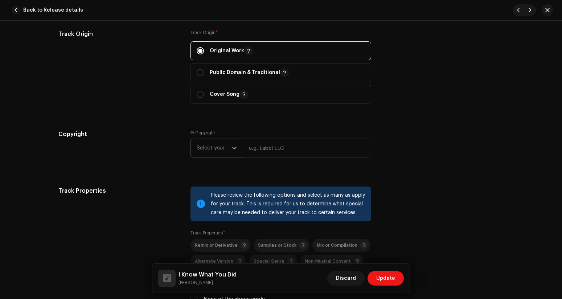
click at [216, 153] on span "Select year" at bounding box center [214, 148] width 35 height 18
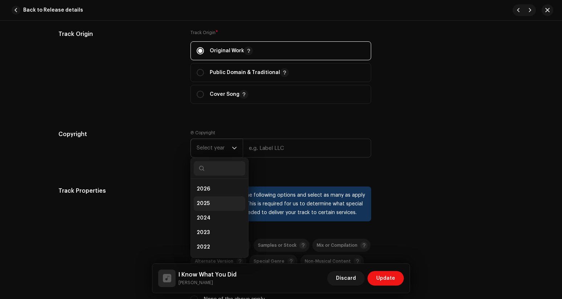
click at [208, 205] on li "2025" at bounding box center [220, 203] width 52 height 15
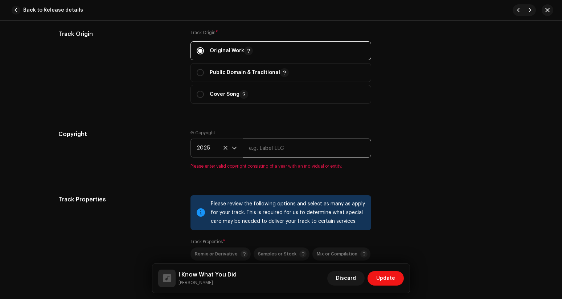
click at [273, 153] on input "text" at bounding box center [307, 148] width 128 height 19
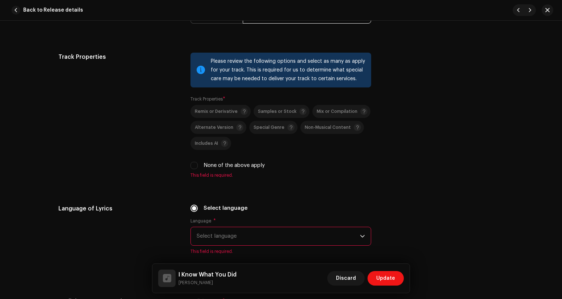
scroll to position [1114, 0]
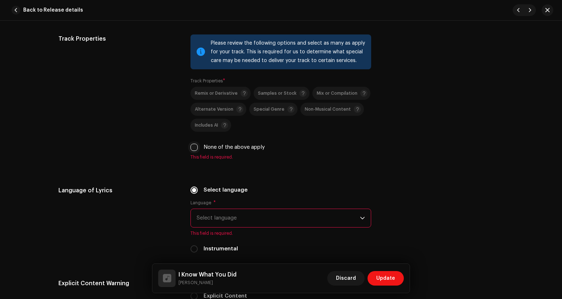
click at [192, 149] on input "None of the above apply" at bounding box center [193, 147] width 7 height 7
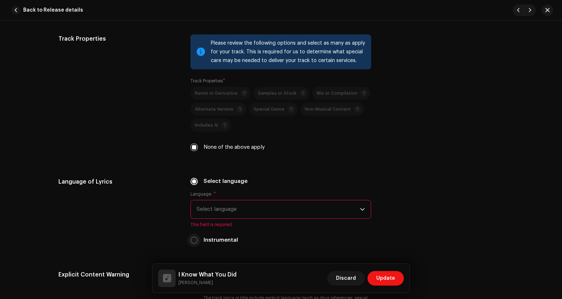
click at [195, 242] on input "Instrumental" at bounding box center [193, 240] width 7 height 7
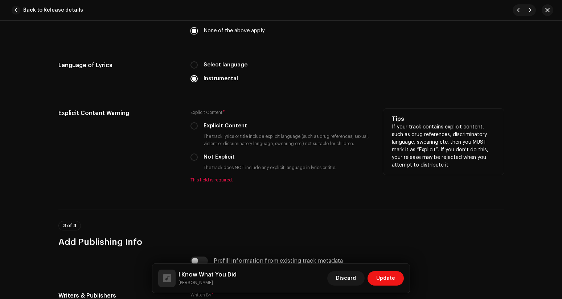
scroll to position [1236, 0]
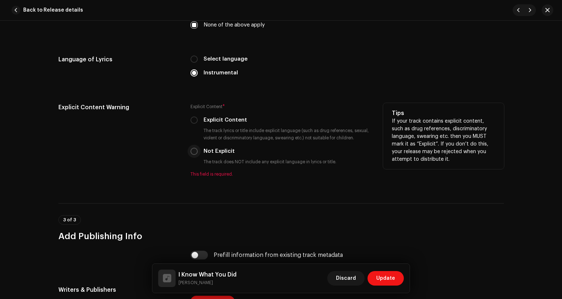
click at [193, 152] on input "Not Explicit" at bounding box center [193, 151] width 7 height 7
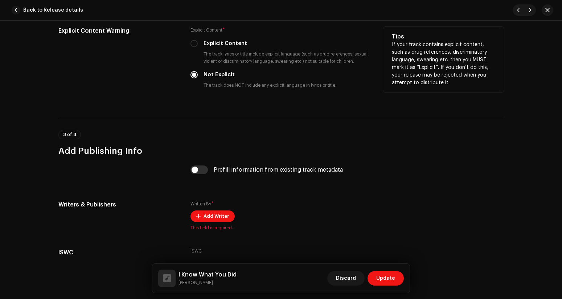
scroll to position [1365, 0]
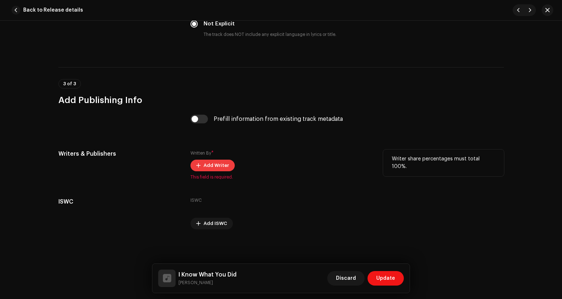
click at [206, 166] on span "Add Writer" at bounding box center [216, 165] width 25 height 15
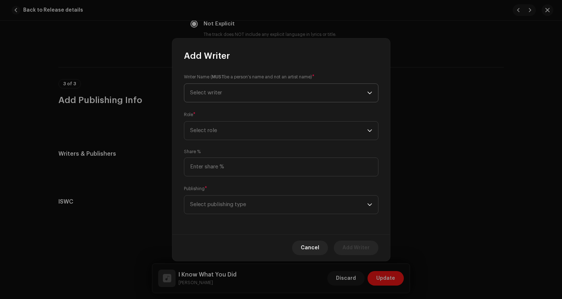
click at [214, 94] on span "Select writer" at bounding box center [206, 92] width 32 height 5
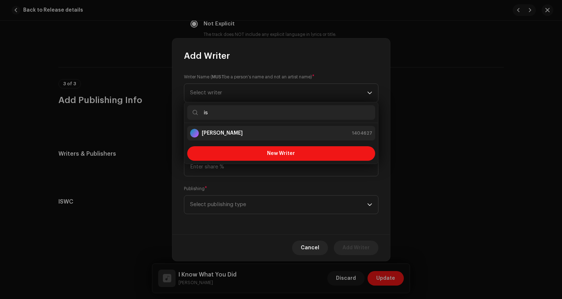
click at [225, 128] on li "[PERSON_NAME] 1404627" at bounding box center [281, 133] width 188 height 15
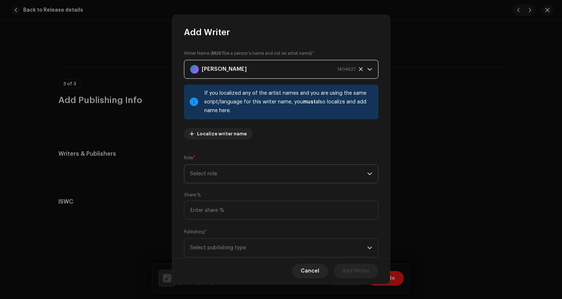
click at [230, 169] on span "Select role" at bounding box center [278, 174] width 177 height 18
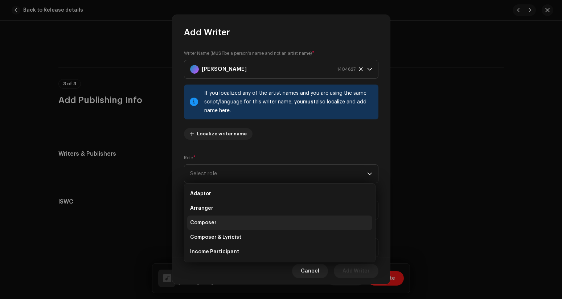
click at [226, 218] on li "Composer" at bounding box center [279, 223] width 185 height 15
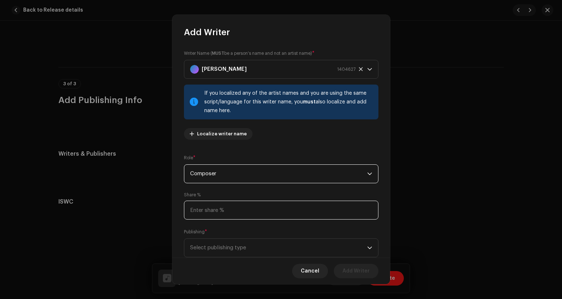
click at [226, 206] on input at bounding box center [281, 210] width 194 height 19
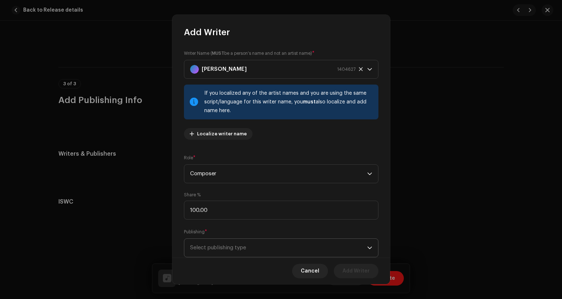
click at [225, 252] on span "Select publishing type" at bounding box center [278, 248] width 177 height 18
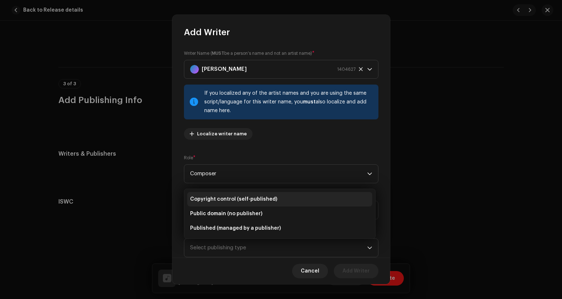
click at [224, 200] on span "Copyright control (self-published)" at bounding box center [233, 199] width 87 height 7
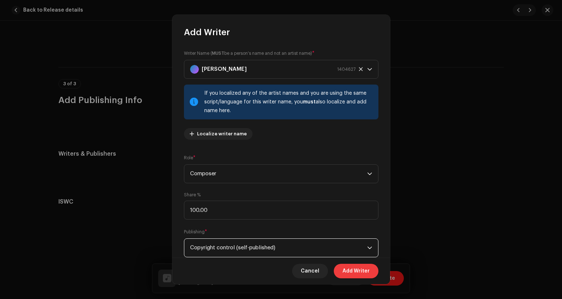
click at [365, 274] on span "Add Writer" at bounding box center [356, 271] width 27 height 15
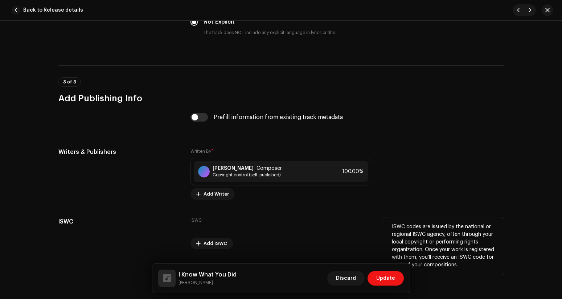
scroll to position [1387, 0]
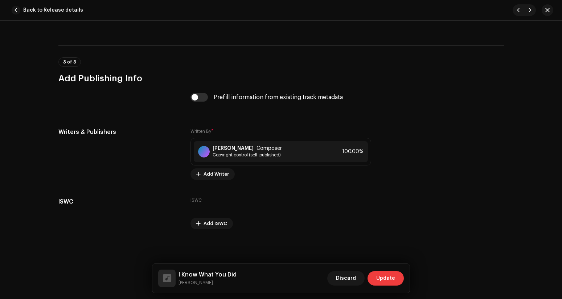
click at [385, 274] on span "Update" at bounding box center [385, 278] width 19 height 15
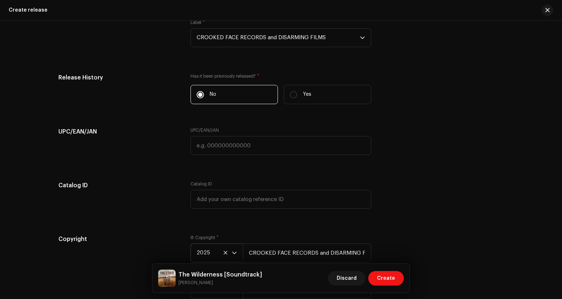
scroll to position [1504, 0]
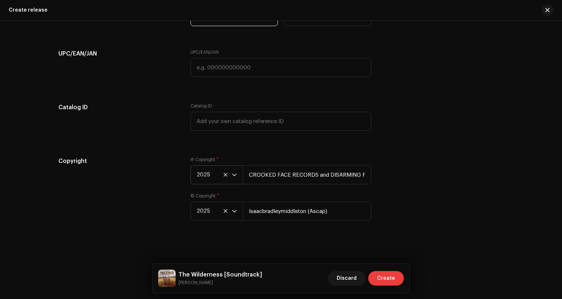
click at [393, 277] on span "Create" at bounding box center [386, 278] width 18 height 15
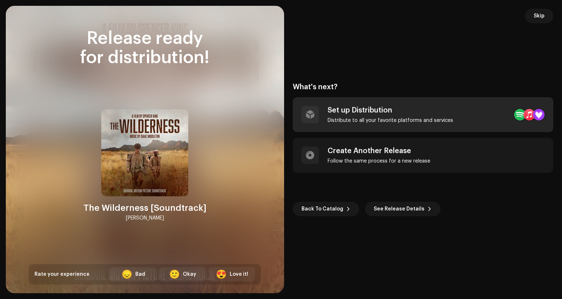
click at [378, 121] on div "Distribute to all your favorite platforms and services" at bounding box center [391, 121] width 126 height 6
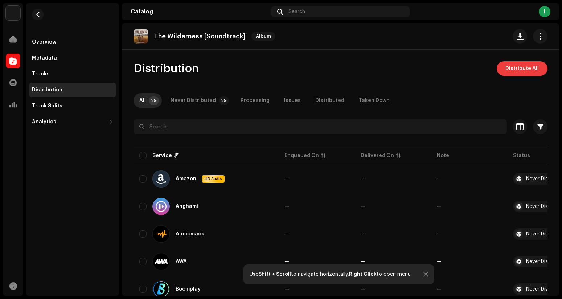
click at [505, 68] on span "Distribute All" at bounding box center [521, 68] width 33 height 15
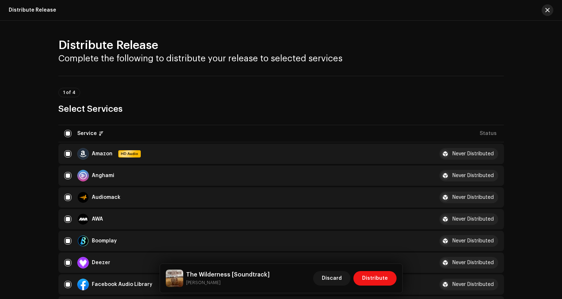
click at [547, 10] on span "button" at bounding box center [547, 10] width 4 height 6
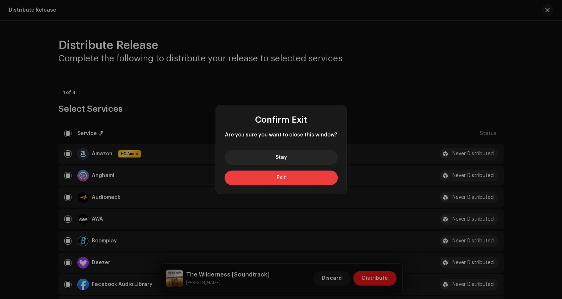
click at [307, 176] on button "Exit" at bounding box center [281, 178] width 113 height 15
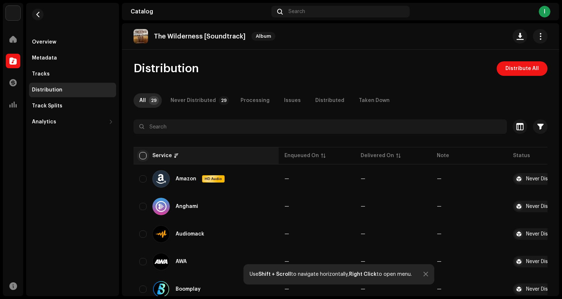
click at [143, 157] on input "checkbox" at bounding box center [142, 155] width 7 height 7
checkbox input "true"
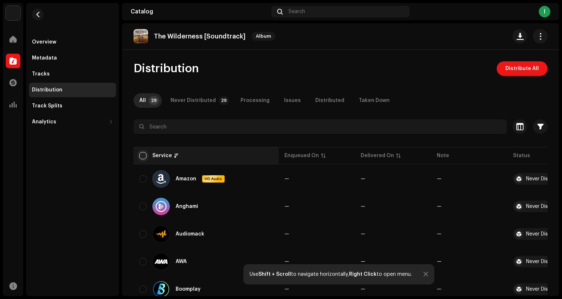
checkbox input "true"
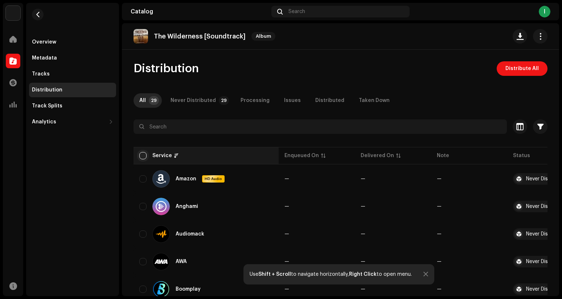
checkbox input "true"
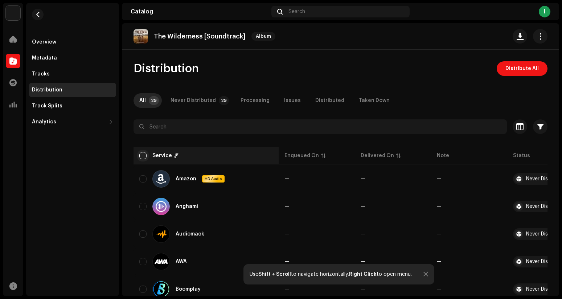
checkbox input "true"
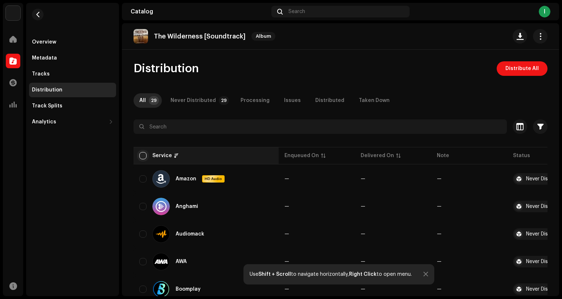
checkbox input "true"
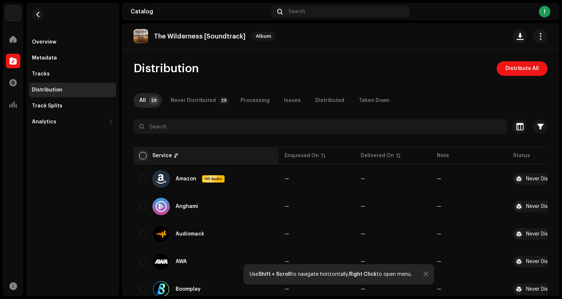
checkbox input "true"
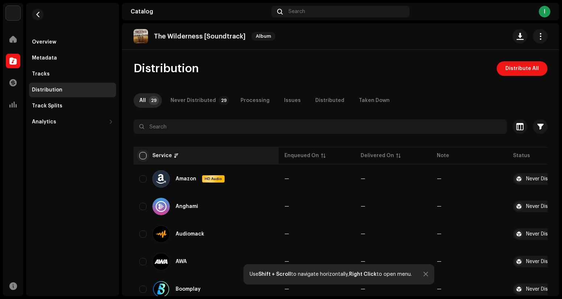
checkbox input "true"
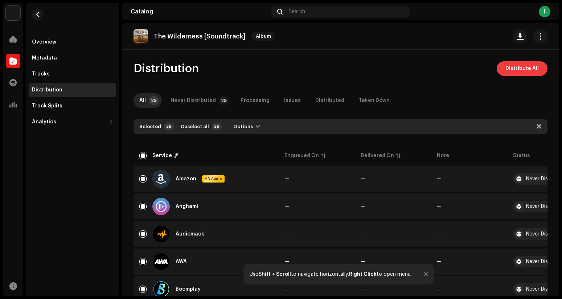
click at [506, 72] on span "Distribute All" at bounding box center [521, 68] width 33 height 15
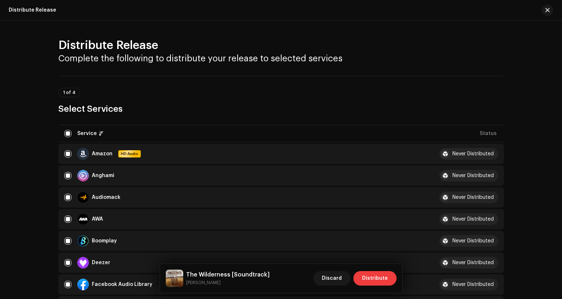
click at [372, 282] on span "Distribute" at bounding box center [375, 278] width 26 height 15
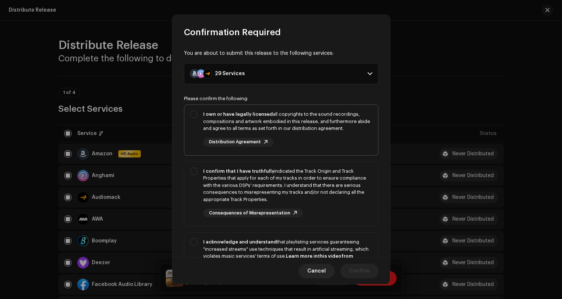
click at [193, 112] on div "I own or have legally licensed all copyrights to the sound recordings, composit…" at bounding box center [281, 129] width 194 height 48
checkbox input "true"
click at [193, 170] on div "I confirm that I have truthfully indicated the Track Origin and Track Propertie…" at bounding box center [281, 193] width 194 height 62
checkbox input "true"
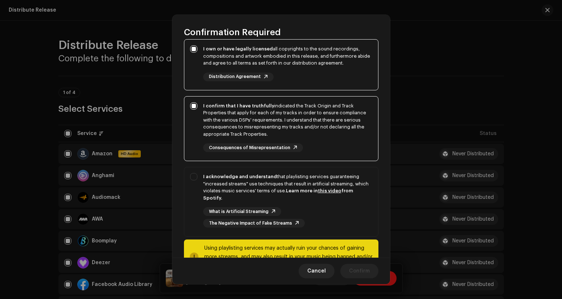
scroll to position [94, 0]
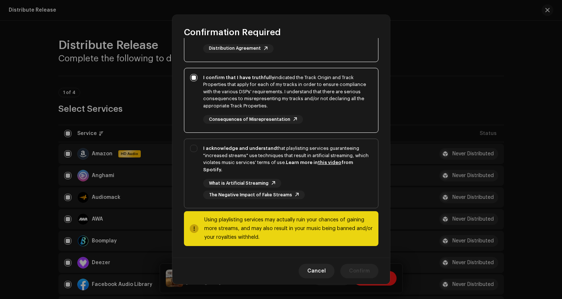
click at [194, 147] on div "I acknowledge and understand that playlisting services guaranteeing "increased …" at bounding box center [281, 172] width 194 height 66
checkbox input "true"
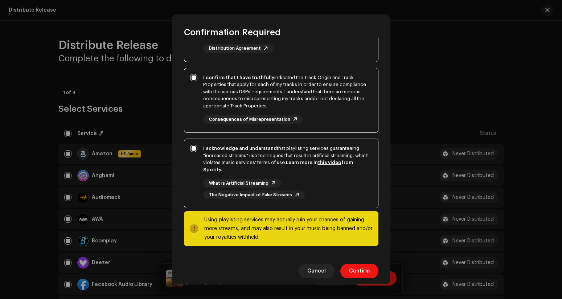
scroll to position [0, 0]
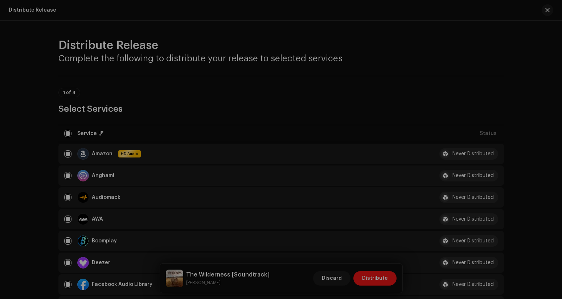
click at [549, 11] on div "Confirmation Required You are about to submit this release to the following ser…" at bounding box center [281, 149] width 562 height 299
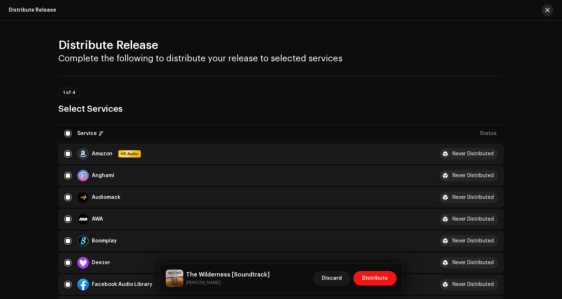
click at [548, 11] on span "button" at bounding box center [547, 10] width 4 height 6
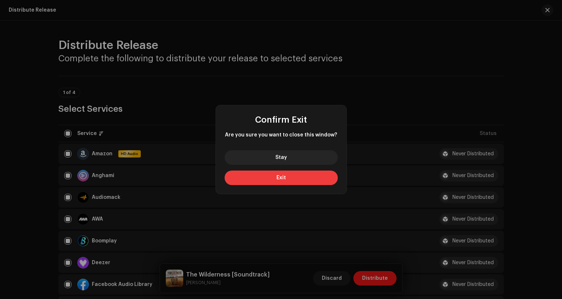
click at [309, 178] on button "Exit" at bounding box center [281, 178] width 113 height 15
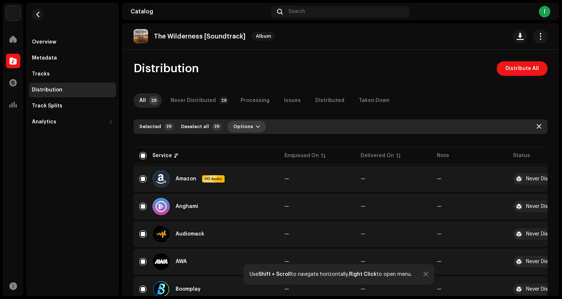
click at [247, 124] on button "Options" at bounding box center [246, 127] width 38 height 12
click at [43, 38] on div "Overview" at bounding box center [72, 42] width 87 height 15
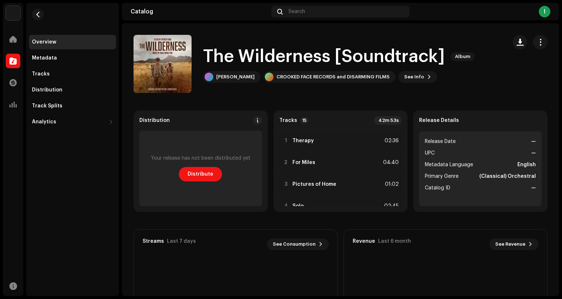
click at [455, 139] on li "Release Date —" at bounding box center [480, 141] width 111 height 9
click at [73, 90] on div "Distribution" at bounding box center [72, 90] width 81 height 6
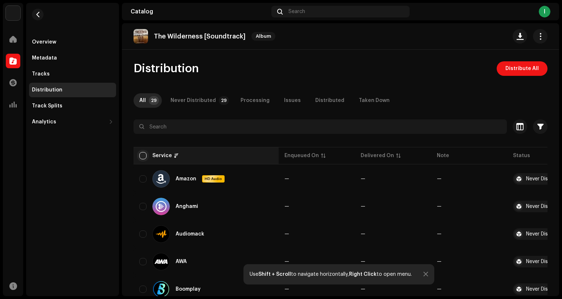
click at [142, 157] on input "checkbox" at bounding box center [142, 155] width 7 height 7
checkbox input "true"
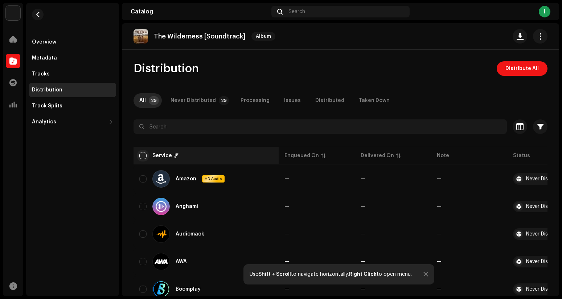
checkbox input "true"
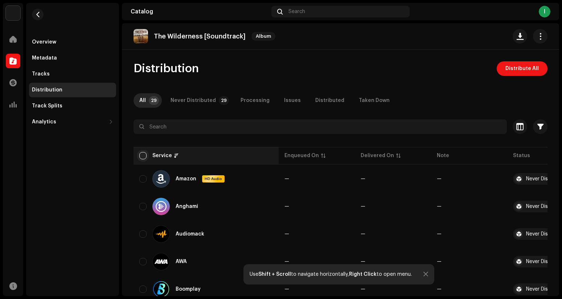
checkbox input "true"
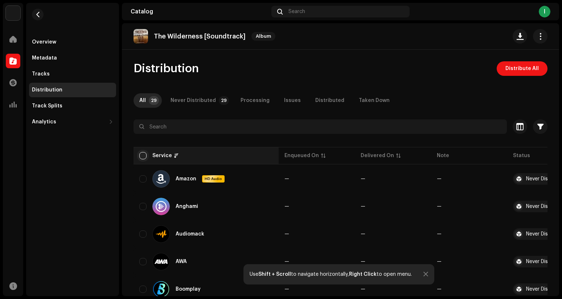
checkbox input "true"
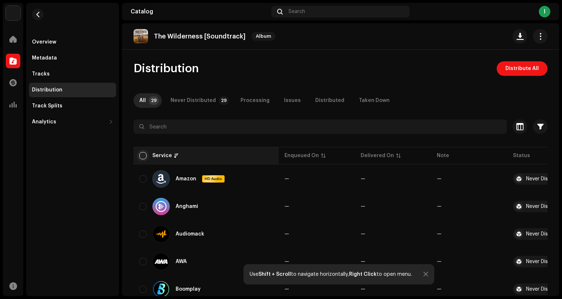
checkbox input "true"
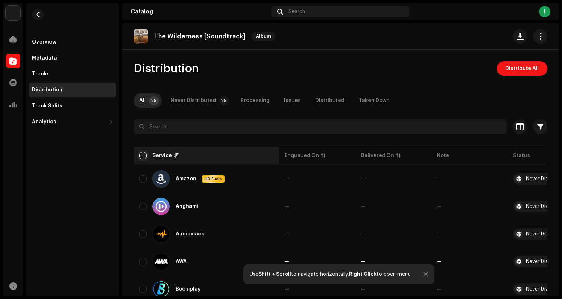
checkbox input "true"
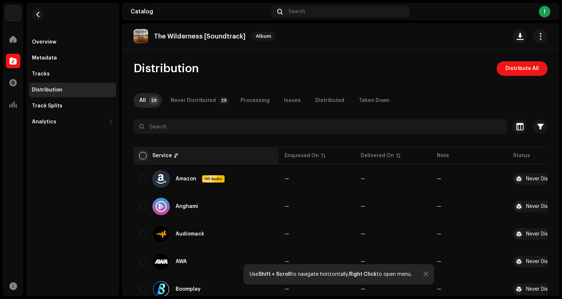
checkbox input "true"
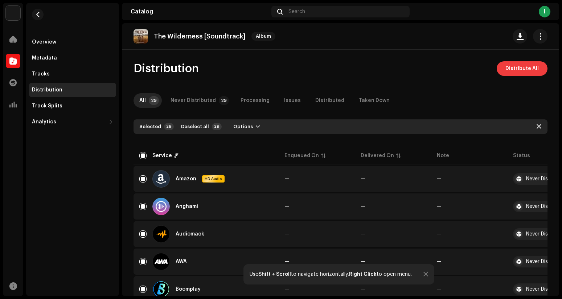
click at [508, 70] on span "Distribute All" at bounding box center [521, 68] width 33 height 15
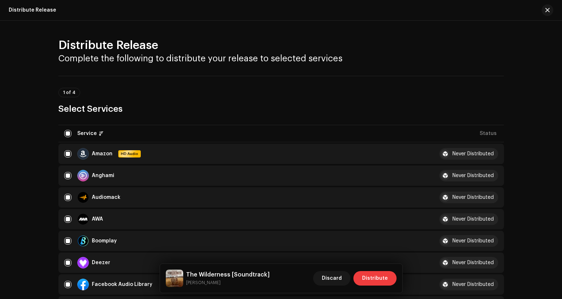
click at [381, 282] on span "Distribute" at bounding box center [375, 278] width 26 height 15
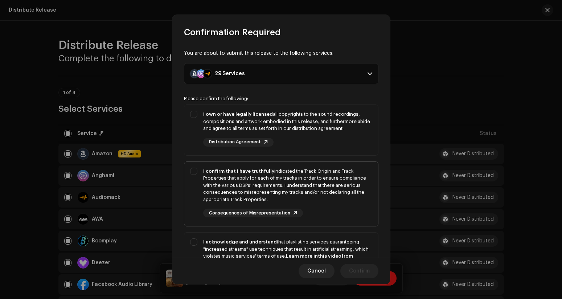
click at [195, 168] on div "I confirm that I have truthfully indicated the Track Origin and Track Propertie…" at bounding box center [281, 193] width 194 height 62
checkbox input "true"
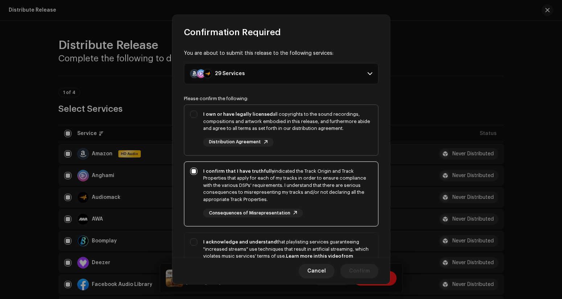
click at [194, 114] on div "I own or have legally licensed all copyrights to the sound recordings, composit…" at bounding box center [281, 129] width 194 height 48
checkbox input "true"
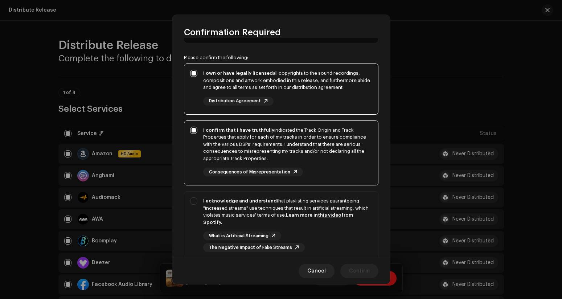
scroll to position [94, 0]
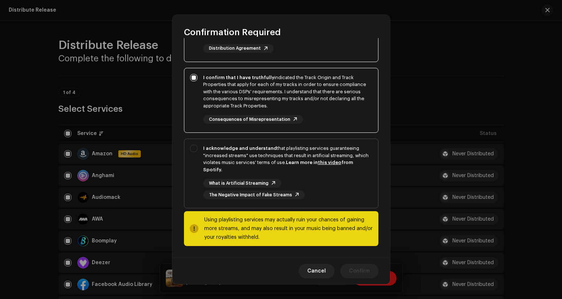
click at [196, 149] on div "I acknowledge and understand that playlisting services guaranteeing "increased …" at bounding box center [281, 172] width 194 height 66
checkbox input "true"
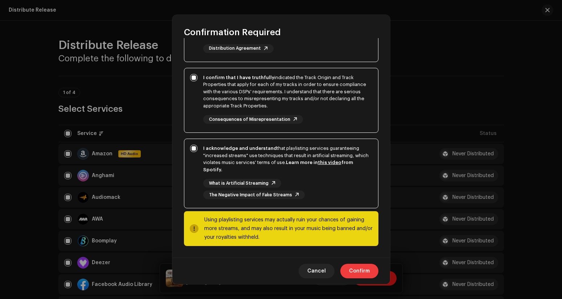
click at [351, 270] on span "Confirm" at bounding box center [359, 271] width 21 height 15
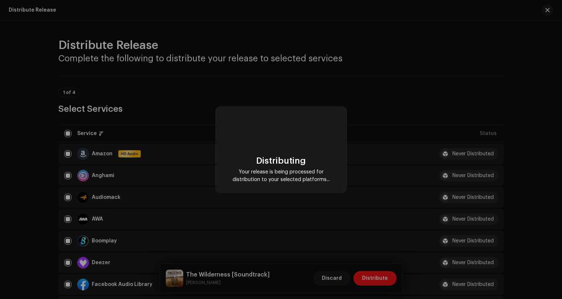
checkbox input "false"
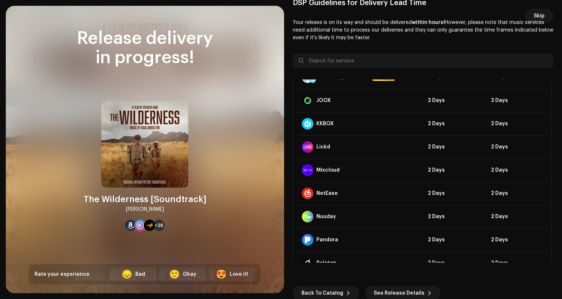
scroll to position [511, 0]
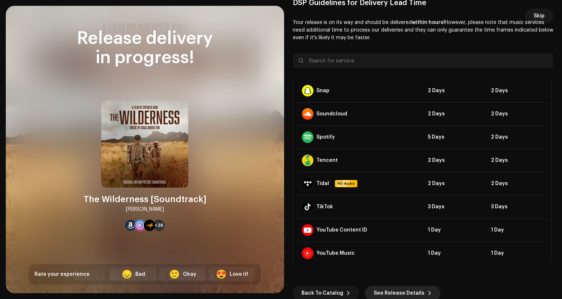
click at [400, 294] on span "See Release Details" at bounding box center [399, 293] width 51 height 15
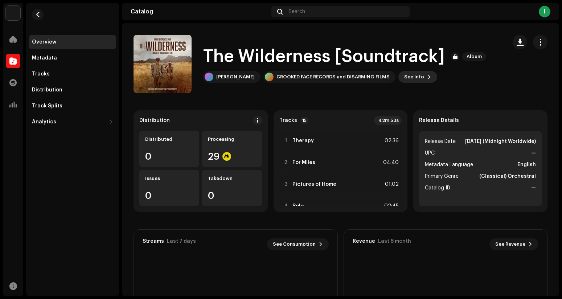
click at [419, 76] on span "See Info" at bounding box center [414, 77] width 20 height 15
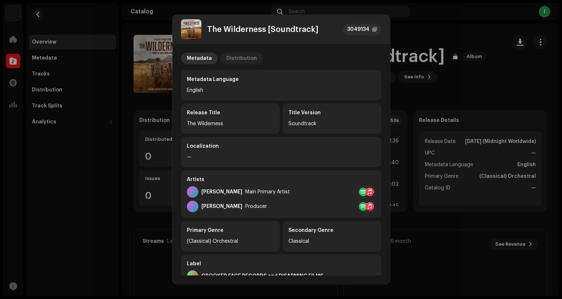
click at [230, 61] on div "Distribution" at bounding box center [241, 59] width 30 height 12
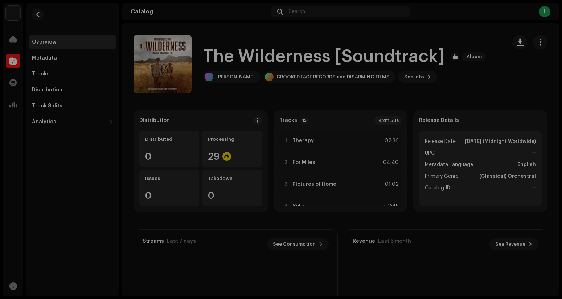
click at [436, 83] on div "The Wilderness [Soundtrack] 3049134 Metadata Distribution Release Date Oct 10, …" at bounding box center [281, 149] width 562 height 299
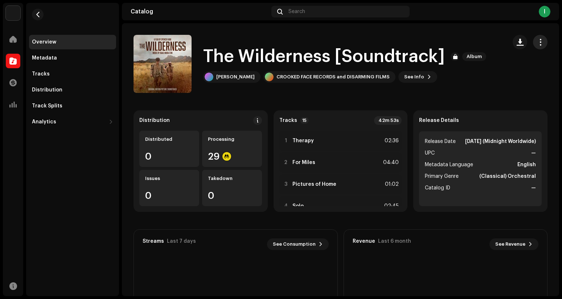
click at [537, 45] on span "button" at bounding box center [540, 42] width 7 height 6
click at [44, 87] on div "Distribution" at bounding box center [47, 90] width 30 height 6
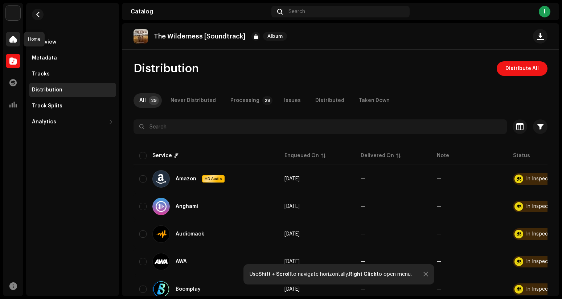
click at [12, 39] on span at bounding box center [12, 39] width 7 height 6
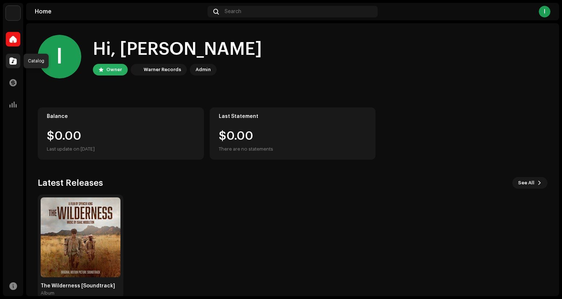
click at [11, 61] on span at bounding box center [12, 61] width 7 height 6
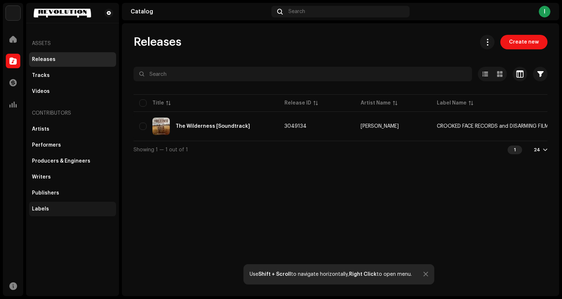
click at [51, 210] on div "Labels" at bounding box center [72, 209] width 81 height 6
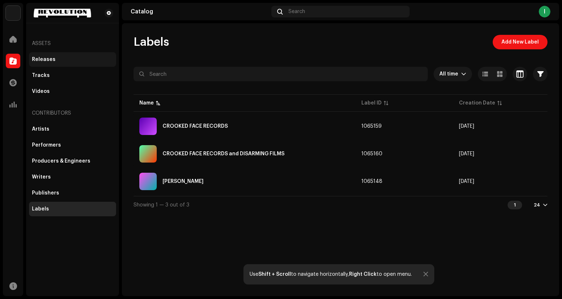
click at [40, 59] on div "Releases" at bounding box center [44, 60] width 24 height 6
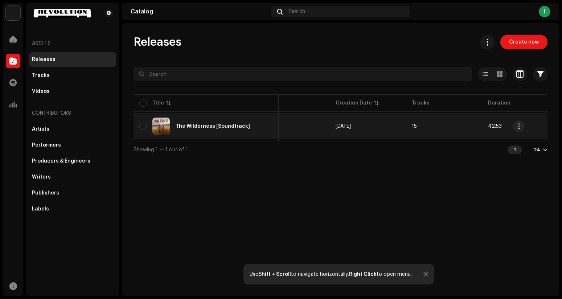
scroll to position [0, 319]
click at [534, 130] on button "button" at bounding box center [536, 126] width 12 height 12
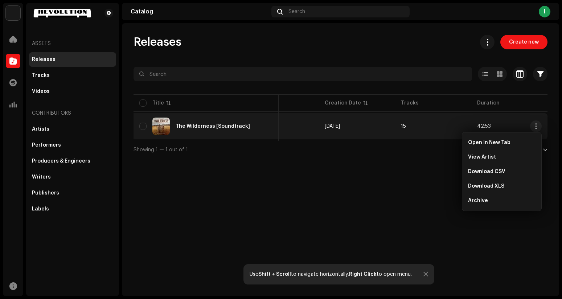
click at [365, 186] on div "Releases Create new Selected 0 Options Filters Distribution status Never Distri…" at bounding box center [340, 159] width 437 height 273
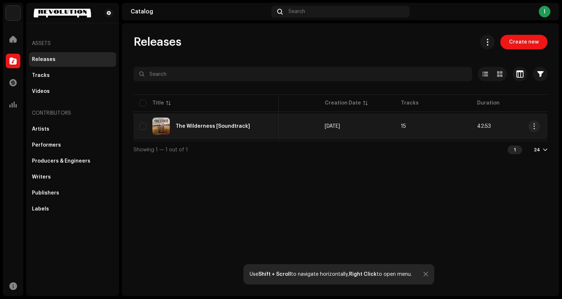
scroll to position [0, 0]
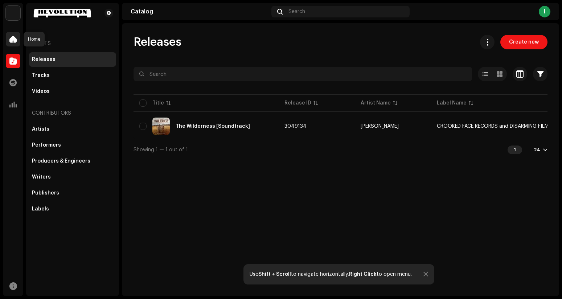
click at [14, 43] on div at bounding box center [13, 39] width 15 height 15
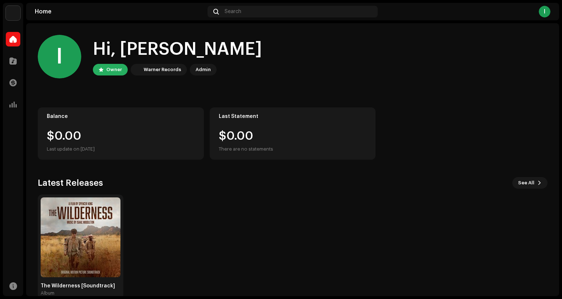
click at [545, 14] on div "I" at bounding box center [545, 12] width 12 height 12
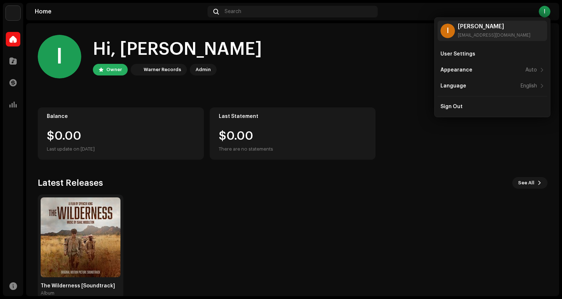
click at [363, 69] on div "I Hi, Isaac Owner Warner Records Admin" at bounding box center [293, 57] width 510 height 44
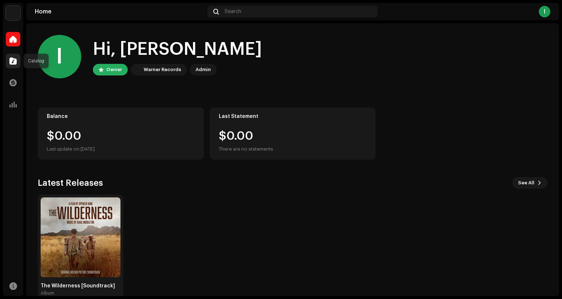
click at [13, 63] on span at bounding box center [12, 61] width 7 height 6
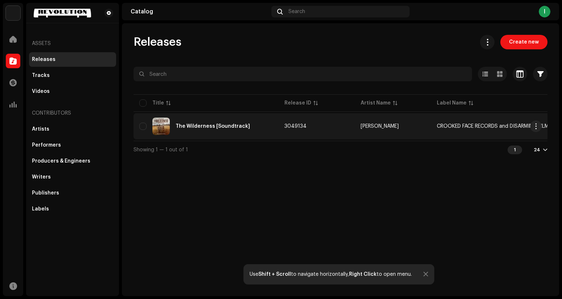
click at [147, 127] on div "The Wilderness [Soundtrack]" at bounding box center [206, 126] width 134 height 17
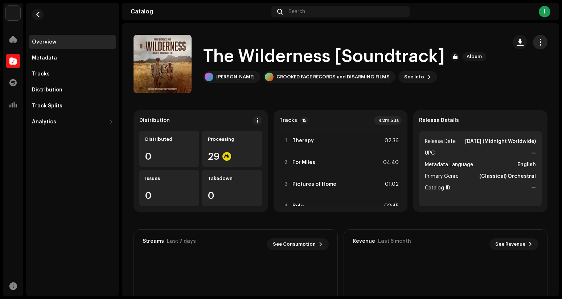
click at [537, 42] on span "button" at bounding box center [540, 42] width 7 height 6
click at [399, 98] on catalog-releases-details-overview "The Wilderness [Soundtrack] Album The Wilderness [Soundtrack] Album Isaac Middl…" at bounding box center [340, 204] width 437 height 363
click at [413, 78] on span "See Info" at bounding box center [414, 77] width 20 height 15
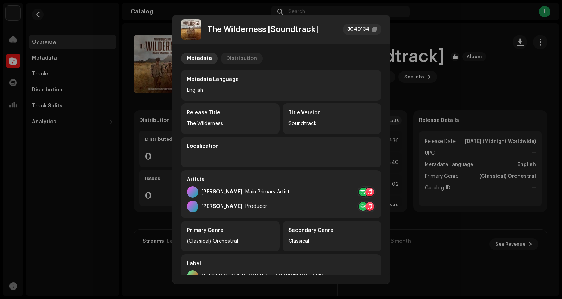
click at [227, 54] on div "Distribution" at bounding box center [241, 59] width 30 height 12
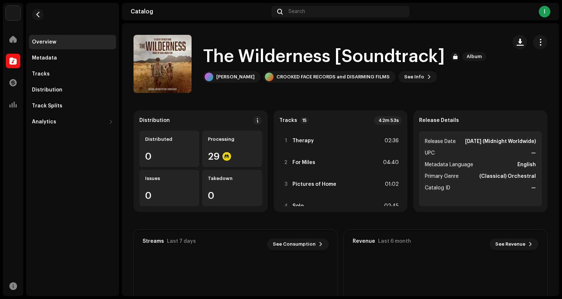
click at [436, 89] on div "The Wilderness [Soundtrack] 3049134 Metadata Distribution Release Date Oct 10, …" at bounding box center [281, 149] width 562 height 299
click at [15, 41] on span at bounding box center [12, 39] width 7 height 6
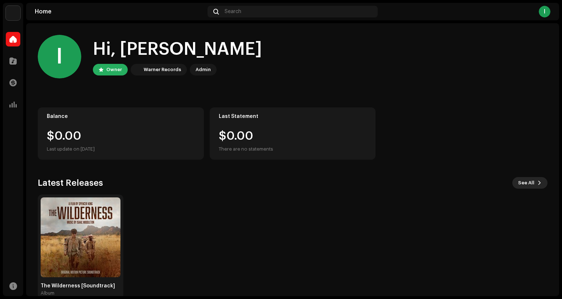
click at [530, 179] on span "See All" at bounding box center [526, 183] width 16 height 15
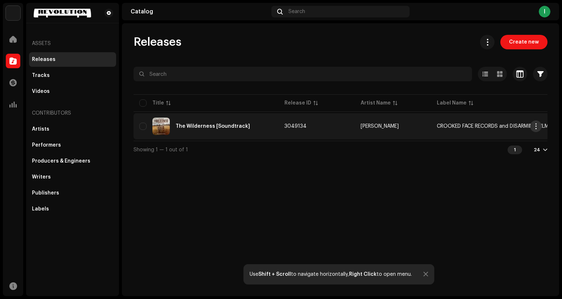
click at [536, 126] on span "button" at bounding box center [535, 126] width 5 height 6
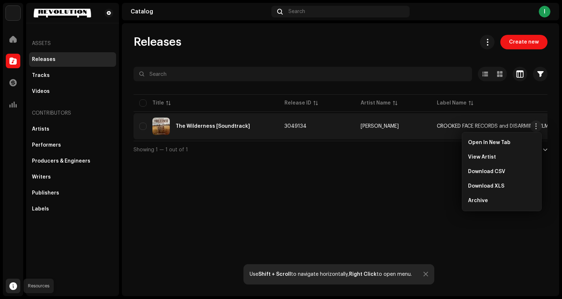
click at [13, 285] on span at bounding box center [13, 286] width 8 height 6
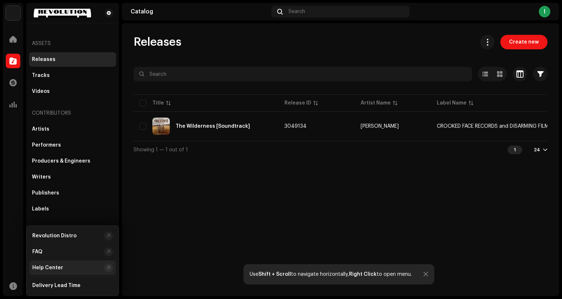
click at [46, 268] on div "Help Center" at bounding box center [47, 268] width 31 height 6
click at [46, 61] on div "Releases" at bounding box center [44, 60] width 24 height 6
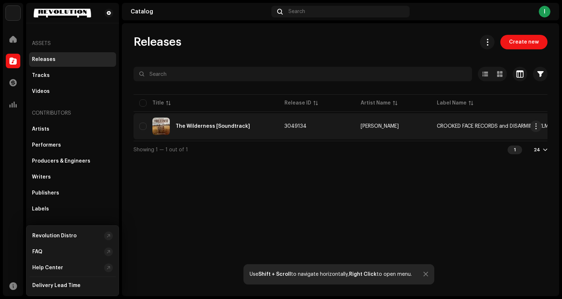
click at [190, 124] on div "The Wilderness [Soundtrack]" at bounding box center [213, 126] width 74 height 5
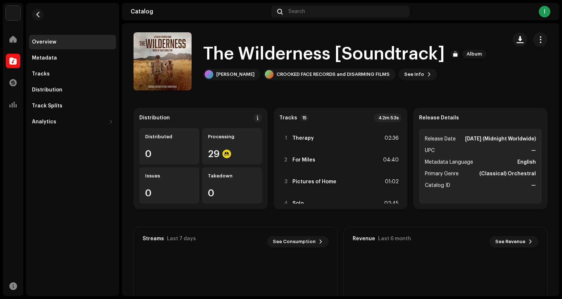
scroll to position [10, 0]
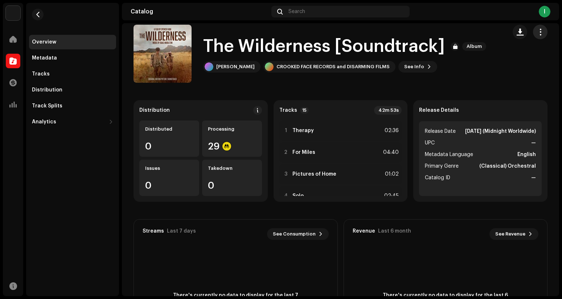
click at [537, 33] on span "button" at bounding box center [540, 32] width 7 height 6
click at [485, 94] on catalog-releases-details-overview "The Wilderness [Soundtrack] Album The Wilderness [Soundtrack] Album Isaac Middl…" at bounding box center [340, 194] width 437 height 363
click at [415, 68] on span "See Info" at bounding box center [414, 67] width 20 height 15
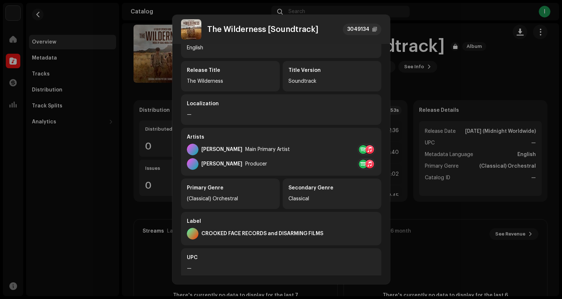
scroll to position [0, 0]
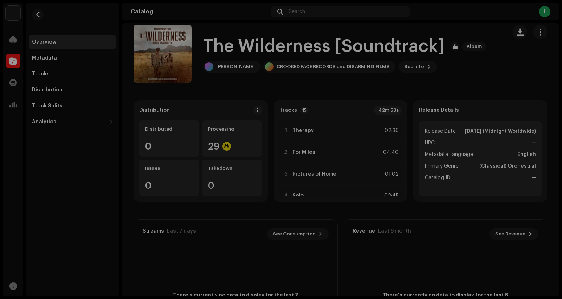
click at [433, 89] on div "The Wilderness [Soundtrack] 3049134 Metadata Distribution Metadata Language Eng…" at bounding box center [281, 149] width 562 height 299
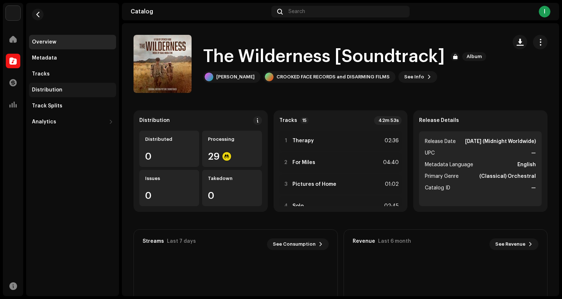
click at [44, 86] on div "Distribution" at bounding box center [72, 90] width 87 height 15
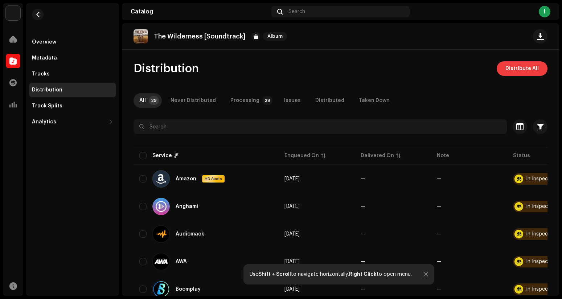
click at [505, 73] on span "Distribute All" at bounding box center [521, 68] width 33 height 15
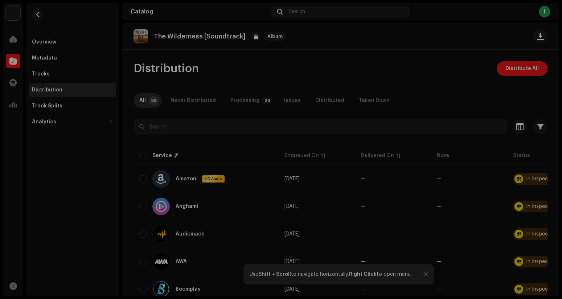
click at [385, 75] on div "Not Eligible For Distribution The selected services are not eligible for distri…" at bounding box center [281, 149] width 562 height 299
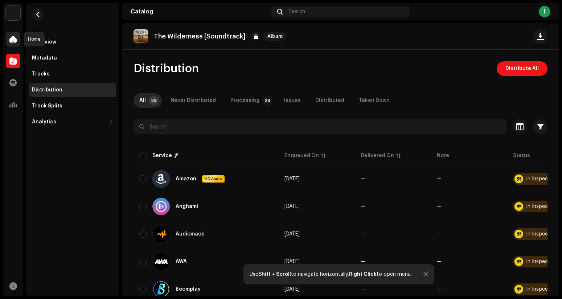
click at [15, 37] on span at bounding box center [12, 39] width 7 height 6
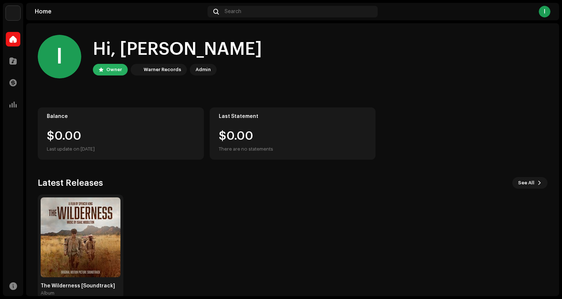
scroll to position [15, 0]
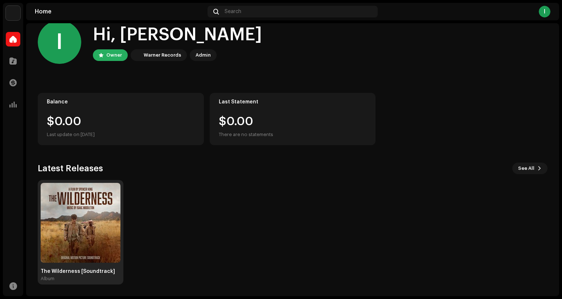
click at [104, 197] on img at bounding box center [81, 223] width 80 height 80
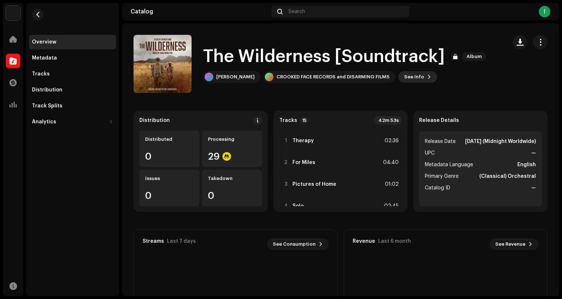
click at [420, 75] on button "See Info" at bounding box center [417, 77] width 39 height 12
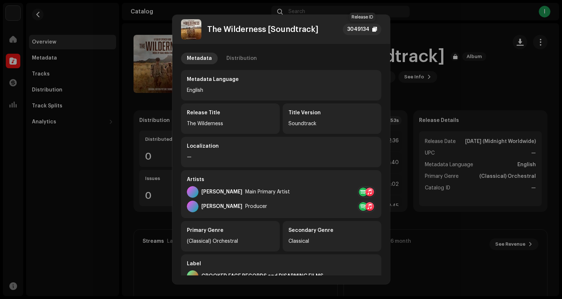
click at [361, 29] on div "3049134" at bounding box center [358, 29] width 22 height 9
